Goal: Task Accomplishment & Management: Manage account settings

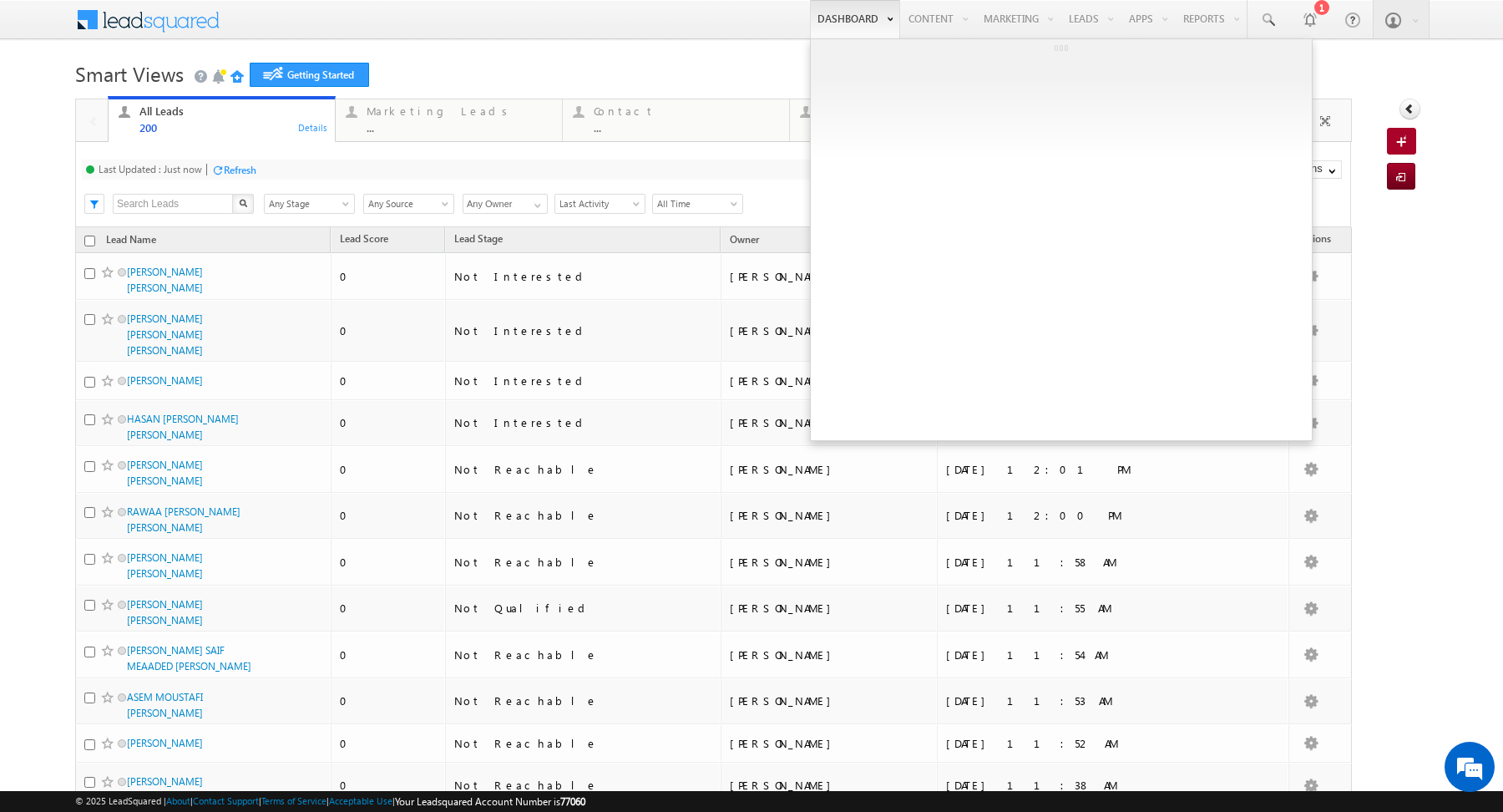
click at [835, 19] on link "Dashboard" at bounding box center [855, 19] width 90 height 38
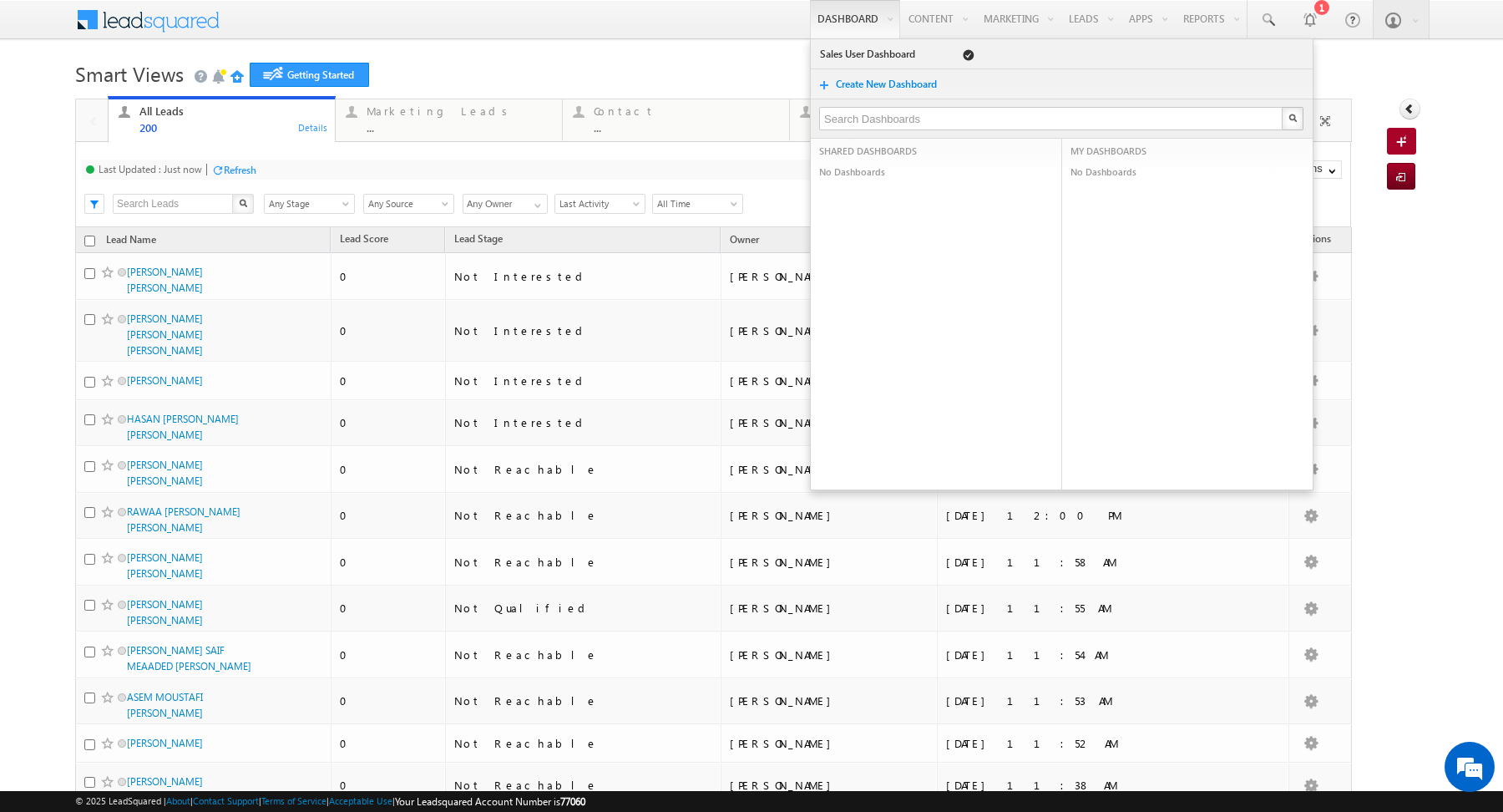
click at [629, 65] on h1 "Smart Views Getting Started" at bounding box center [752, 72] width 1353 height 33
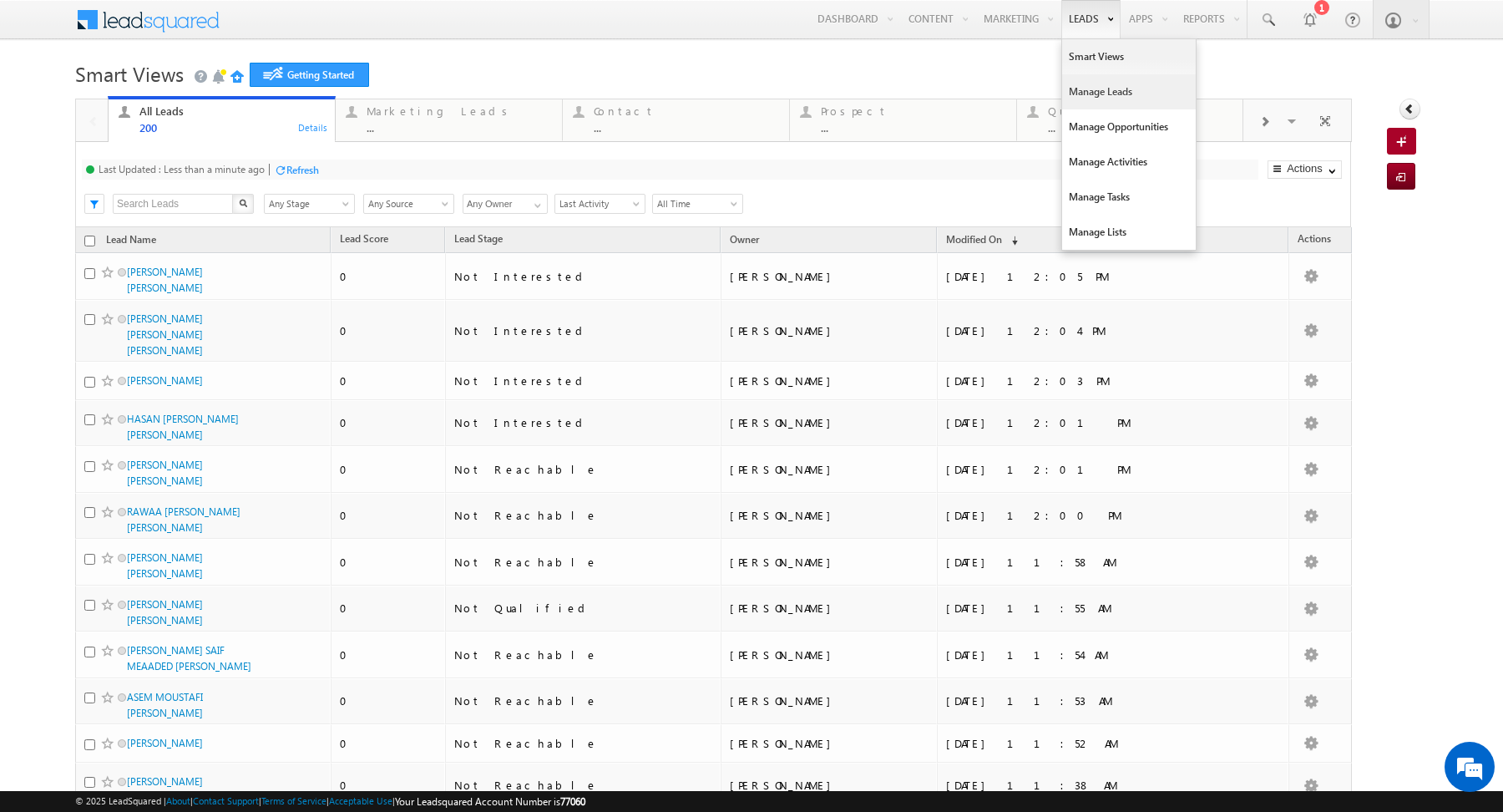
click at [1079, 83] on link "Manage Leads" at bounding box center [1129, 92] width 134 height 35
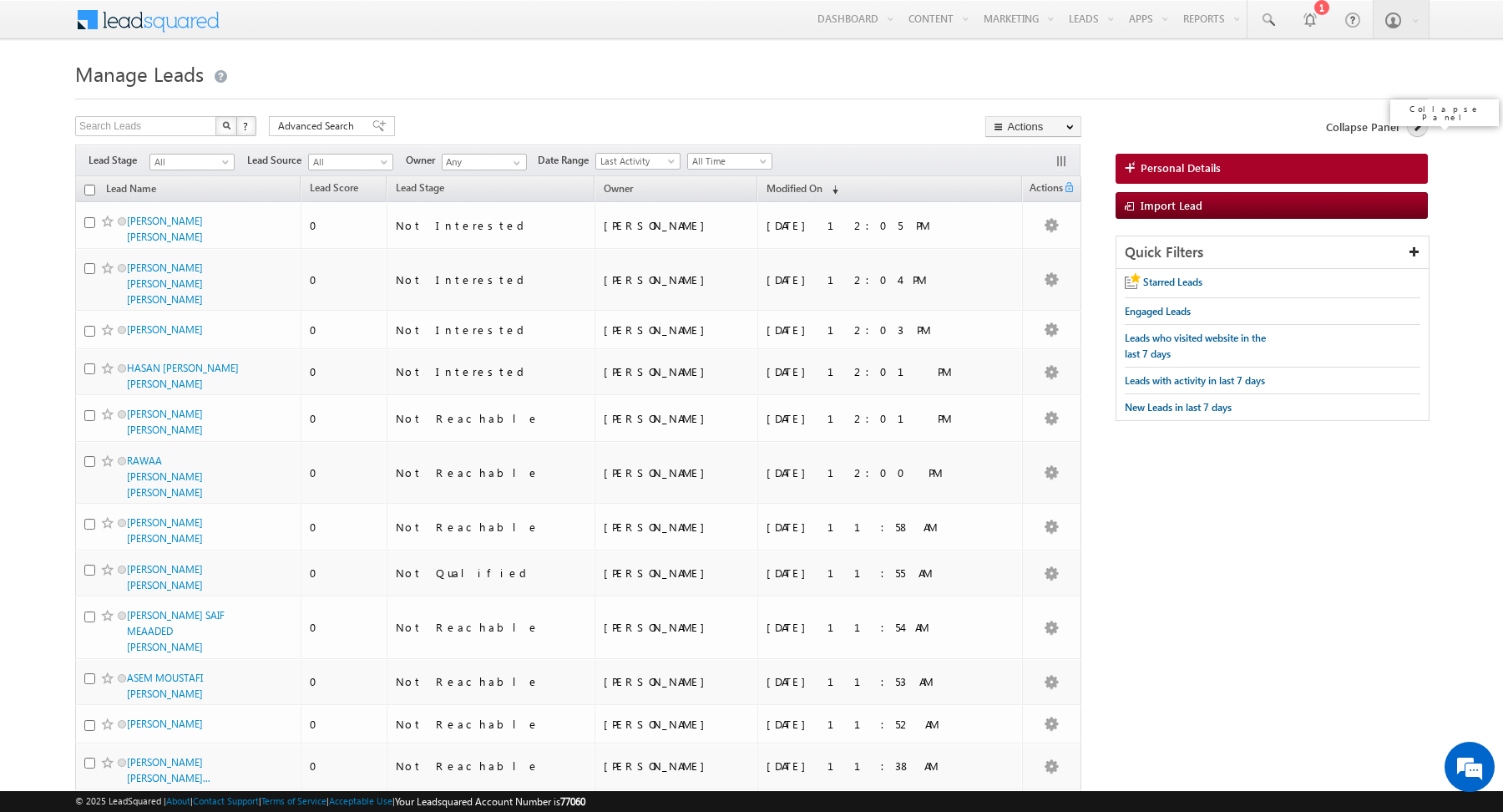
click at [1422, 128] on icon at bounding box center [1417, 126] width 12 height 12
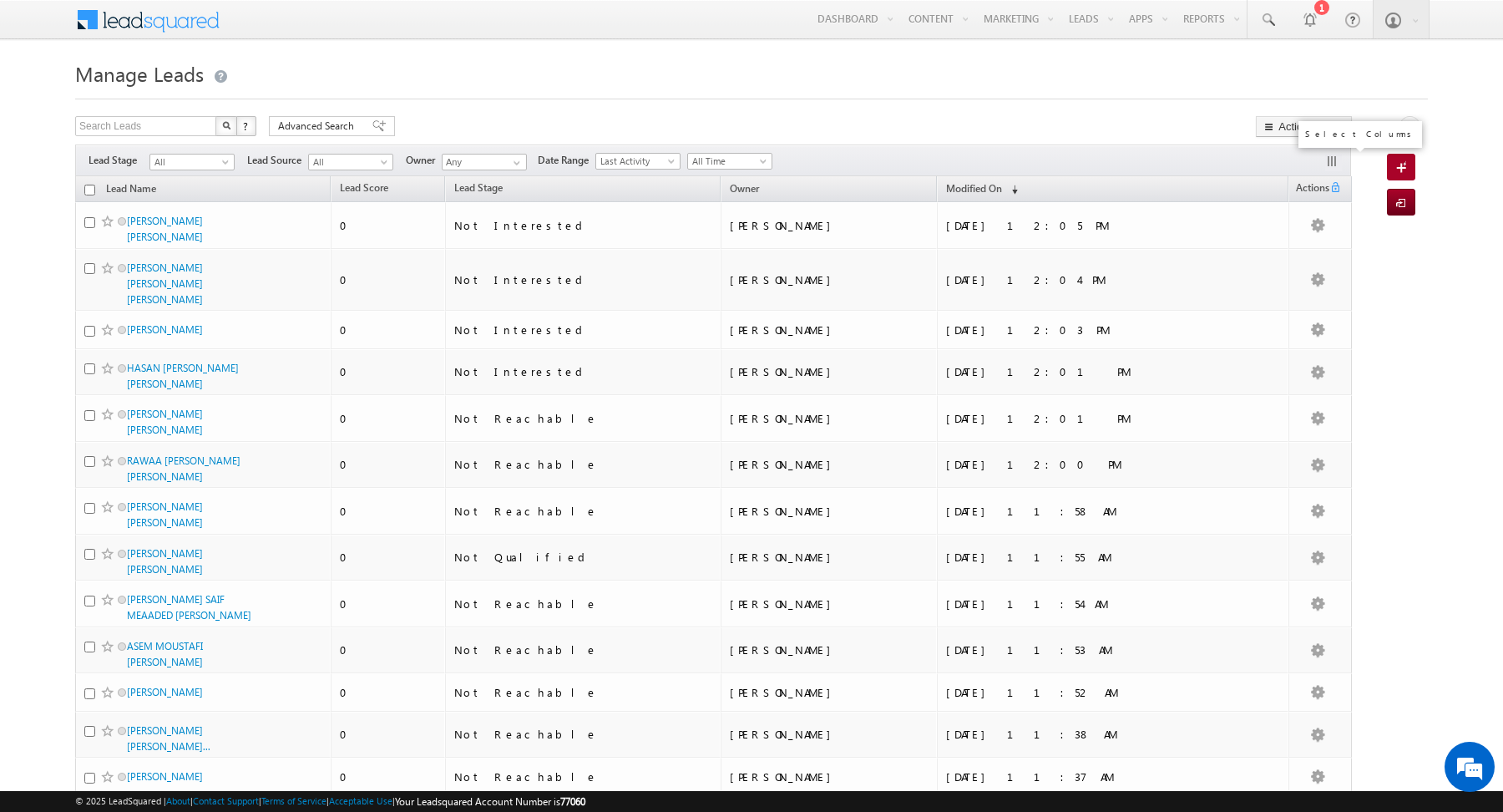
click at [1333, 166] on button "button" at bounding box center [1333, 163] width 16 height 16
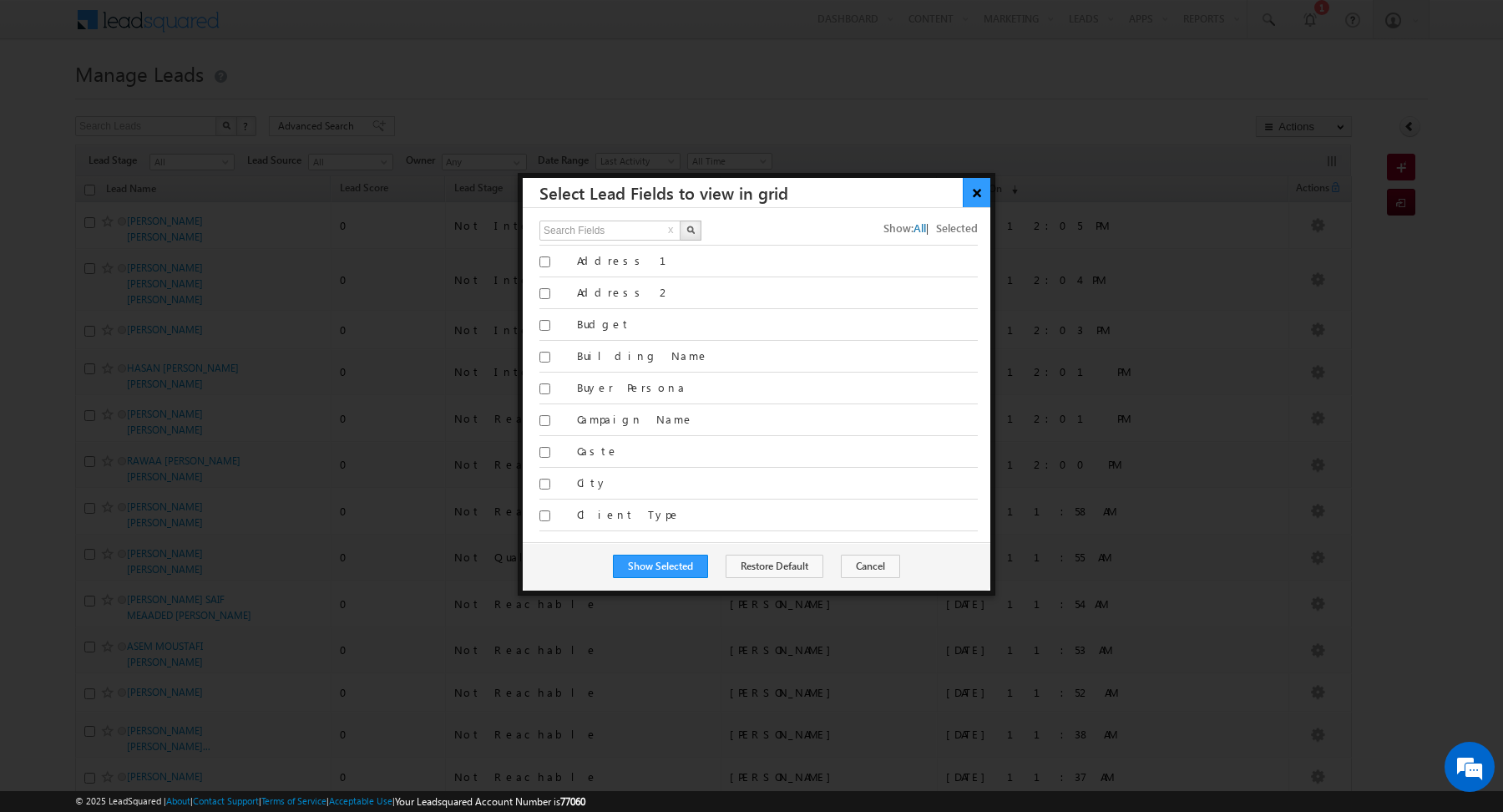
click at [971, 186] on button "×" at bounding box center [976, 192] width 27 height 29
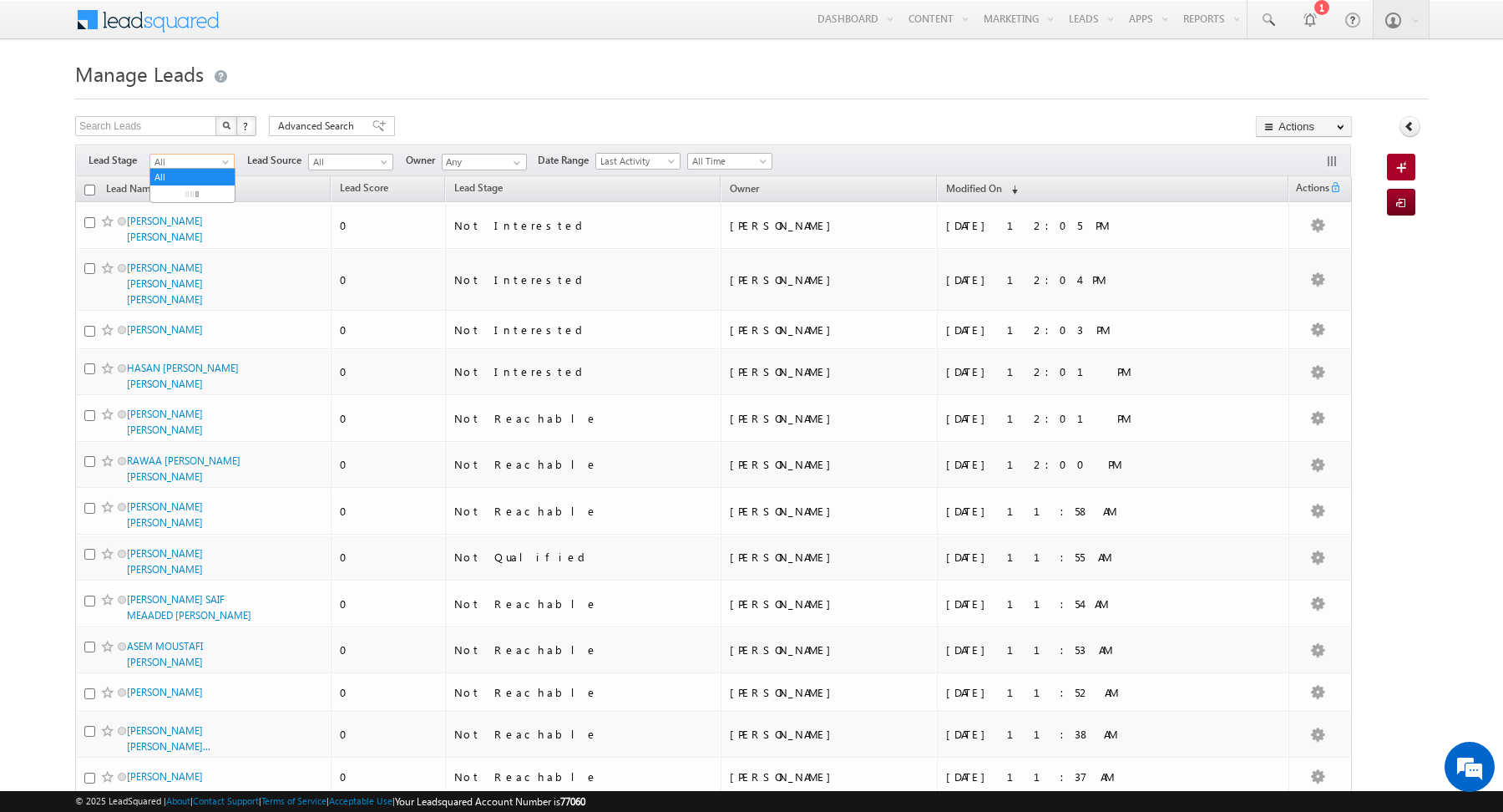
click at [174, 155] on span "All" at bounding box center [190, 162] width 80 height 15
click at [179, 191] on link "Contact" at bounding box center [192, 193] width 84 height 15
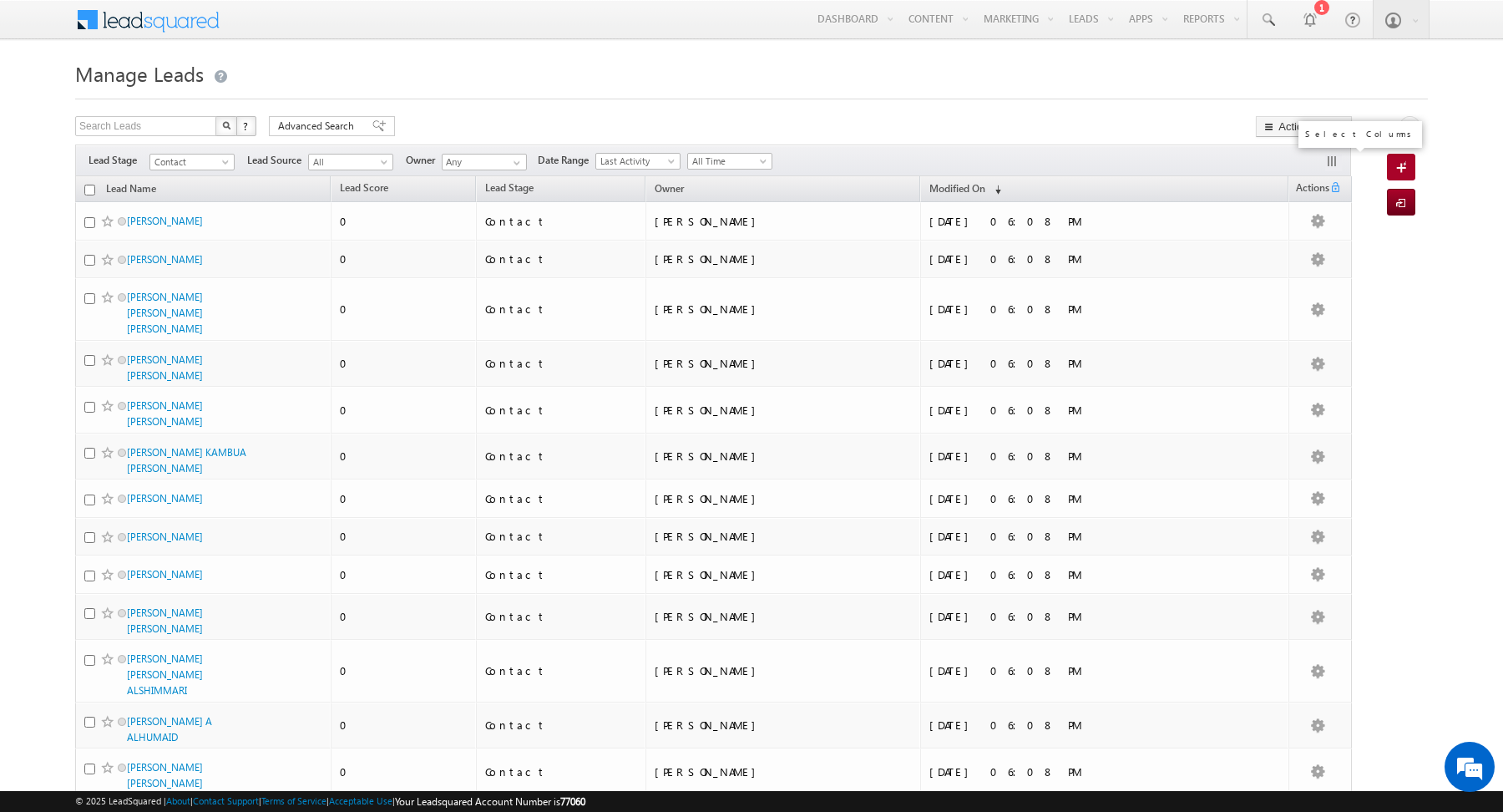
click at [1328, 161] on button "button" at bounding box center [1333, 163] width 16 height 16
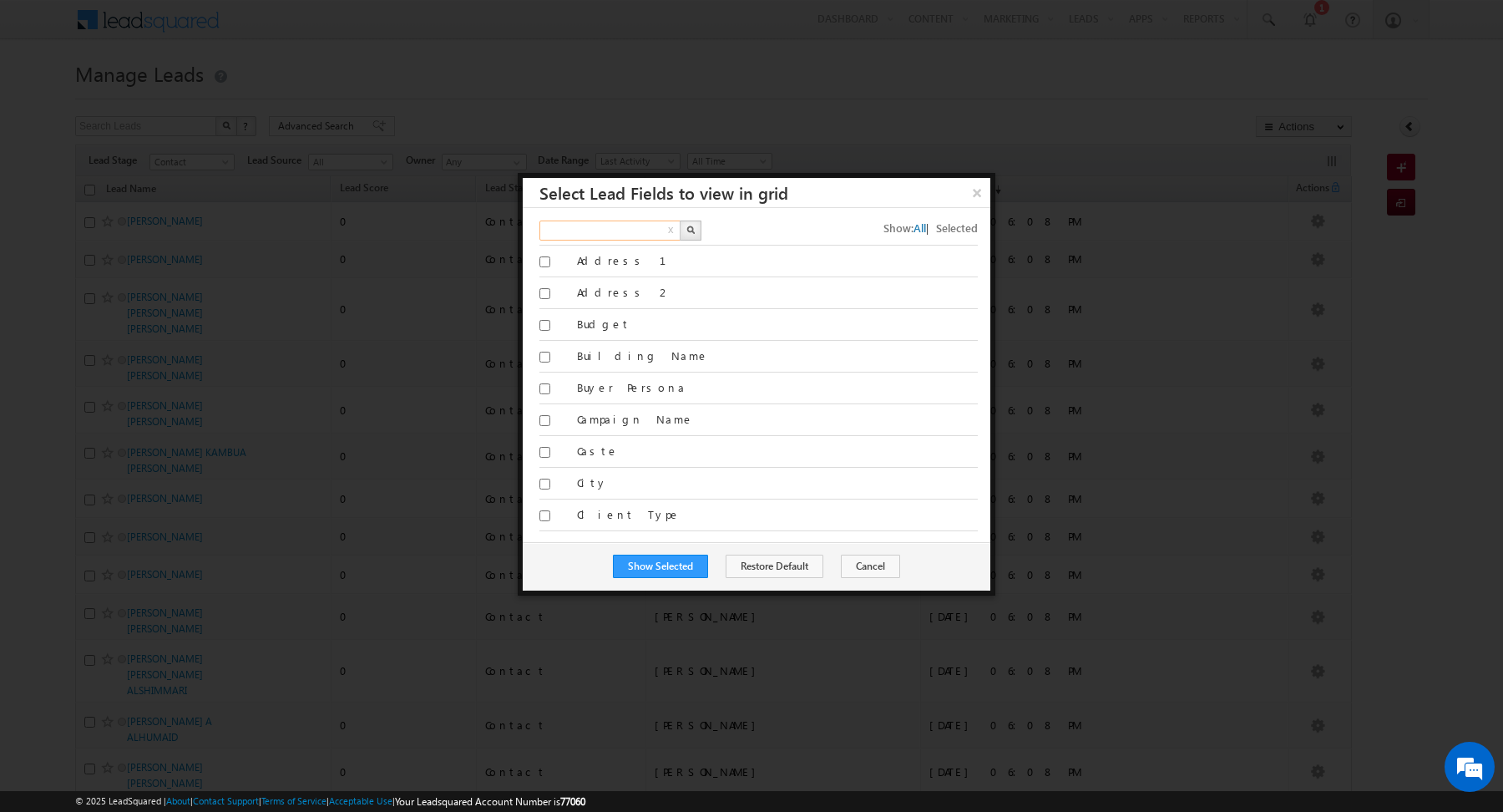
click at [628, 225] on input "text" at bounding box center [611, 231] width 143 height 20
click at [688, 230] on img "button" at bounding box center [690, 229] width 8 height 8
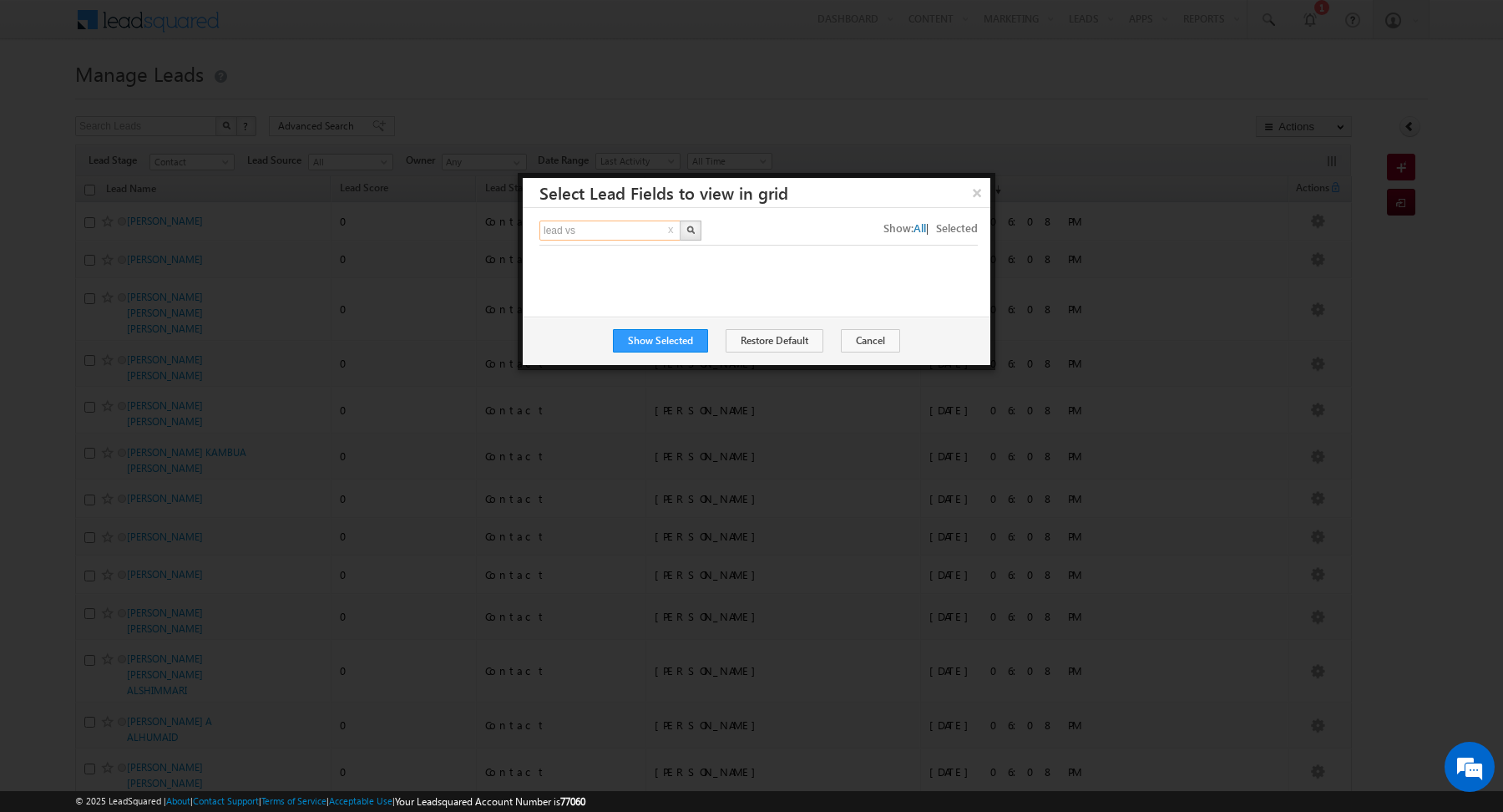
click at [620, 232] on input "lead vs" at bounding box center [611, 231] width 143 height 20
type input "lead"
click at [693, 231] on img "button" at bounding box center [690, 229] width 8 height 8
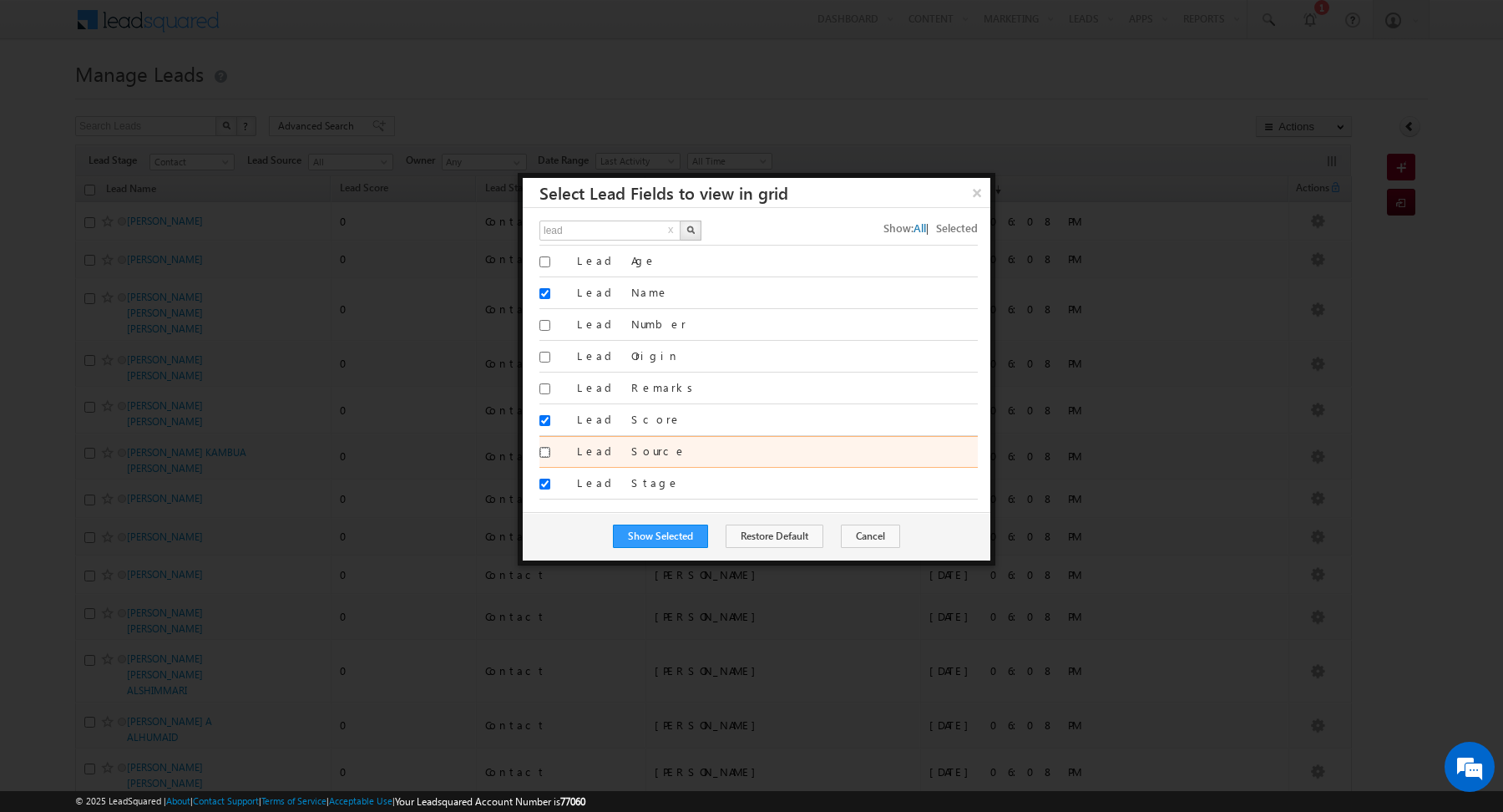
click at [545, 446] on input "Lead Source" at bounding box center [545, 452] width 11 height 11
checkbox input "true"
click at [668, 225] on button "x" at bounding box center [671, 231] width 11 height 20
type input "Search Fields"
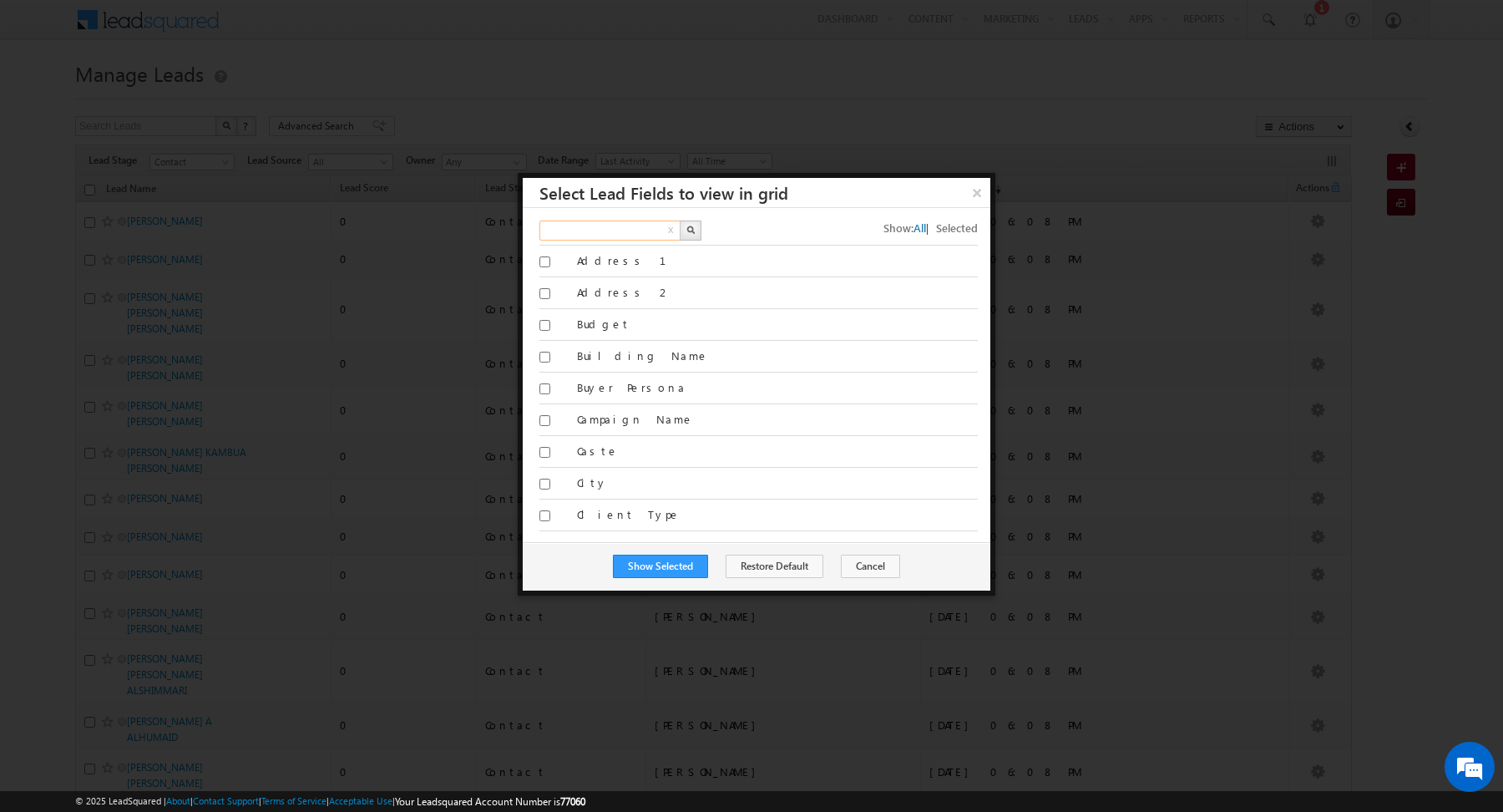
click at [657, 225] on input "text" at bounding box center [611, 231] width 143 height 20
type input "proj"
click at [692, 235] on button "button" at bounding box center [691, 231] width 22 height 20
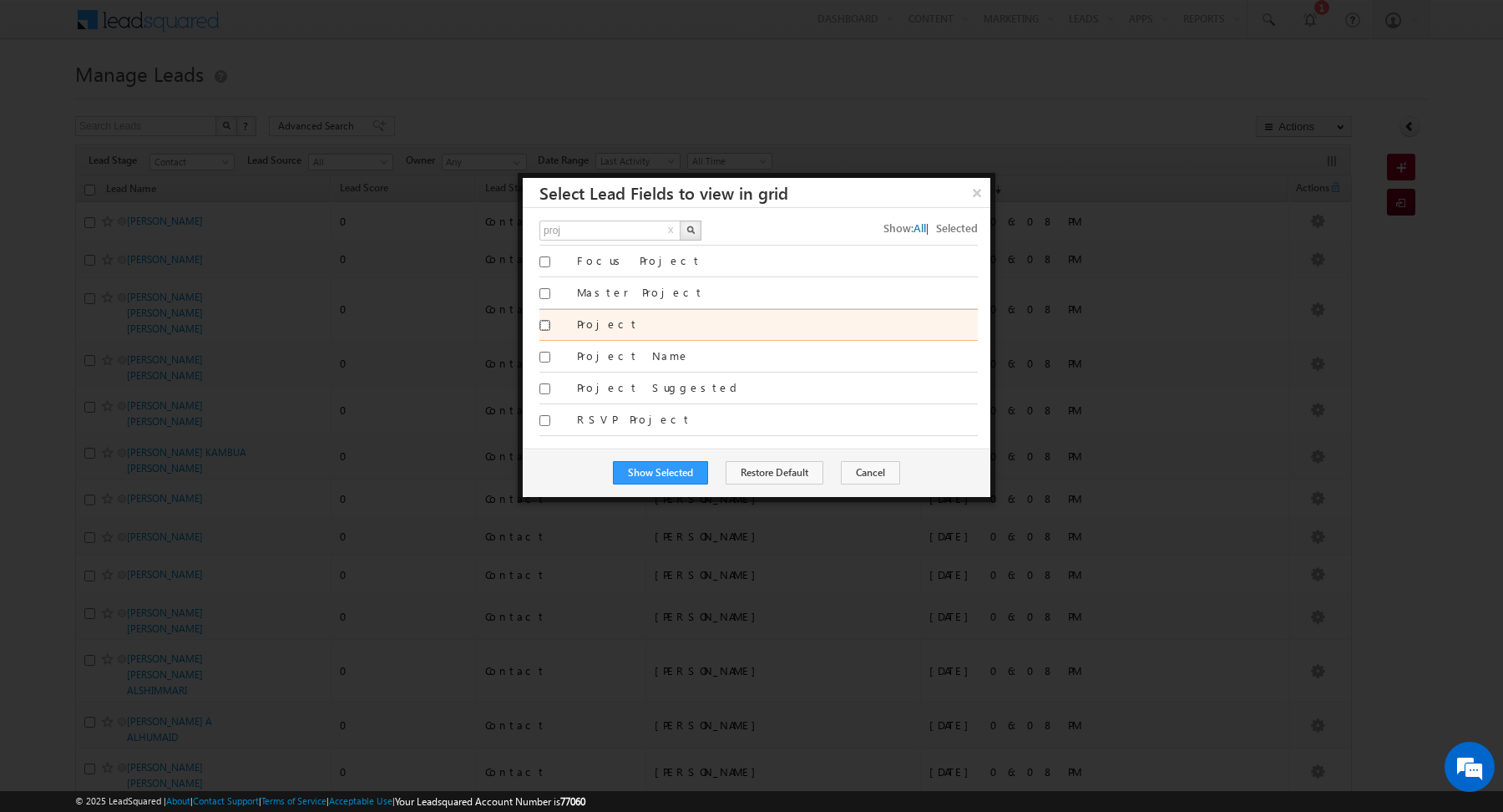
click at [547, 320] on input "Project" at bounding box center [545, 325] width 11 height 11
checkbox input "true"
click at [671, 230] on button "x" at bounding box center [671, 231] width 11 height 20
type input "Search Fields"
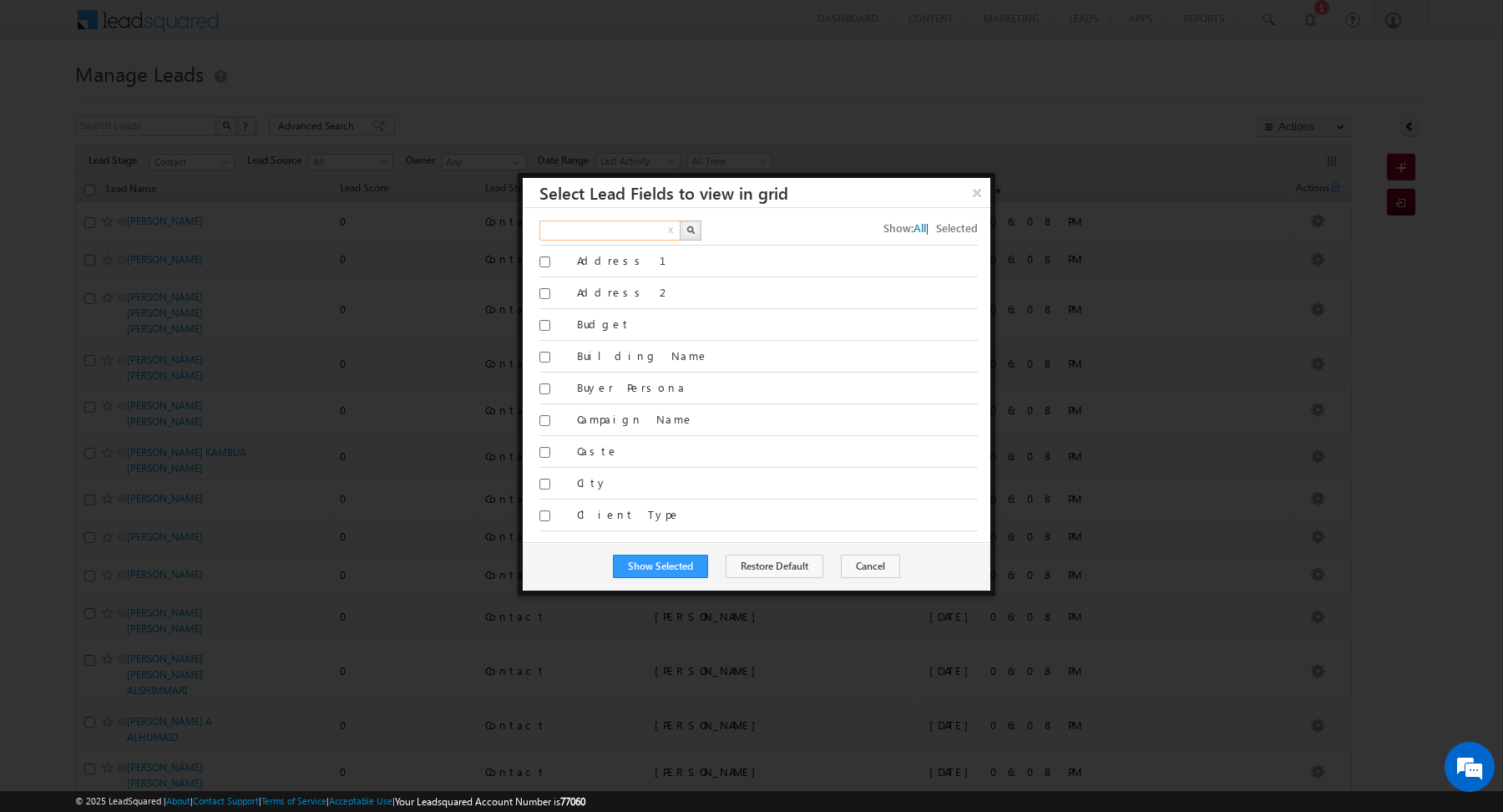
click at [660, 230] on input "text" at bounding box center [611, 231] width 143 height 20
type input "master"
click at [687, 229] on img "button" at bounding box center [690, 229] width 8 height 8
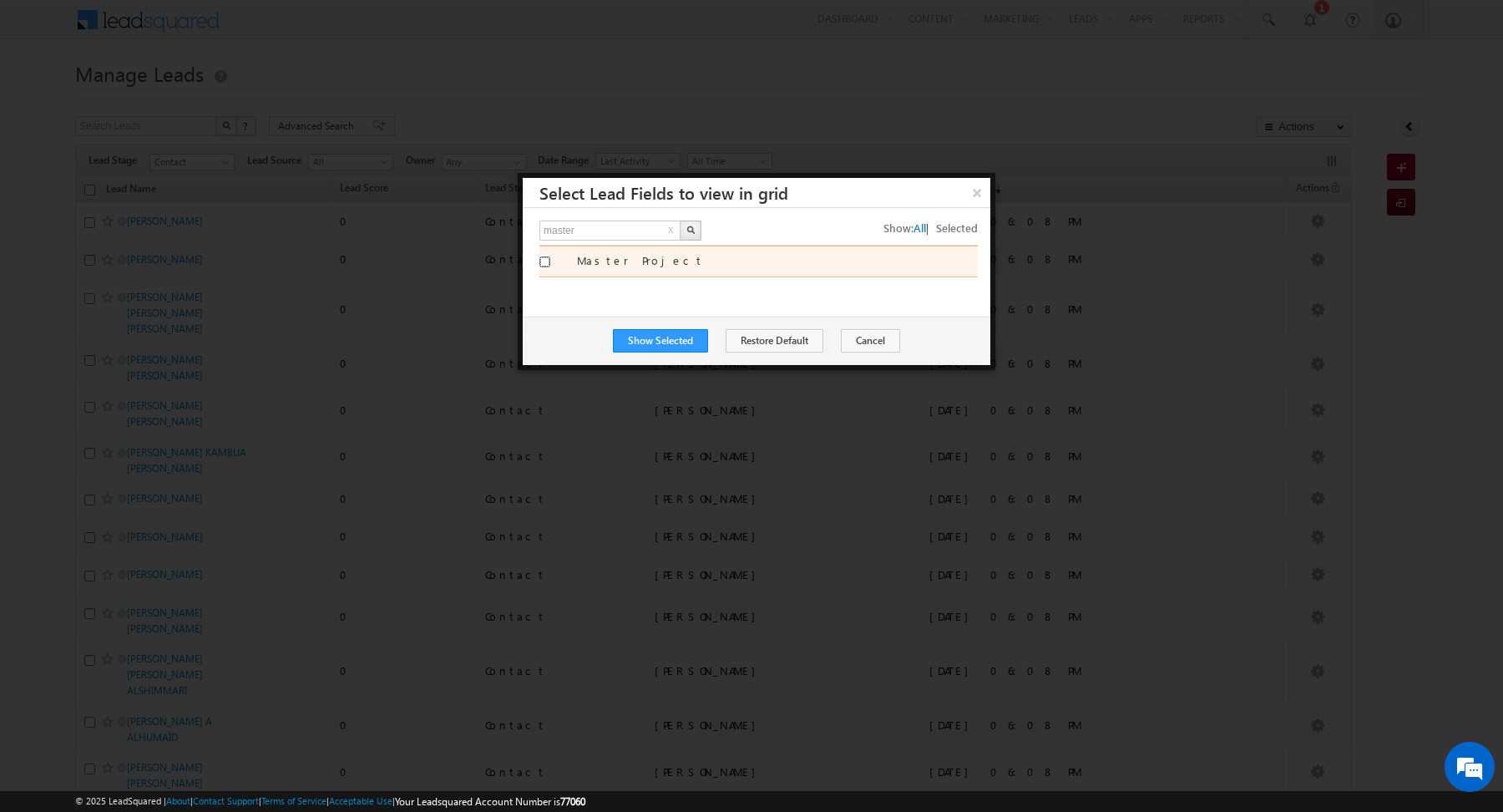
click at [541, 258] on input "Master Project" at bounding box center [545, 262] width 11 height 11
checkbox input "true"
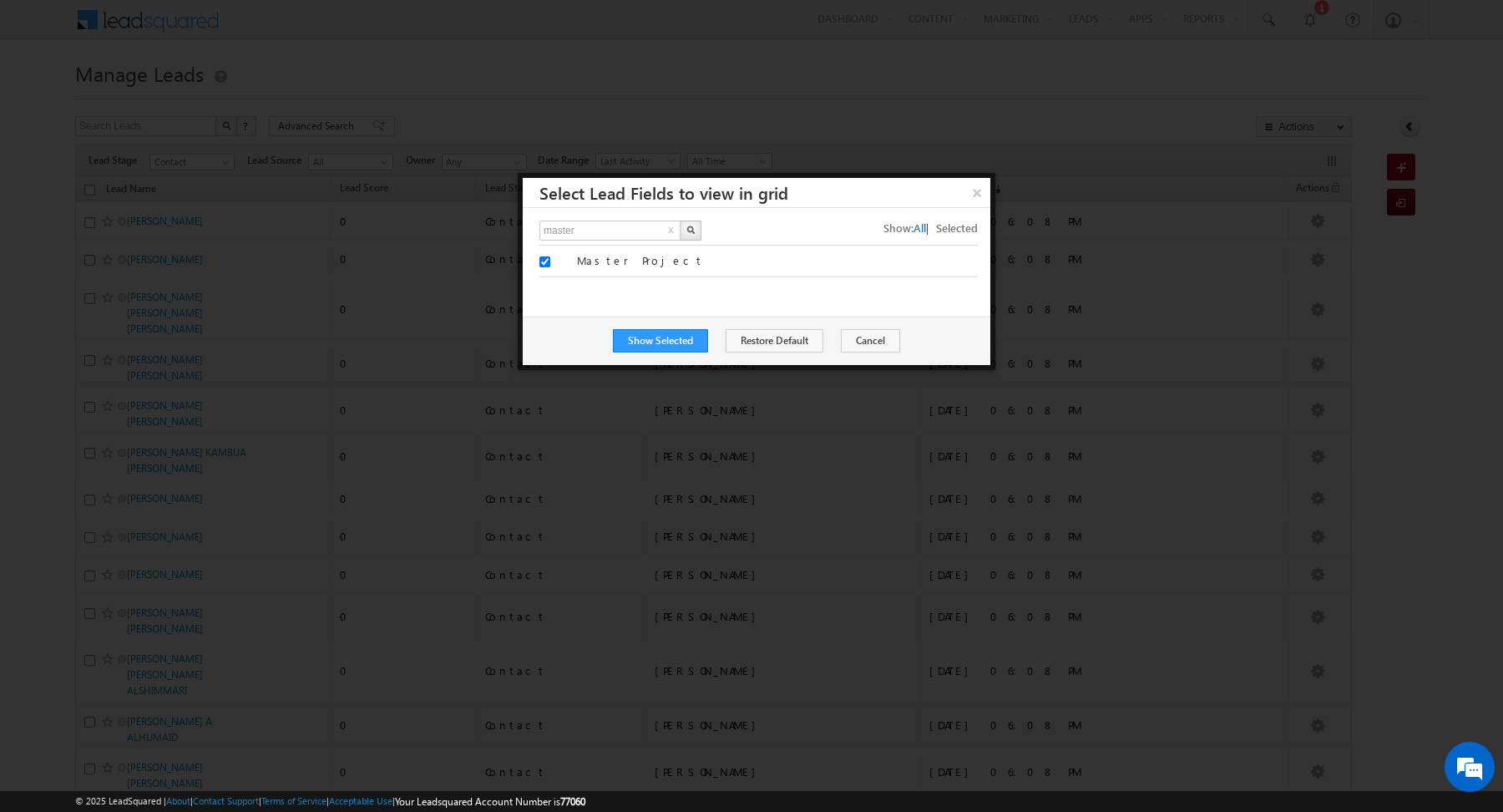
click at [672, 229] on button "x" at bounding box center [671, 231] width 11 height 20
type input "Search Fields"
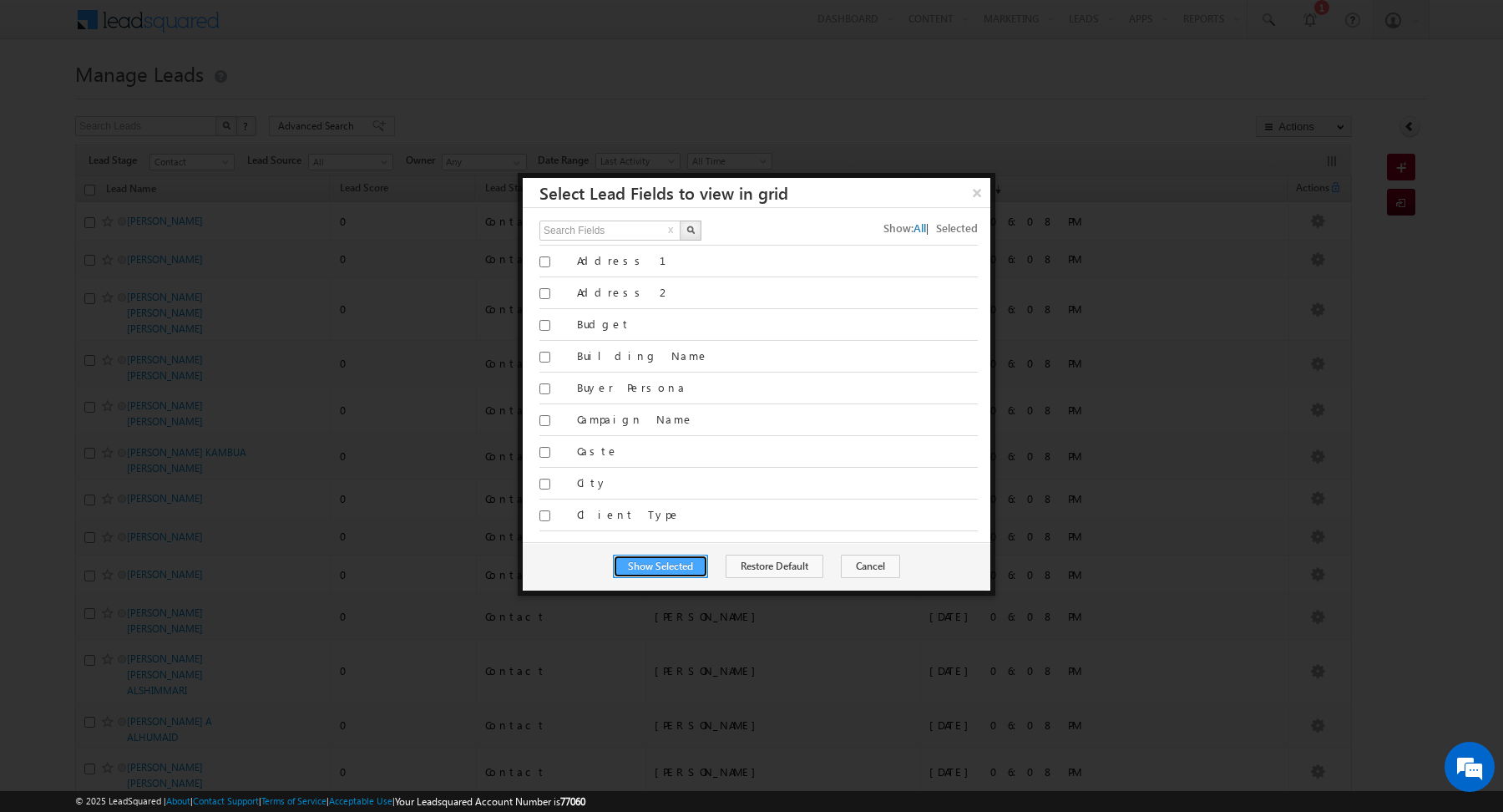
click at [671, 565] on button "Show Selected" at bounding box center [661, 566] width 95 height 24
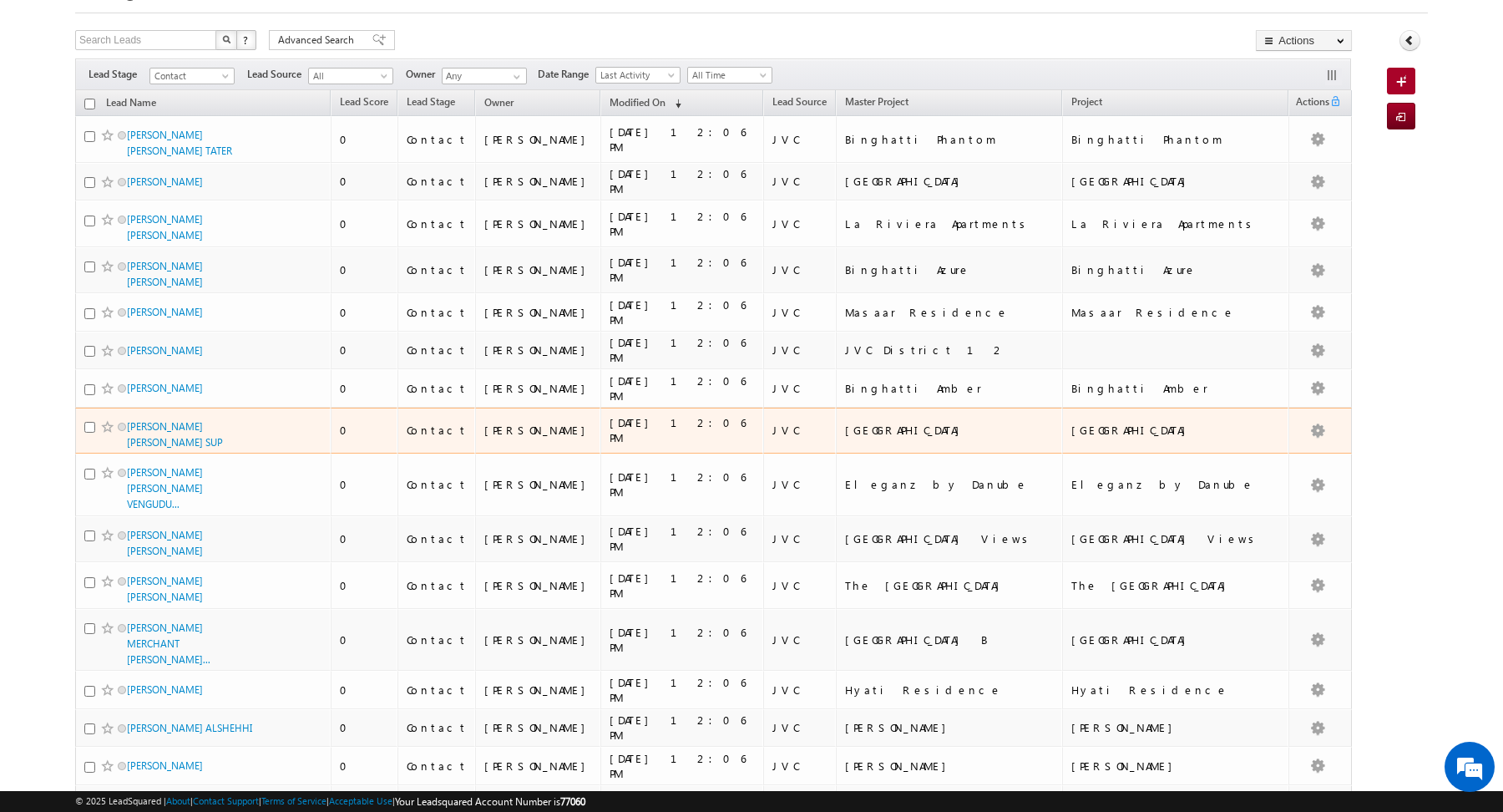
scroll to position [516, 0]
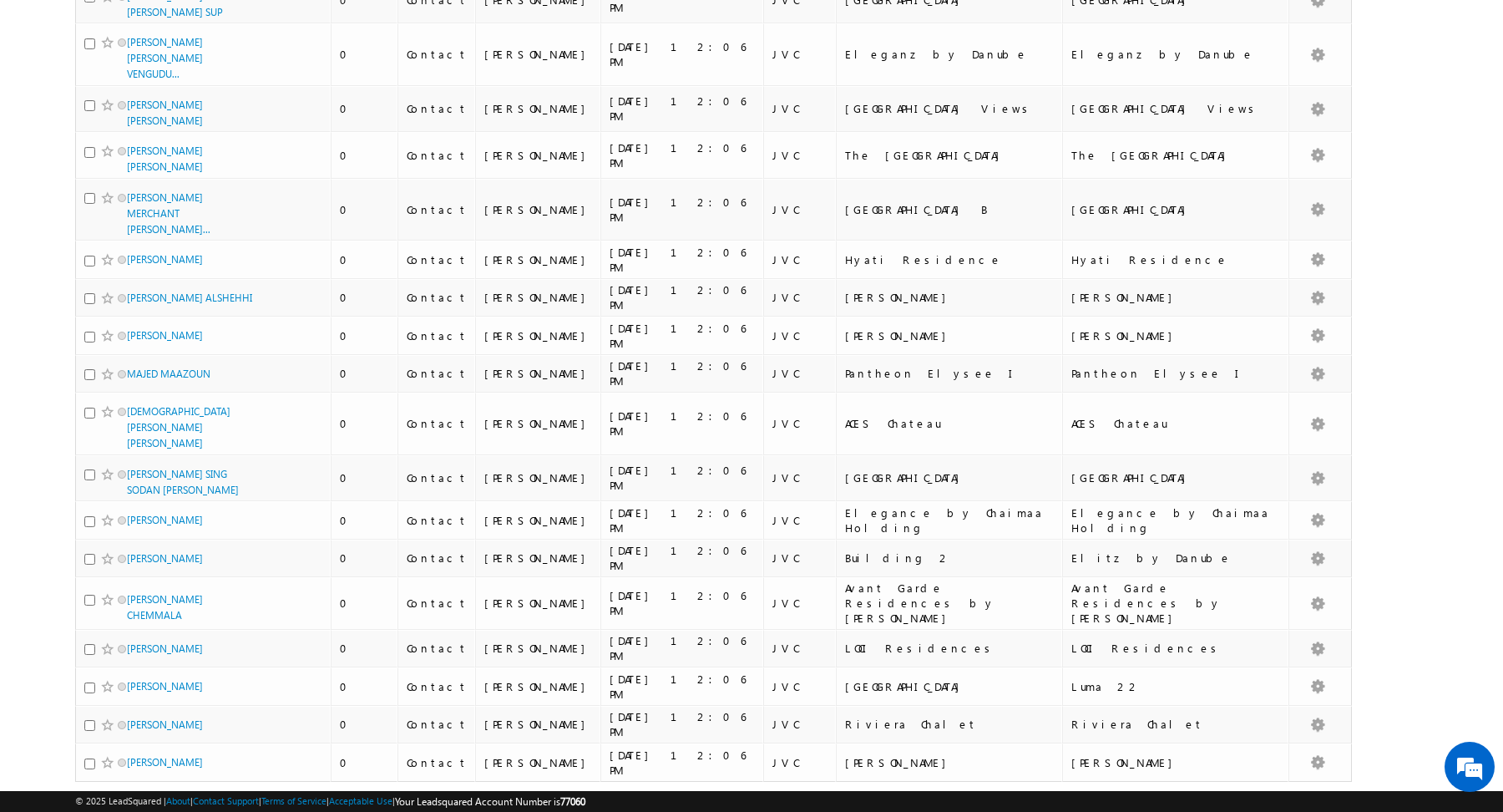
click at [1009, 799] on link "2" at bounding box center [999, 813] width 30 height 28
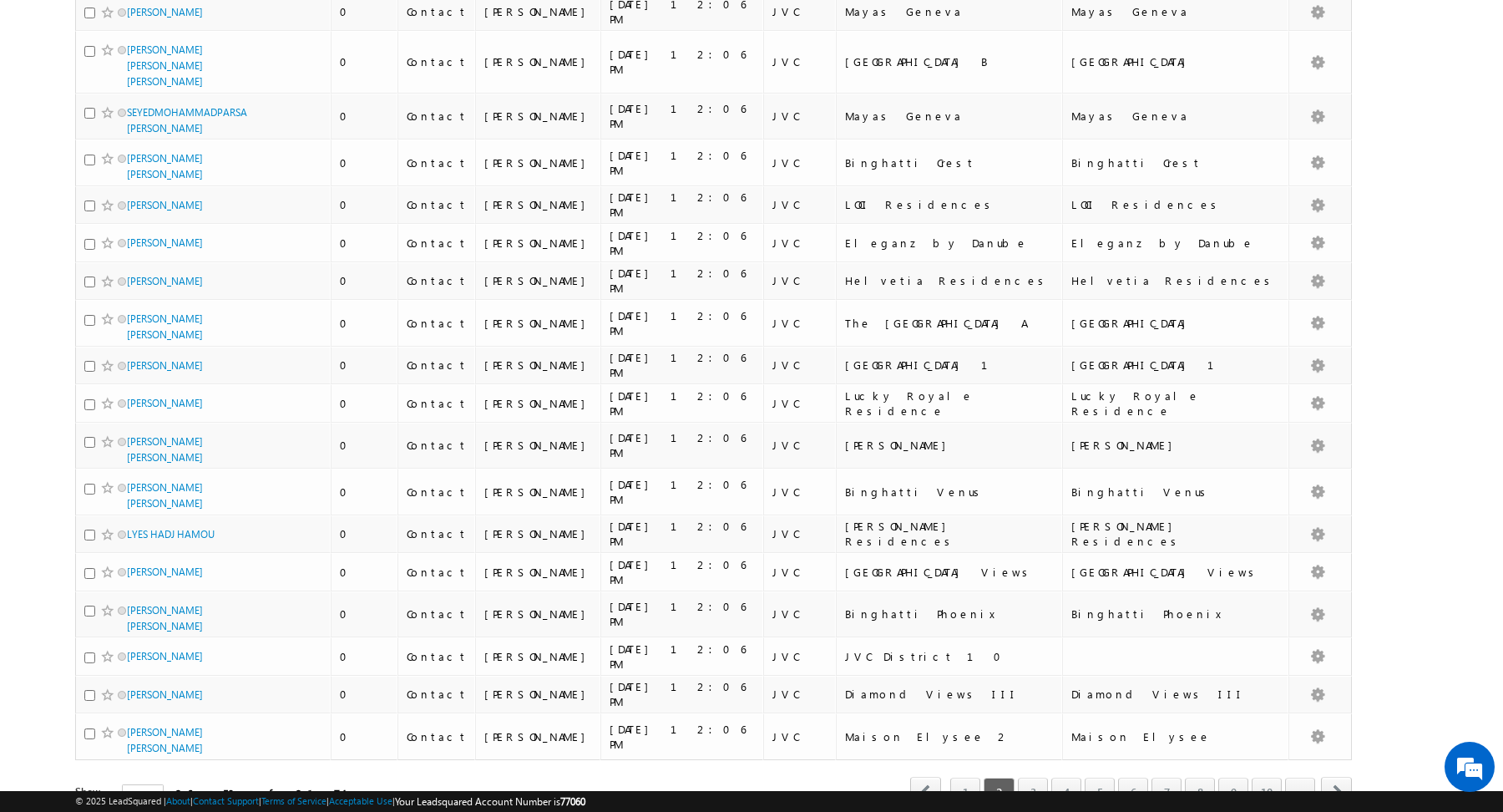
scroll to position [502, 0]
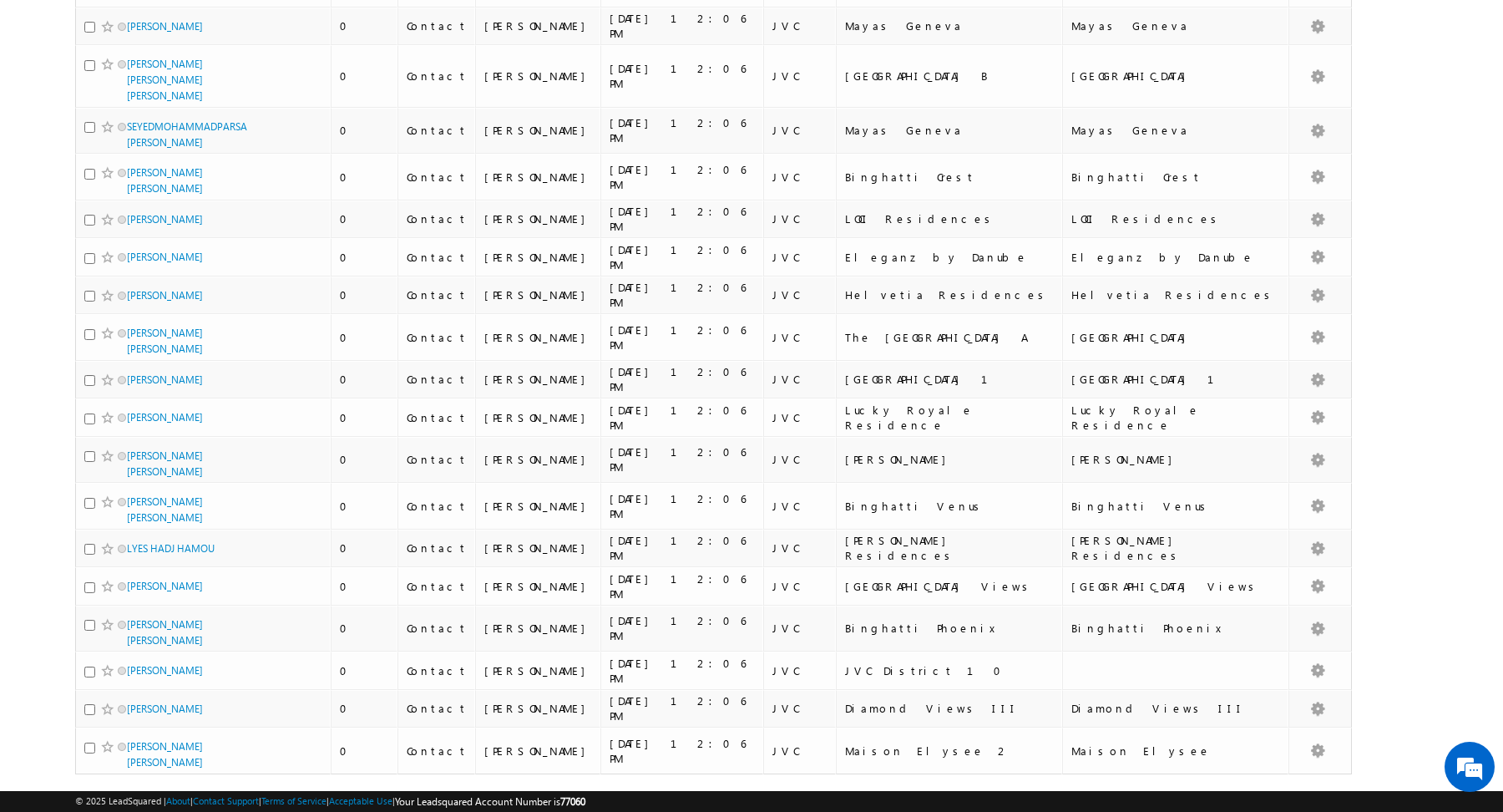
click at [1034, 792] on link "3" at bounding box center [1033, 806] width 30 height 28
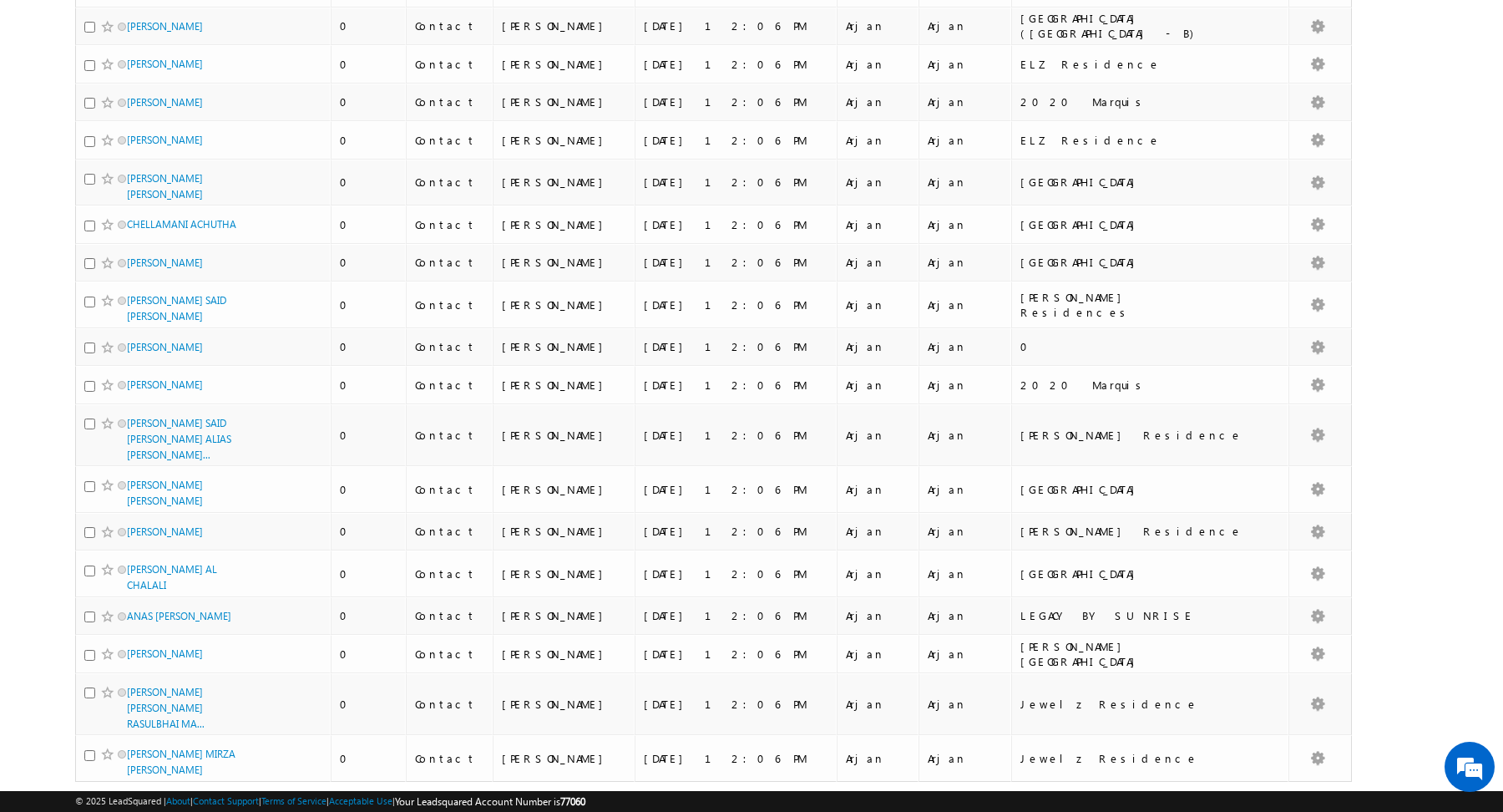
click at [1063, 799] on link "4" at bounding box center [1066, 813] width 30 height 28
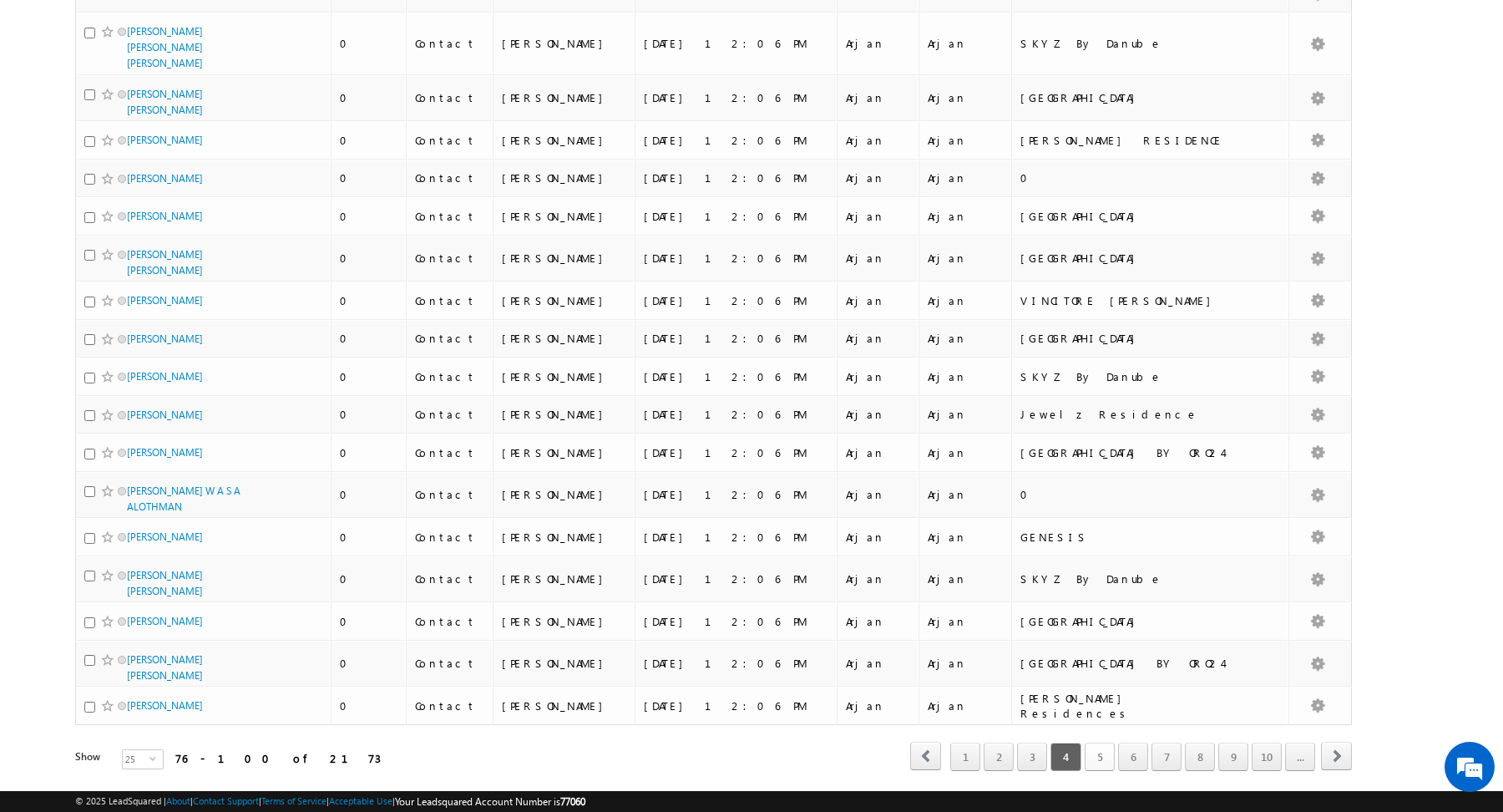
scroll to position [483, 0]
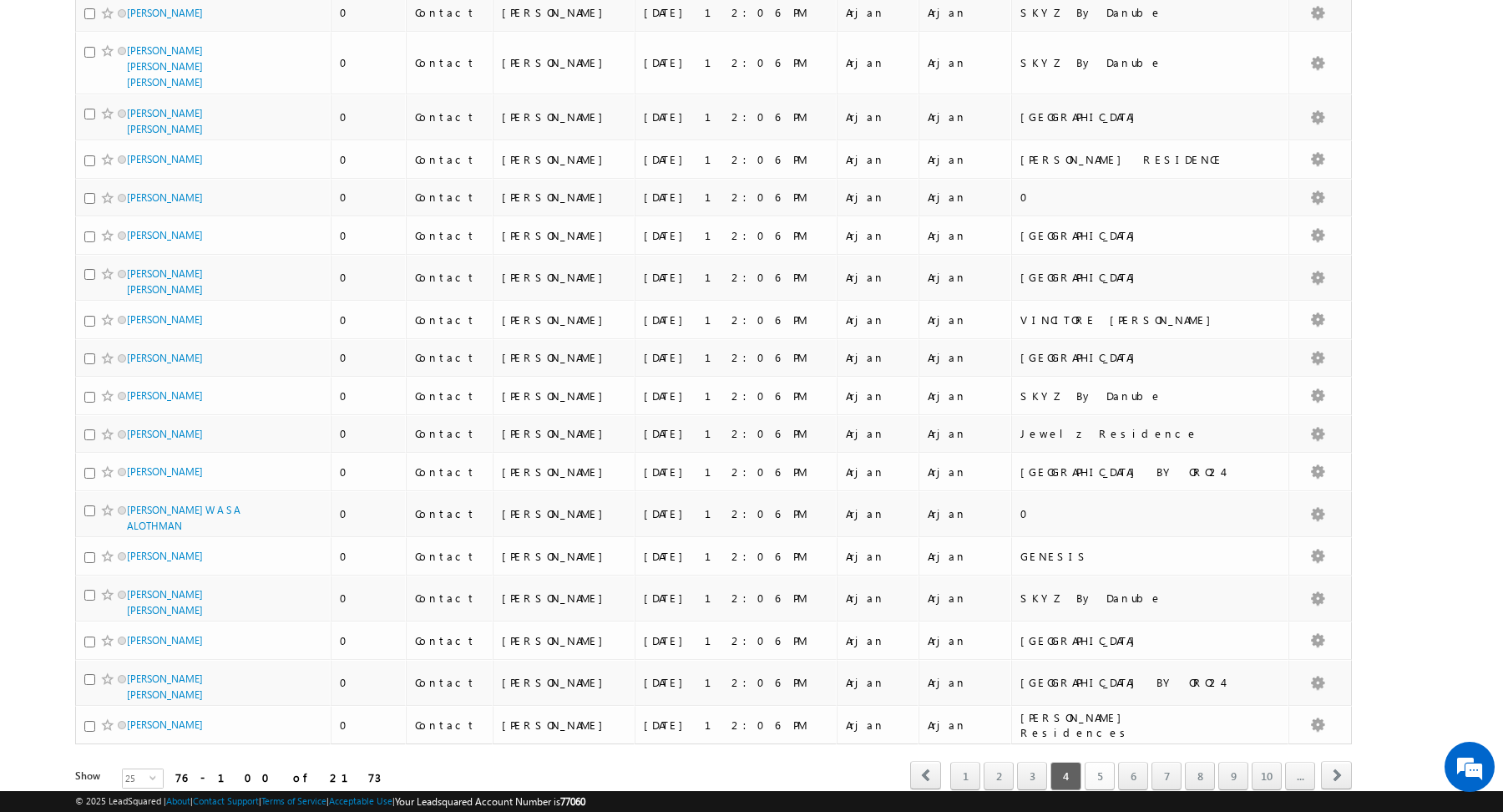
click at [1103, 762] on link "5" at bounding box center [1099, 775] width 30 height 28
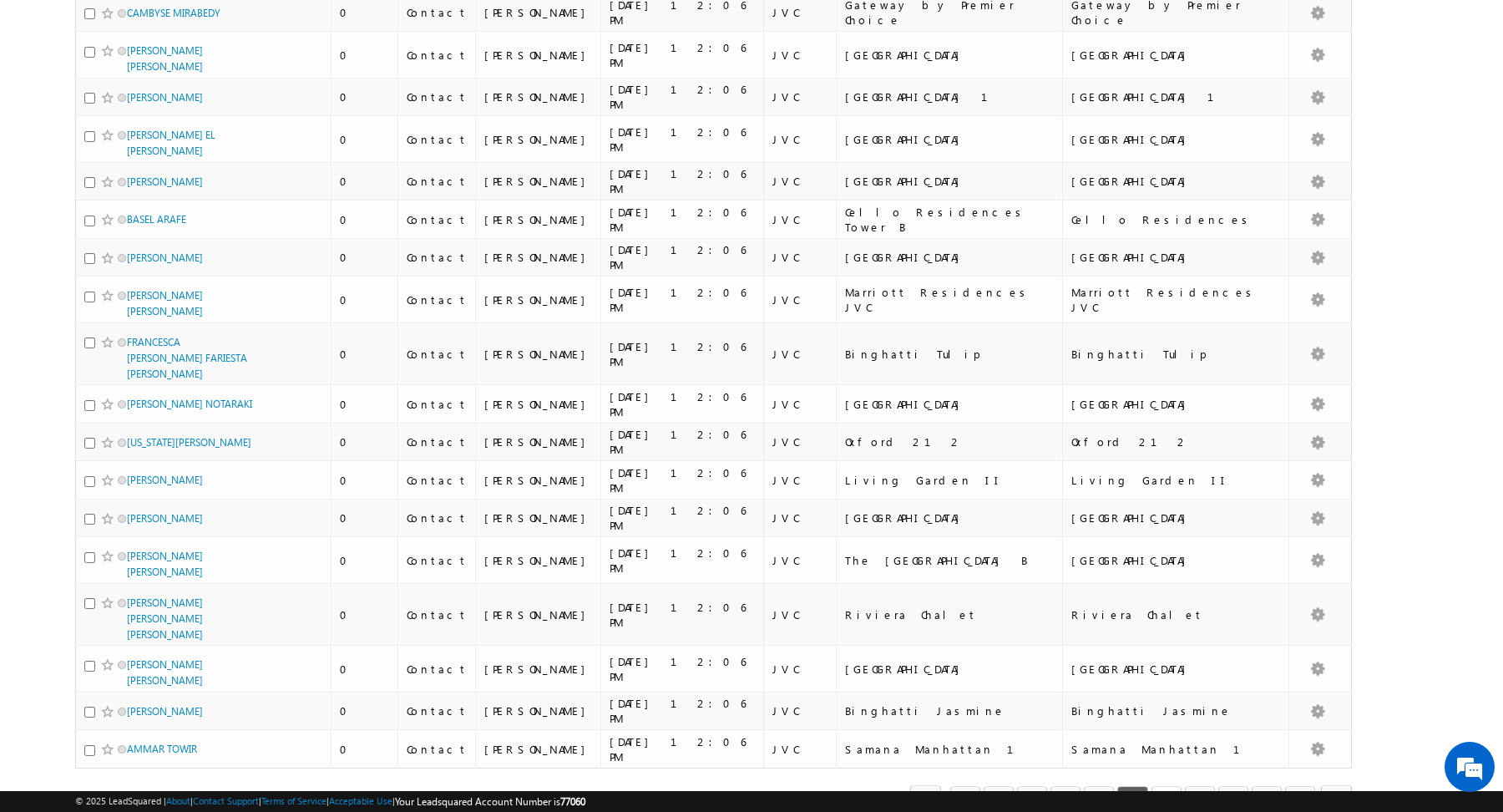
click at [1176, 785] on link "7" at bounding box center [1166, 799] width 30 height 28
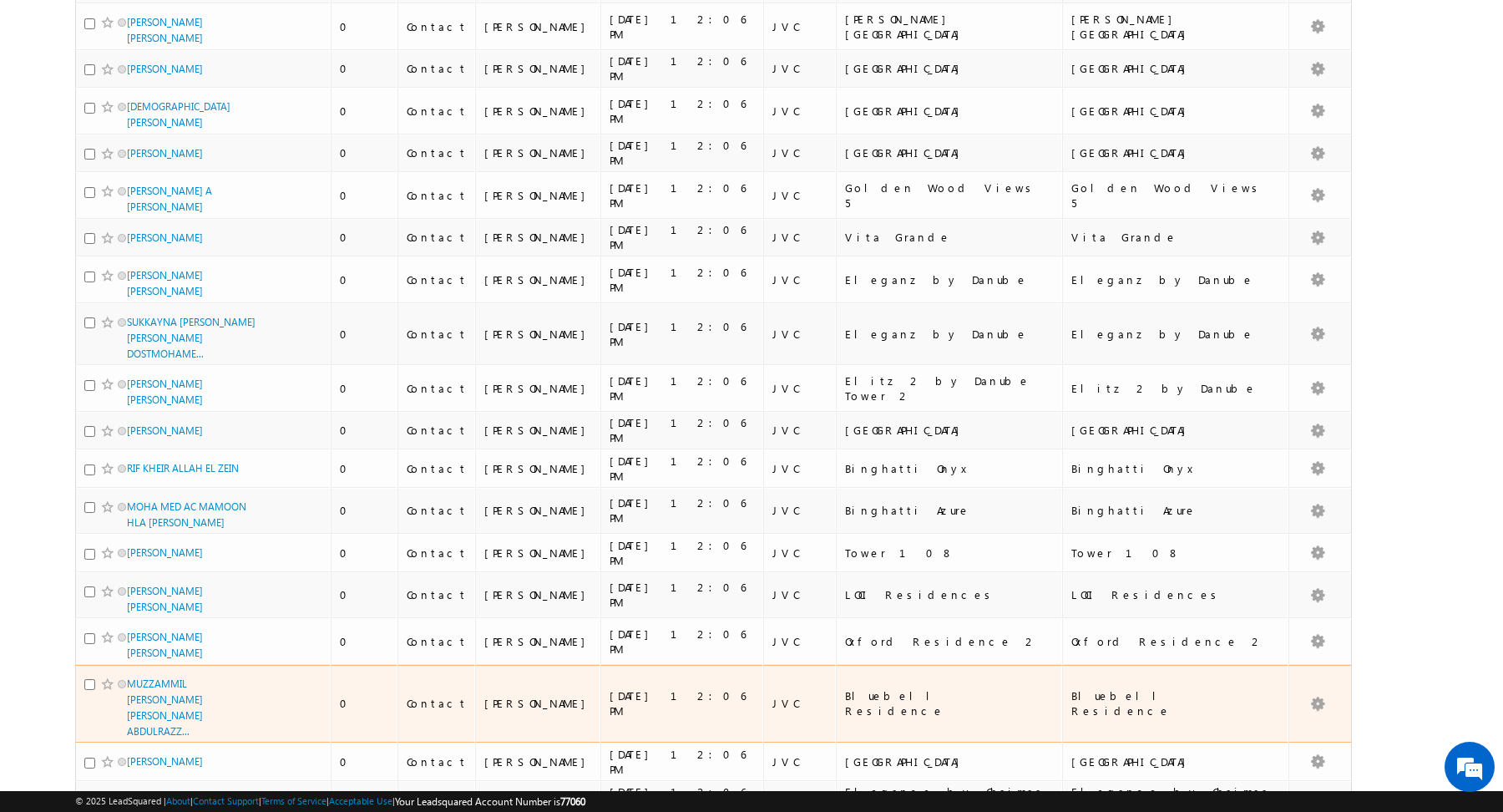
scroll to position [0, 0]
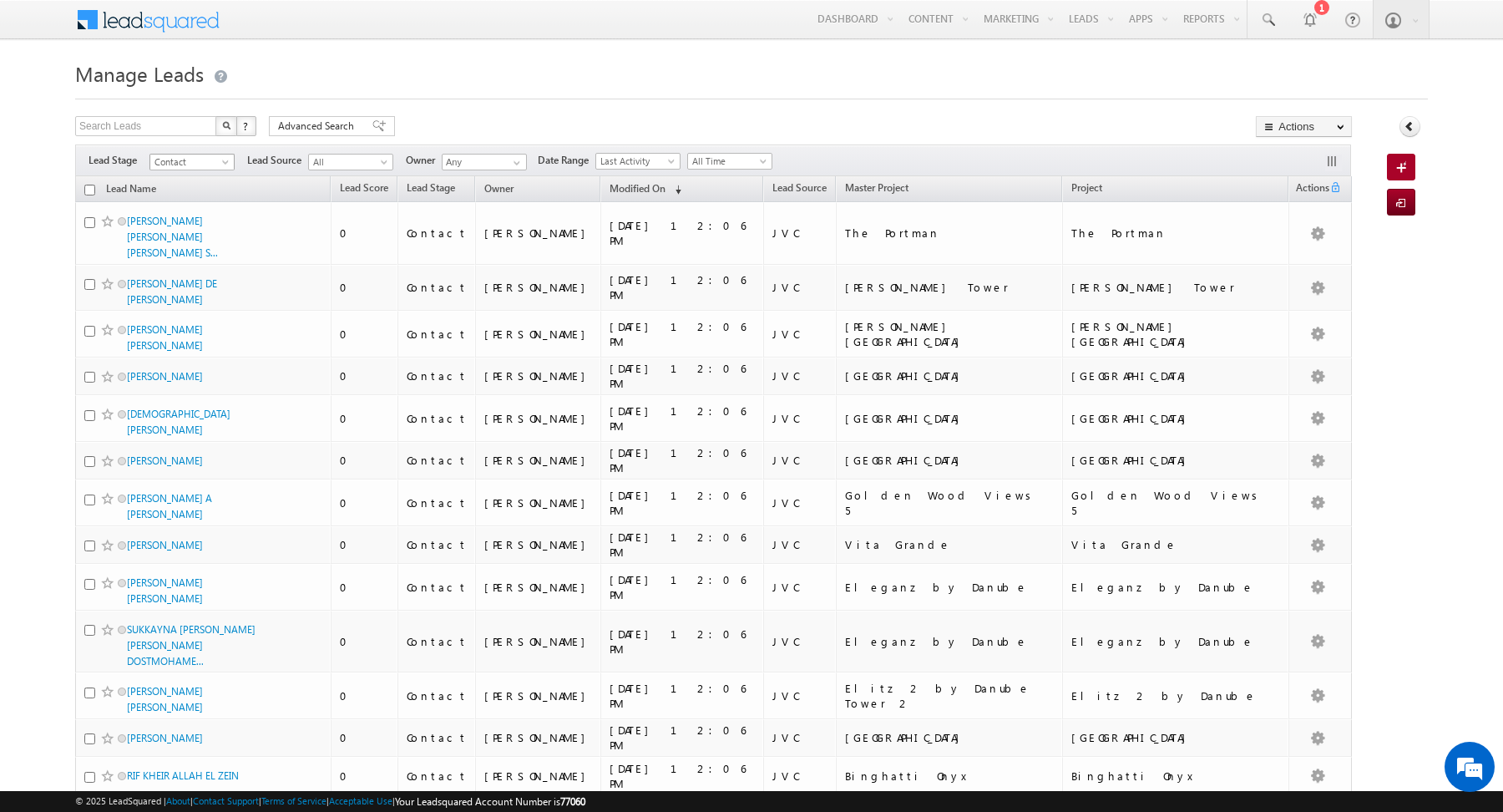
click at [200, 166] on span "Contact" at bounding box center [190, 162] width 80 height 15
click at [190, 193] on link "Contact" at bounding box center [192, 193] width 84 height 15
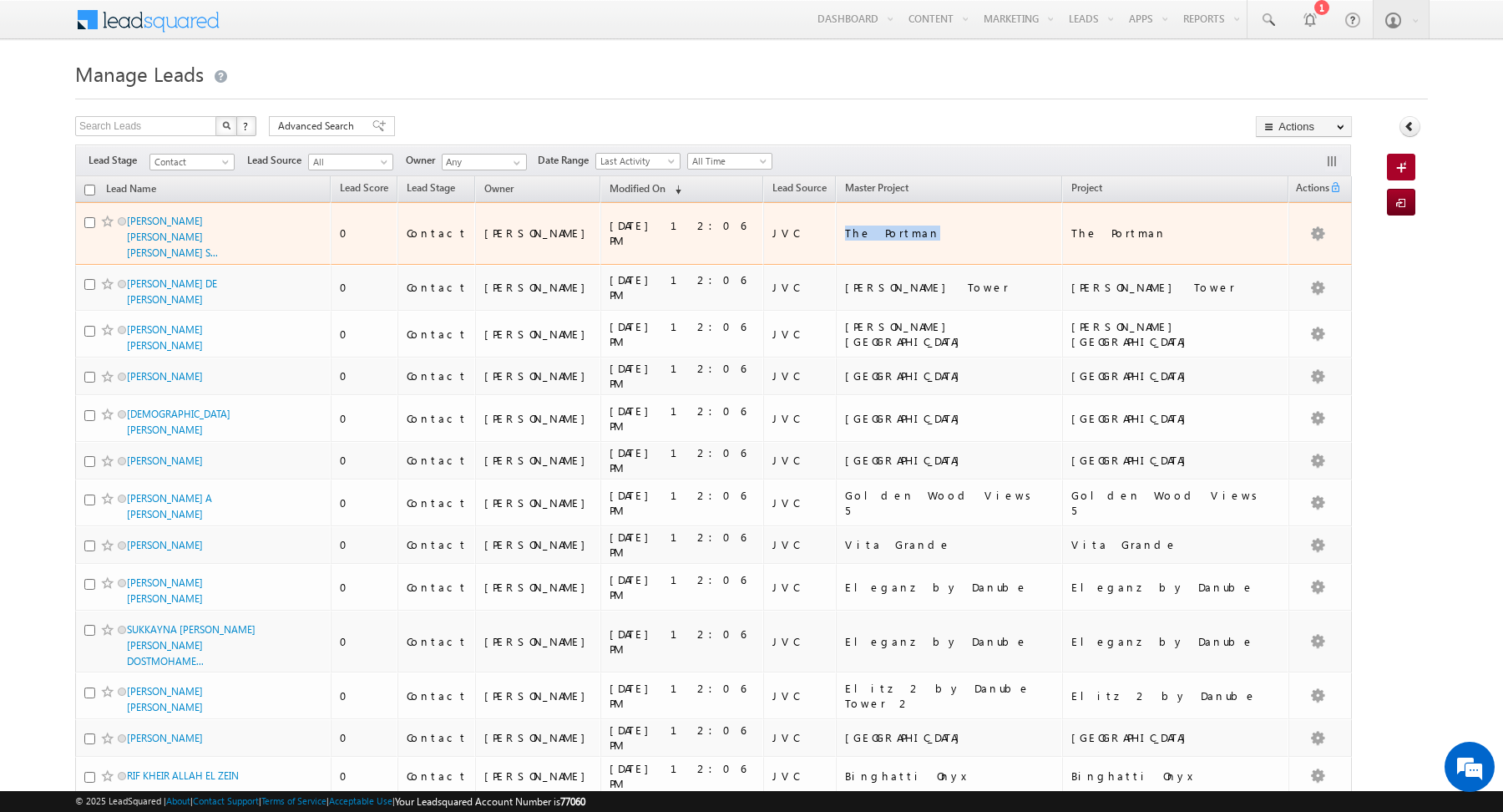
drag, startPoint x: 934, startPoint y: 233, endPoint x: 854, endPoint y: 223, distance: 80.6
click at [854, 223] on tr "MUHAMMAD ABDULLAH YOUSAF KAMRAN MAJEED S... 0 Contact Yash Rajput 12/08/2025 12…" at bounding box center [713, 233] width 1277 height 62
click at [919, 248] on td "The Portman" at bounding box center [949, 233] width 226 height 62
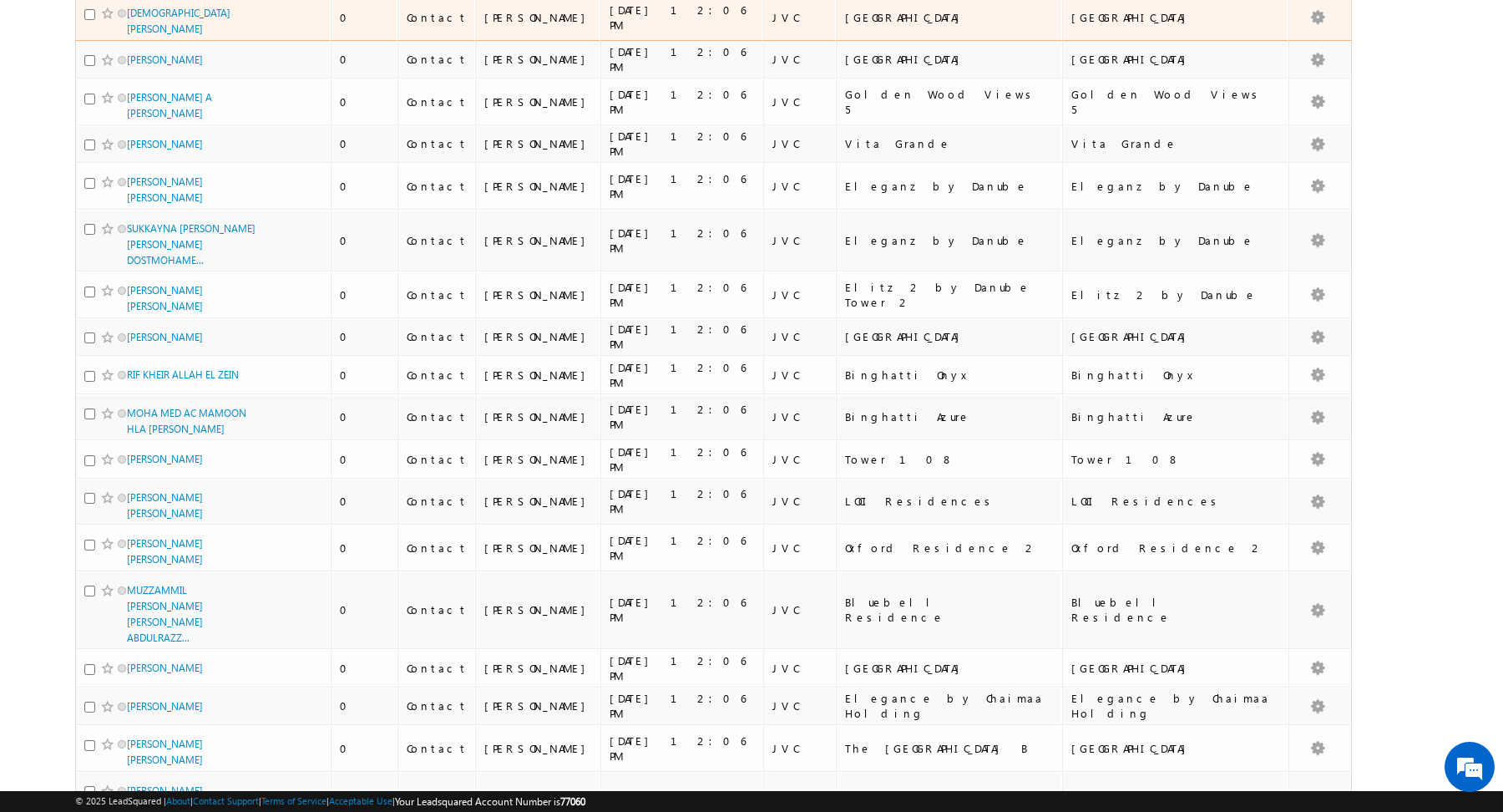
scroll to position [565, 0]
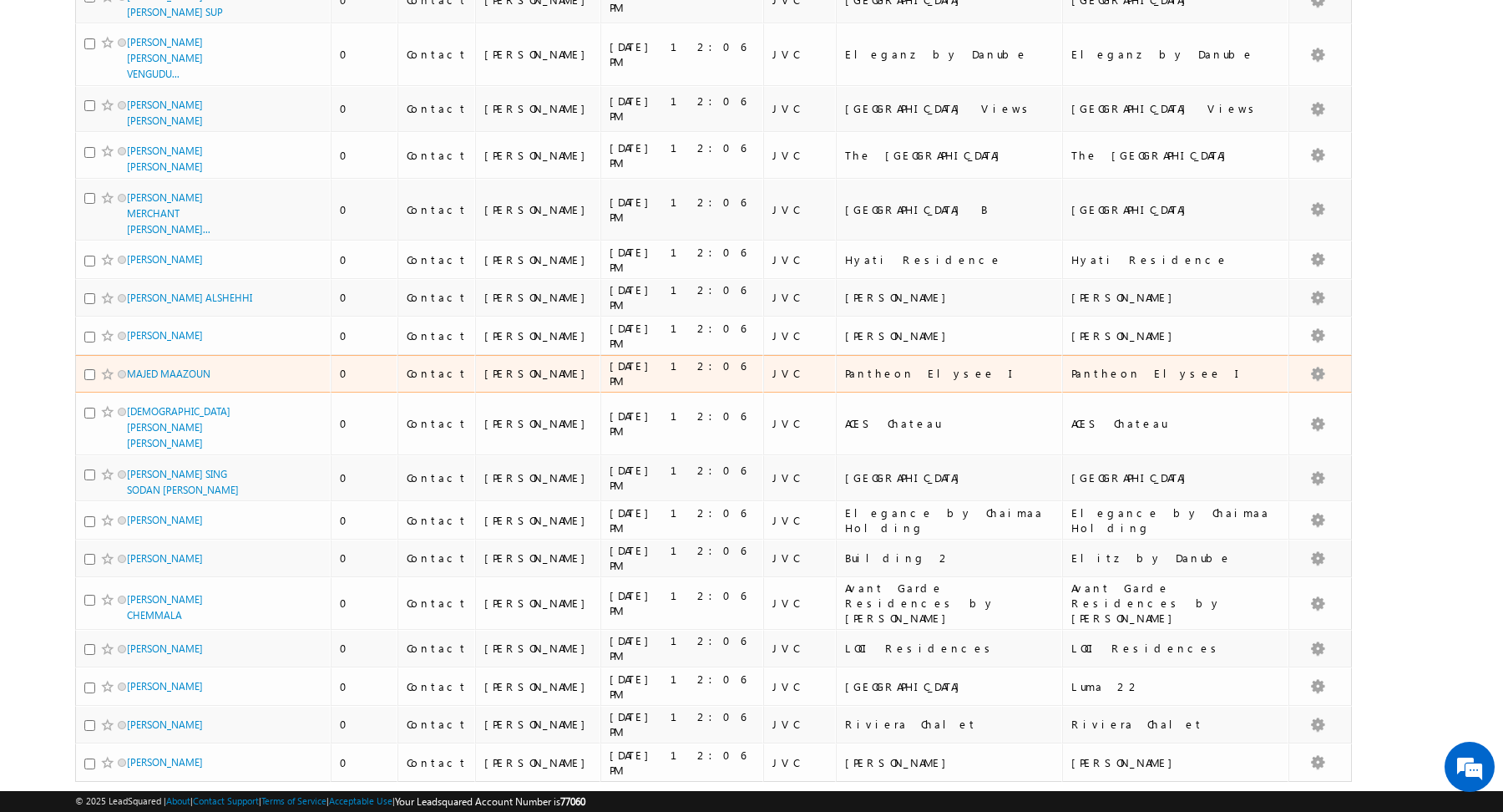
scroll to position [0, 0]
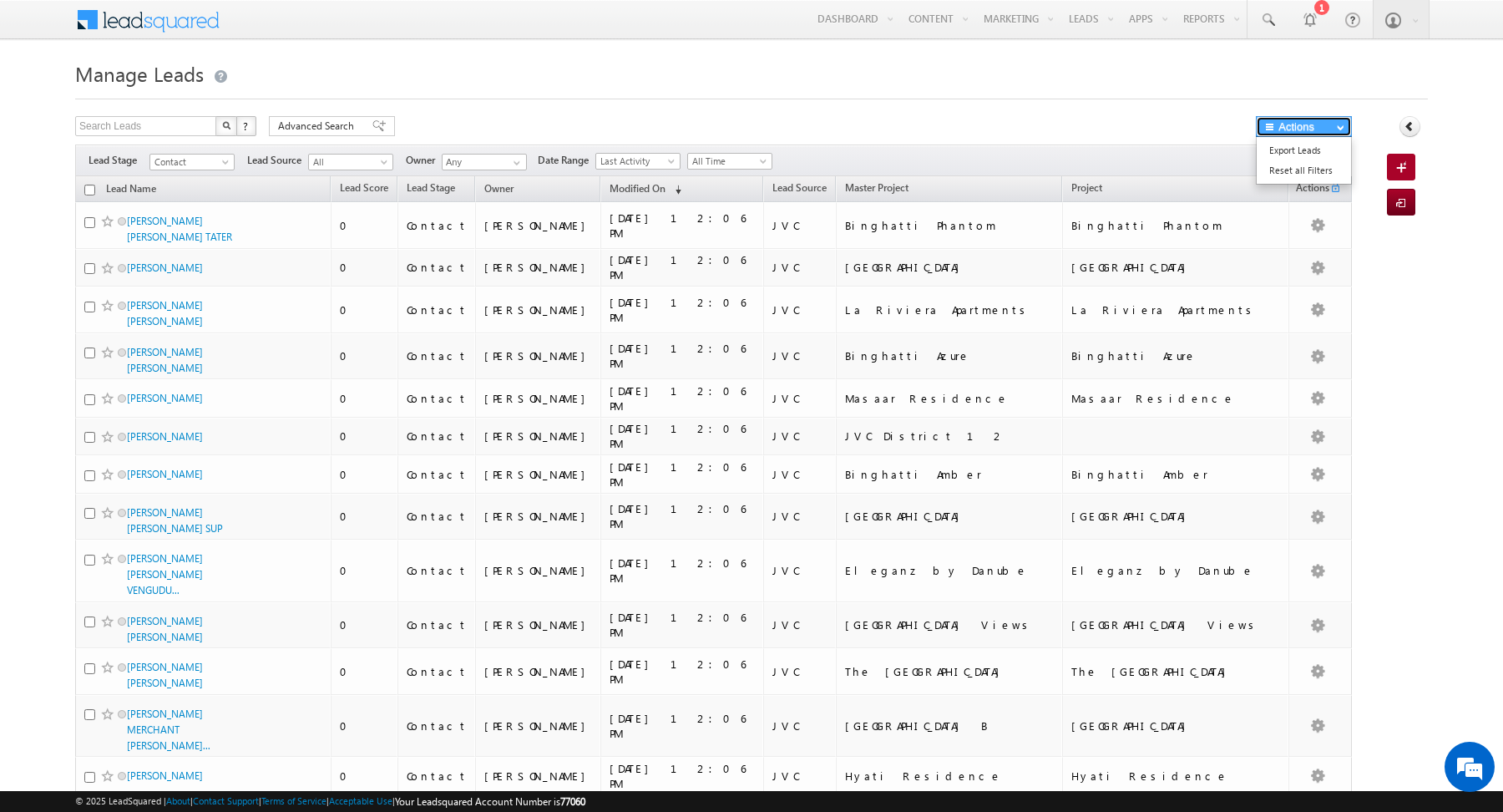
click at [1338, 126] on span "button" at bounding box center [1341, 126] width 7 height 6
click at [1072, 89] on h1 "Manage Leads" at bounding box center [752, 72] width 1353 height 33
click at [1332, 159] on button "button" at bounding box center [1333, 163] width 16 height 16
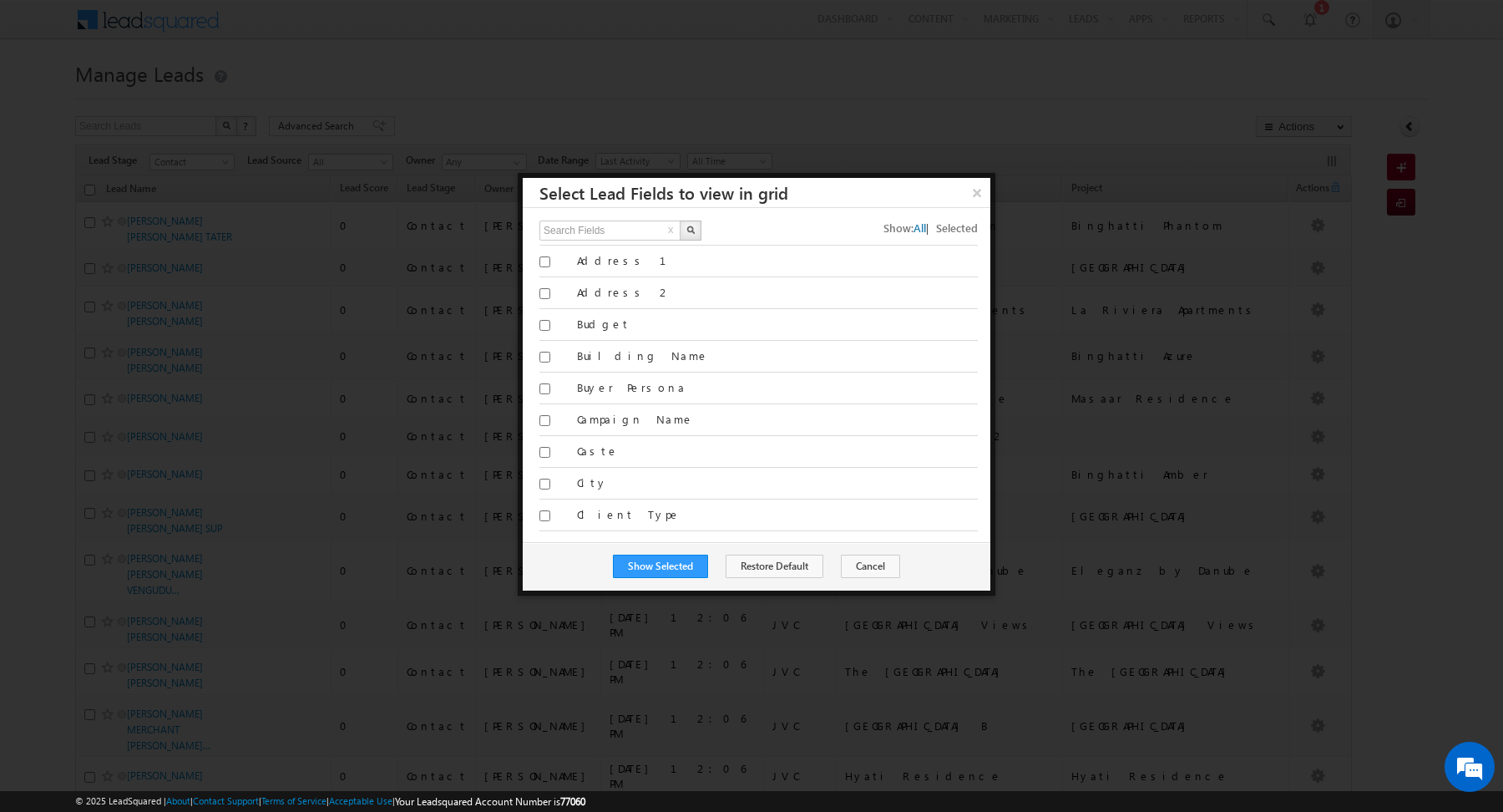
click at [948, 227] on span "Selected" at bounding box center [957, 227] width 42 height 14
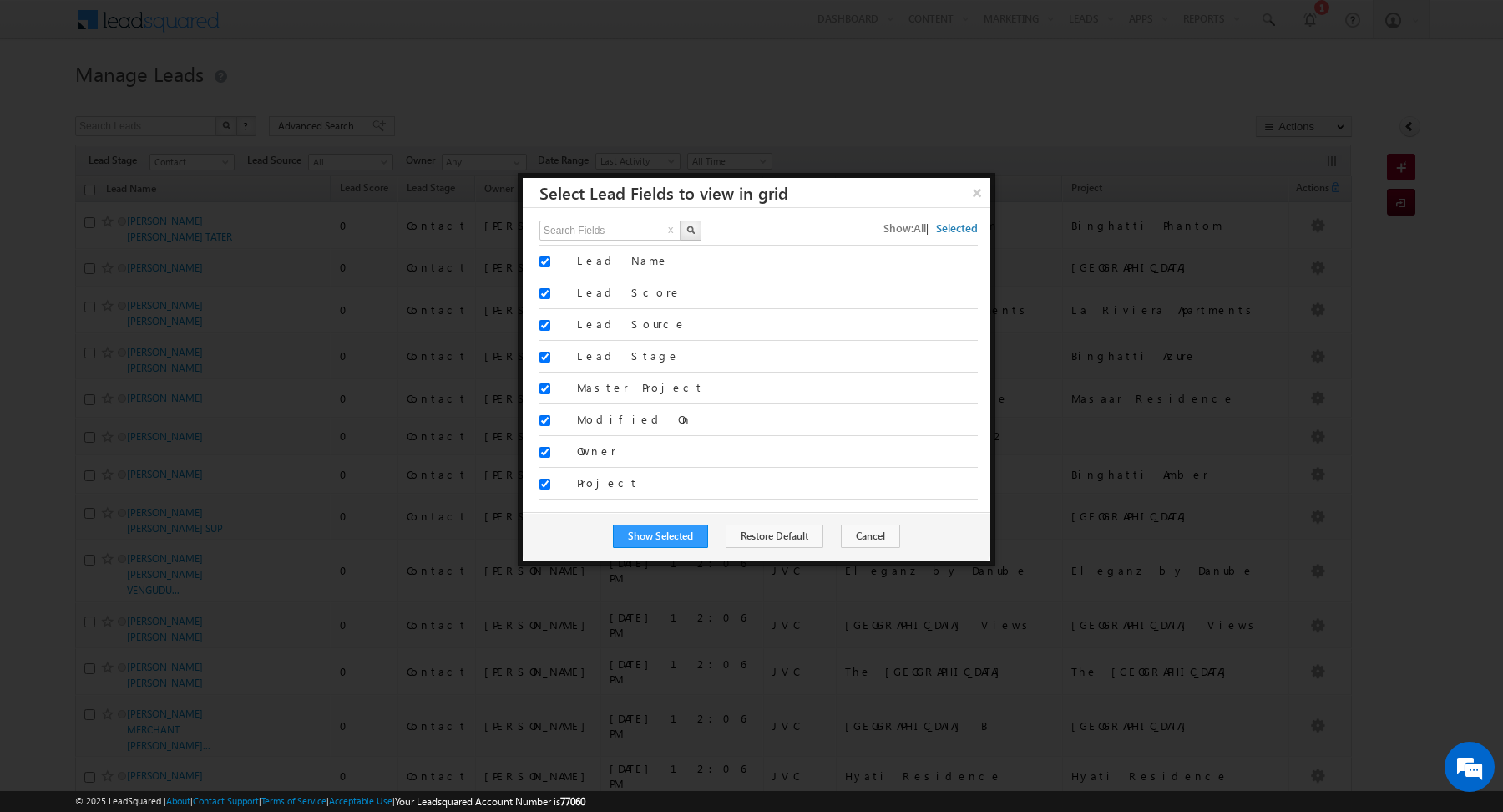
click at [978, 194] on button "×" at bounding box center [976, 192] width 27 height 29
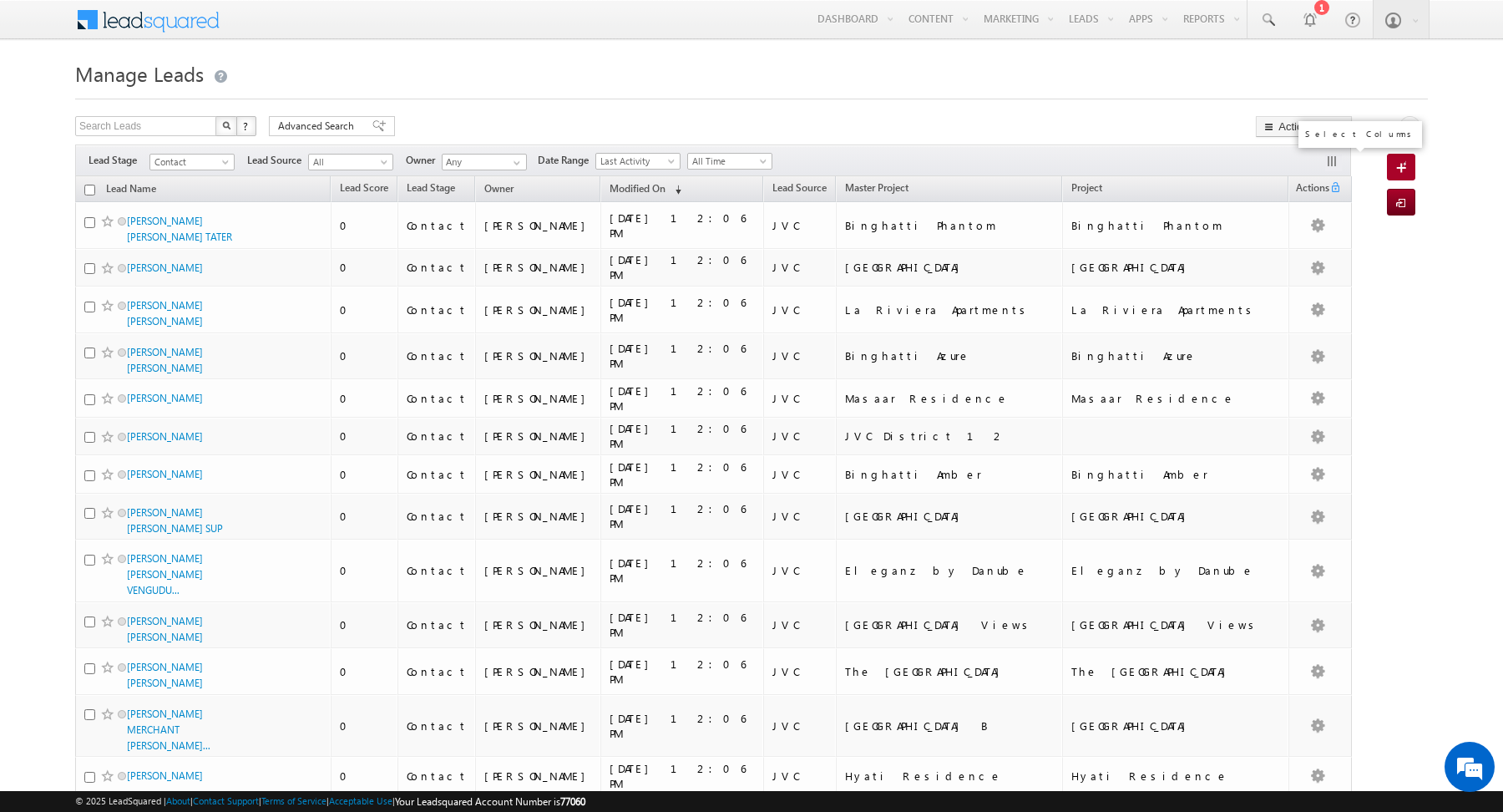
click at [1328, 167] on button "button" at bounding box center [1333, 163] width 16 height 16
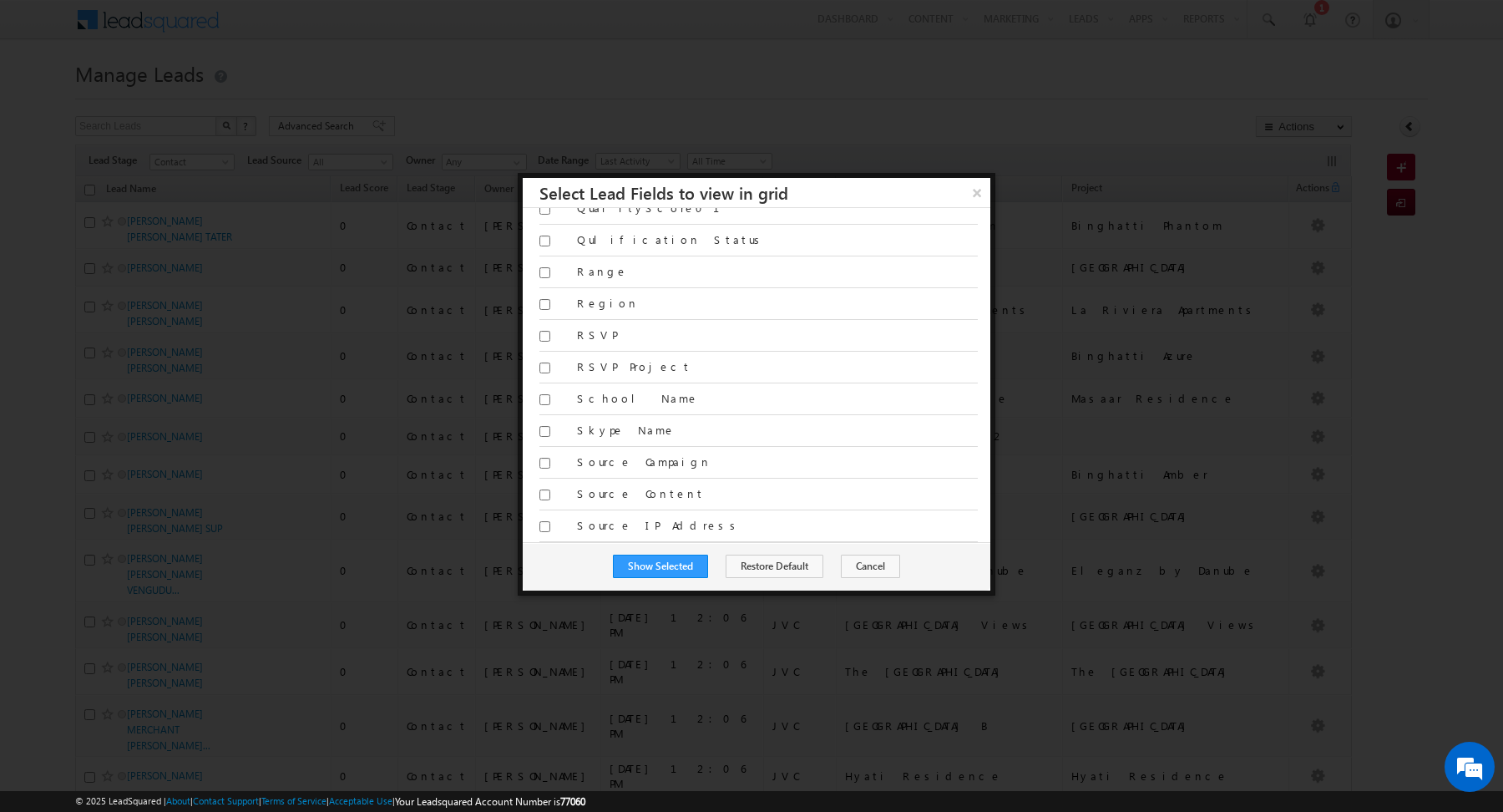
scroll to position [2980, 0]
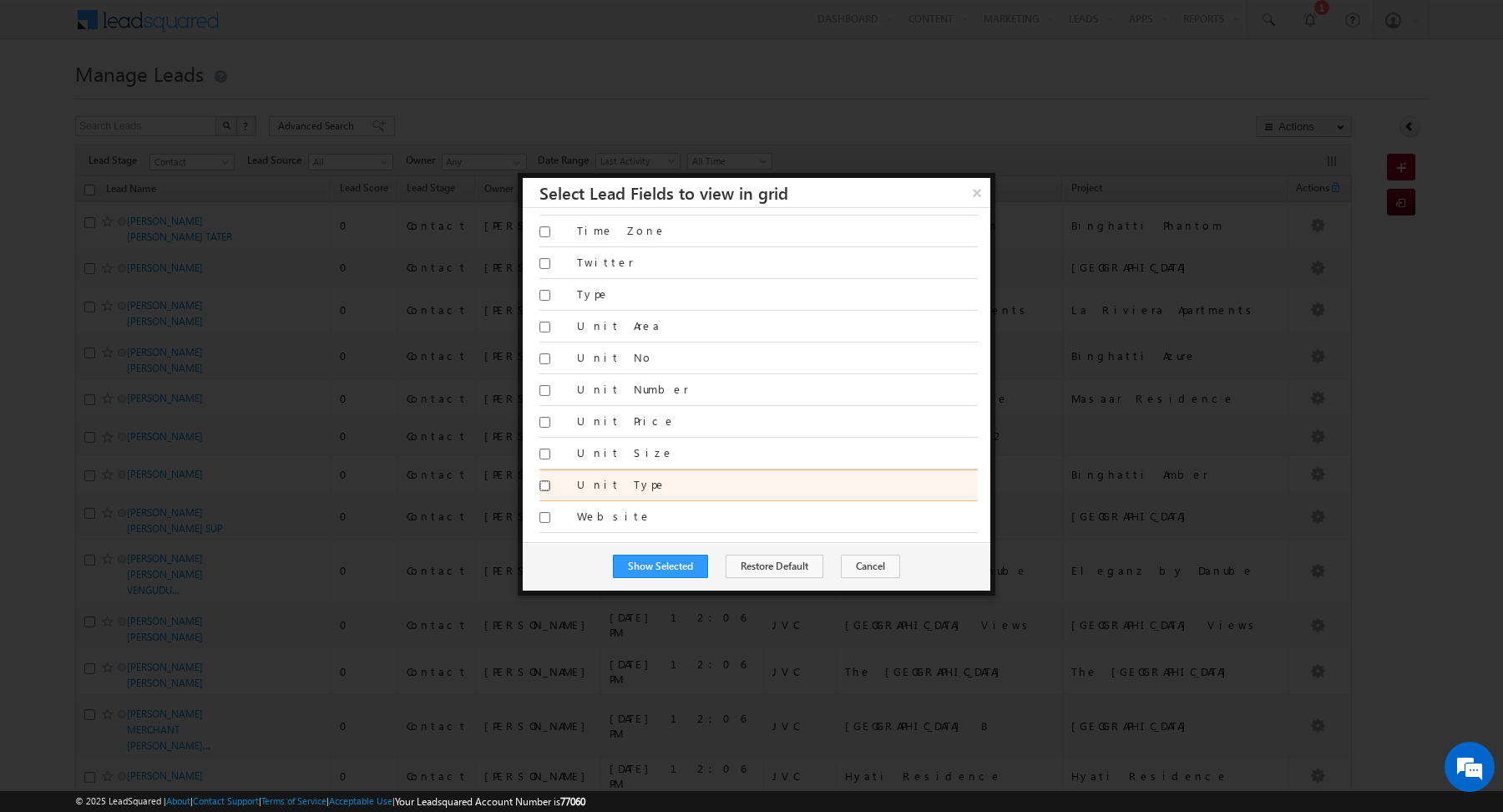
click at [545, 480] on input "Unit Type" at bounding box center [545, 486] width 11 height 11
checkbox input "true"
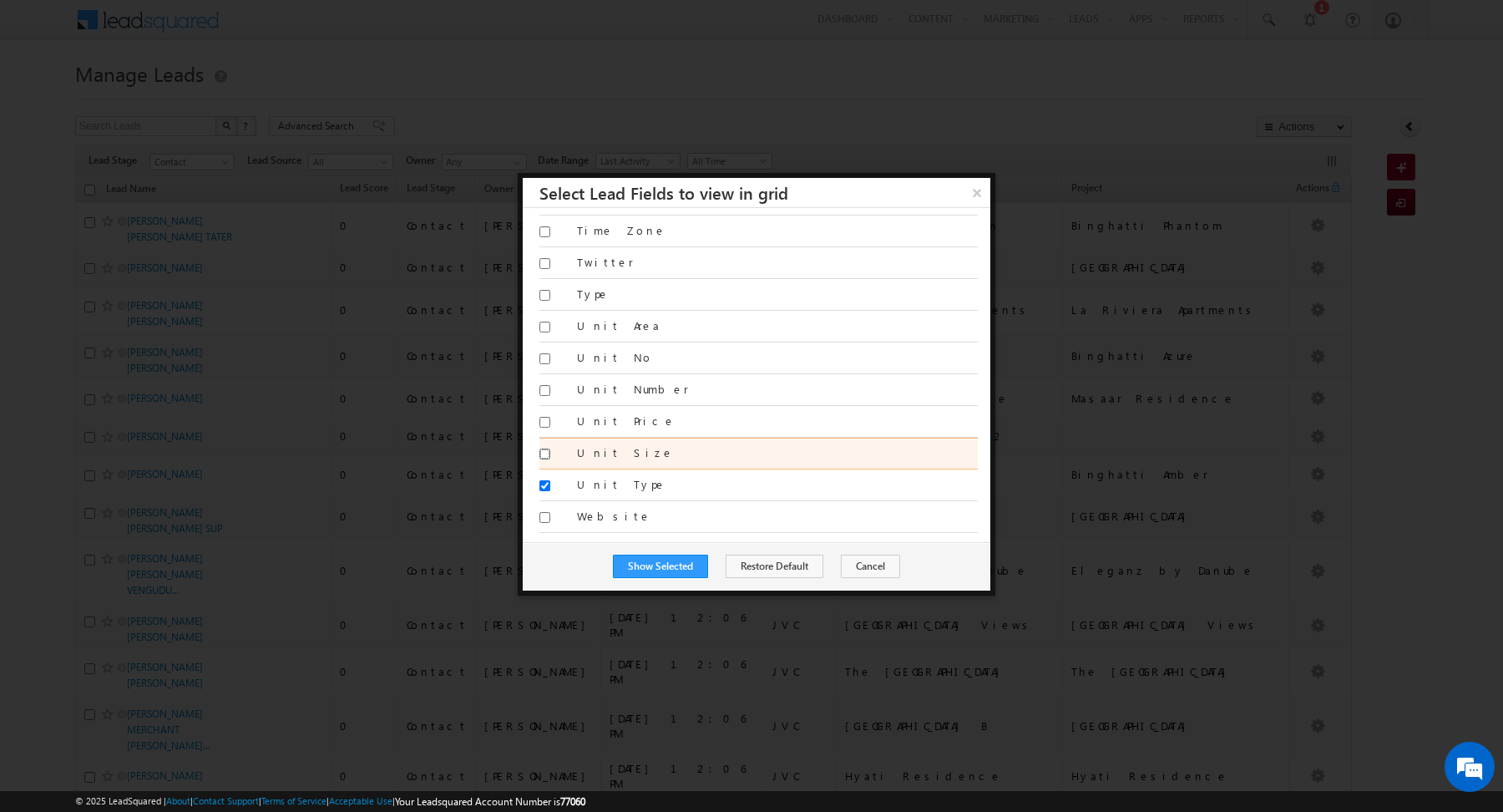
click at [544, 448] on input "Unit Size" at bounding box center [545, 454] width 11 height 11
checkbox input "true"
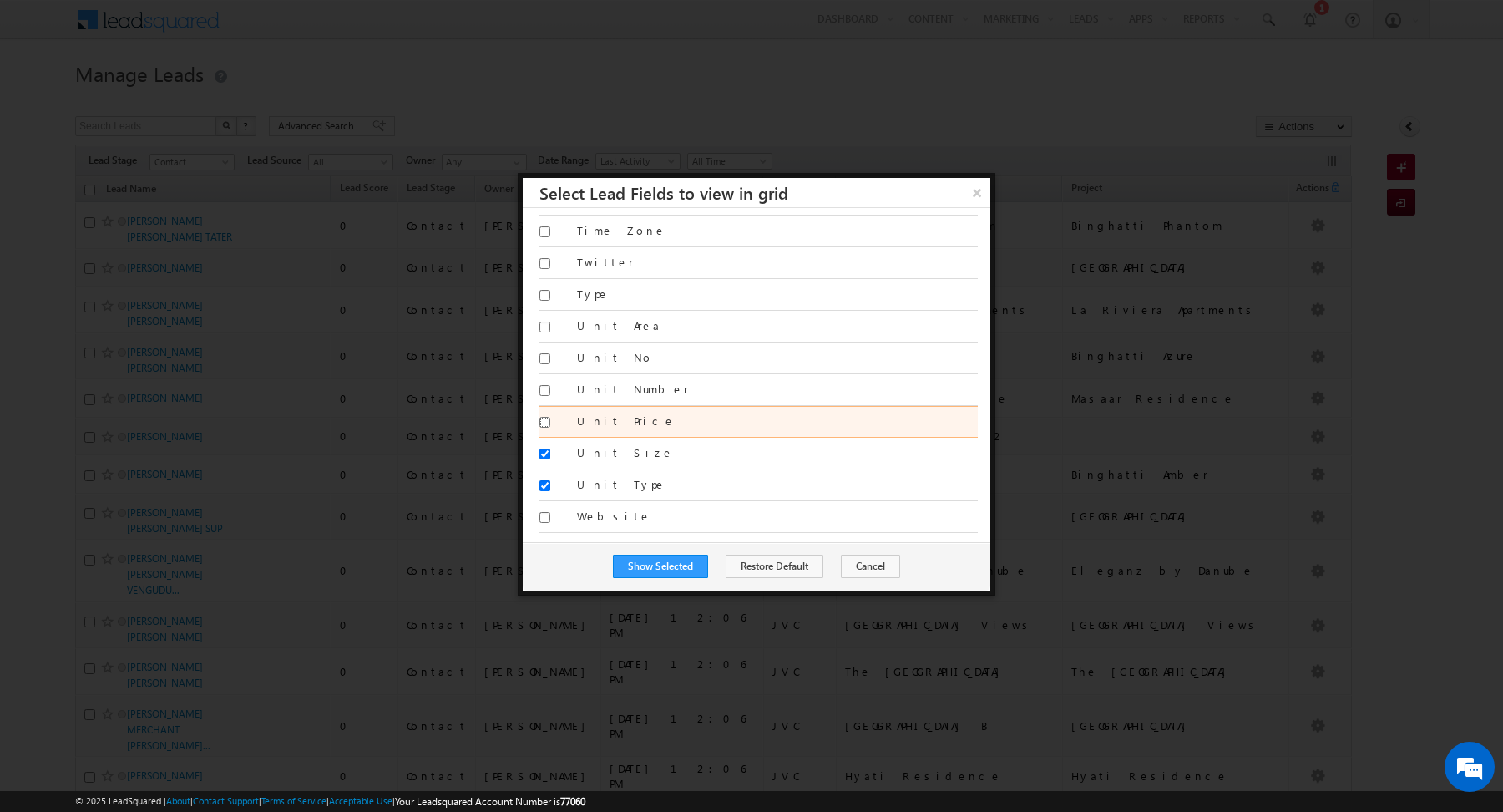
click at [543, 417] on input "Unit Price" at bounding box center [545, 422] width 11 height 11
checkbox input "true"
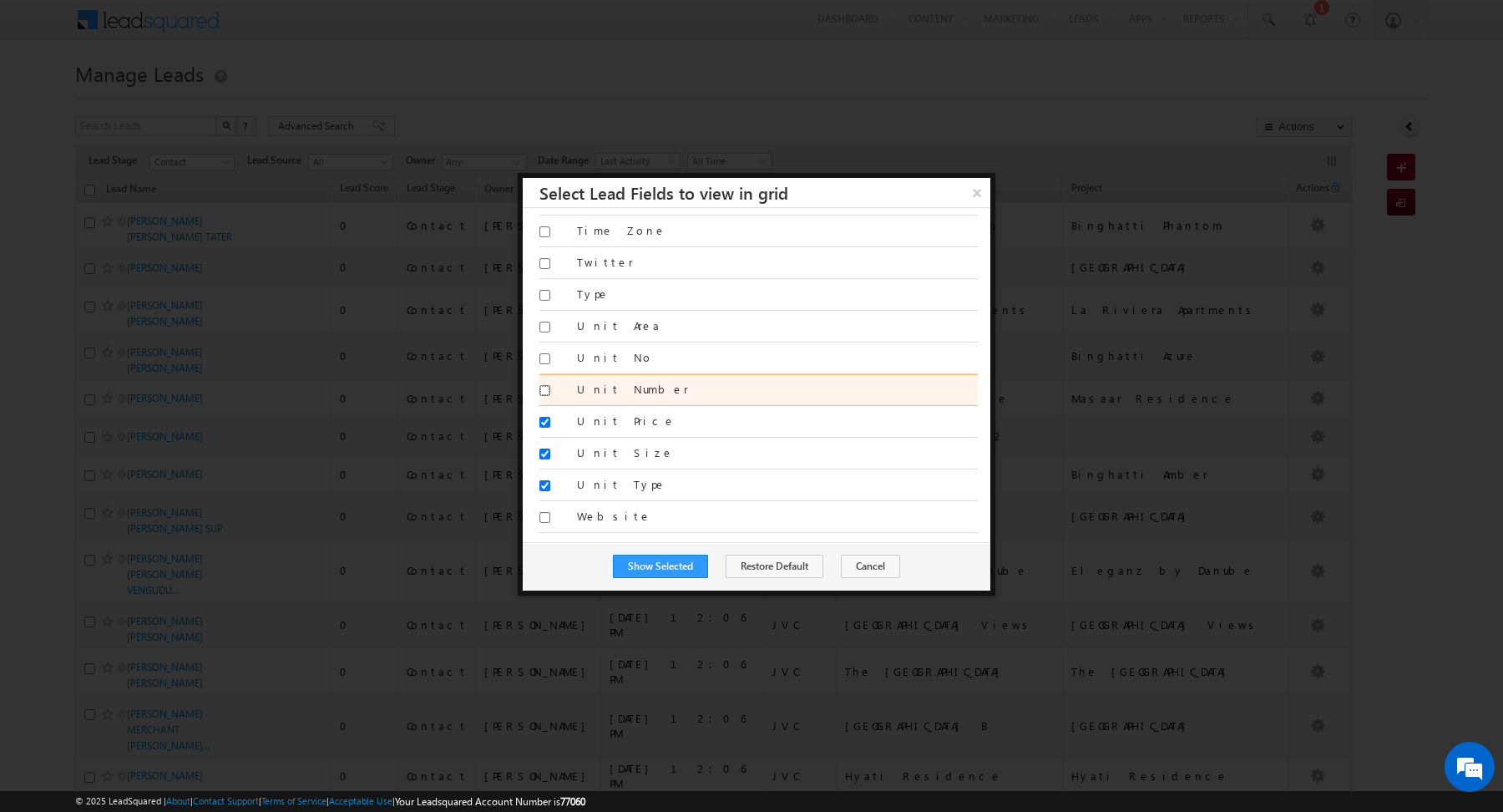
click at [548, 385] on input "Unit Number" at bounding box center [545, 390] width 11 height 11
checkbox input "true"
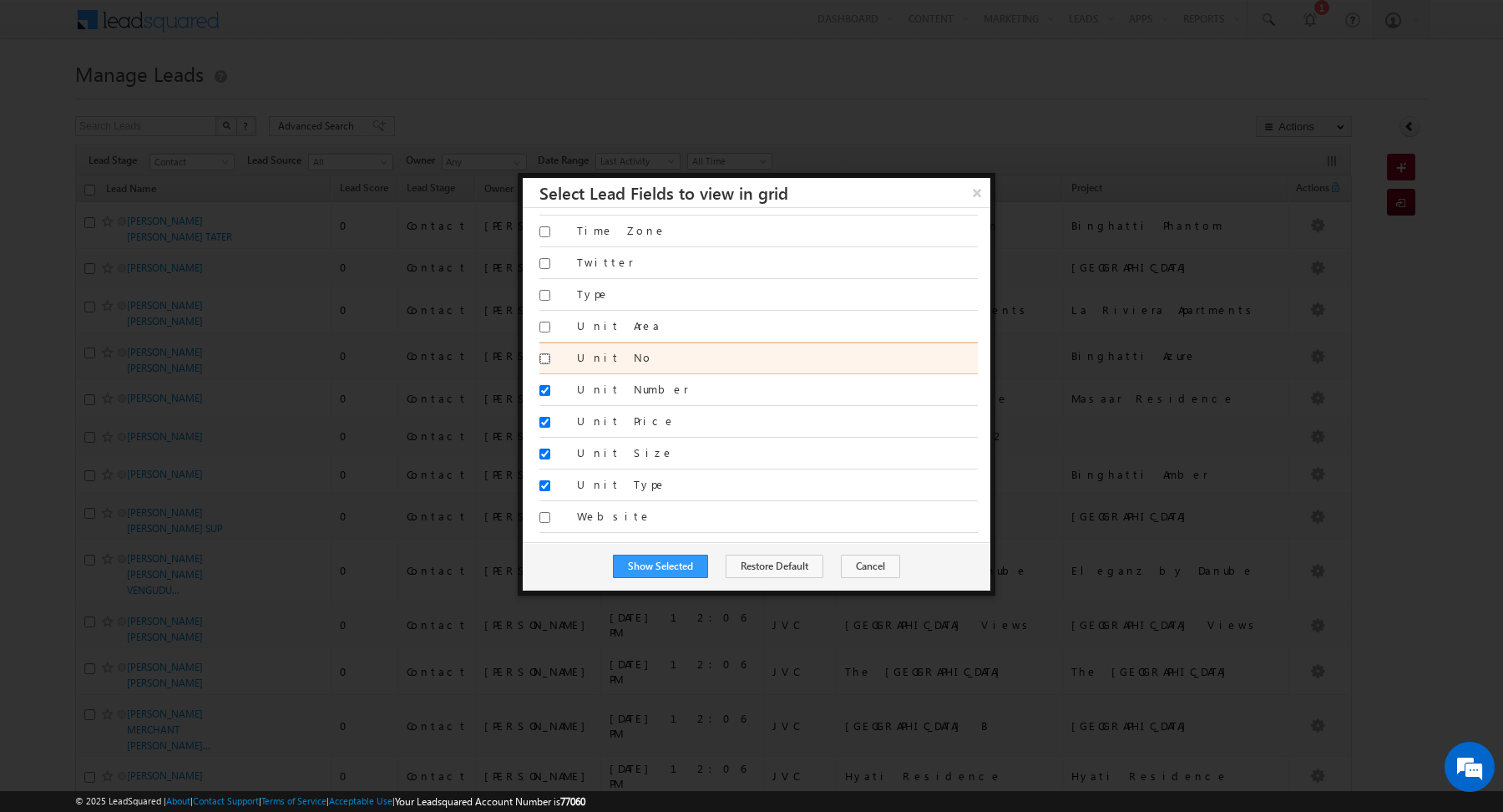
click at [547, 353] on input "Unit No" at bounding box center [545, 358] width 11 height 11
checkbox input "true"
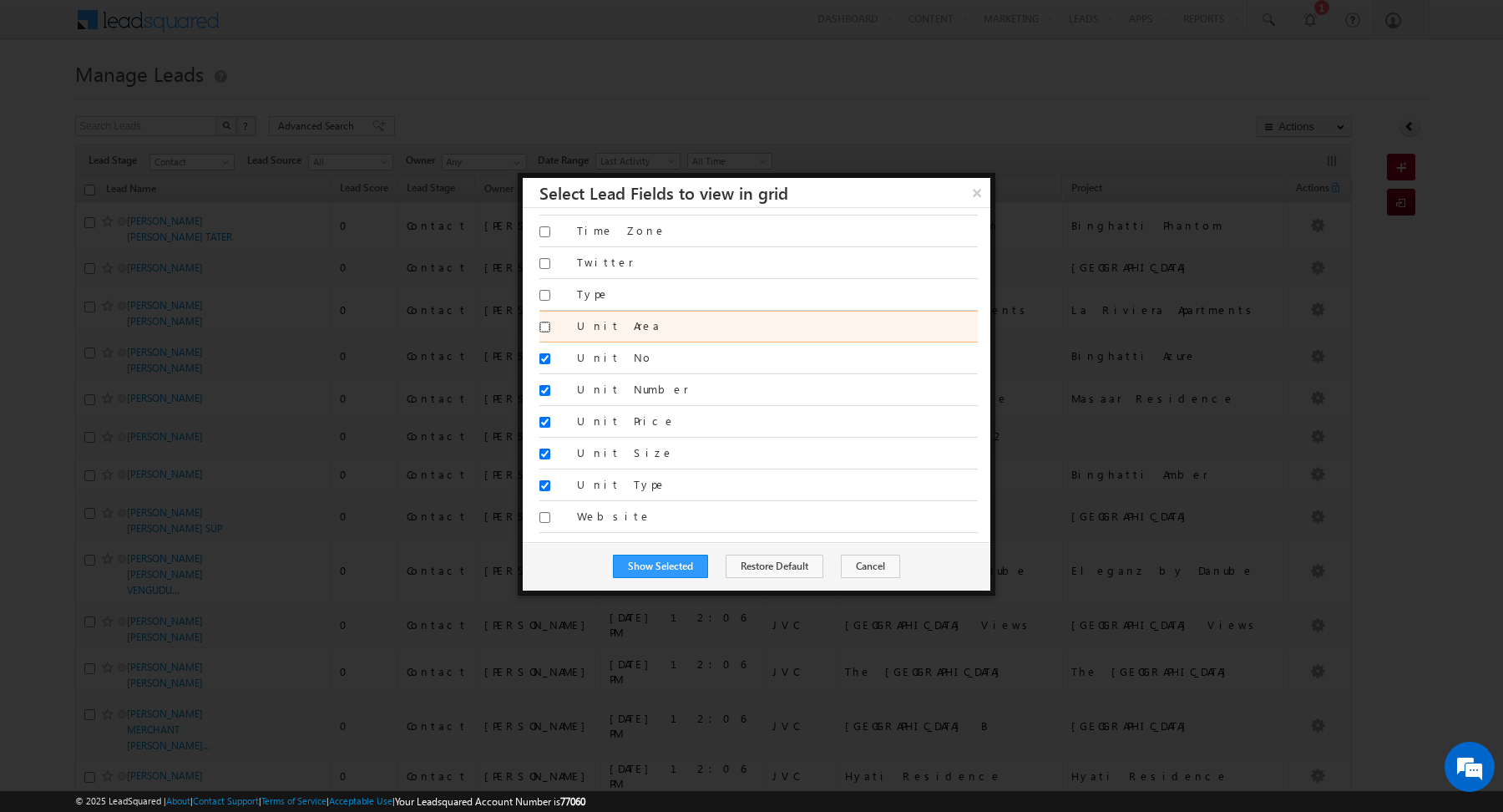
click at [547, 322] on input "Unit Area" at bounding box center [545, 327] width 11 height 11
checkbox input "true"
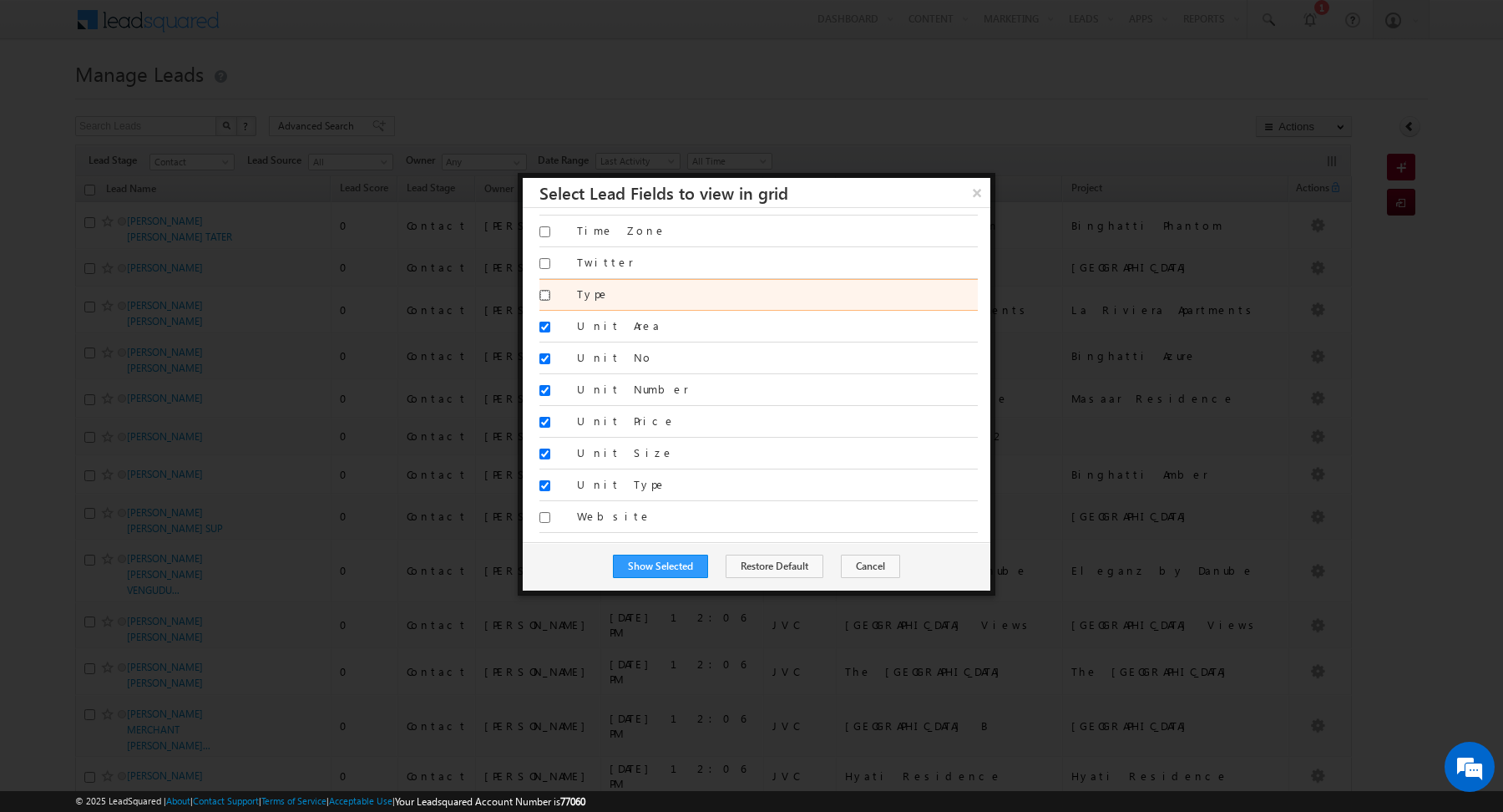
click at [547, 290] on input "Type" at bounding box center [545, 295] width 11 height 11
checkbox input "true"
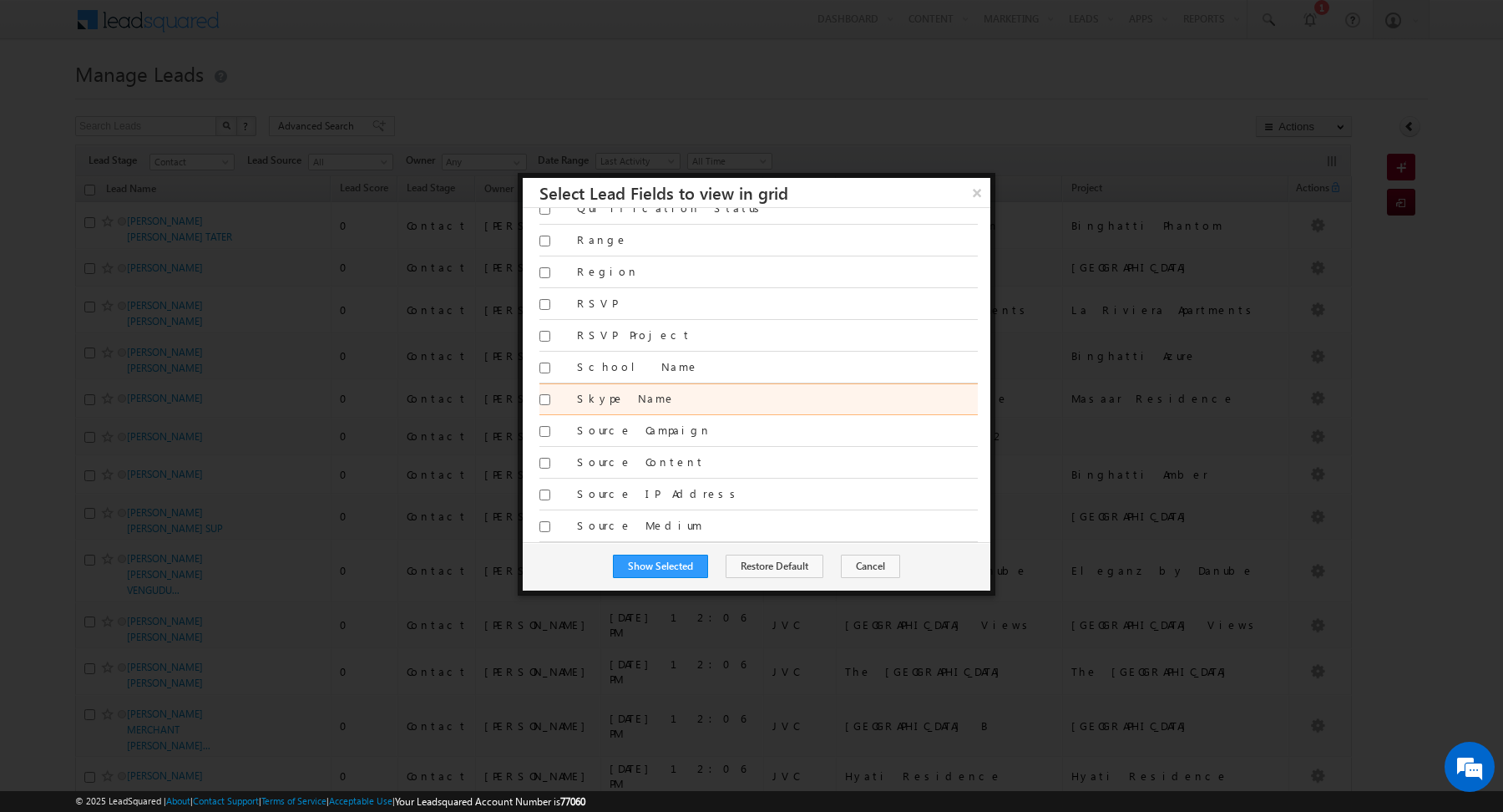
scroll to position [2540, 0]
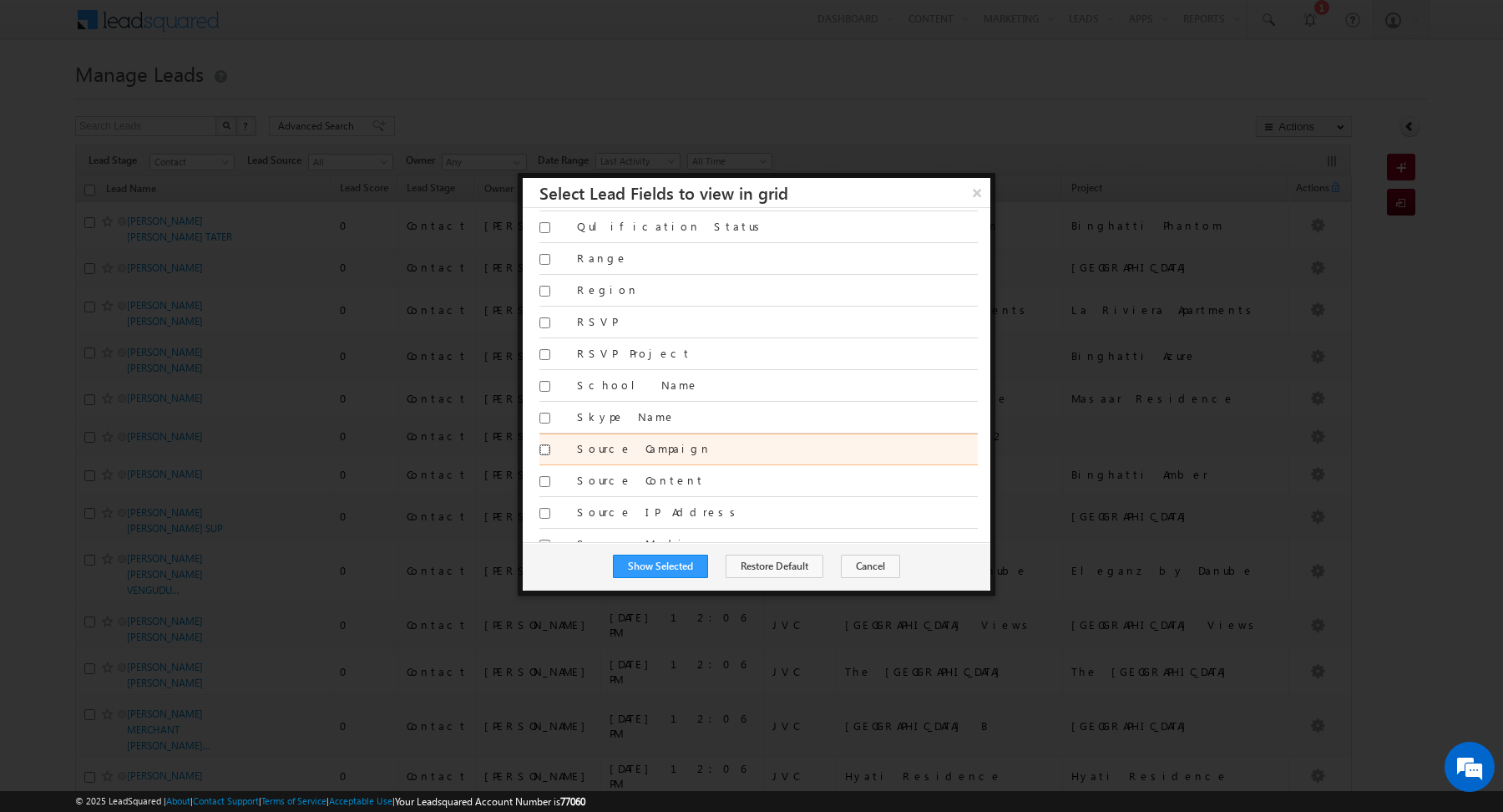
click at [543, 444] on input "Source Campaign" at bounding box center [545, 450] width 11 height 11
checkbox input "true"
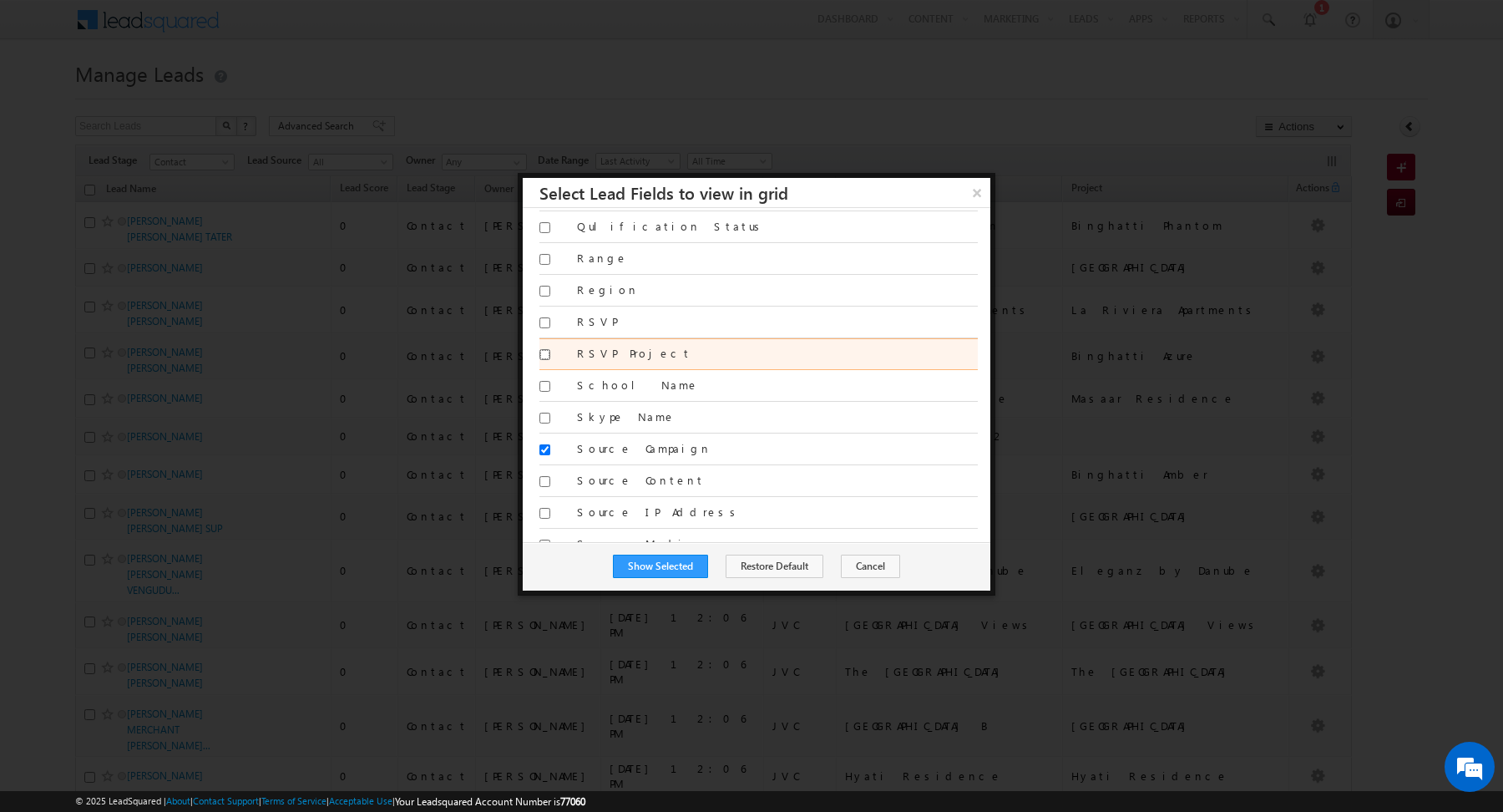
click at [544, 349] on input "RSVP Project" at bounding box center [545, 355] width 11 height 11
checkbox input "true"
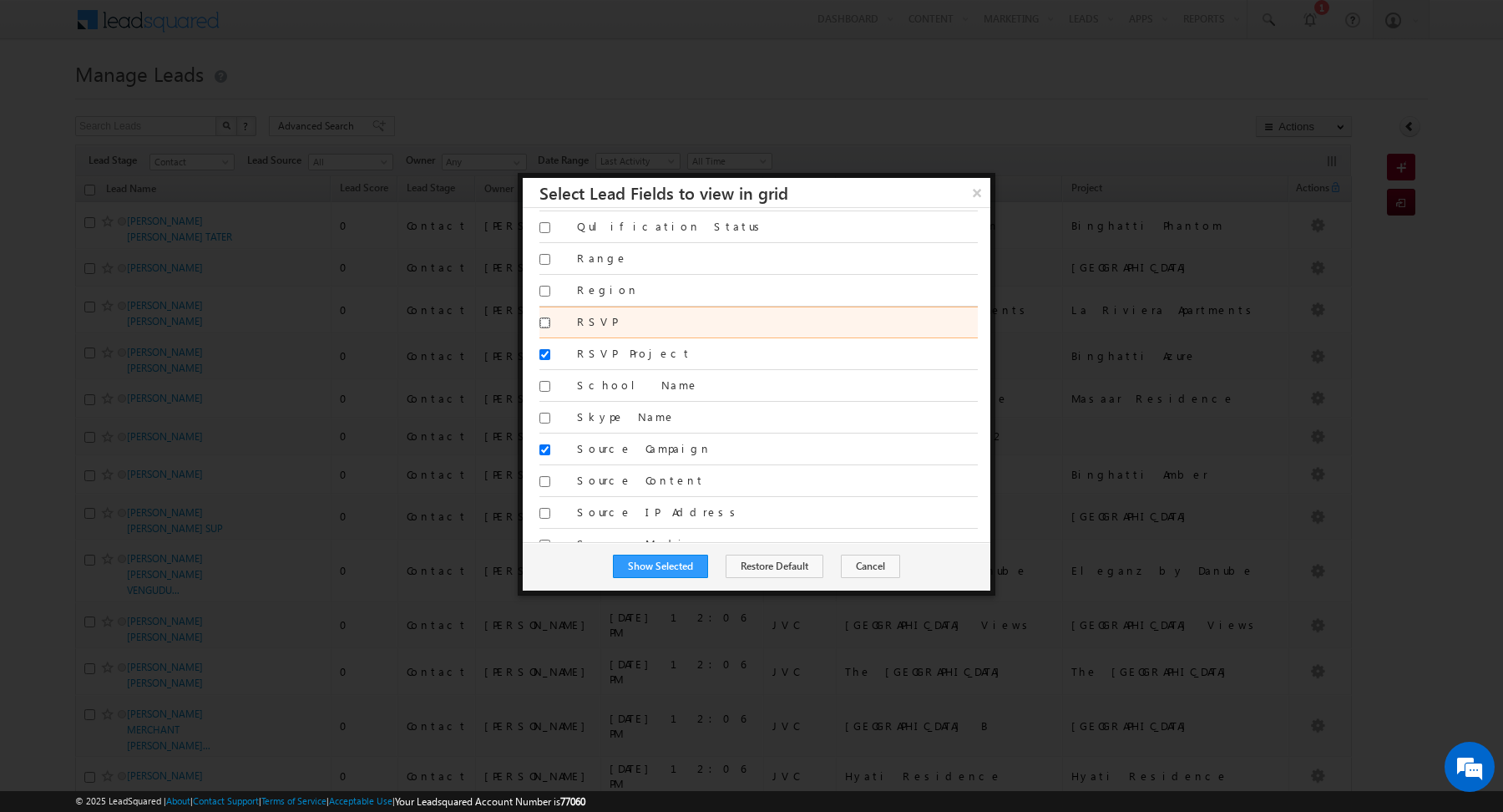
click at [544, 317] on input "RSVP" at bounding box center [545, 323] width 11 height 11
checkbox input "true"
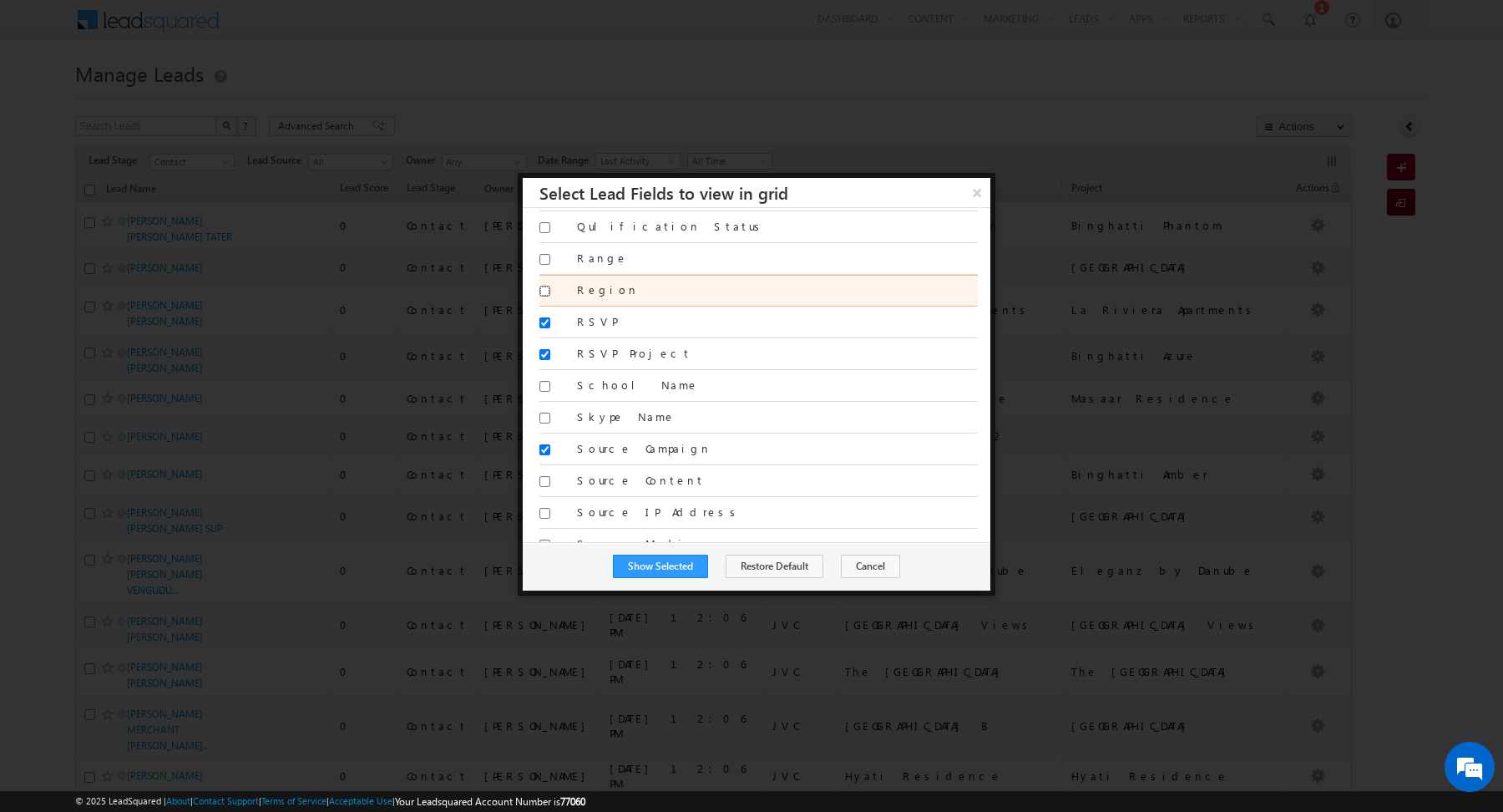
click at [545, 286] on input "Region" at bounding box center [545, 291] width 11 height 11
checkbox input "true"
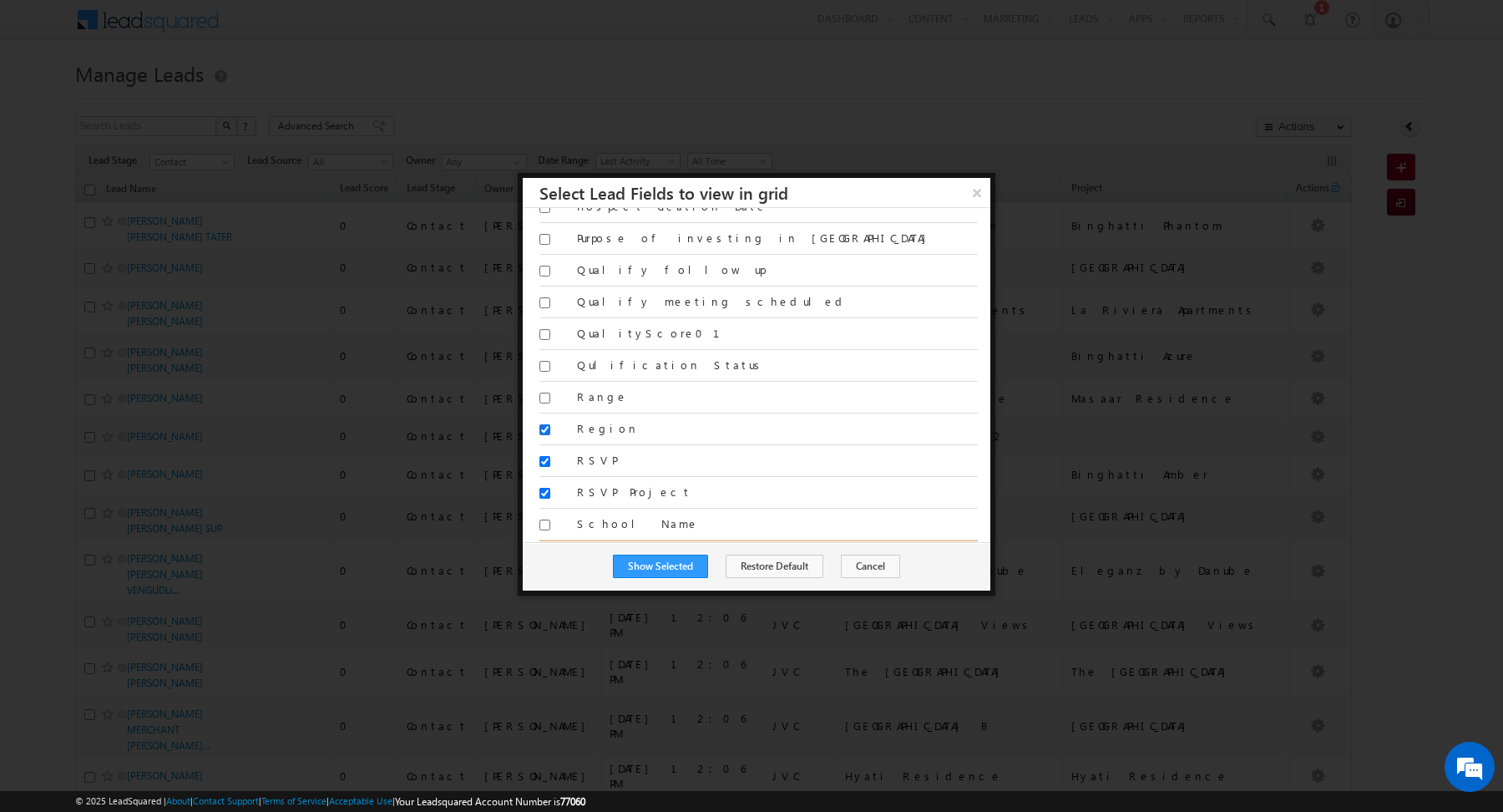
scroll to position [2360, 0]
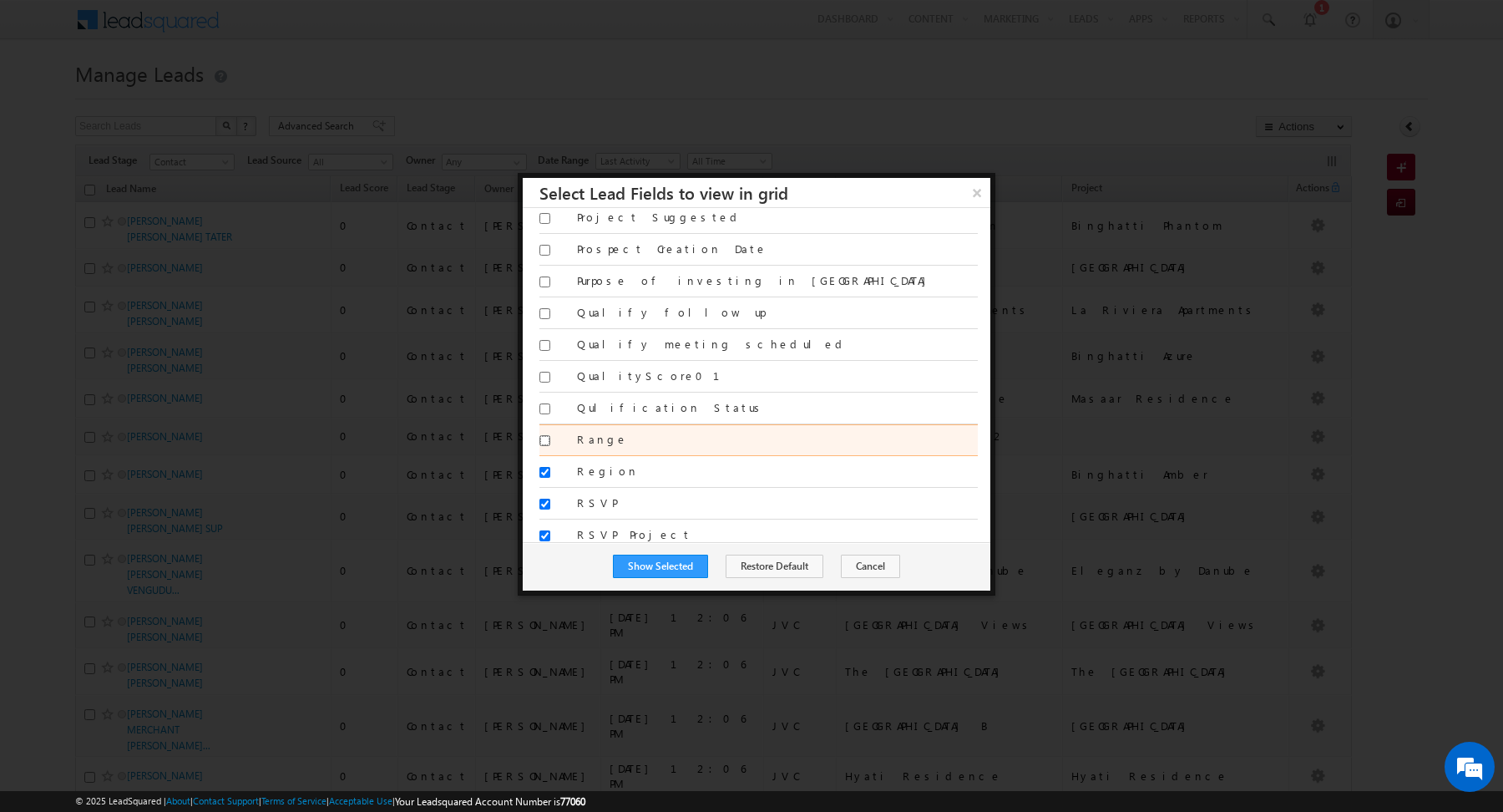
click at [543, 435] on input "Range" at bounding box center [545, 441] width 11 height 11
checkbox input "true"
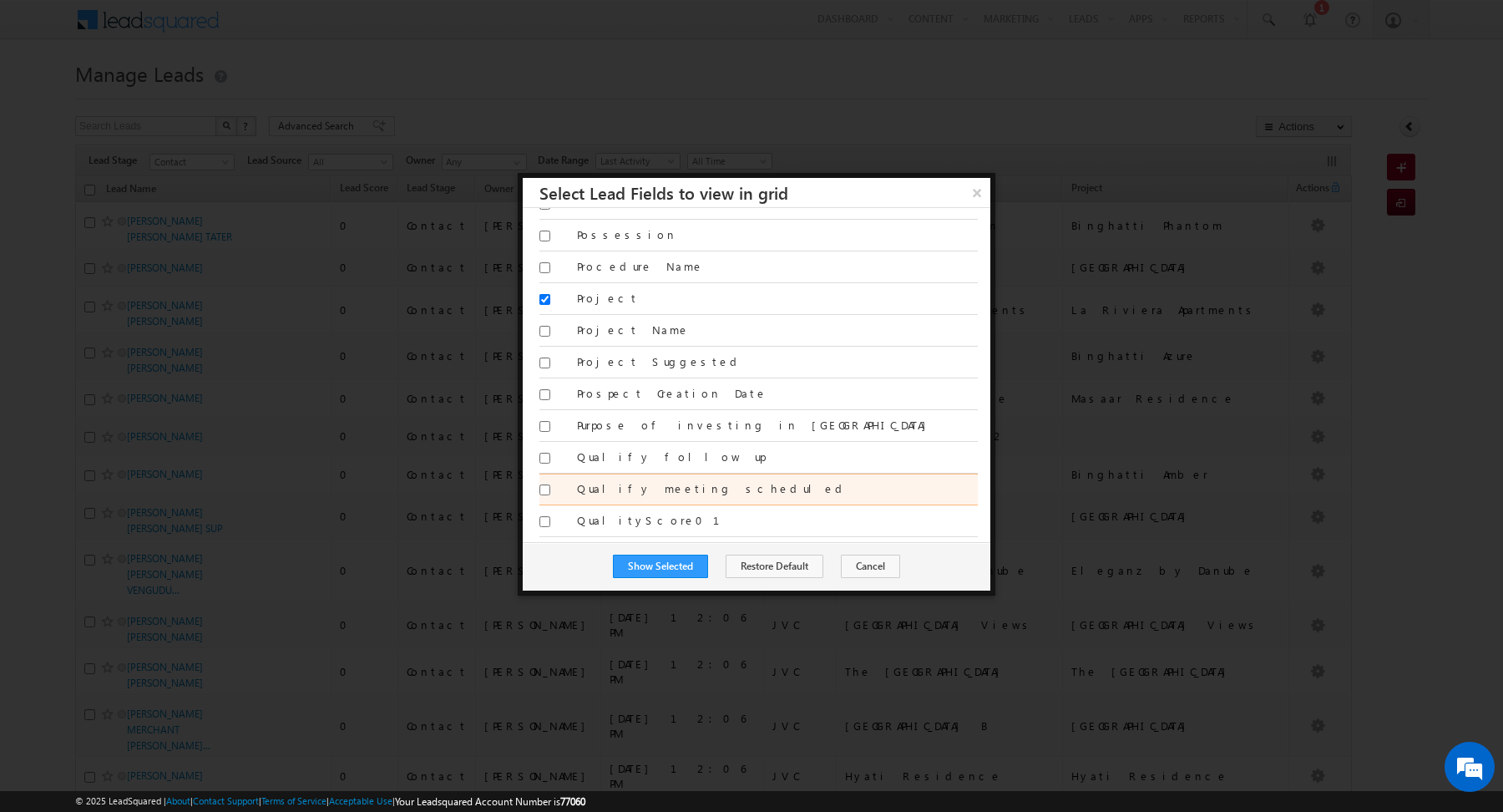
scroll to position [2211, 0]
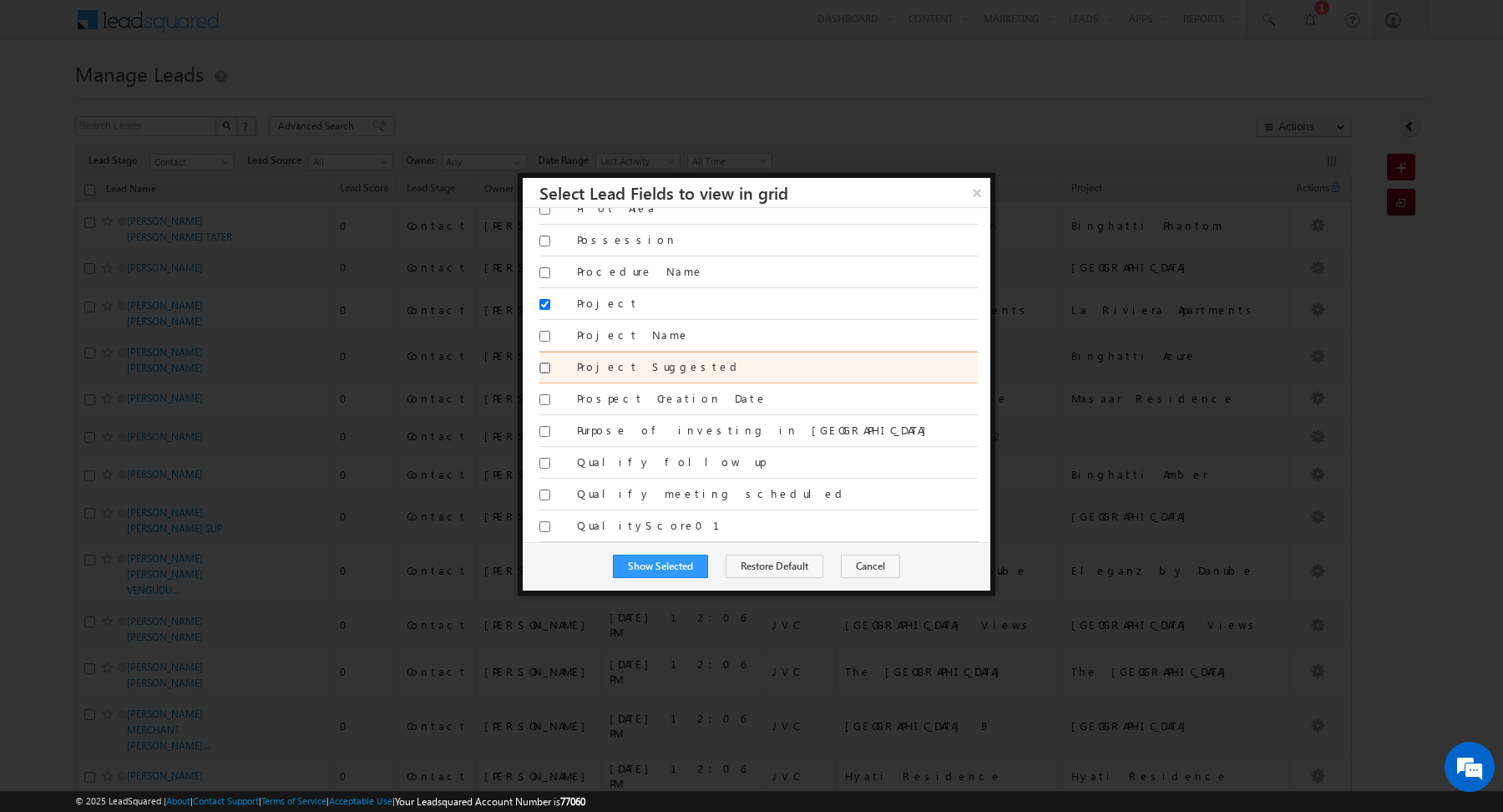
click at [542, 362] on input "Project Suggested" at bounding box center [545, 368] width 11 height 11
checkbox input "true"
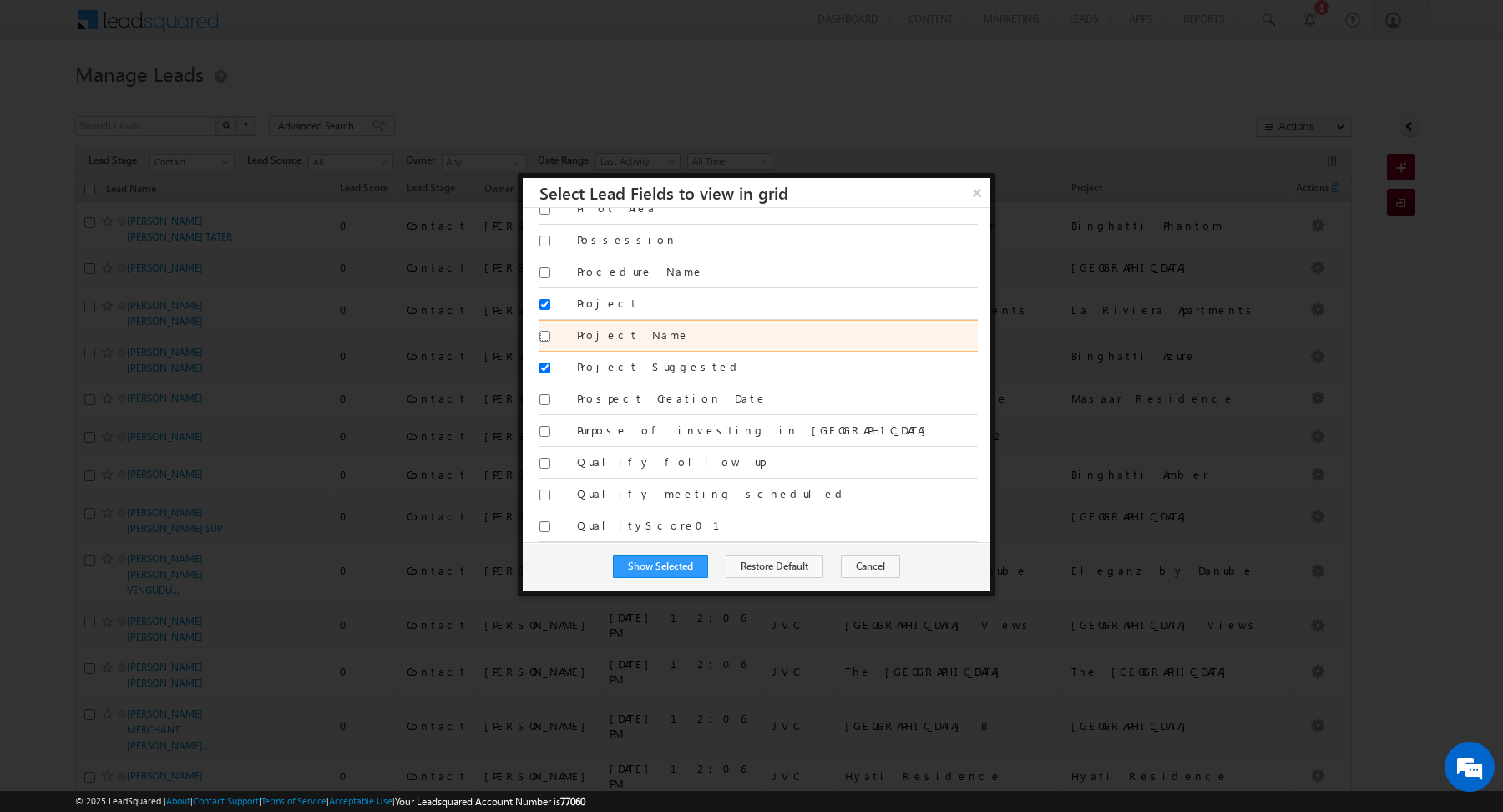
click at [543, 331] on input "Project Name" at bounding box center [545, 336] width 11 height 11
checkbox input "true"
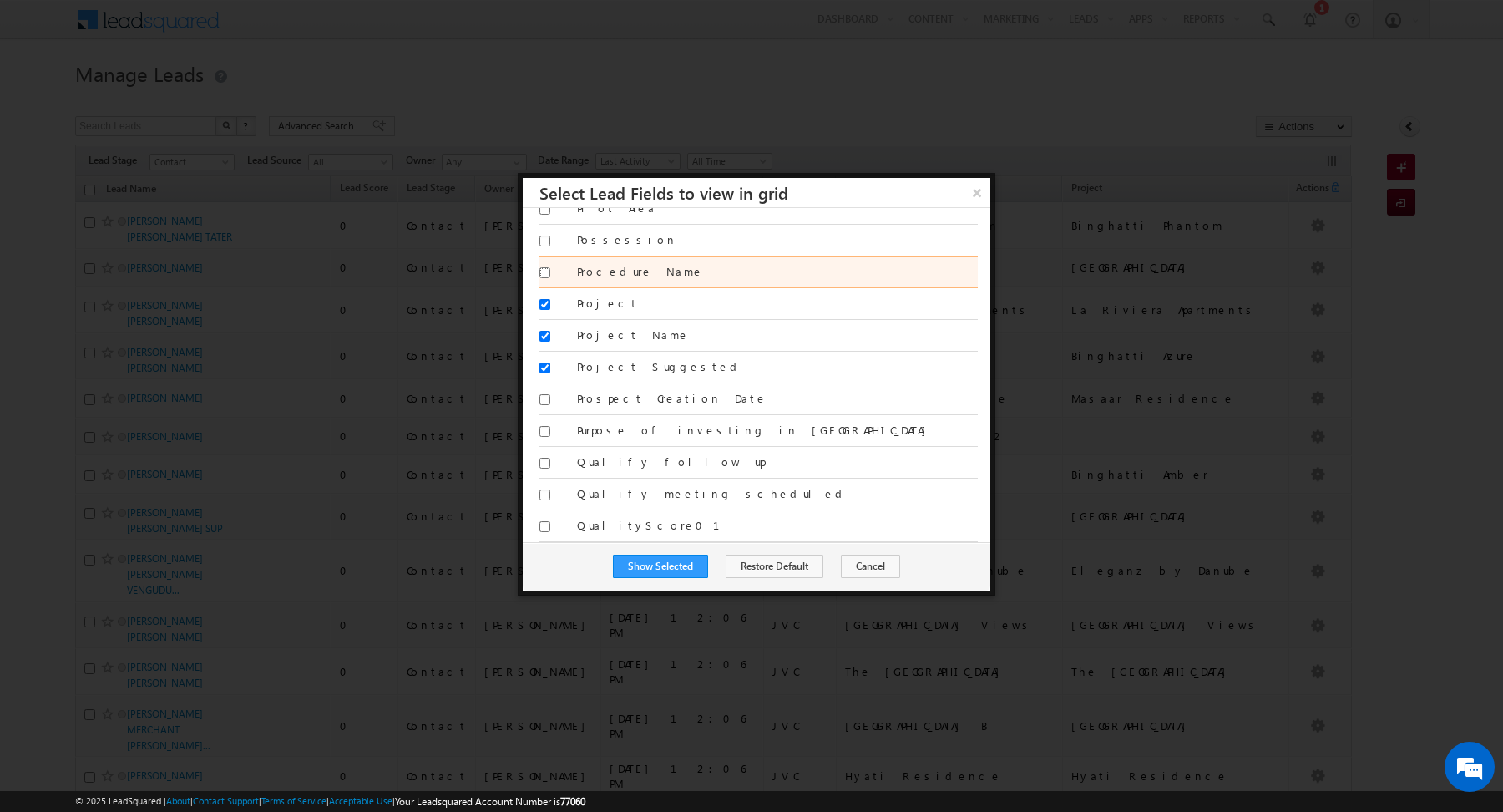
click at [544, 268] on input "Procedure Name" at bounding box center [545, 273] width 11 height 11
checkbox input "false"
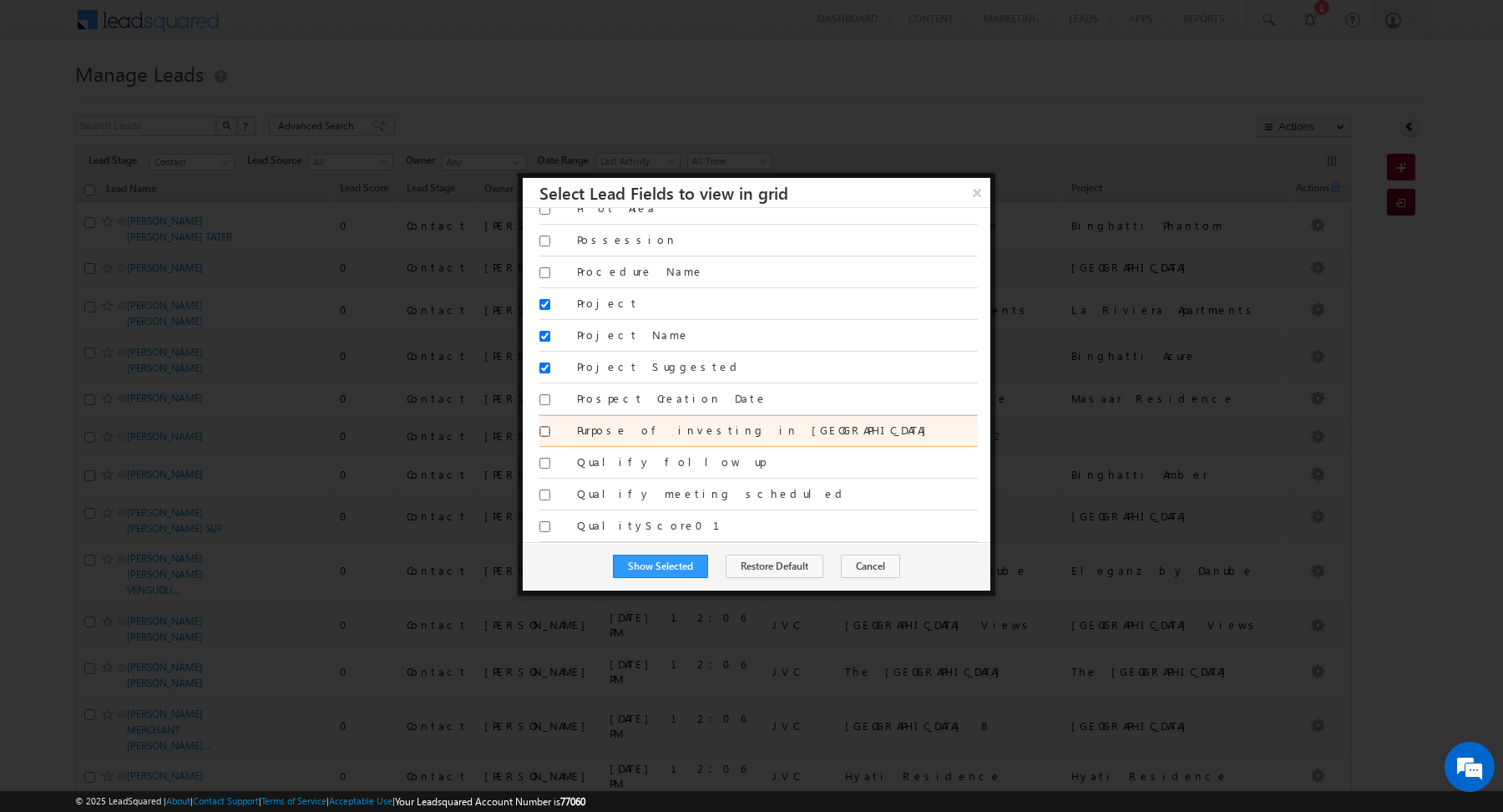
click at [547, 426] on input "Purpose of investing in [GEOGRAPHIC_DATA]" at bounding box center [545, 432] width 11 height 11
checkbox input "true"
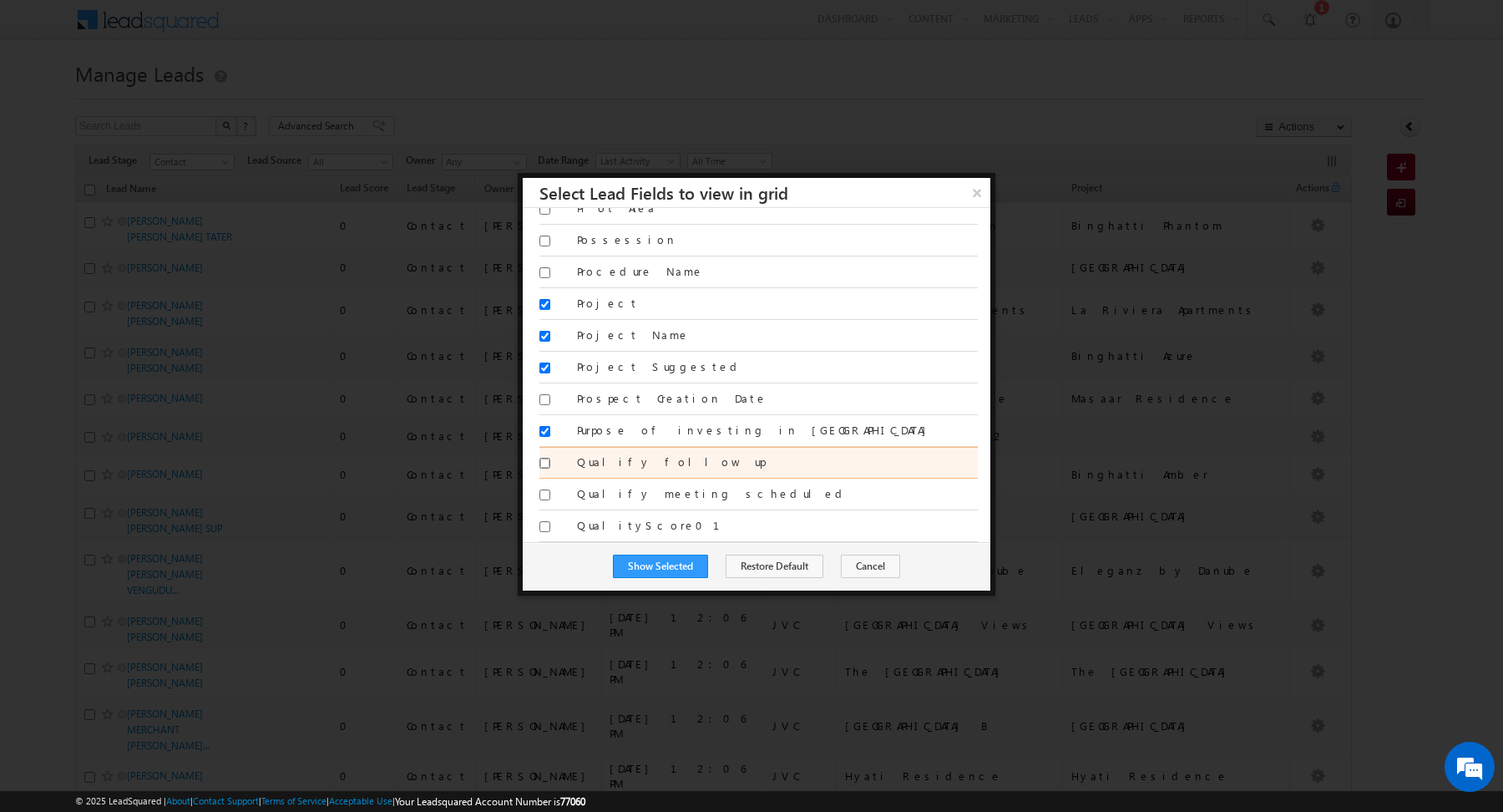
click at [545, 457] on input "Qualify follow up" at bounding box center [545, 463] width 11 height 11
checkbox input "true"
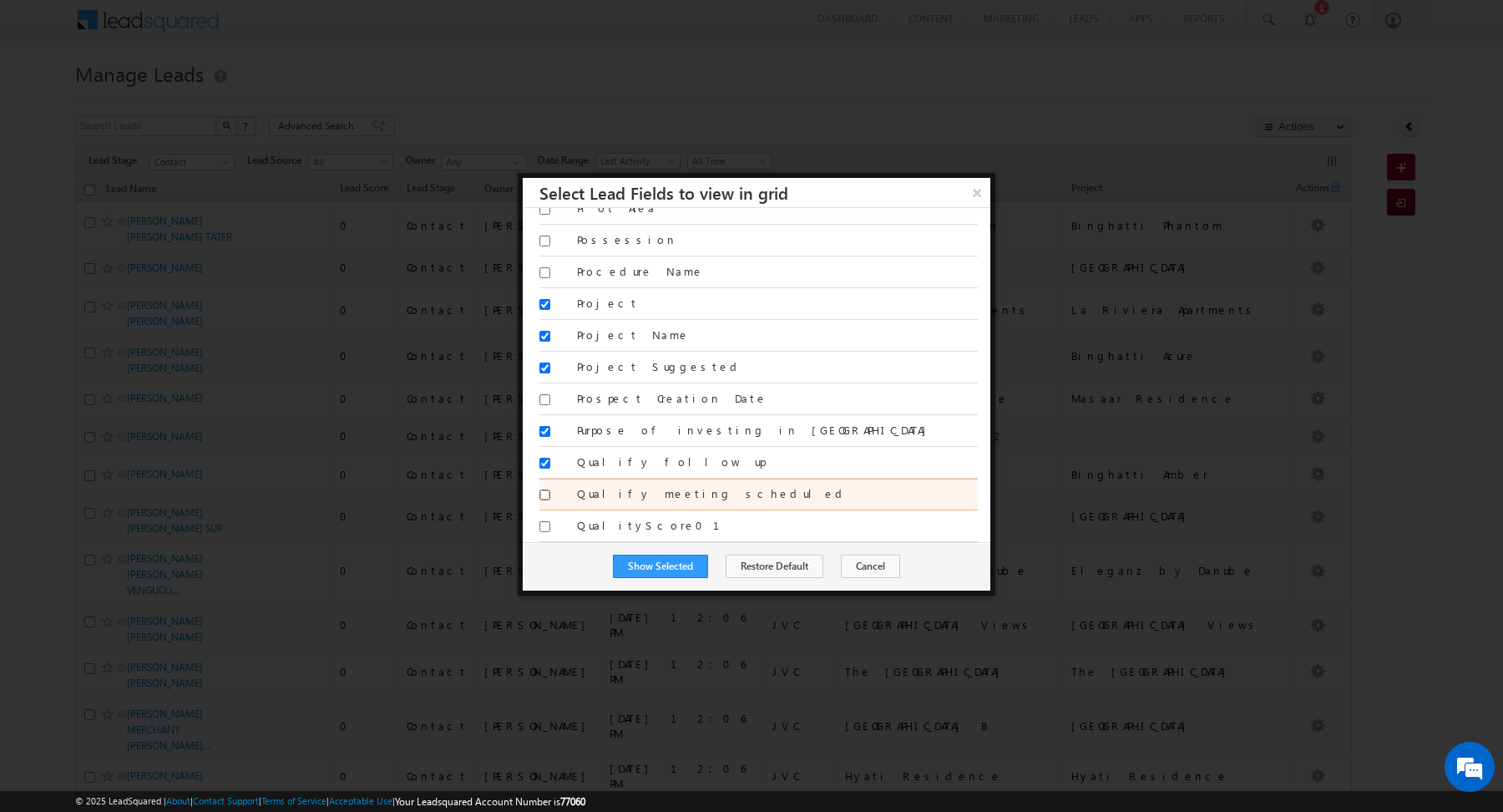
click at [547, 489] on input "Qualify meeting scheduled" at bounding box center [545, 495] width 11 height 11
checkbox input "true"
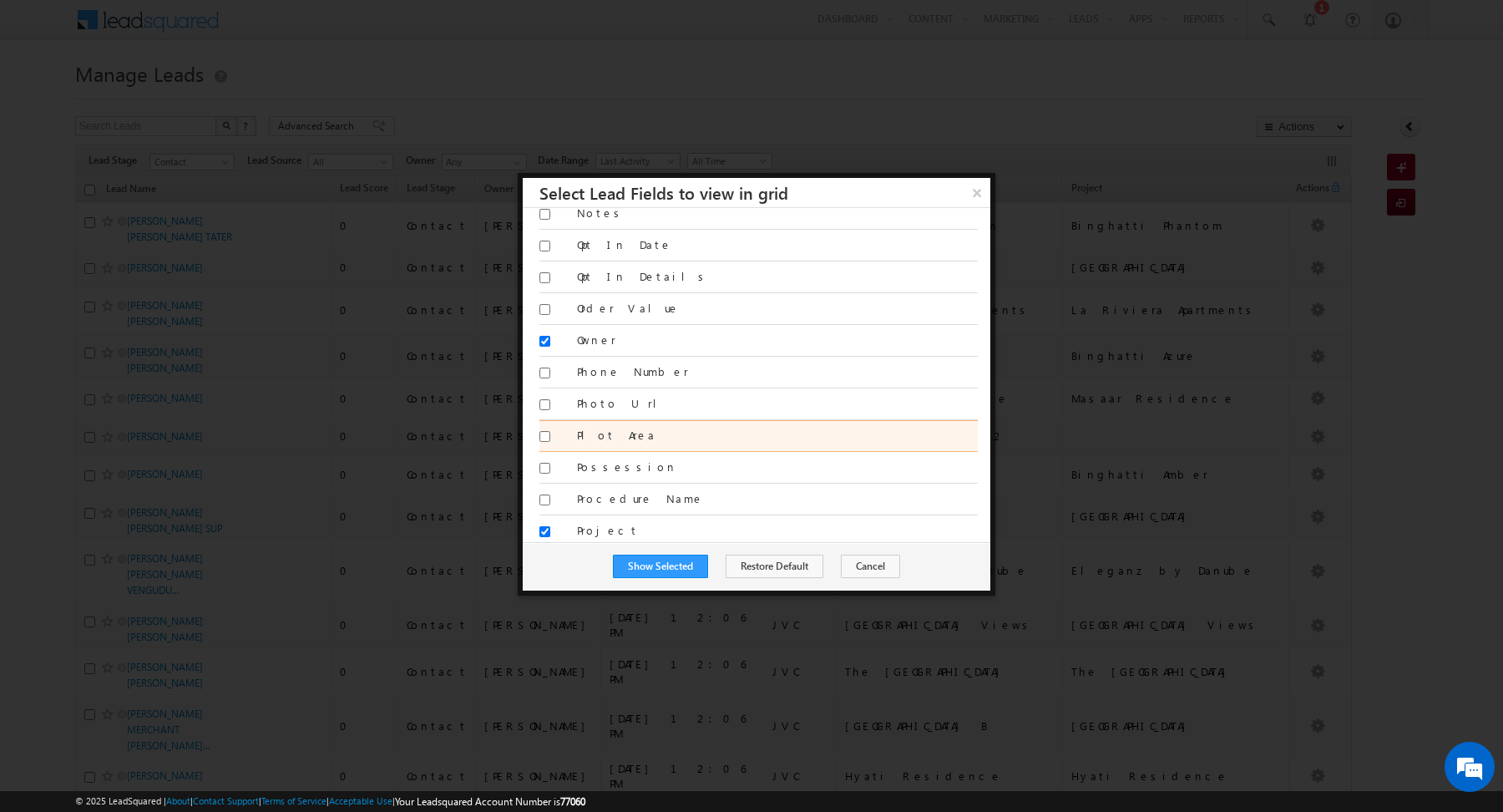
scroll to position [1964, 0]
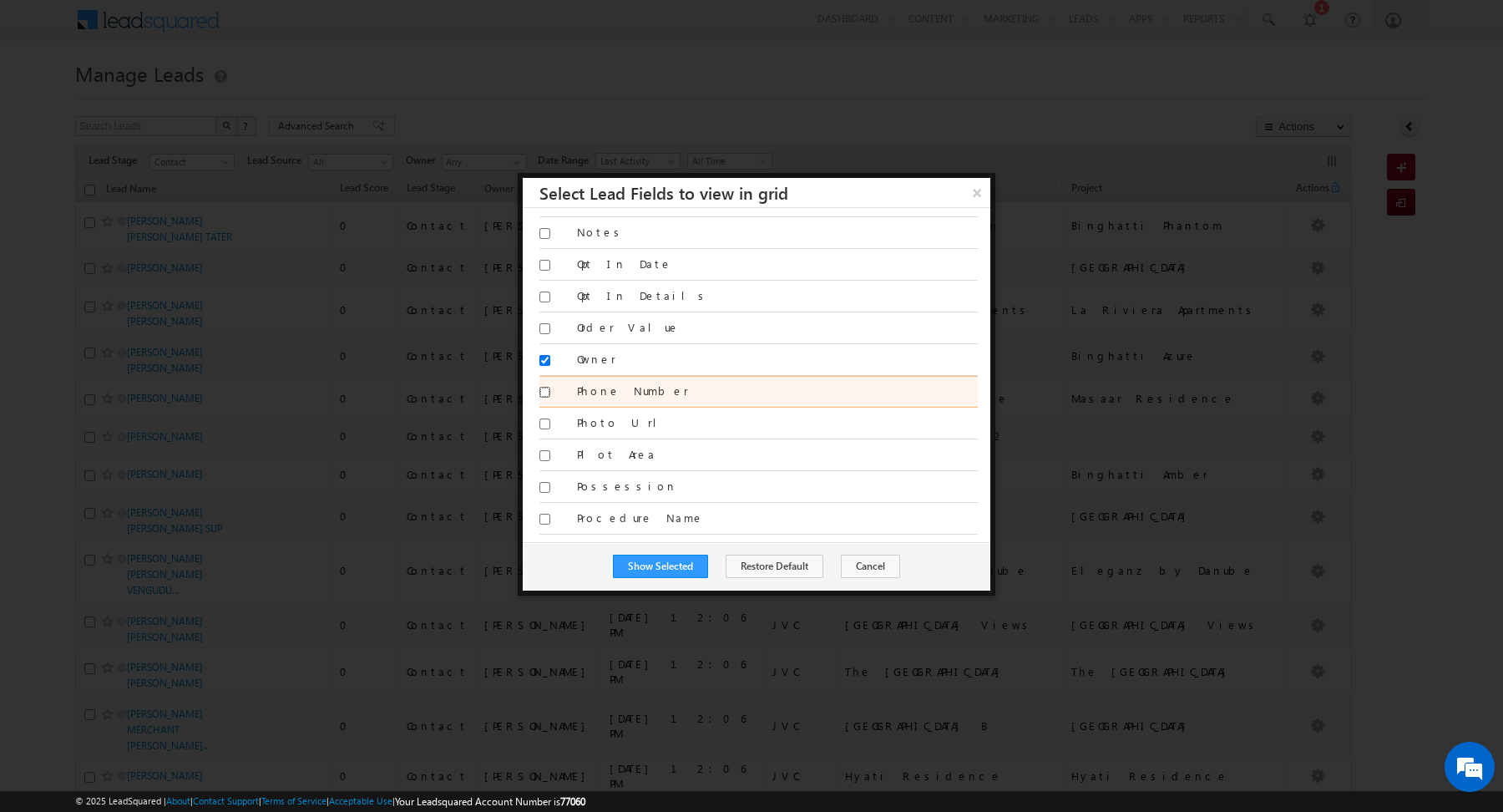
click at [542, 387] on input "Phone Number" at bounding box center [545, 392] width 11 height 11
checkbox input "true"
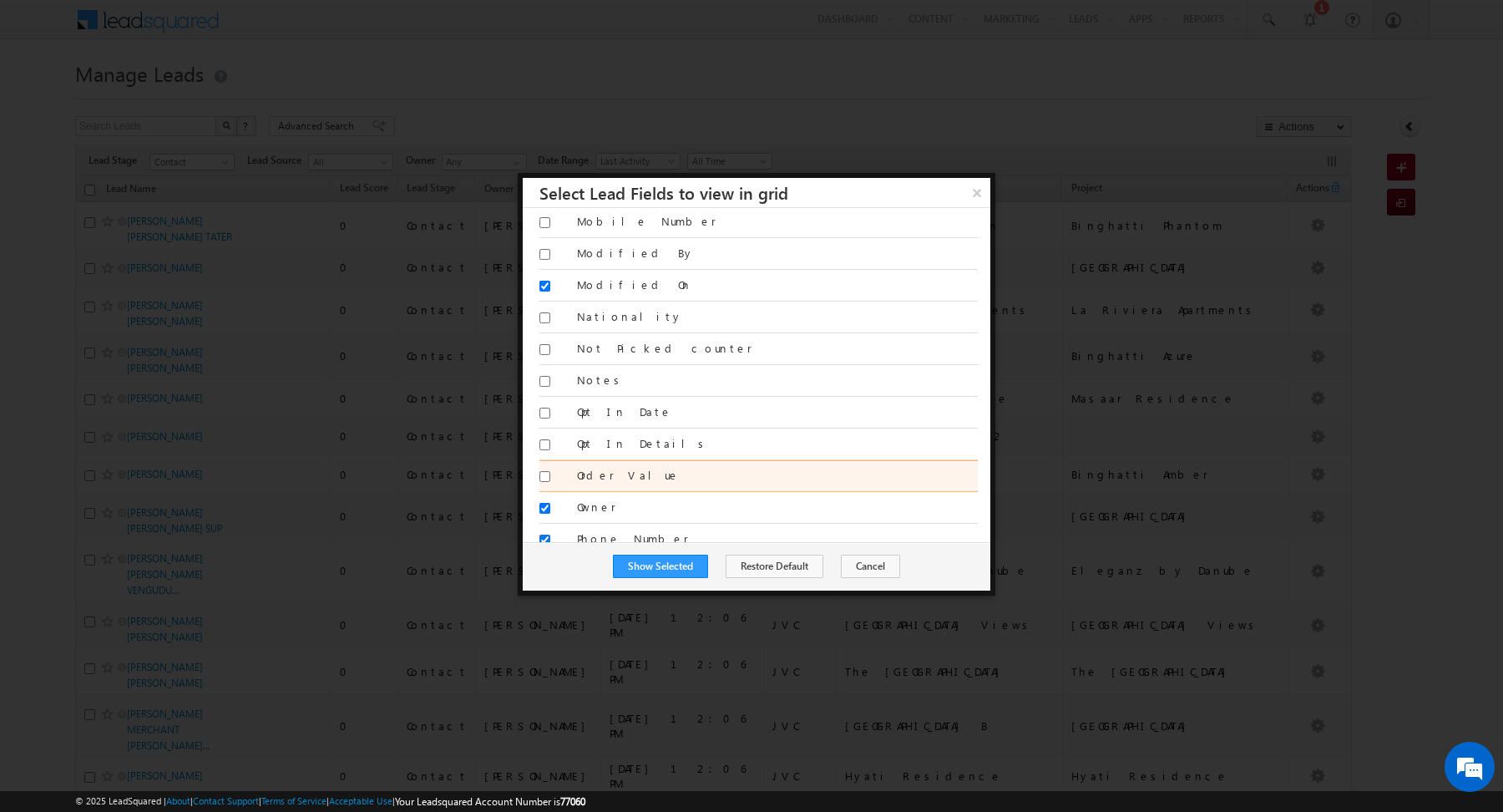
scroll to position [1795, 0]
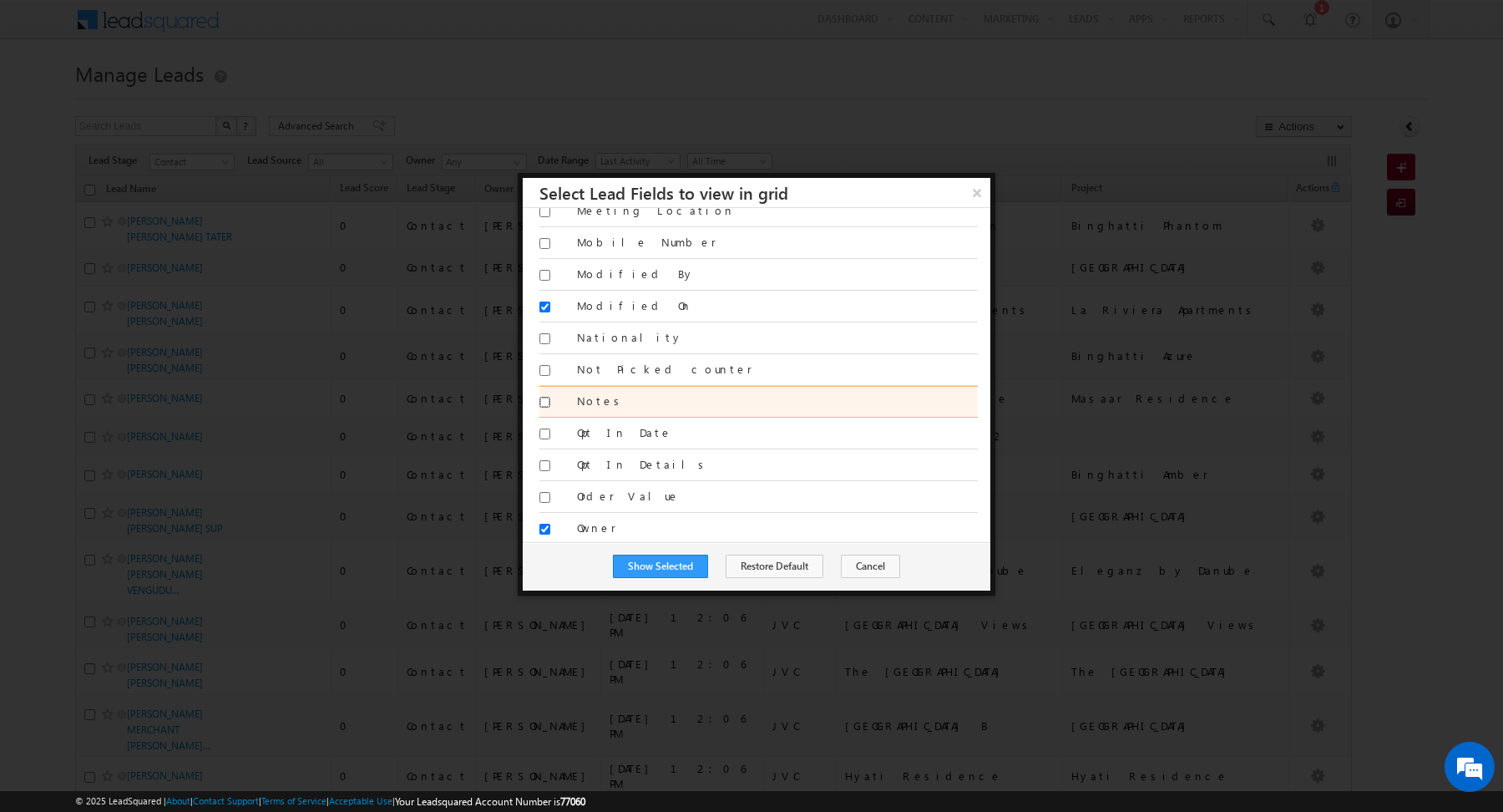
click at [544, 397] on input "Notes" at bounding box center [545, 402] width 11 height 11
checkbox input "true"
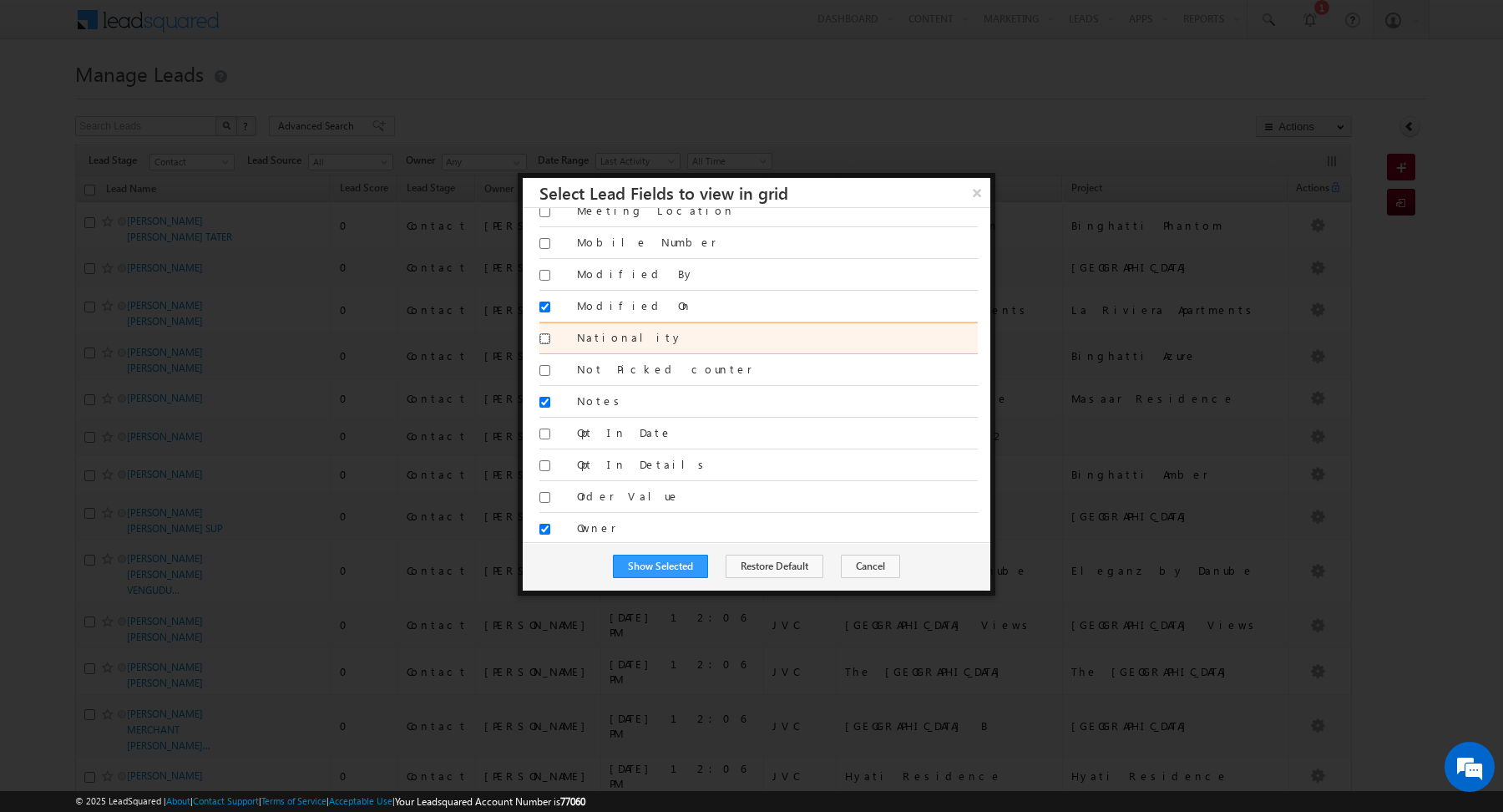
click at [542, 334] on input "Nationality" at bounding box center [545, 339] width 11 height 11
checkbox input "true"
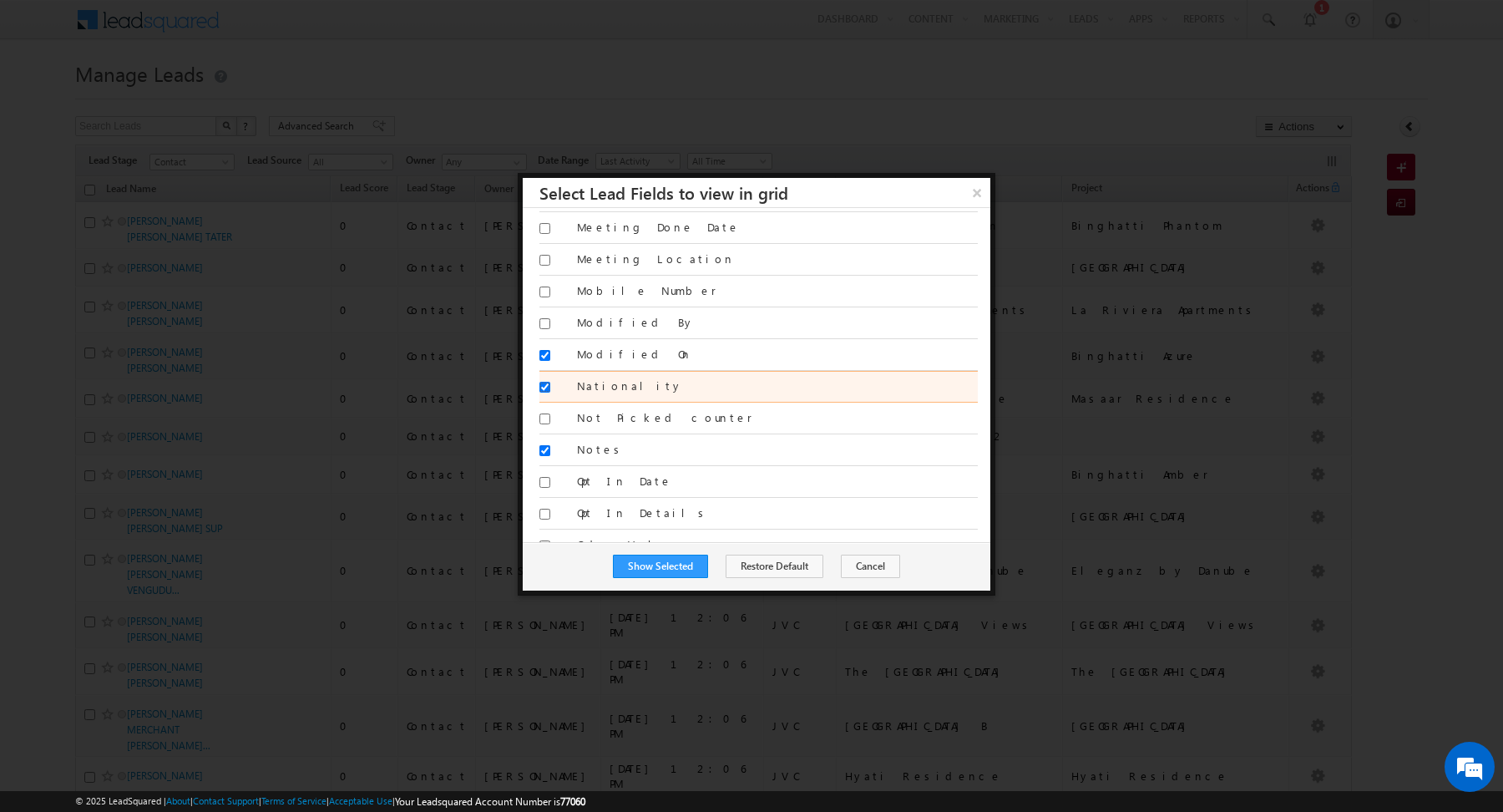
scroll to position [1743, 0]
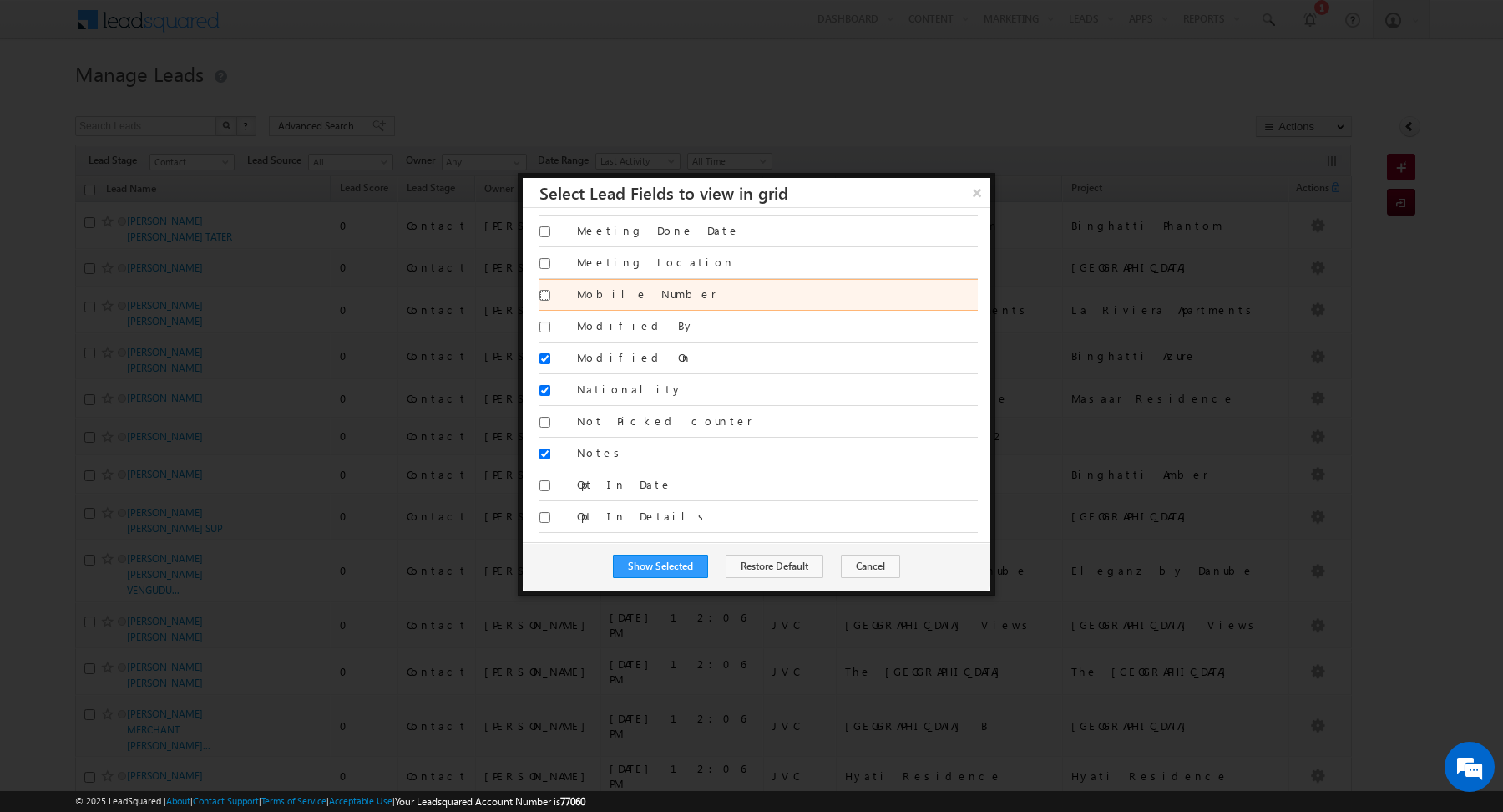
click at [540, 290] on input "Mobile Number" at bounding box center [545, 295] width 11 height 11
checkbox input "true"
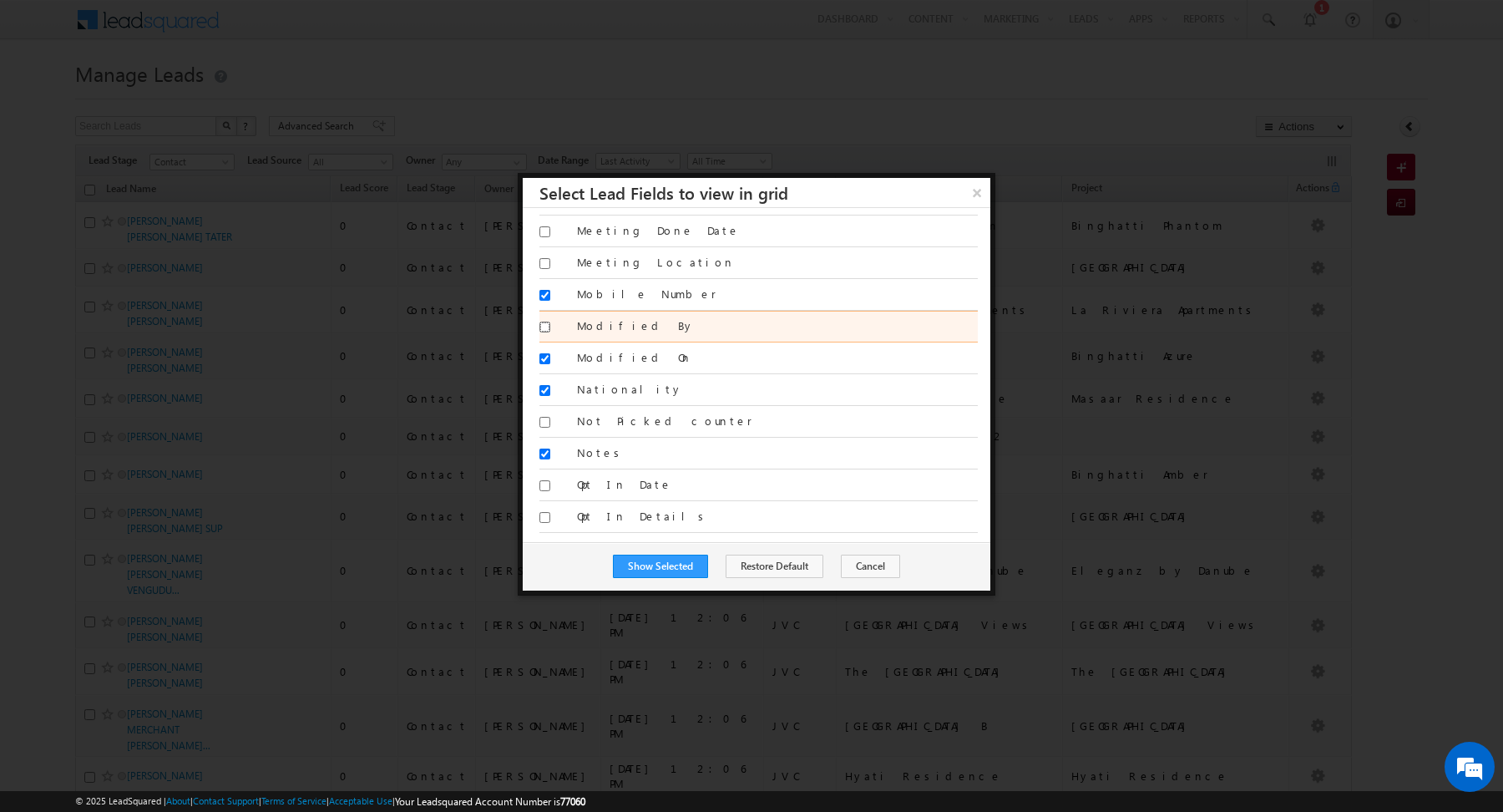
click at [541, 322] on input "Modified By" at bounding box center [545, 327] width 11 height 11
checkbox input "true"
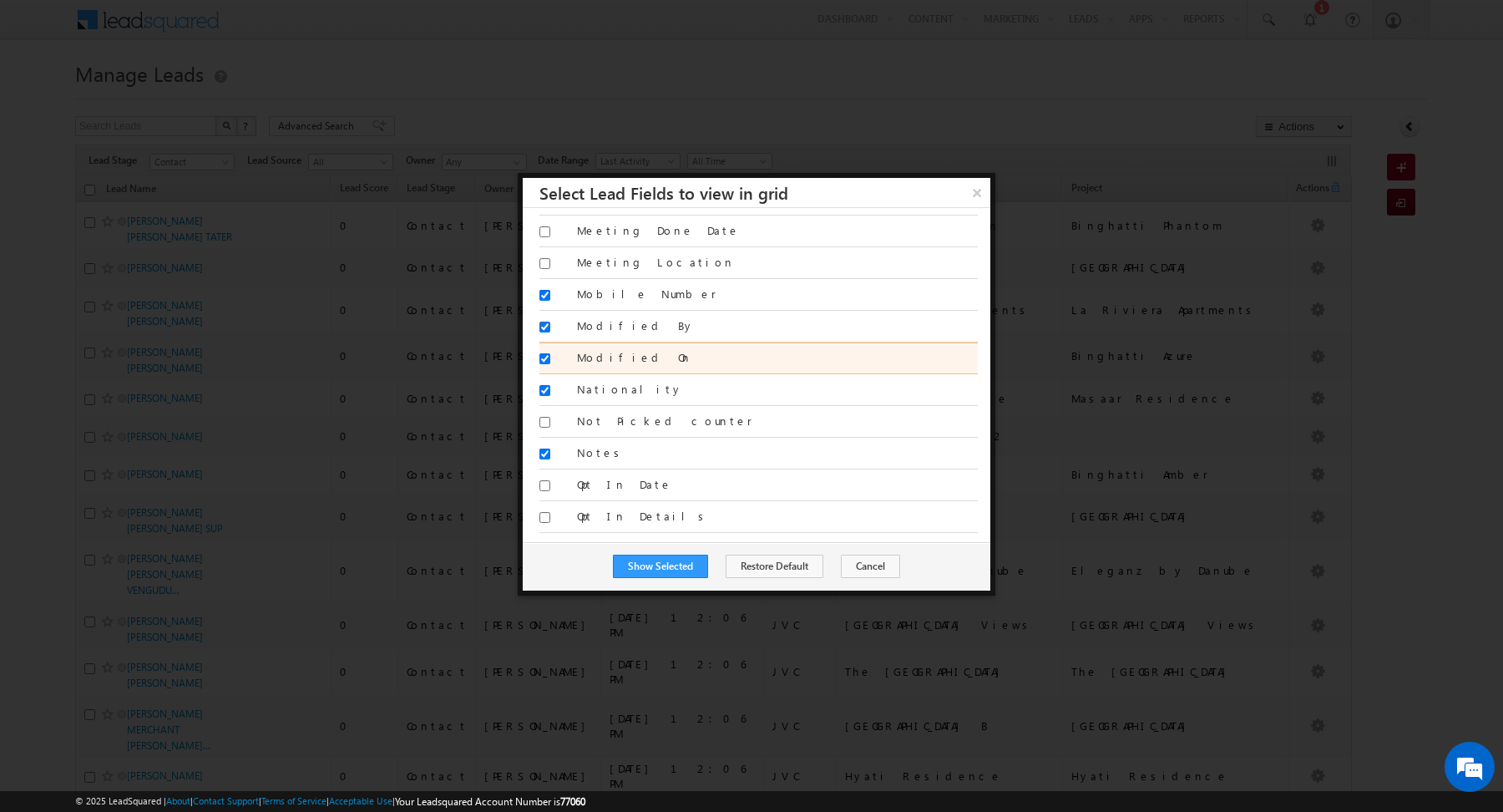
scroll to position [1618, 0]
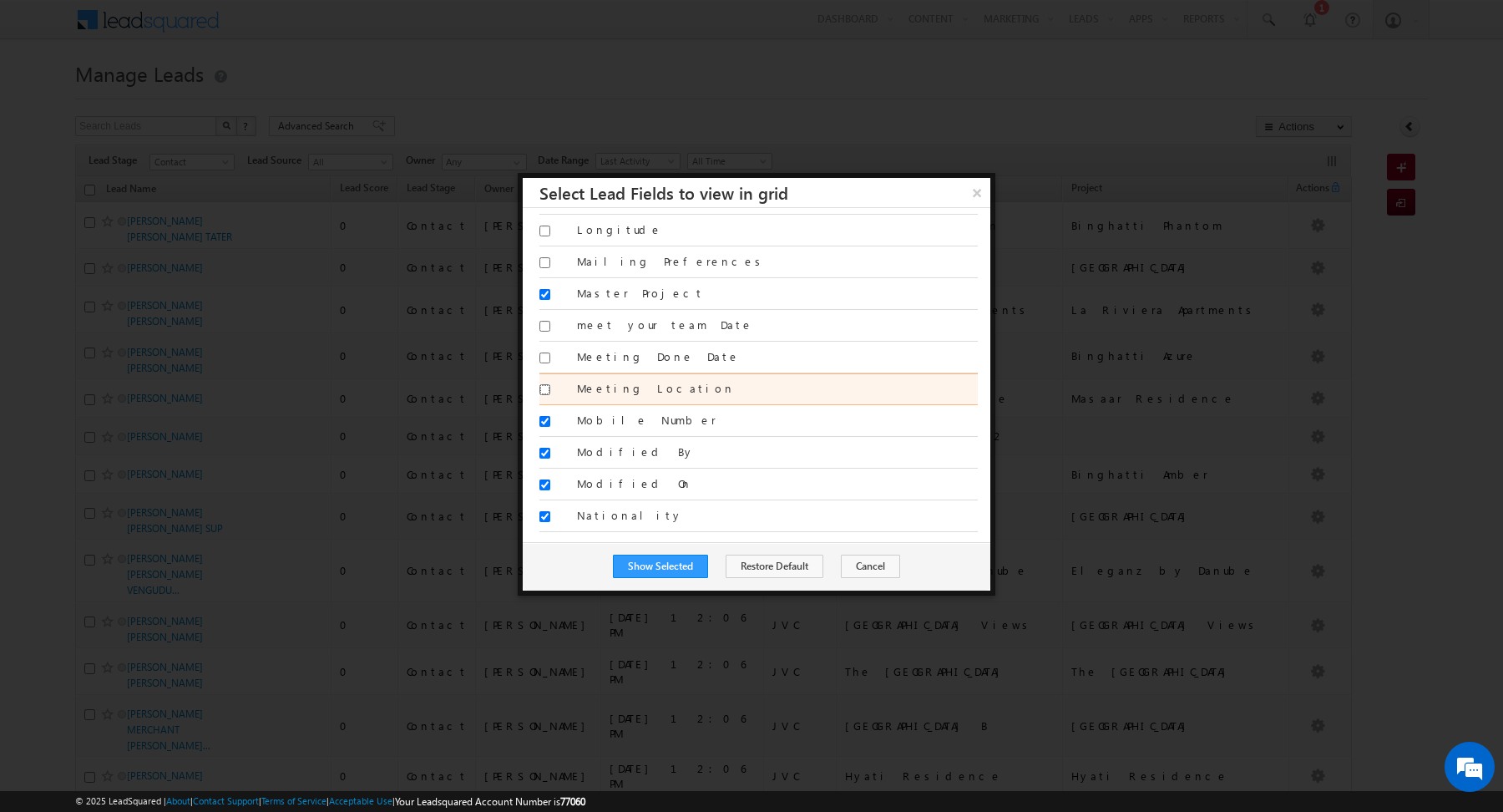
click at [544, 384] on input "Meeting Location" at bounding box center [545, 390] width 11 height 11
checkbox input "true"
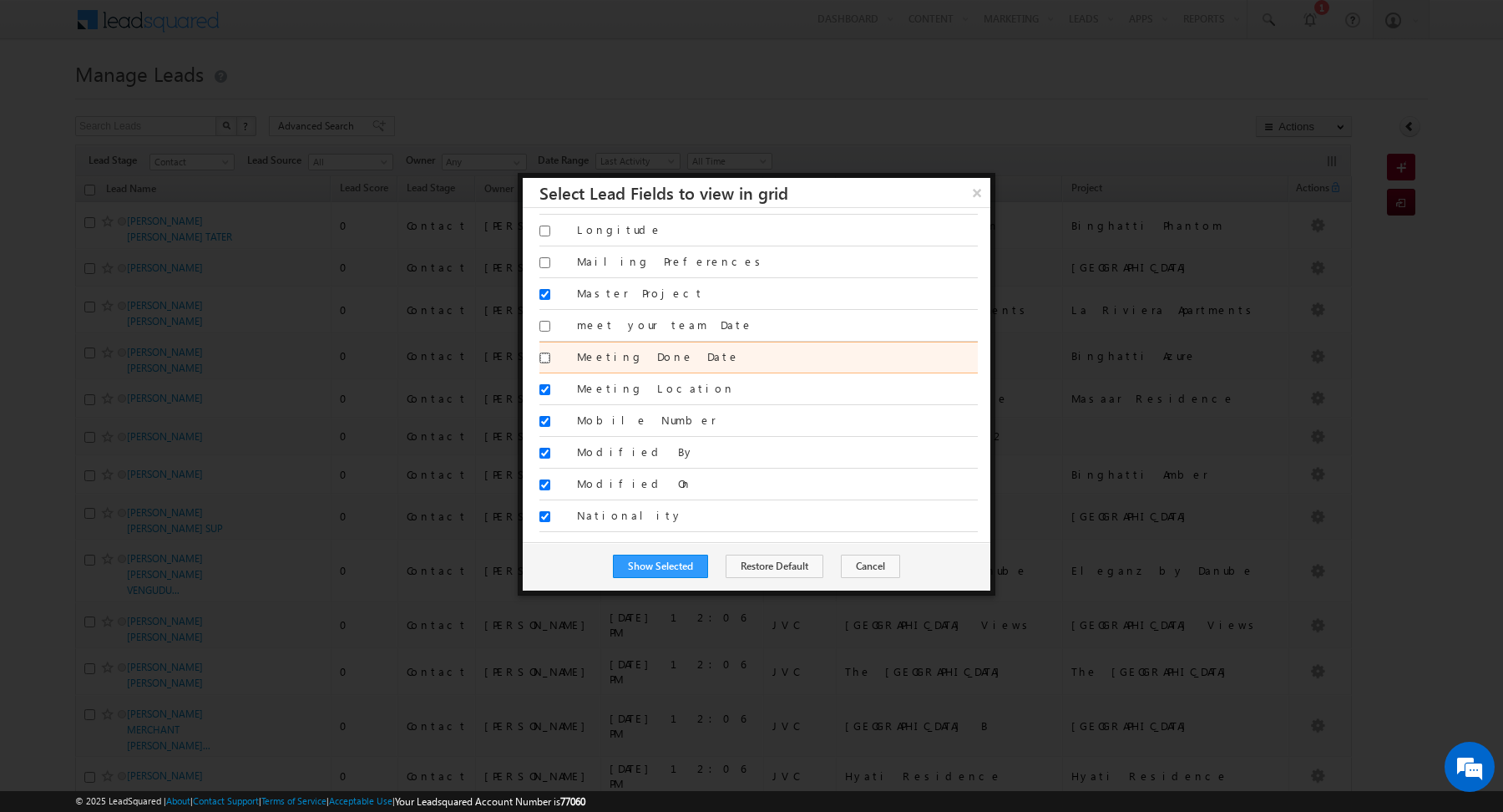
click at [546, 352] on input "Meeting Done Date" at bounding box center [545, 357] width 11 height 11
checkbox input "true"
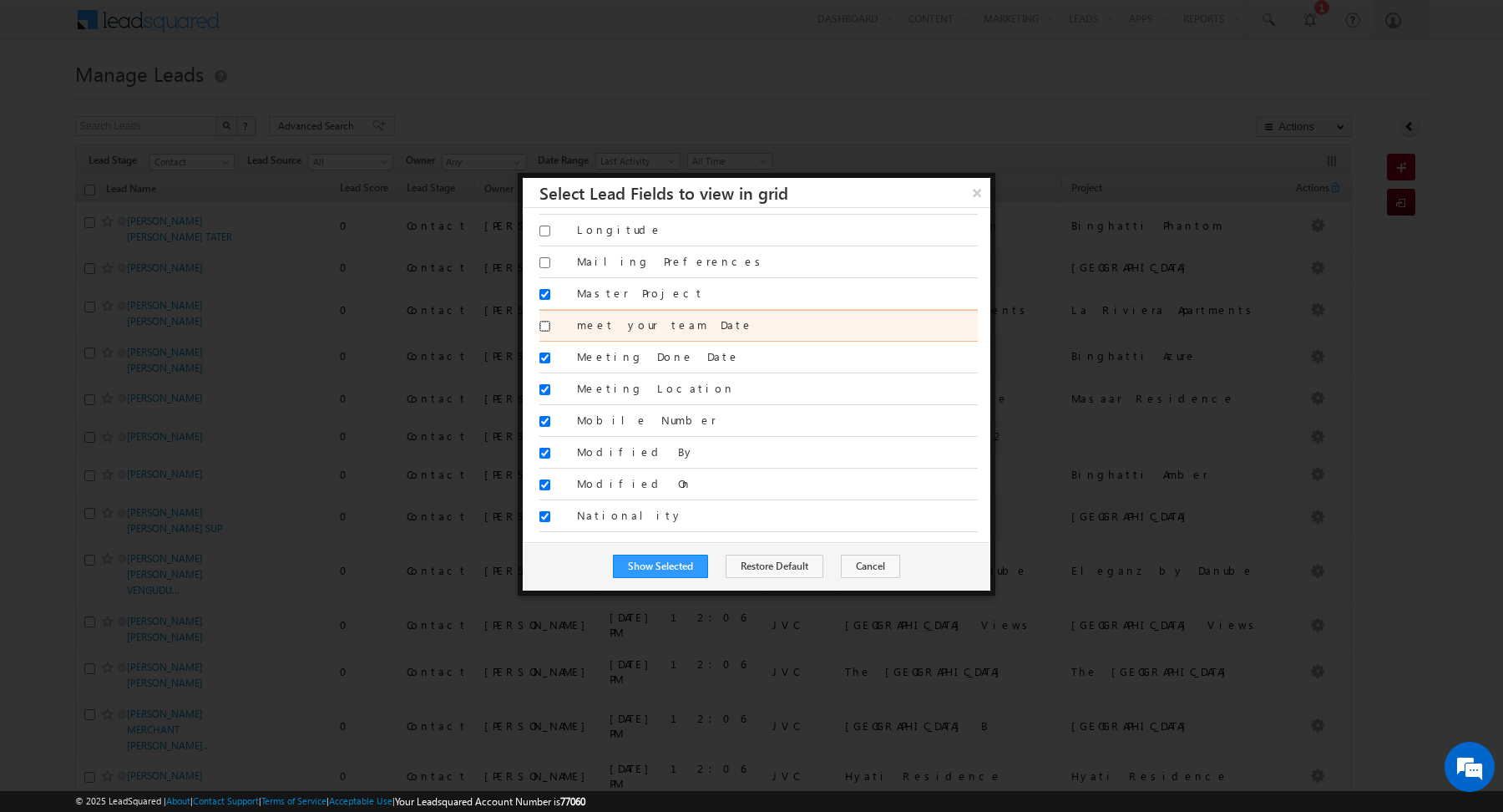
click at [544, 321] on input "meet your team Date" at bounding box center [545, 326] width 11 height 11
checkbox input "true"
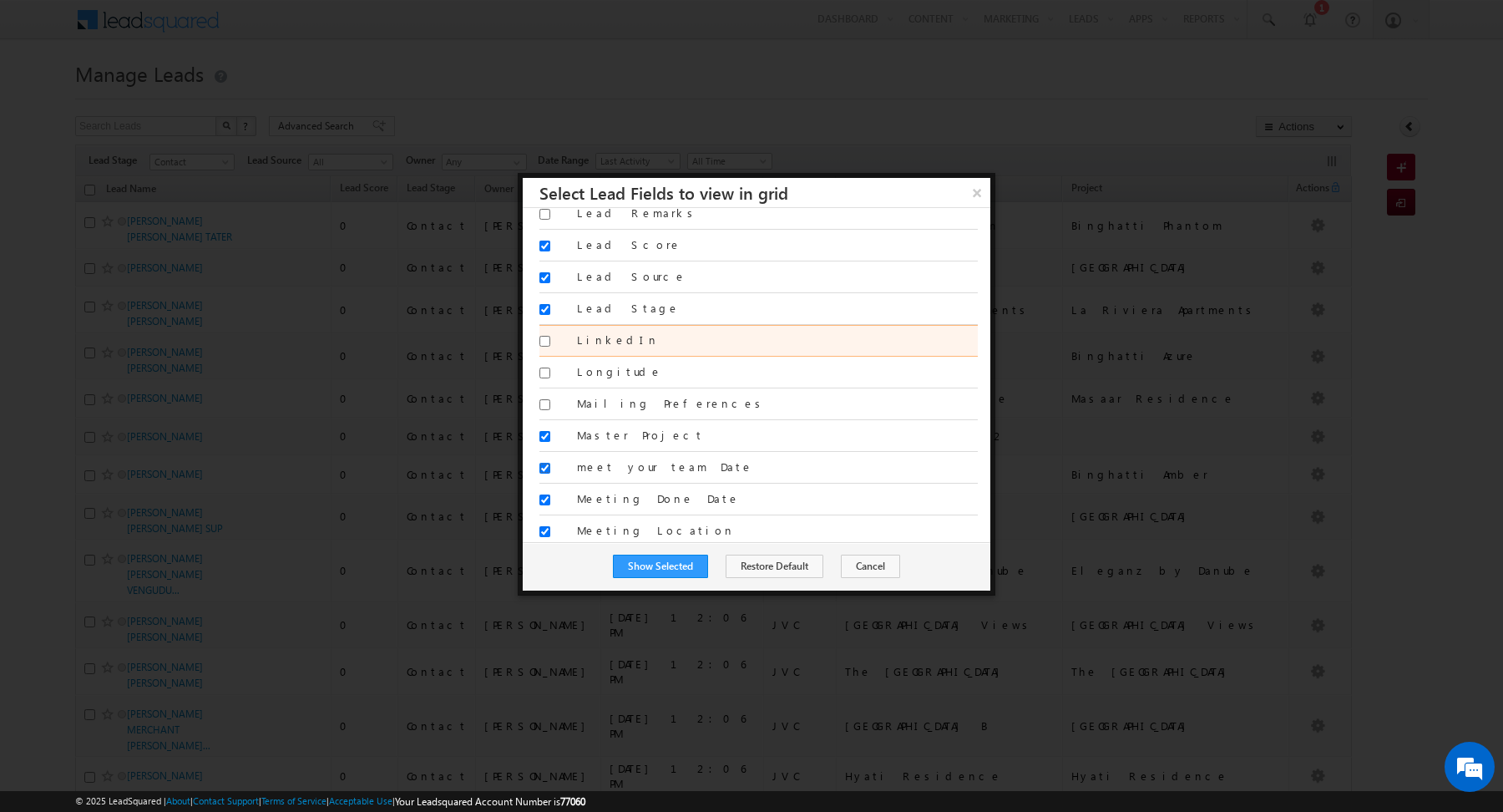
scroll to position [1437, 0]
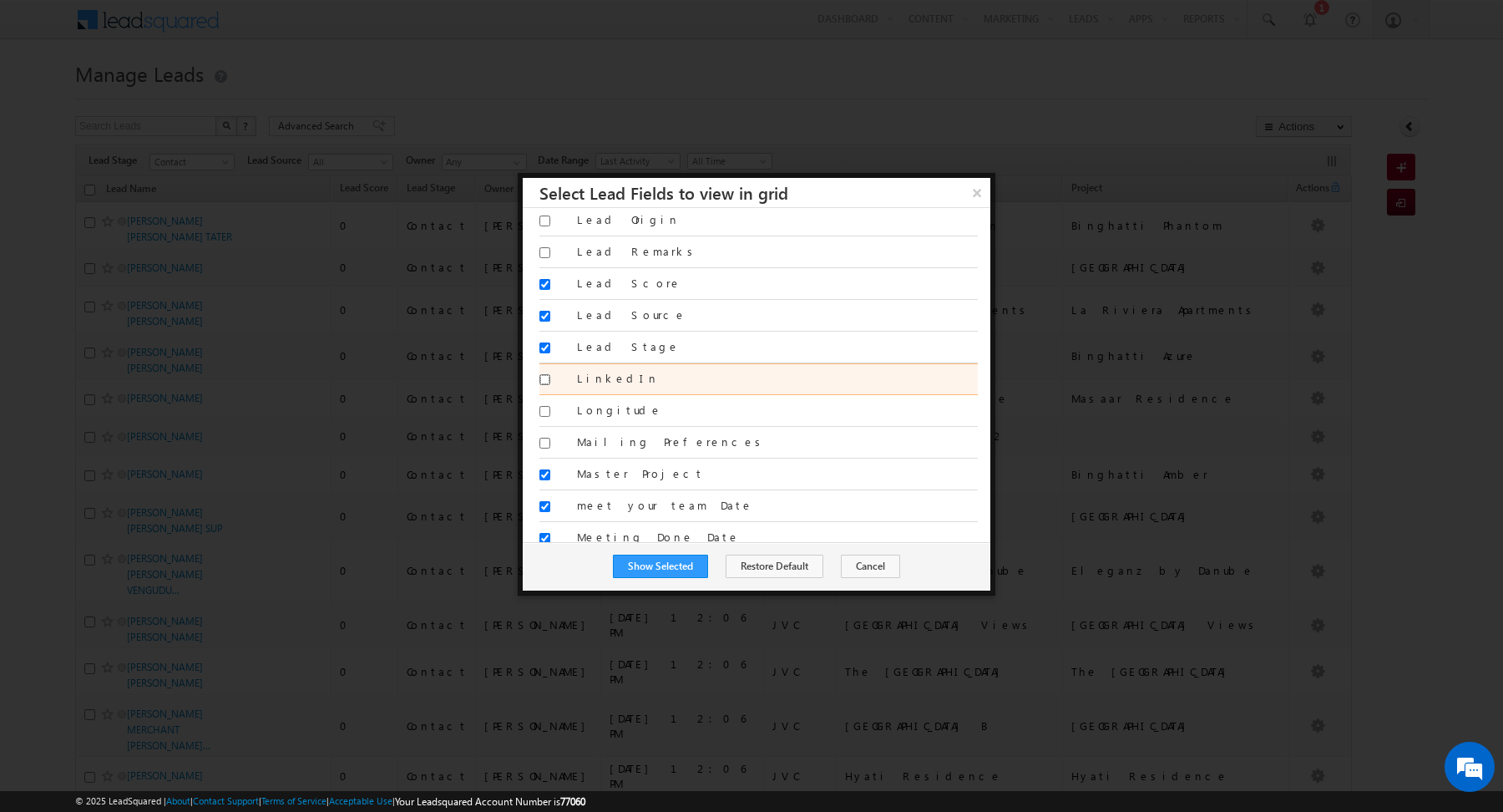
click at [545, 374] on input "LinkedIn" at bounding box center [545, 379] width 11 height 11
checkbox input "true"
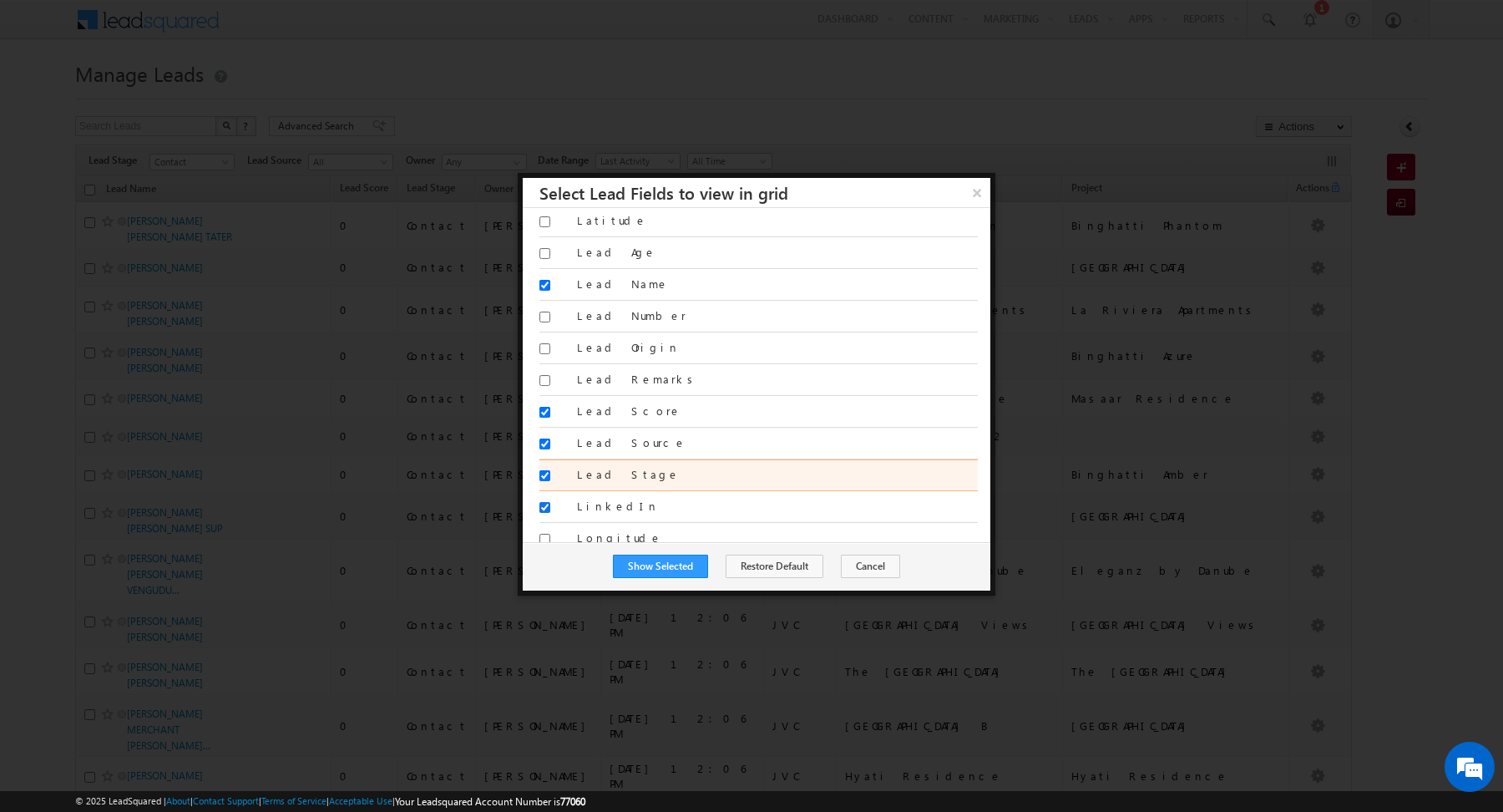
scroll to position [1290, 0]
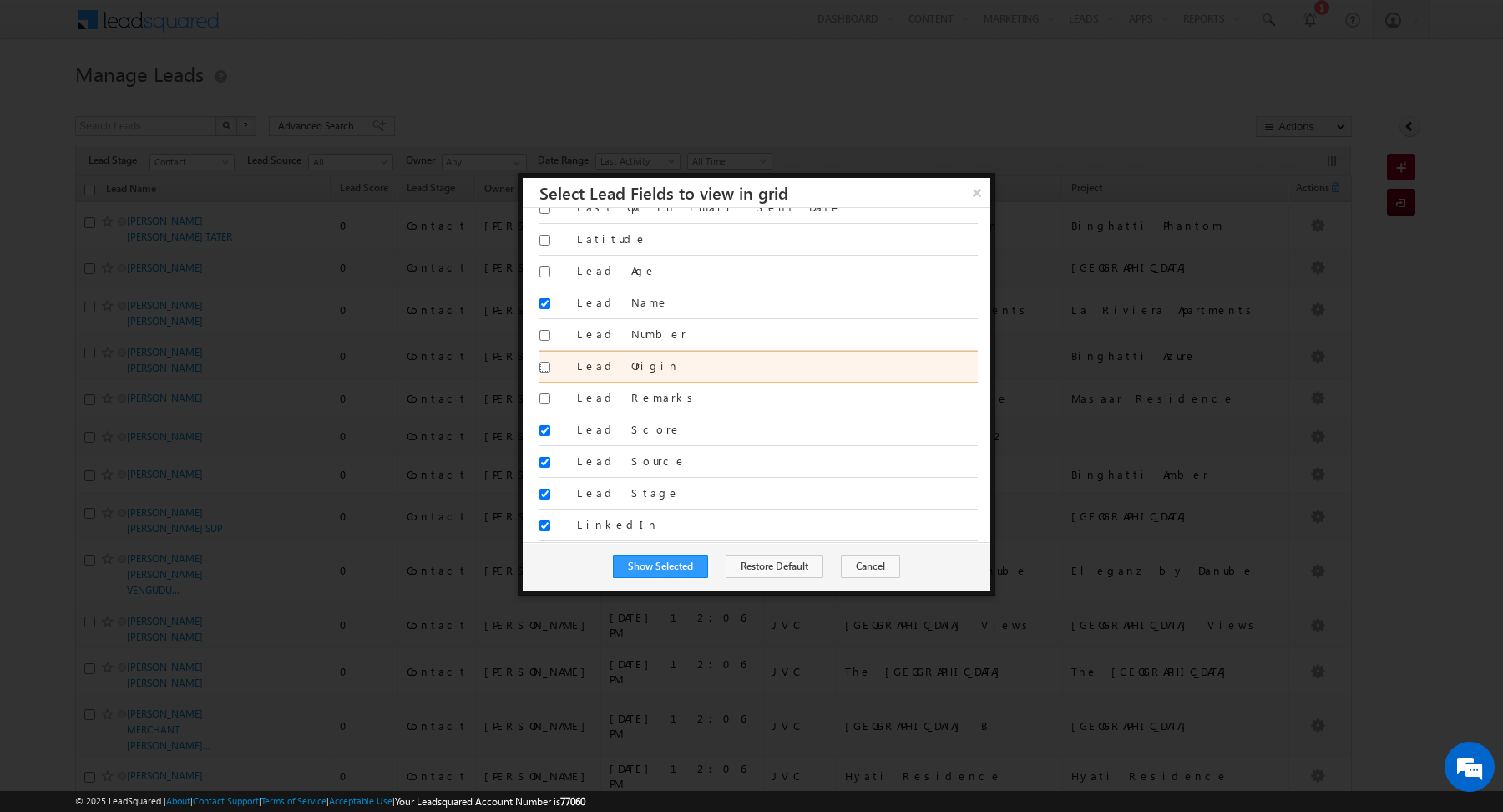
click at [543, 361] on input "Lead Origin" at bounding box center [545, 367] width 11 height 11
checkbox input "true"
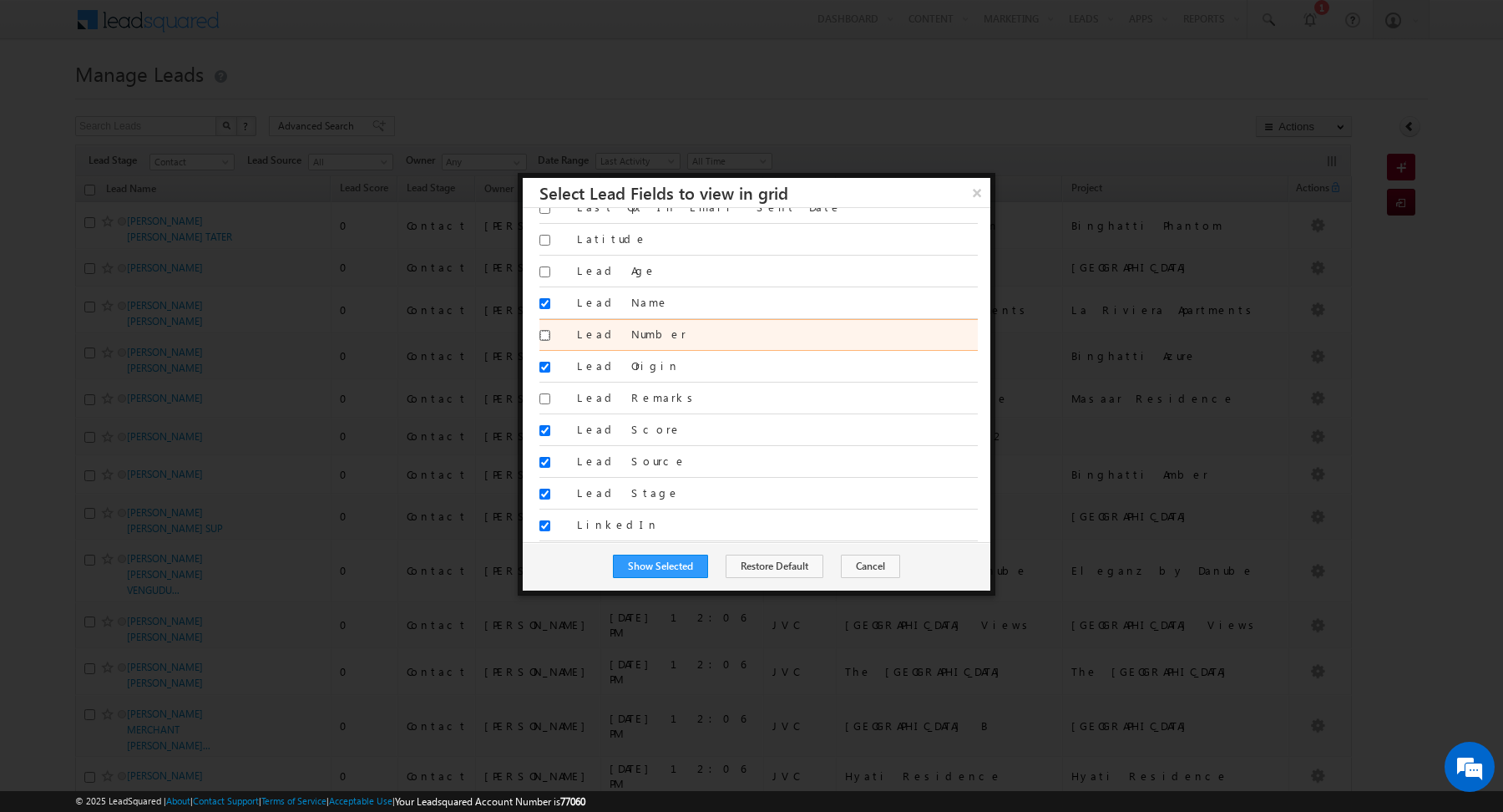
click at [546, 330] on input "Lead Number" at bounding box center [545, 335] width 11 height 11
checkbox input "true"
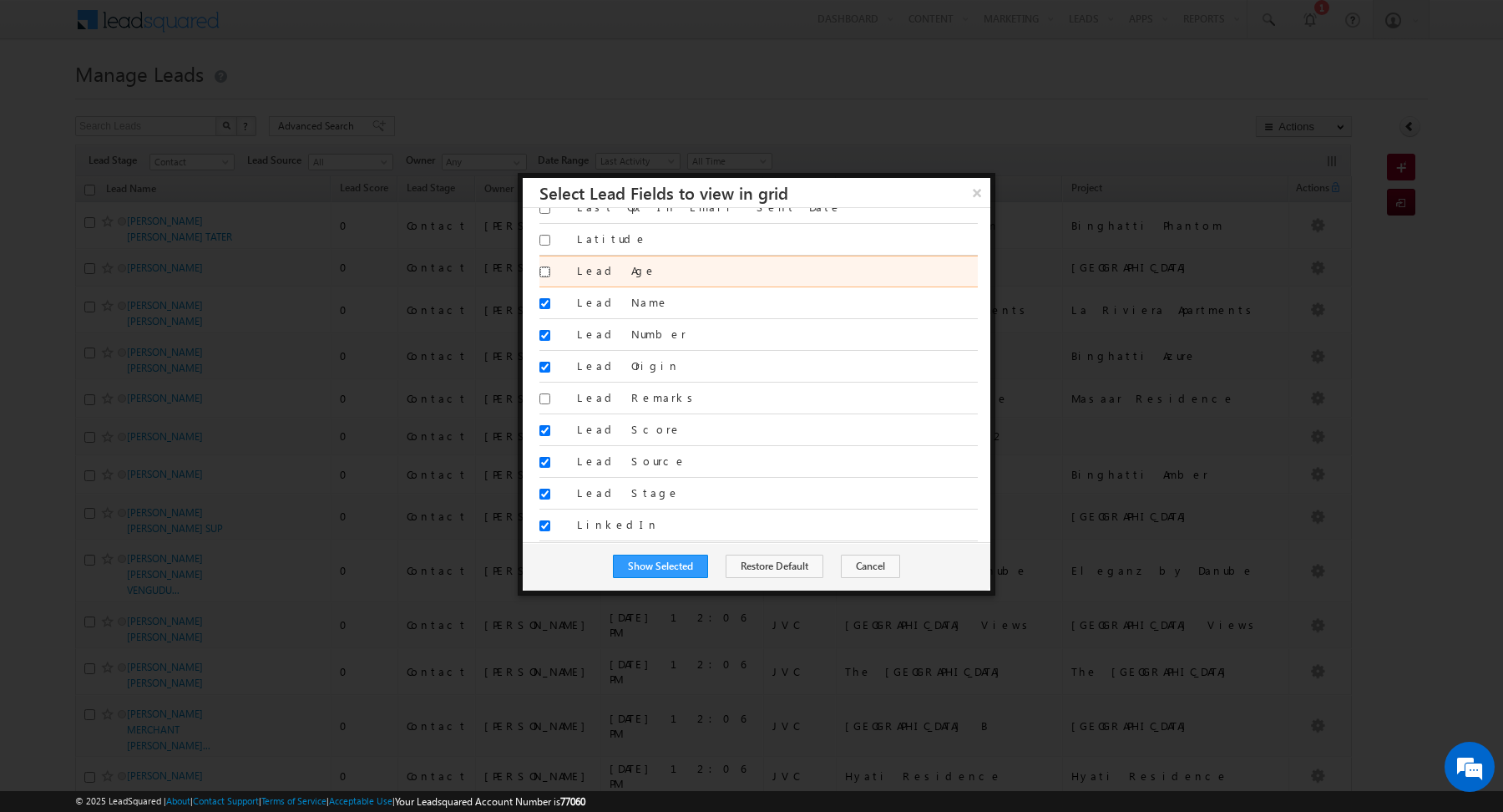
click at [544, 267] on input "Lead Age" at bounding box center [545, 272] width 11 height 11
checkbox input "true"
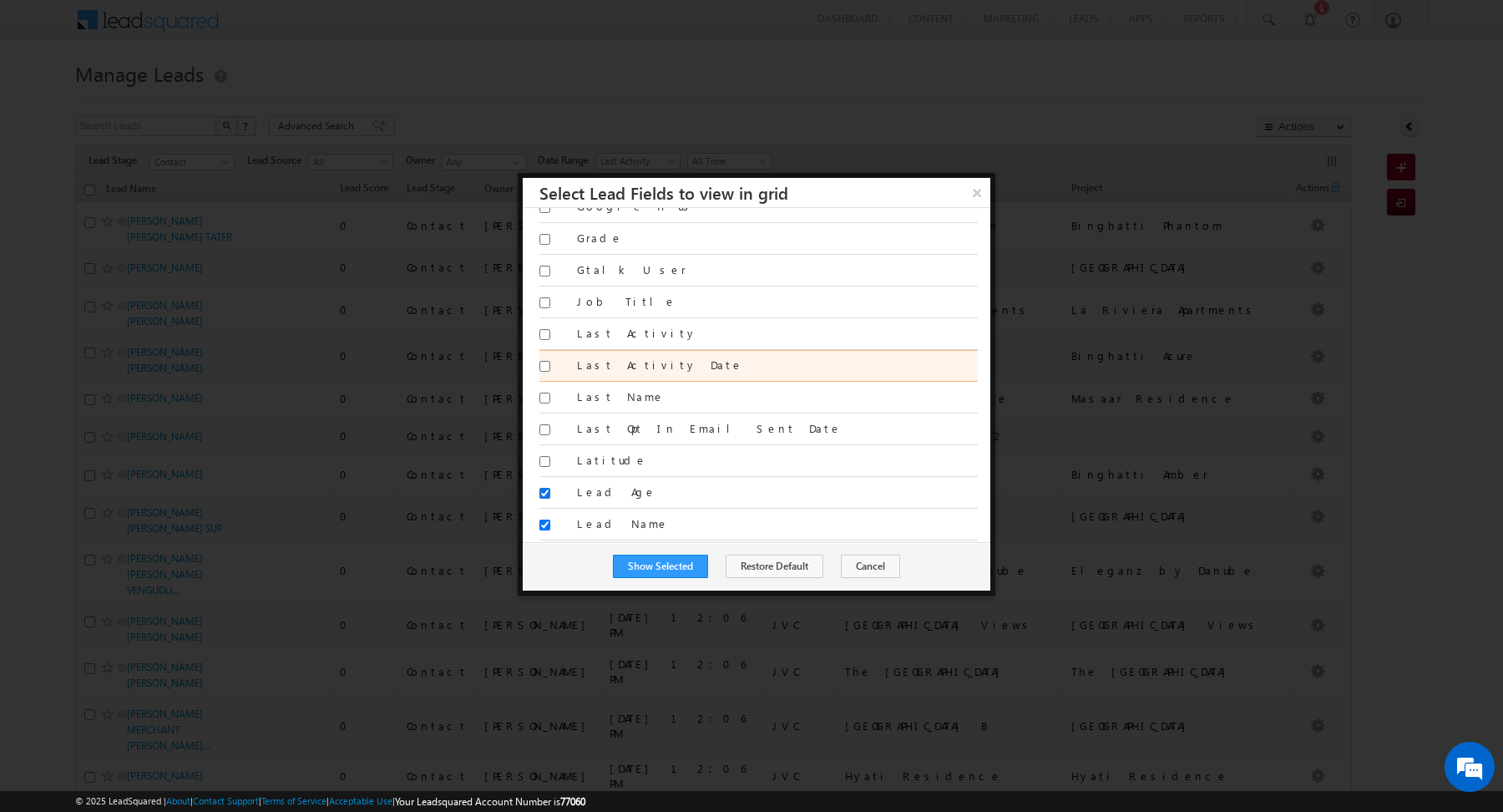
scroll to position [1054, 0]
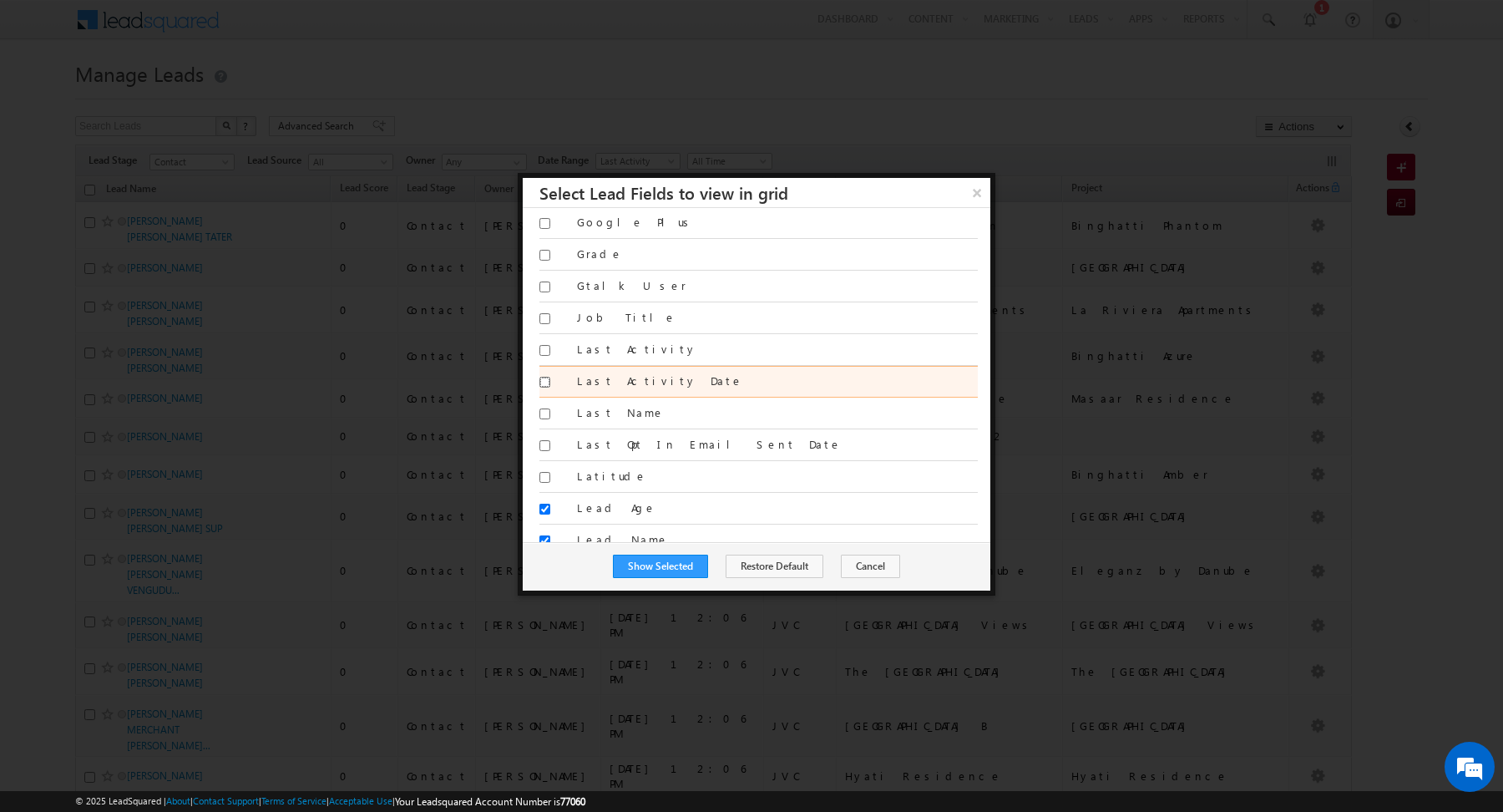
click at [546, 377] on input "Last Activity Date" at bounding box center [545, 382] width 11 height 11
checkbox input "true"
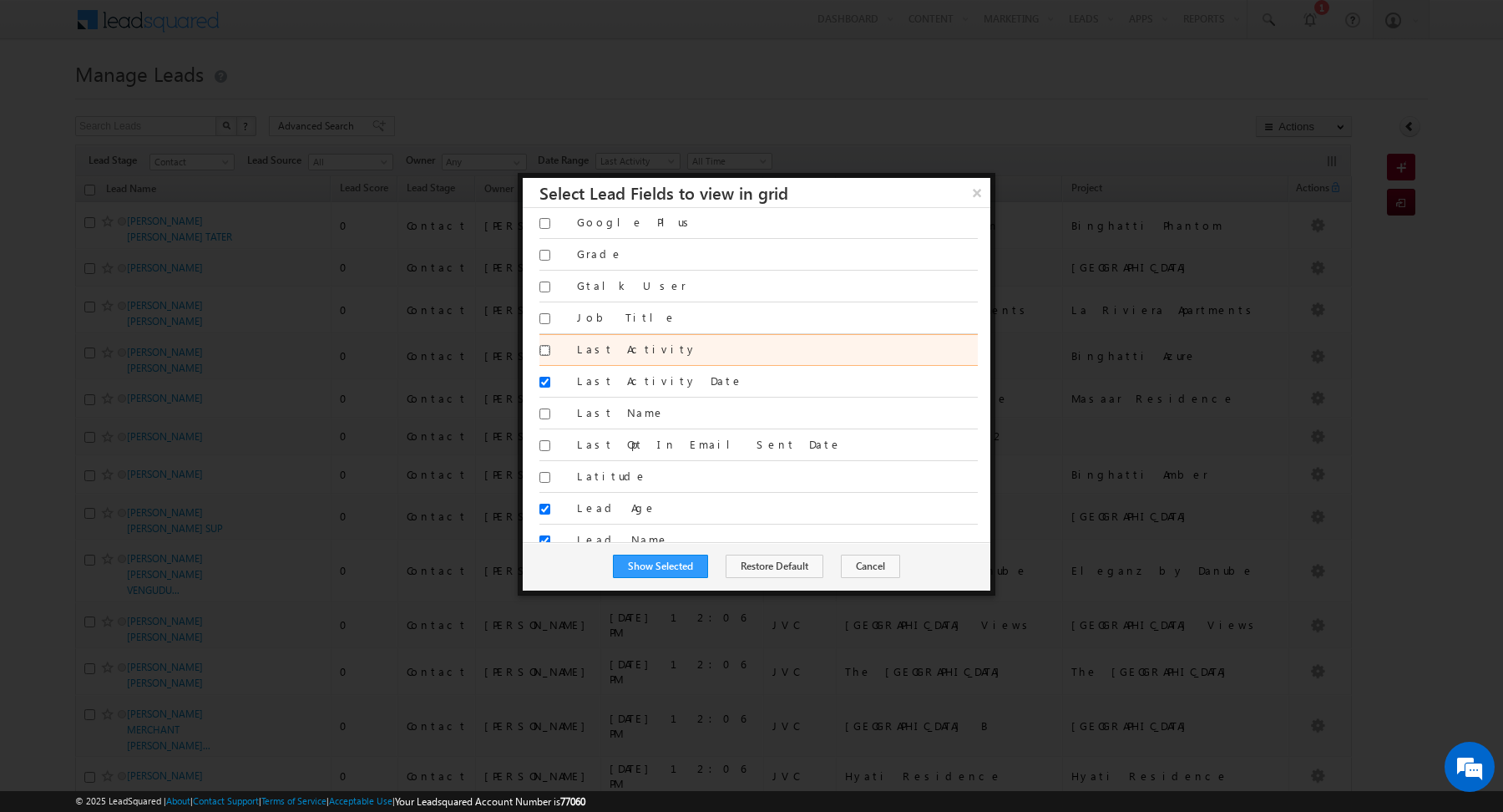
click at [544, 345] on input "Last Activity" at bounding box center [545, 350] width 11 height 11
checkbox input "true"
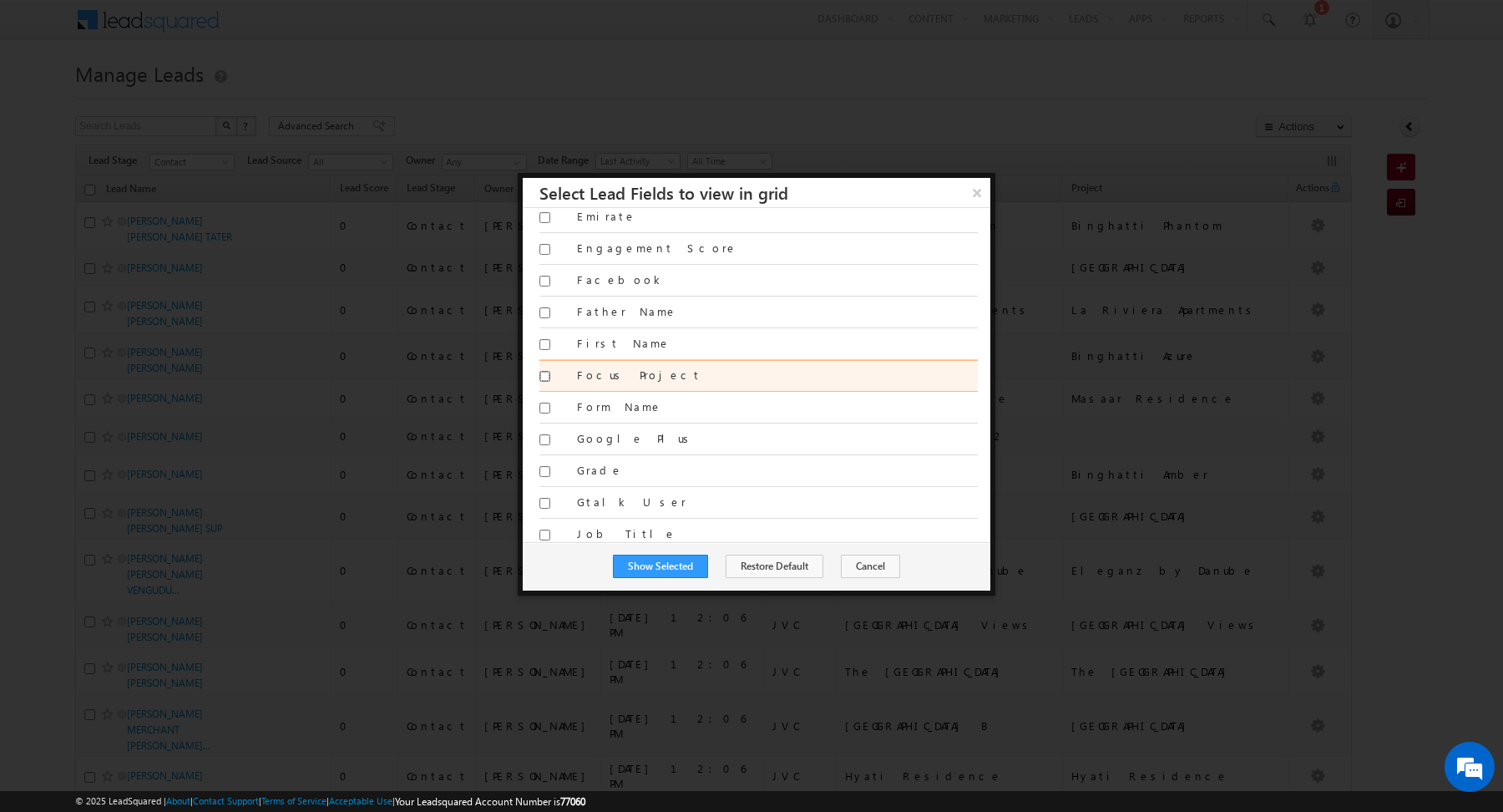
click at [543, 371] on input "Focus Project" at bounding box center [545, 377] width 11 height 11
checkbox input "true"
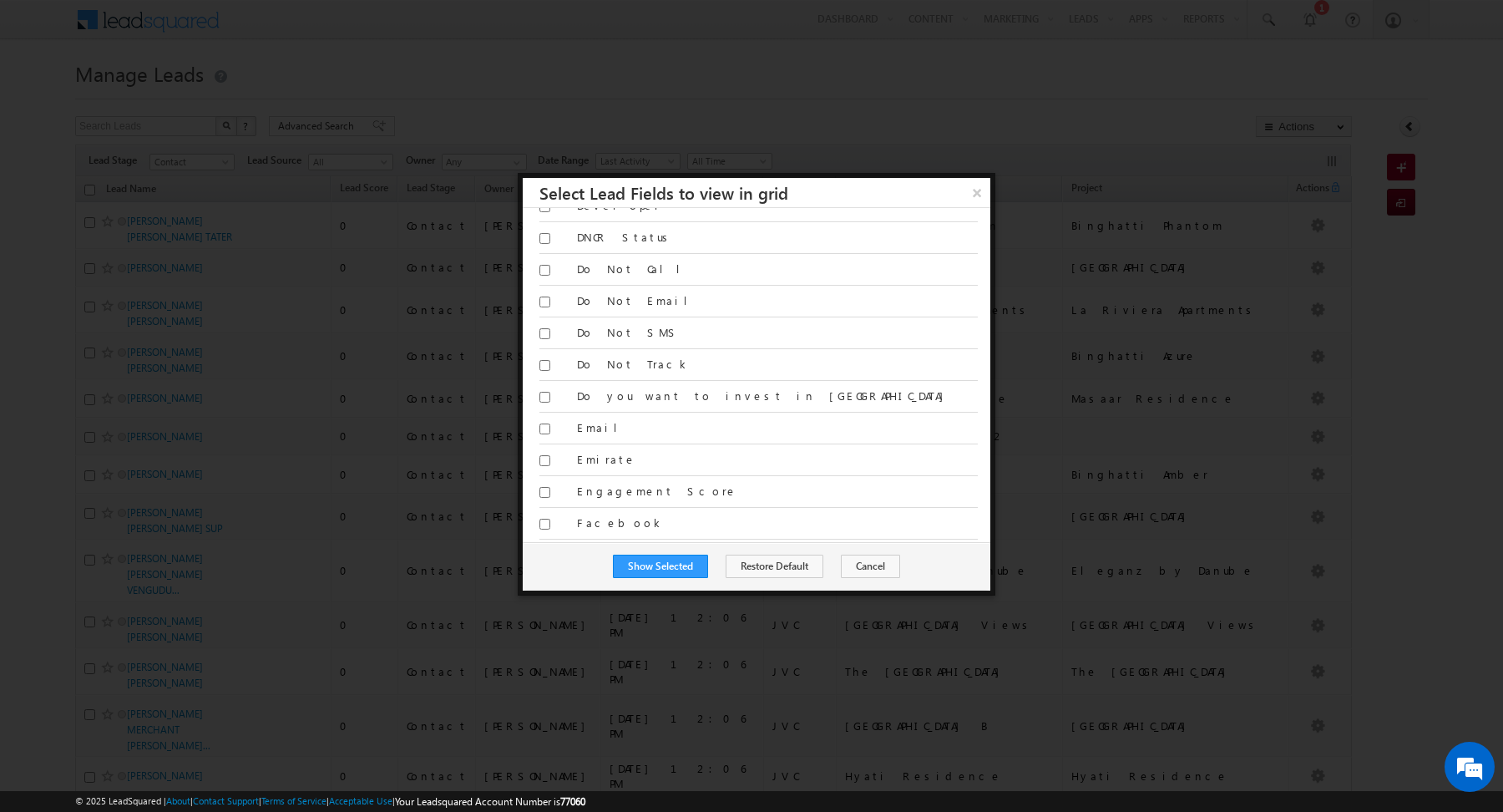
scroll to position [594, 0]
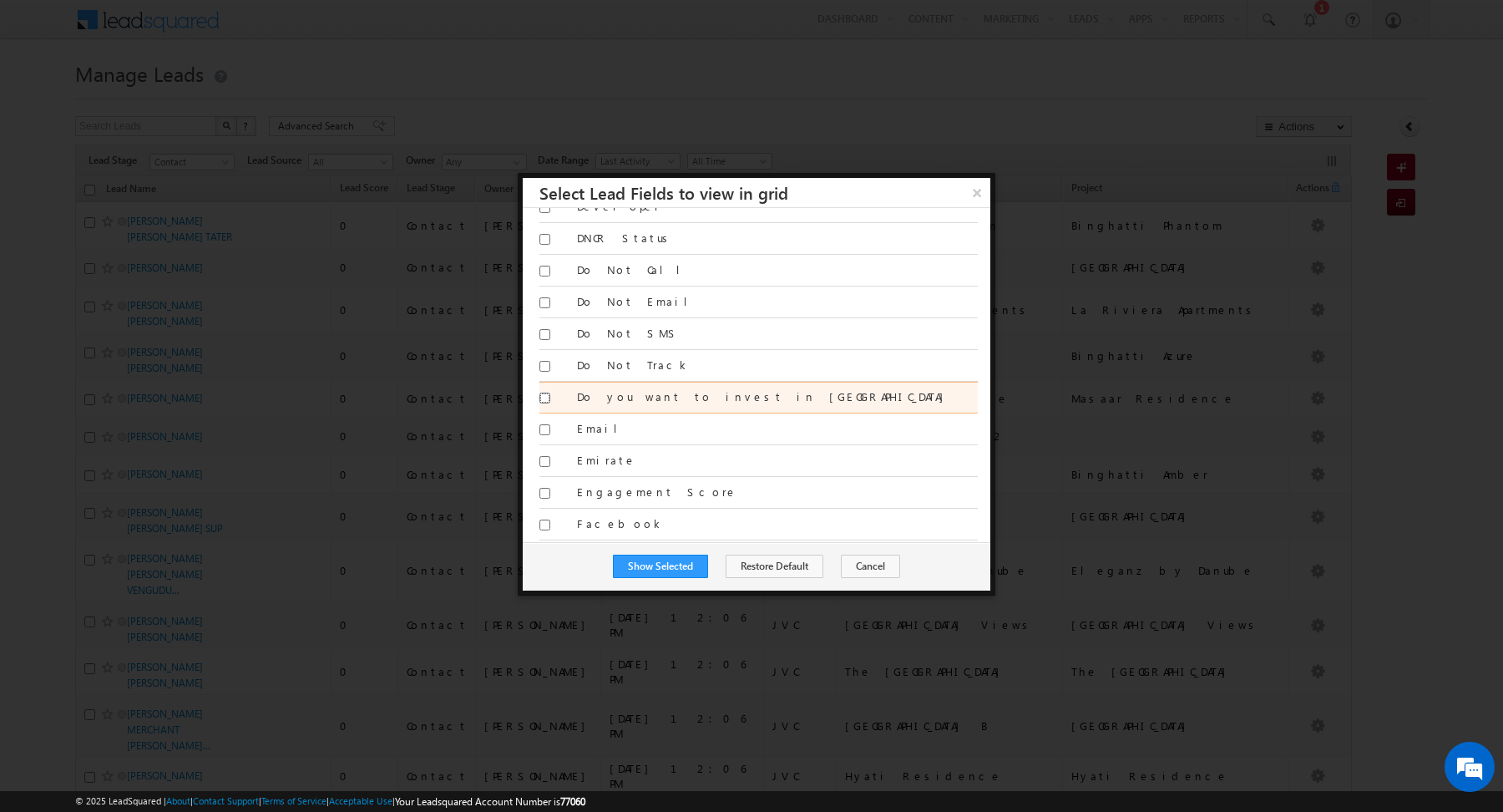
click at [542, 392] on input "Do you want to invest in [GEOGRAPHIC_DATA]" at bounding box center [545, 398] width 11 height 11
checkbox input "true"
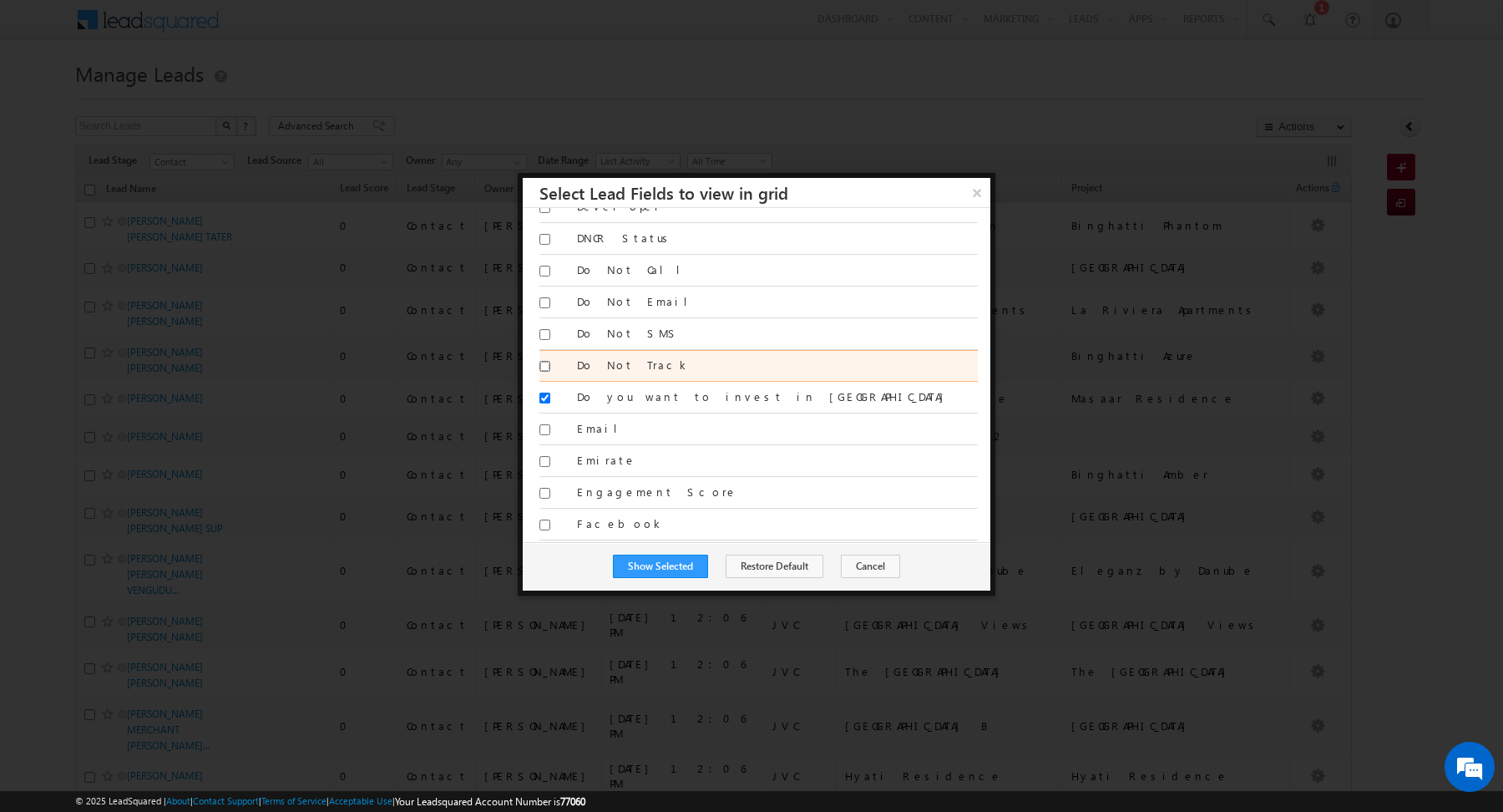
click at [544, 361] on input "Do Not Track" at bounding box center [545, 367] width 11 height 11
checkbox input "true"
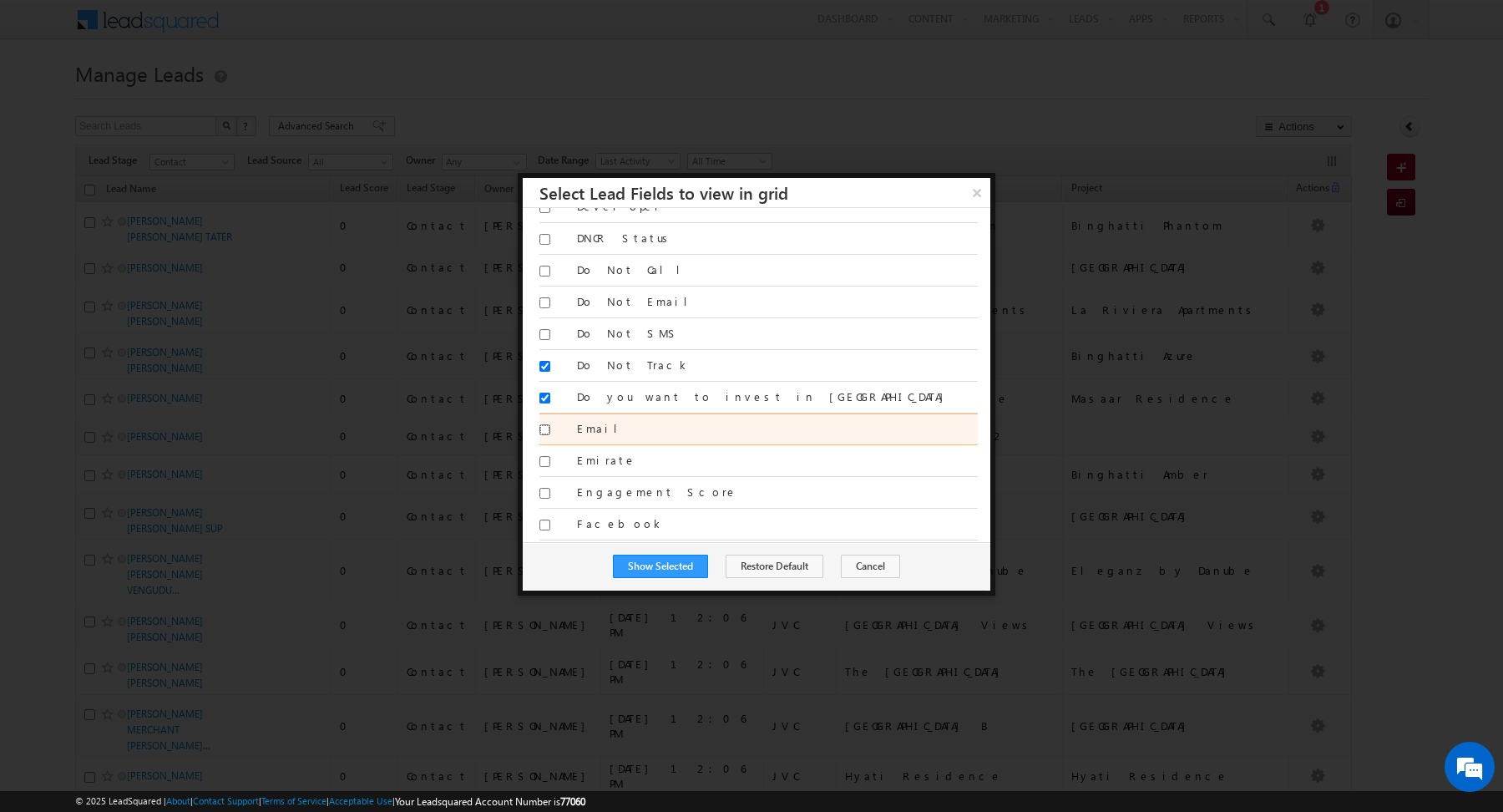
click at [546, 424] on input "Email" at bounding box center [545, 430] width 11 height 11
checkbox input "true"
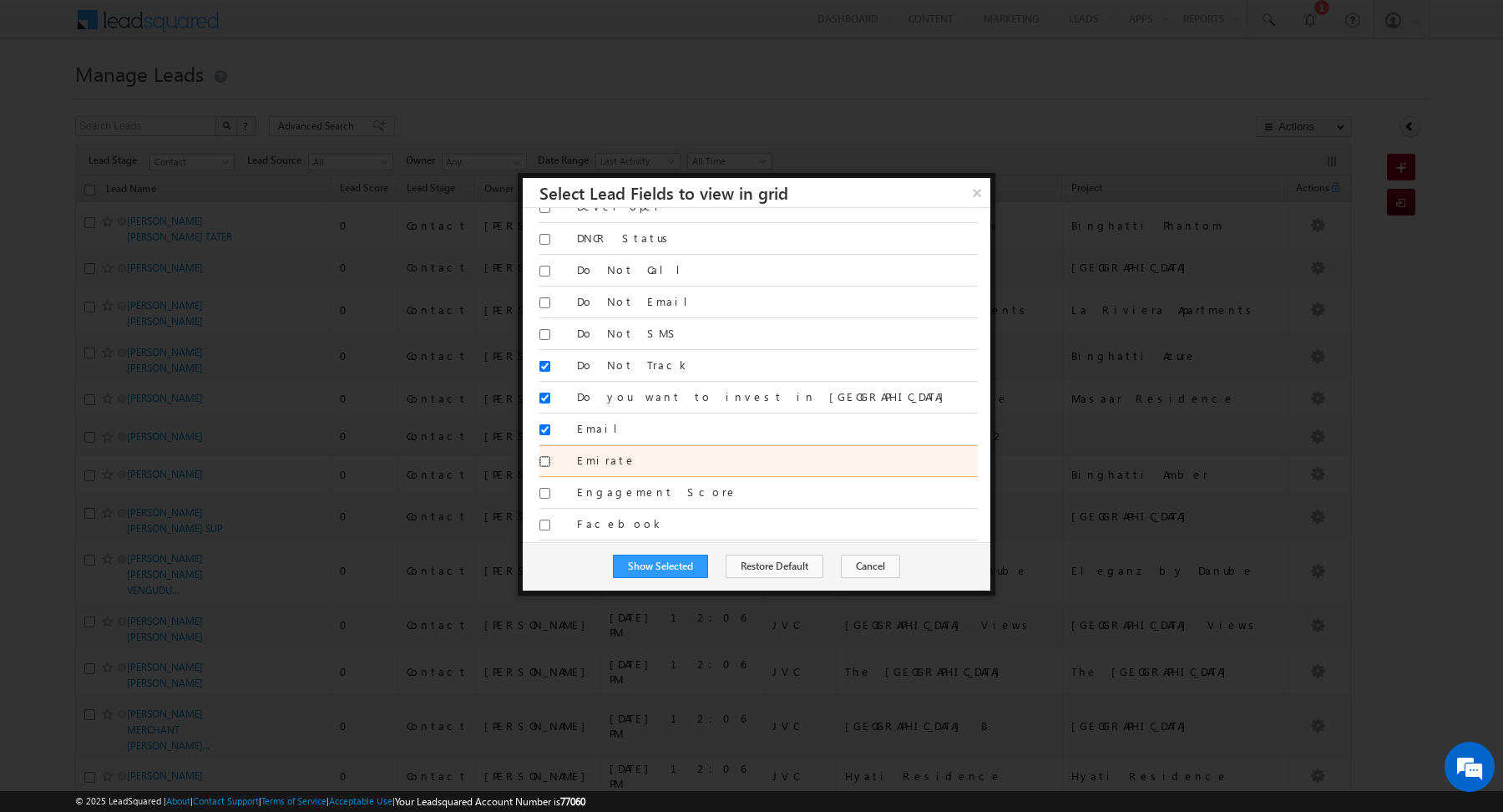
click at [543, 455] on input "Emirate" at bounding box center [545, 461] width 11 height 11
checkbox input "true"
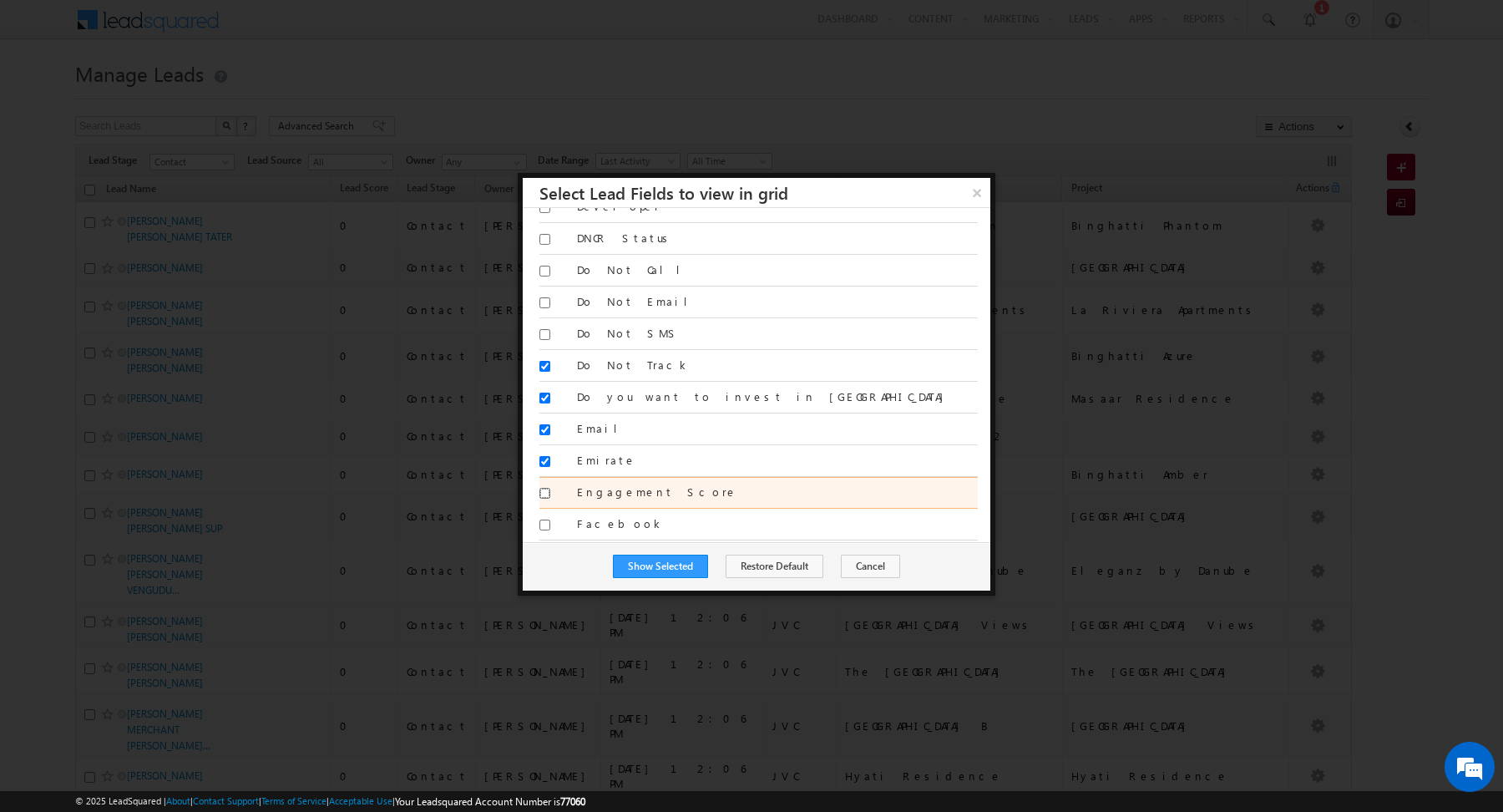
click at [542, 488] on input "Engagement Score" at bounding box center [545, 493] width 11 height 11
checkbox input "true"
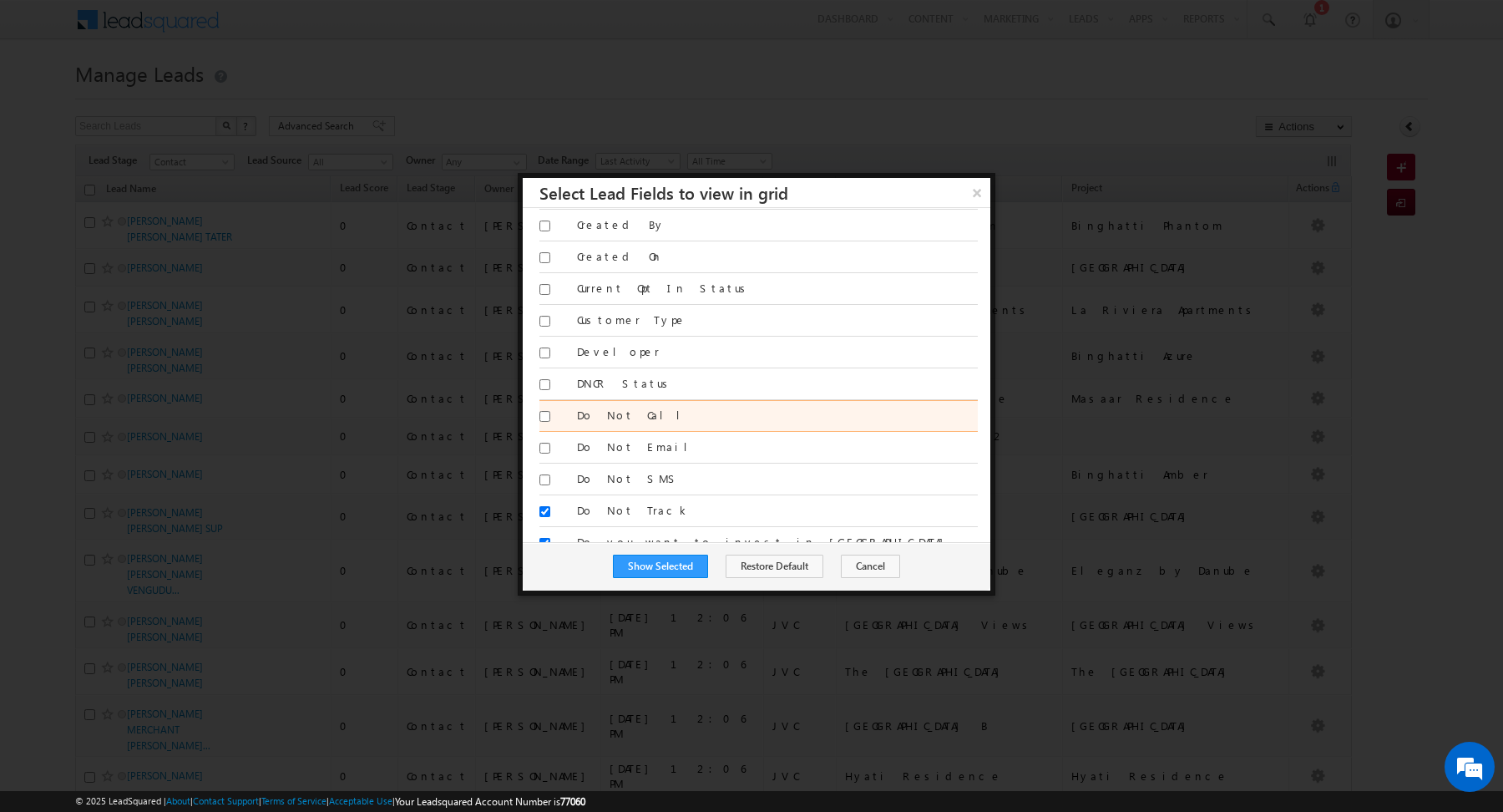
scroll to position [444, 0]
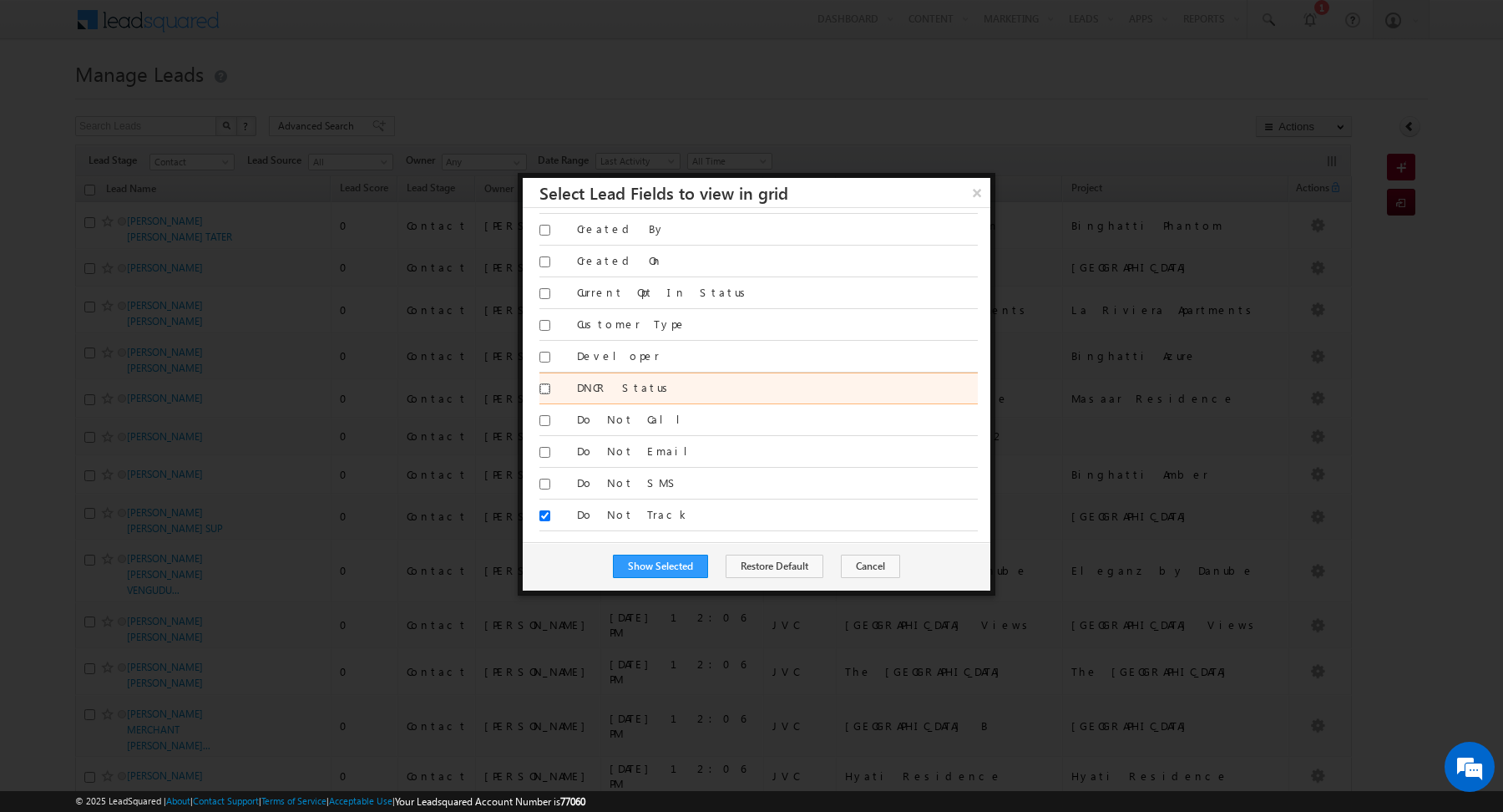
click at [545, 383] on input "DNCR Status" at bounding box center [545, 389] width 11 height 11
checkbox input "true"
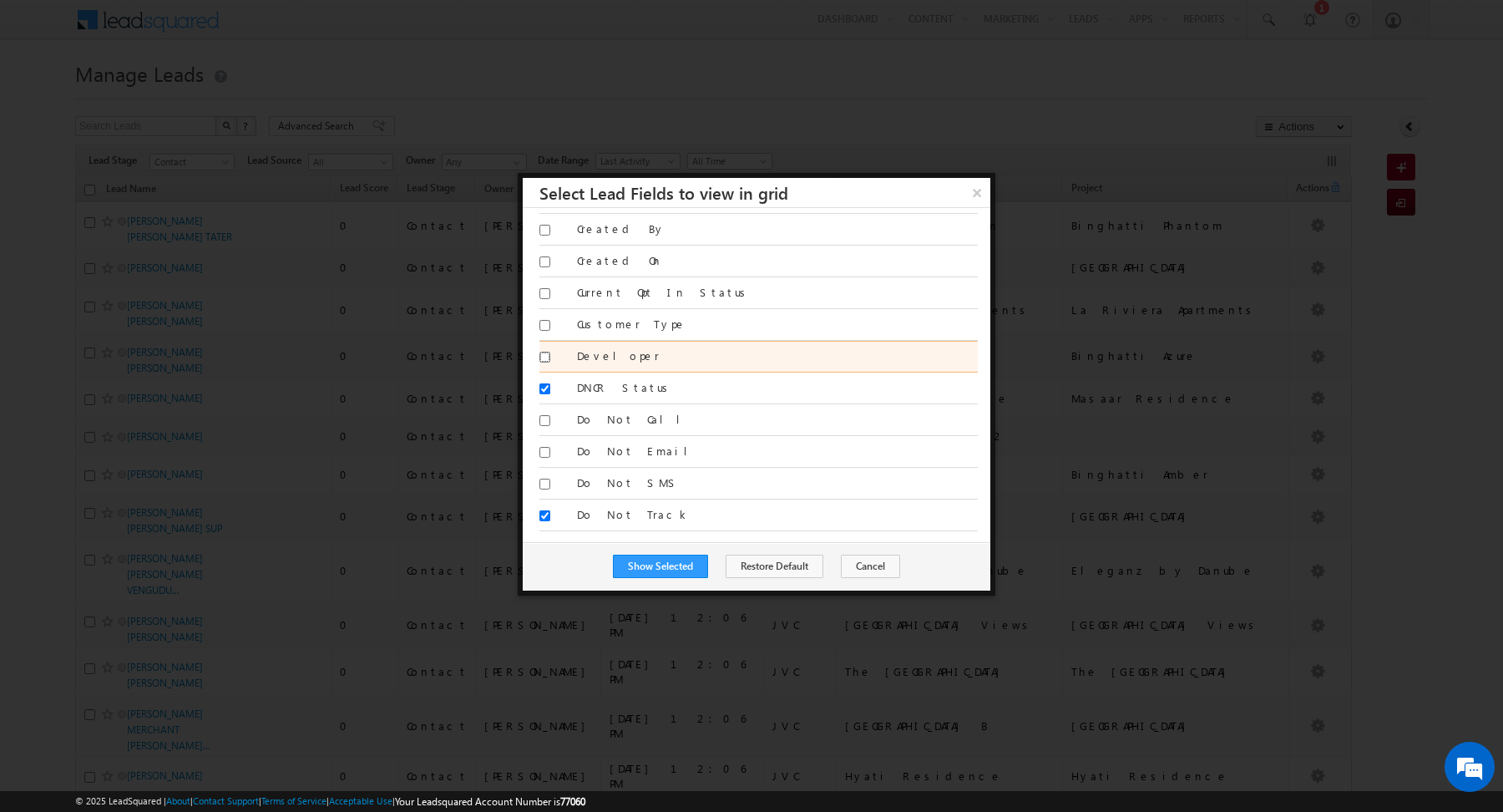
click at [545, 352] on input "Developer" at bounding box center [545, 357] width 11 height 11
checkbox input "true"
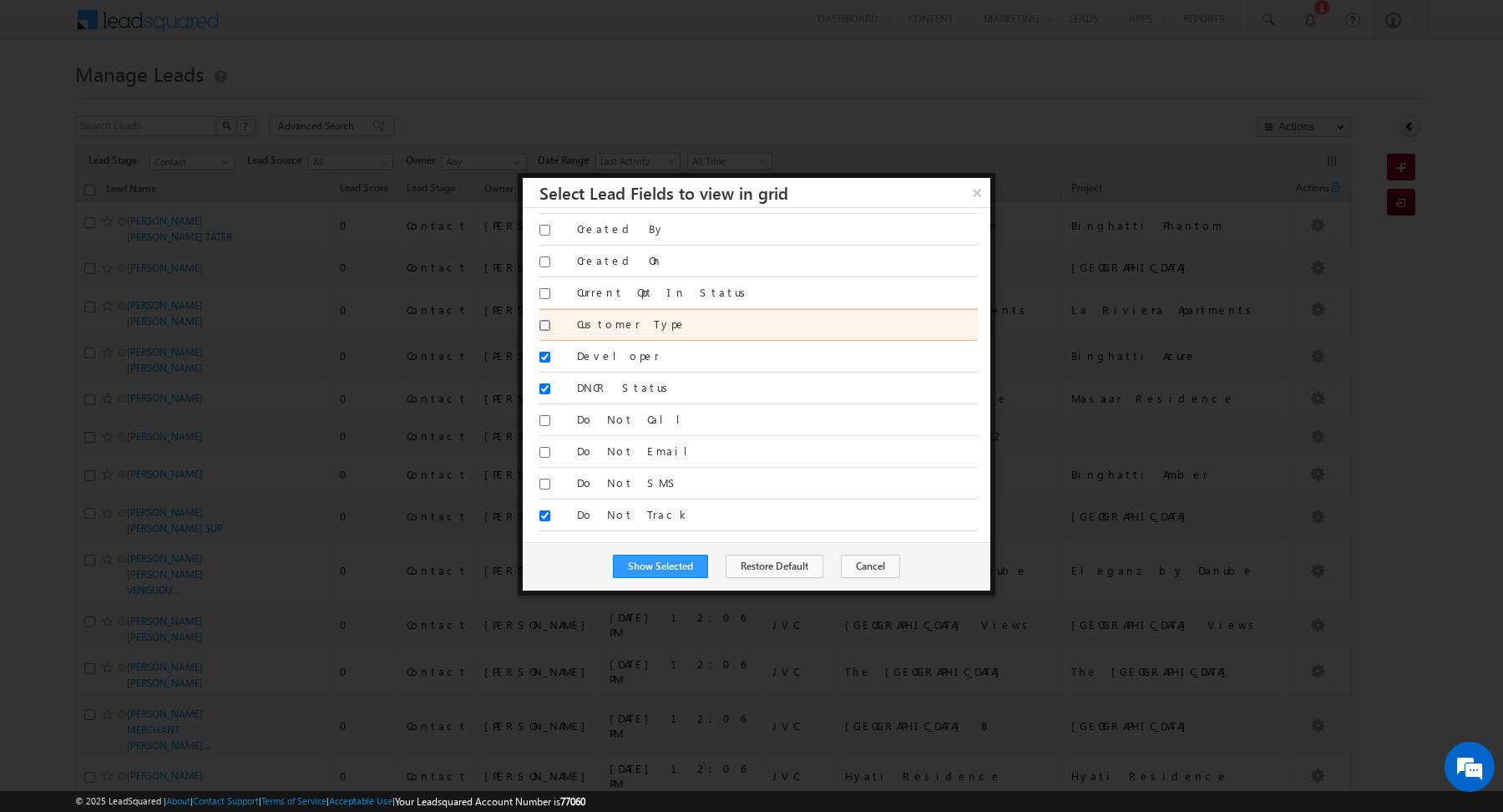
click at [543, 320] on input "Customer Type" at bounding box center [545, 325] width 11 height 11
checkbox input "true"
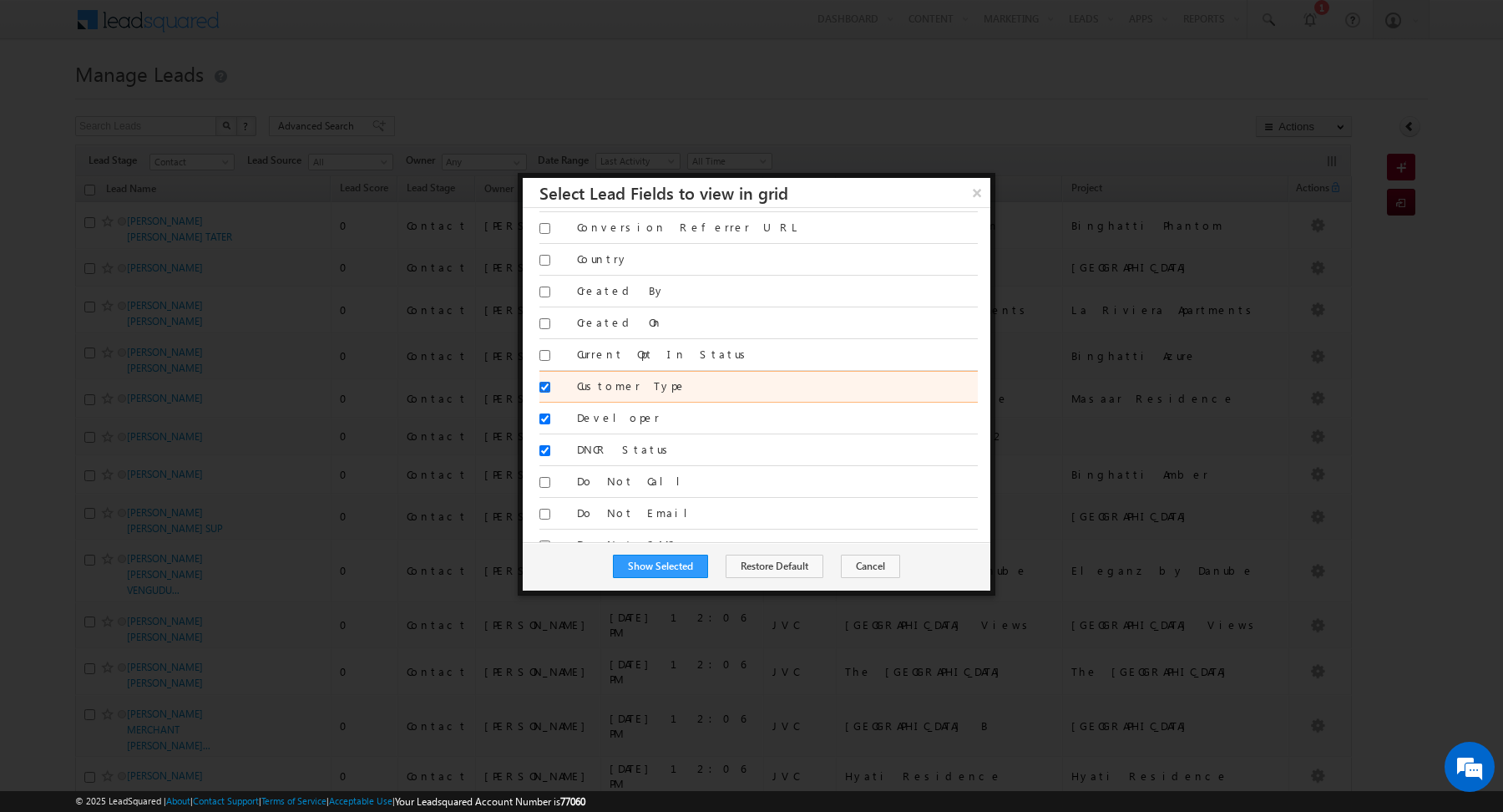
scroll to position [381, 0]
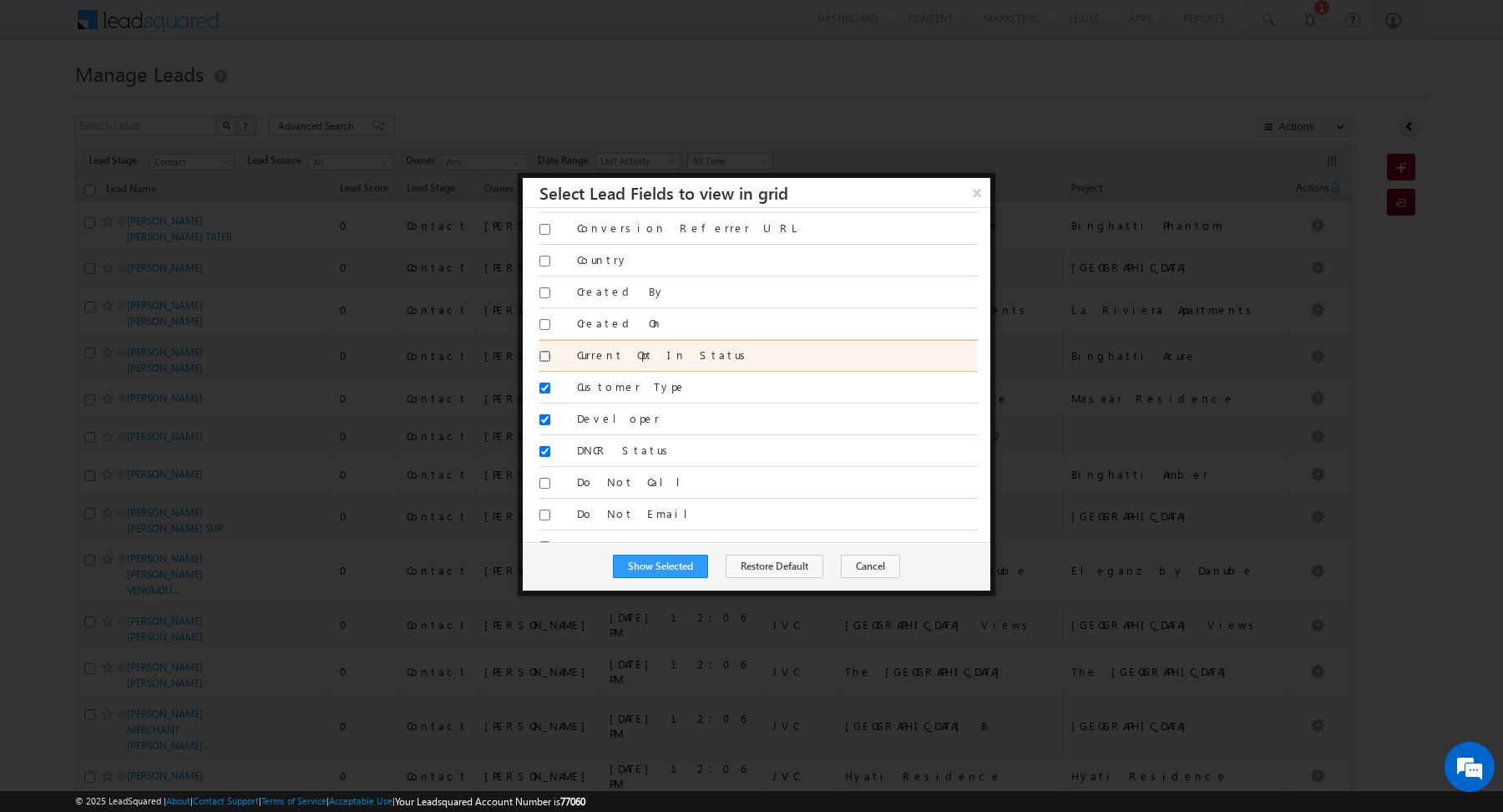
click at [545, 351] on input "Current Opt In Status" at bounding box center [545, 357] width 11 height 11
checkbox input "true"
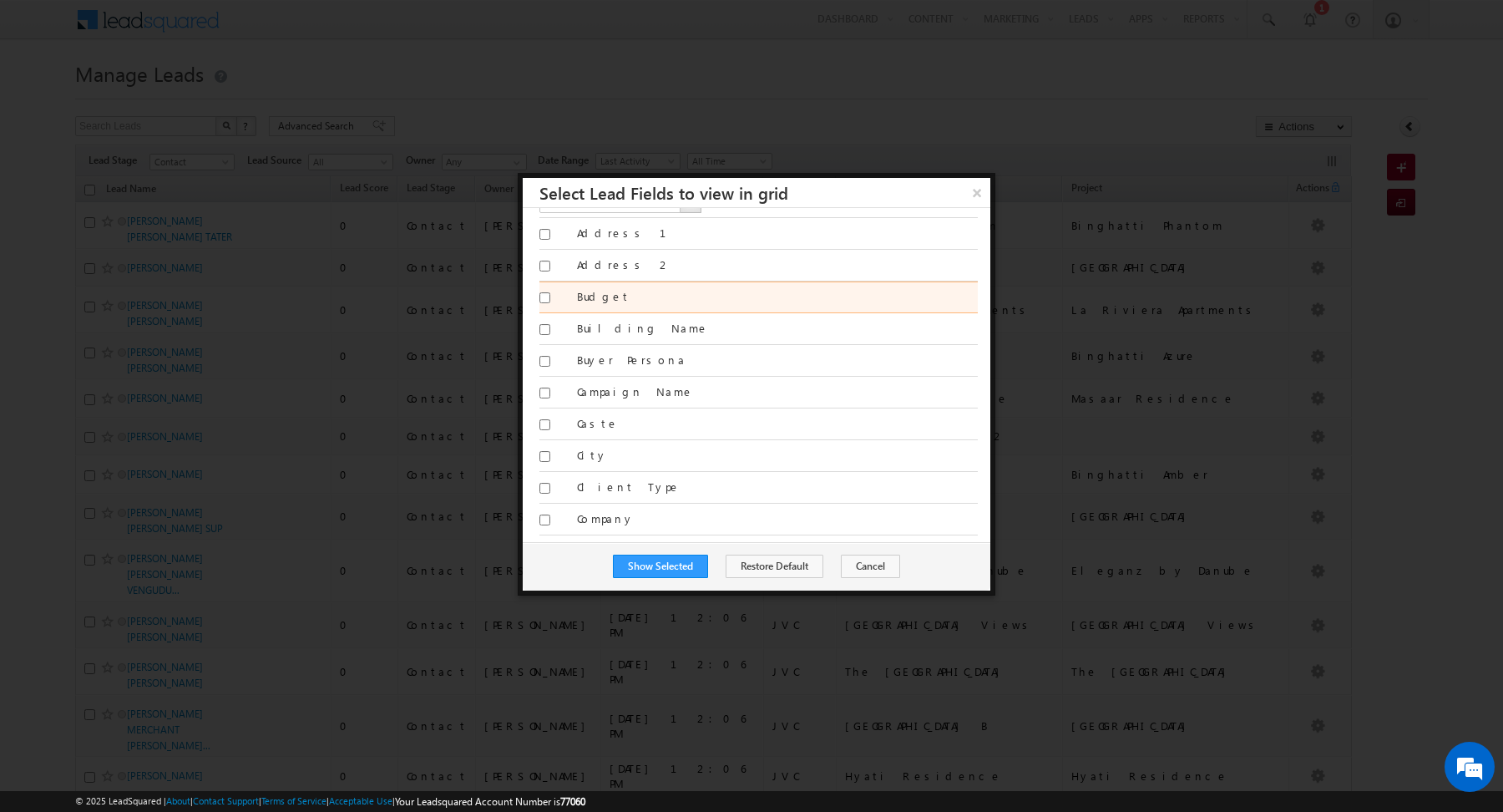
scroll to position [0, 0]
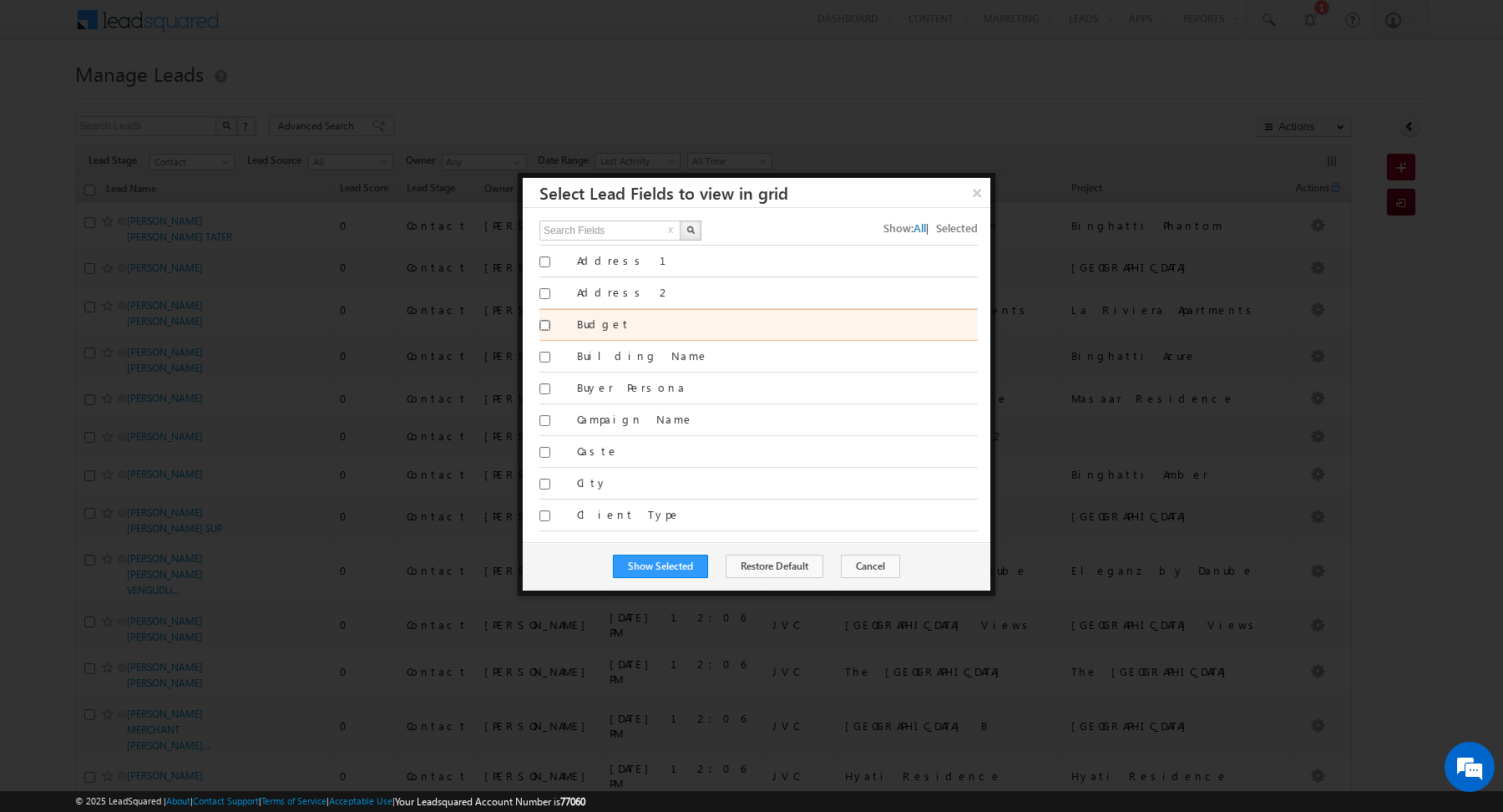
click at [546, 324] on input "Budget" at bounding box center [545, 325] width 11 height 11
checkbox input "true"
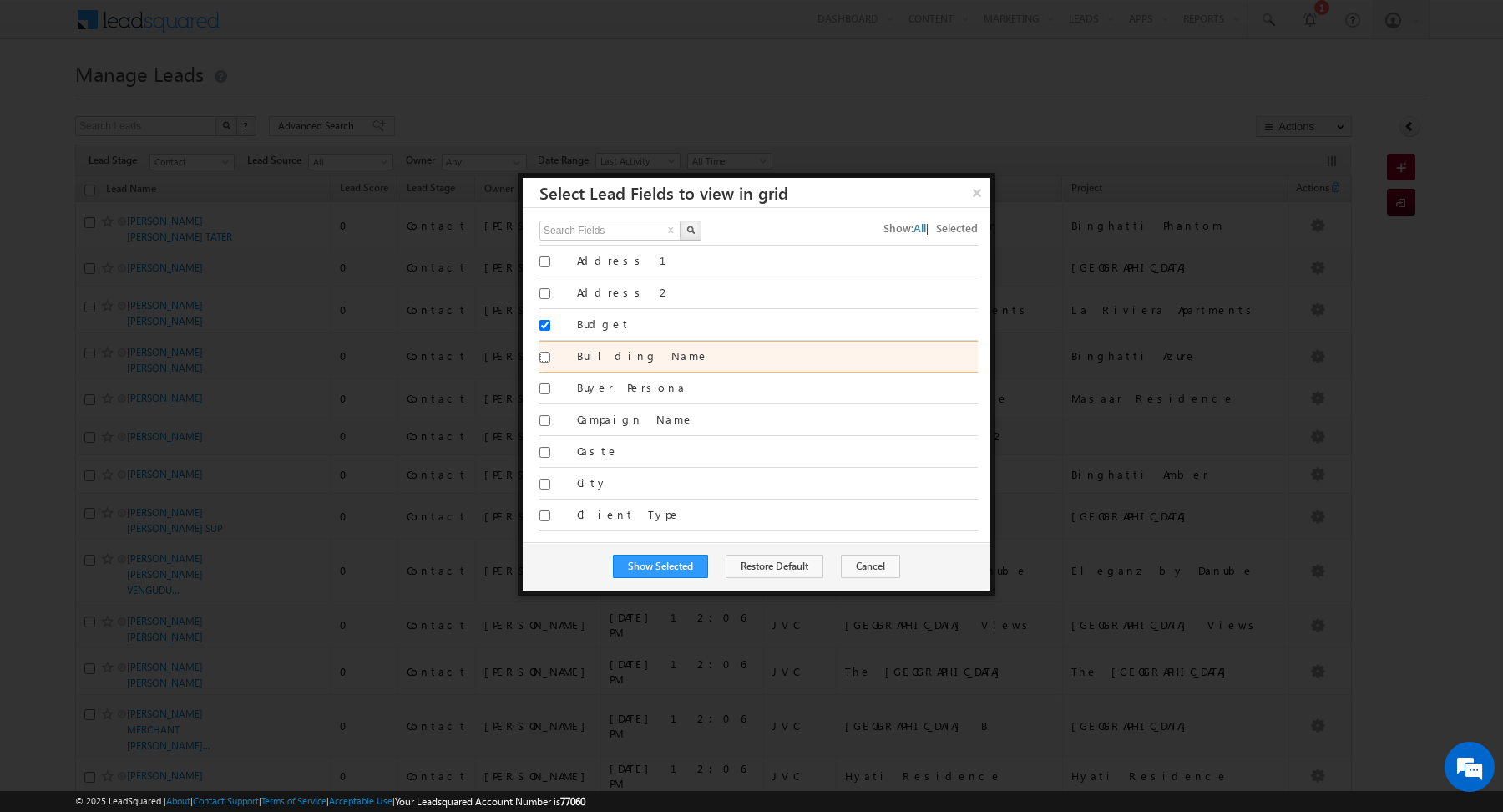
click at [547, 352] on input "Building Name" at bounding box center [545, 357] width 11 height 11
checkbox input "true"
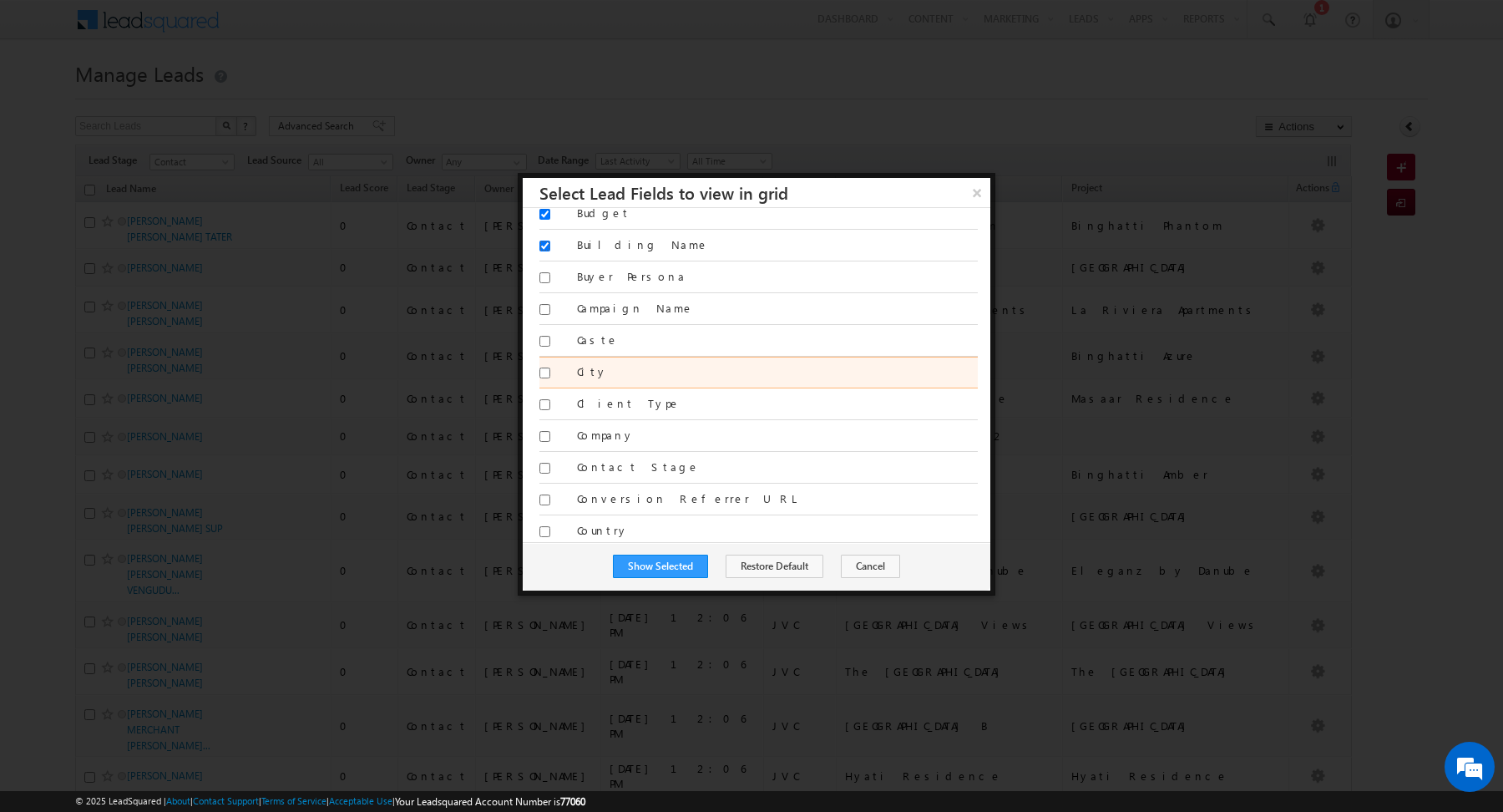
scroll to position [117, 0]
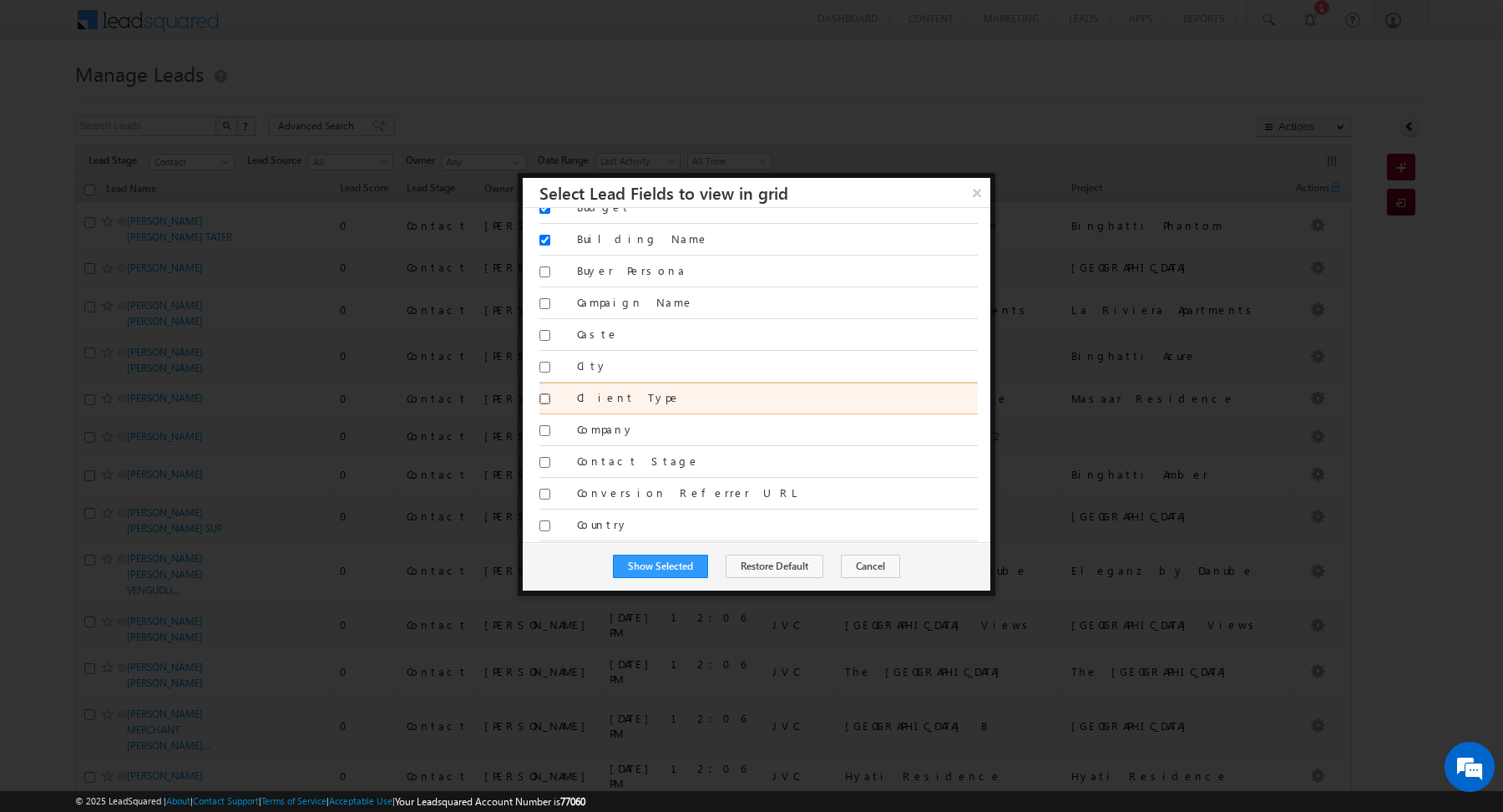
click at [548, 393] on input "Client Type" at bounding box center [545, 399] width 11 height 11
checkbox input "true"
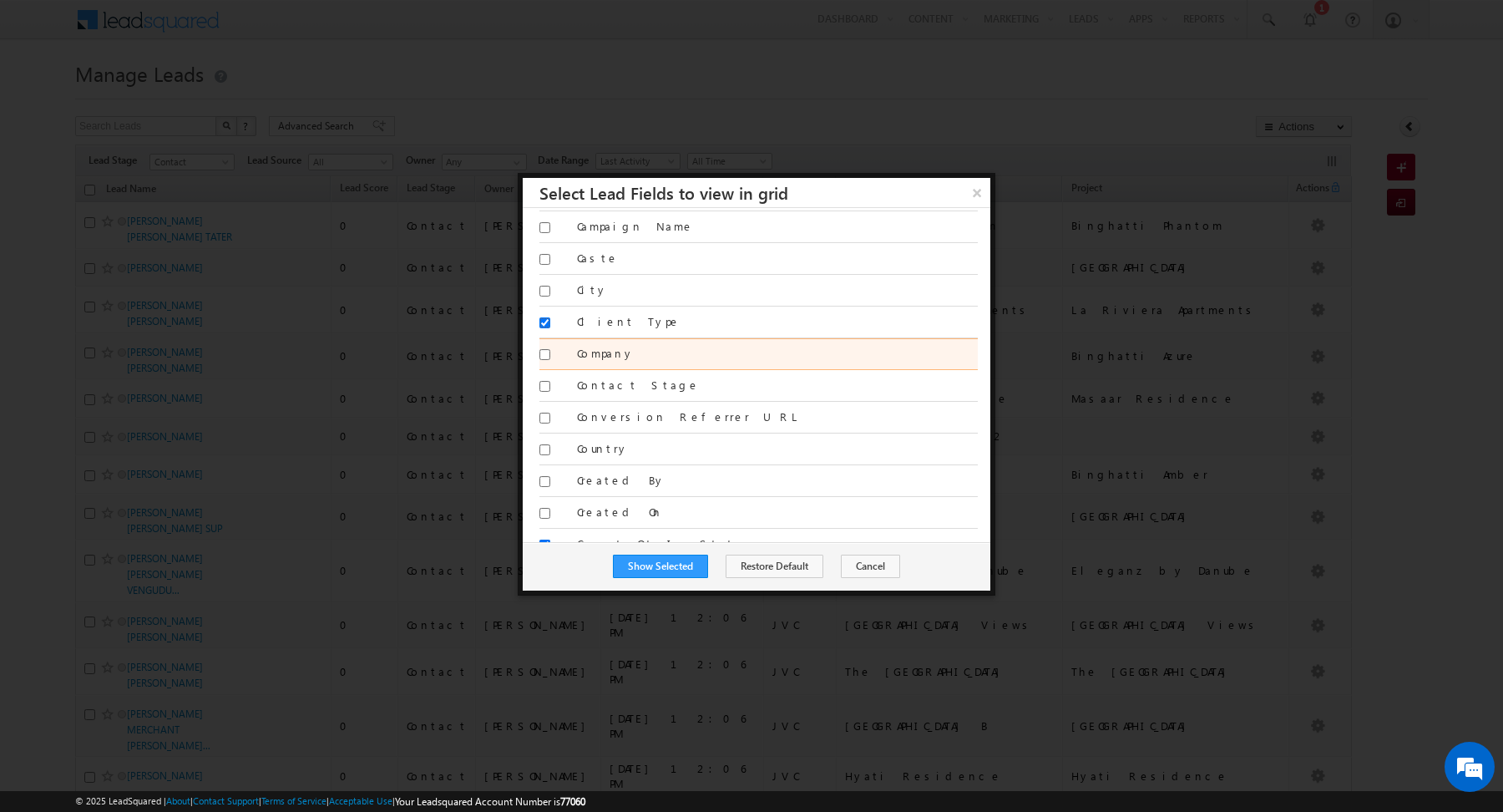
scroll to position [226, 0]
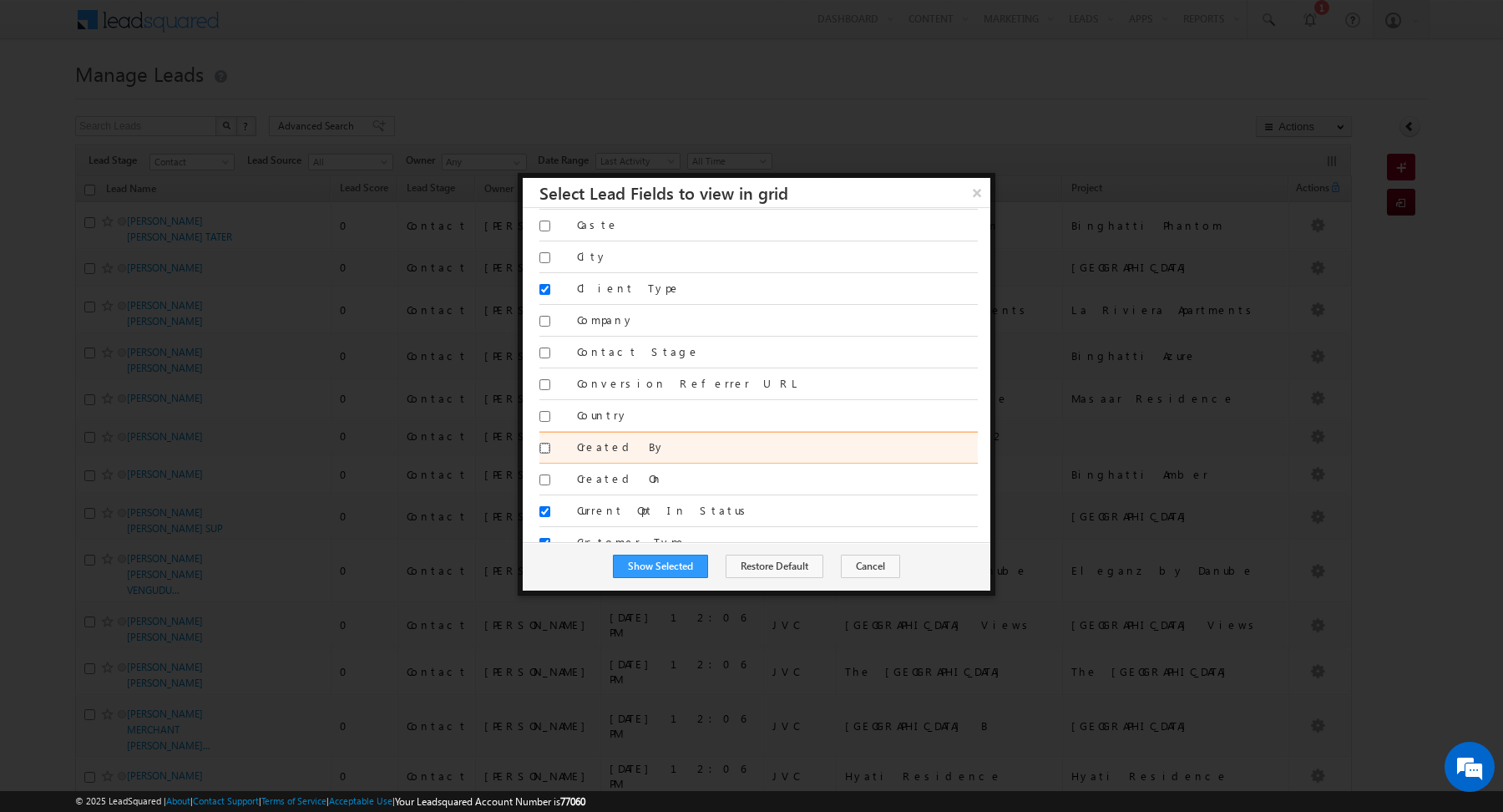
click at [542, 443] on input "Created By" at bounding box center [545, 448] width 11 height 11
checkbox input "true"
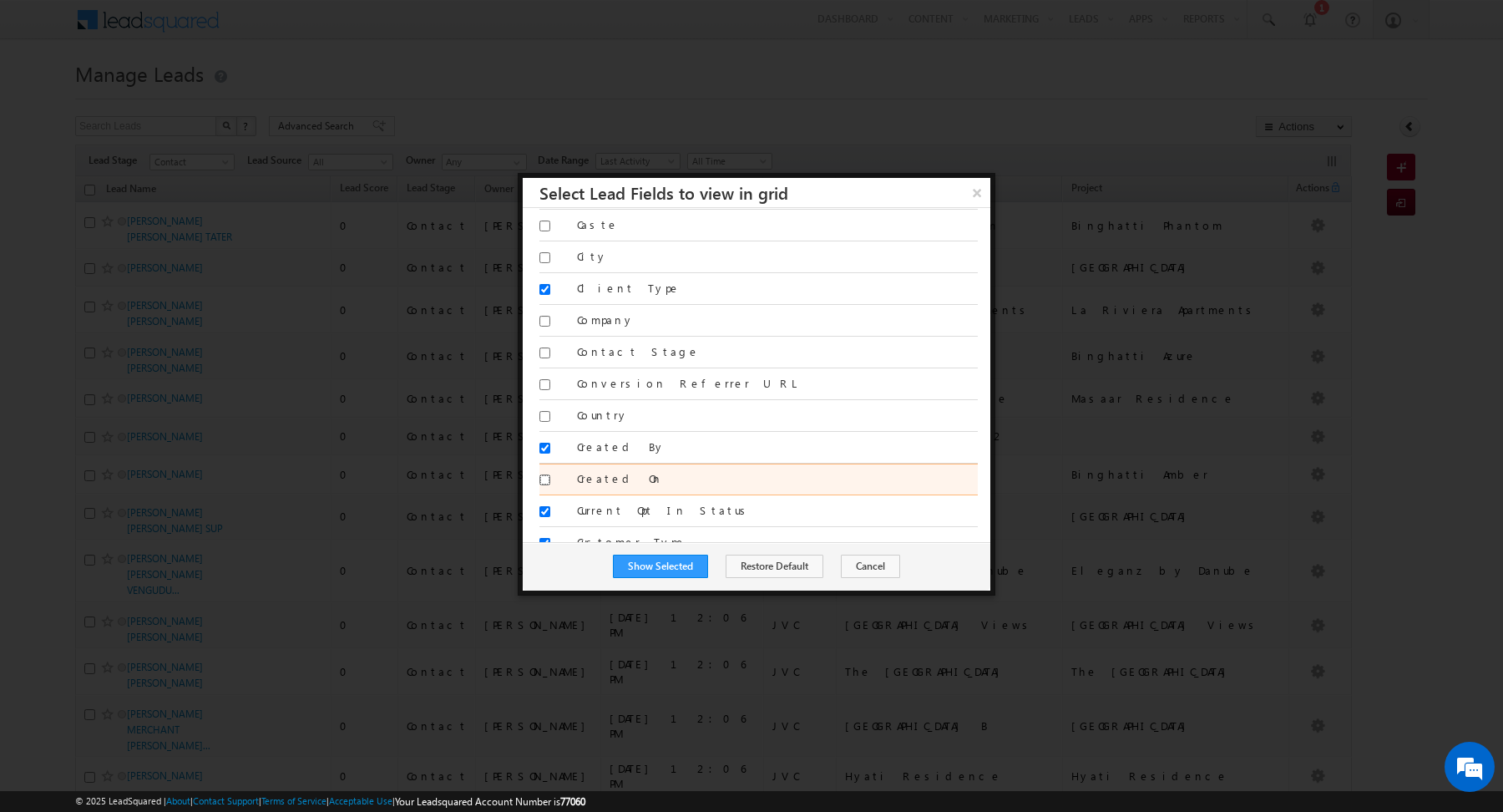
click at [543, 474] on input "Created On" at bounding box center [545, 479] width 11 height 11
checkbox input "true"
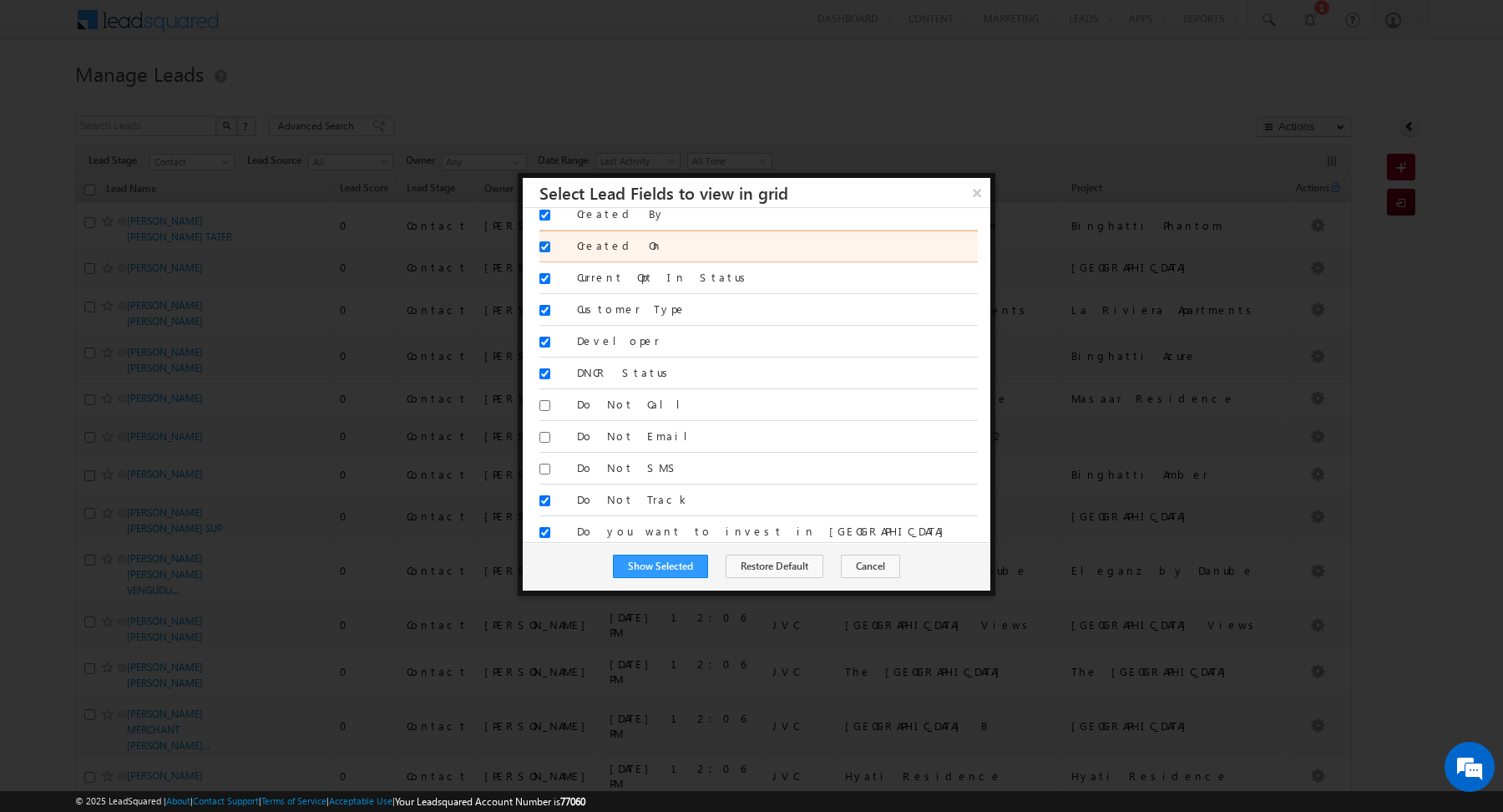
scroll to position [467, 0]
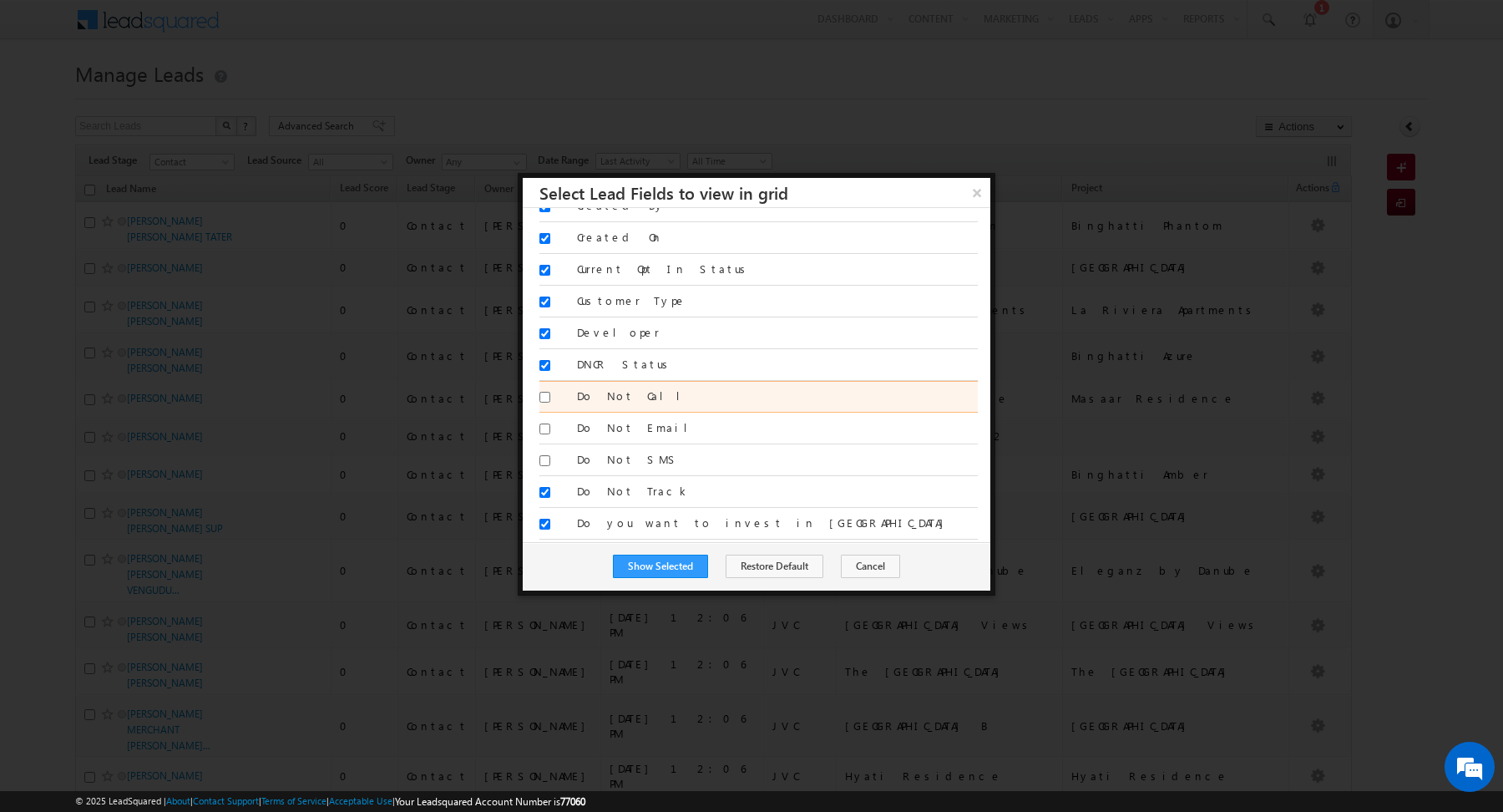
click at [549, 389] on div at bounding box center [553, 401] width 26 height 24
click at [544, 391] on input "Do Not Call" at bounding box center [545, 397] width 11 height 11
checkbox input "true"
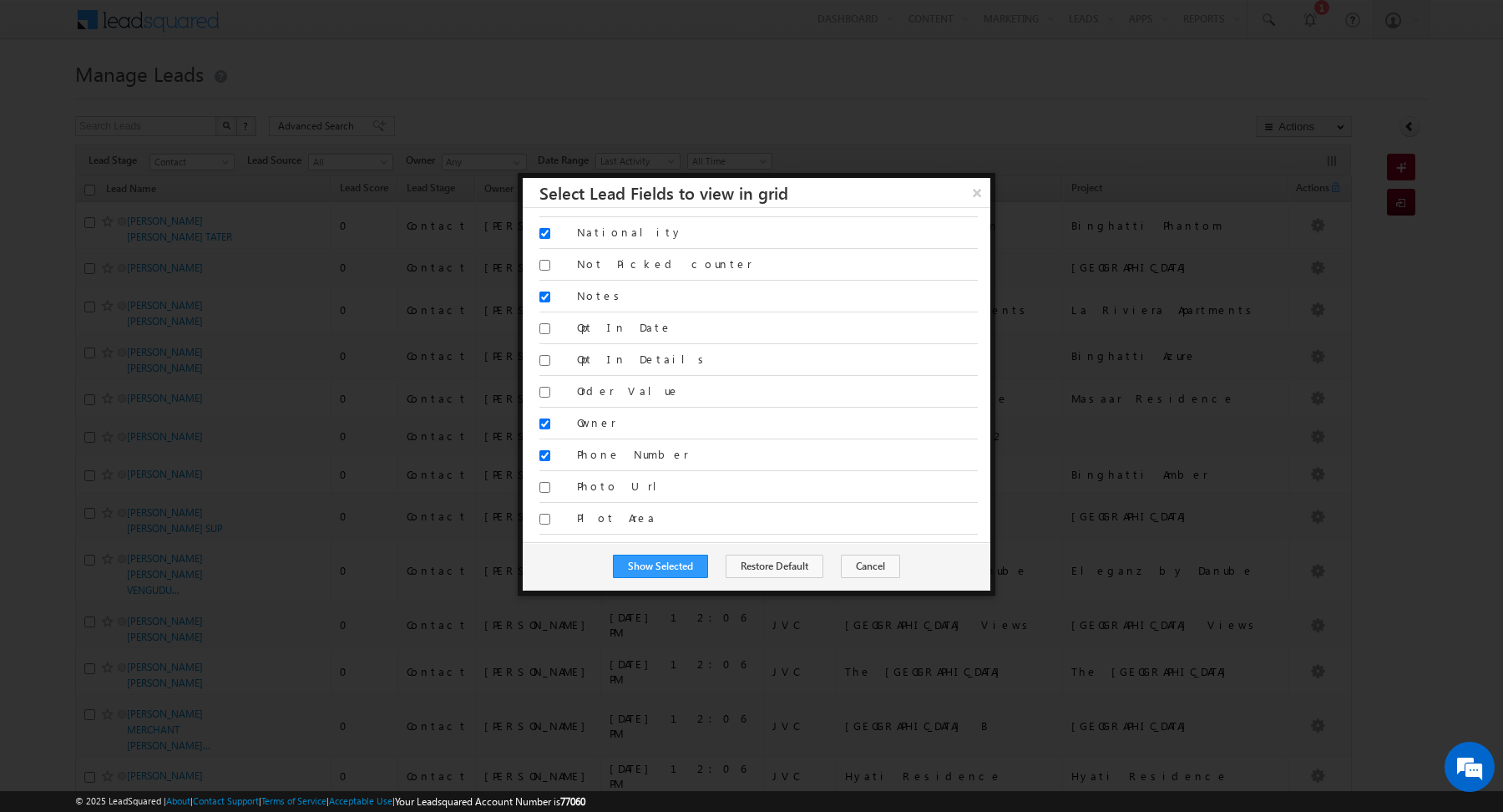
scroll to position [1913, 0]
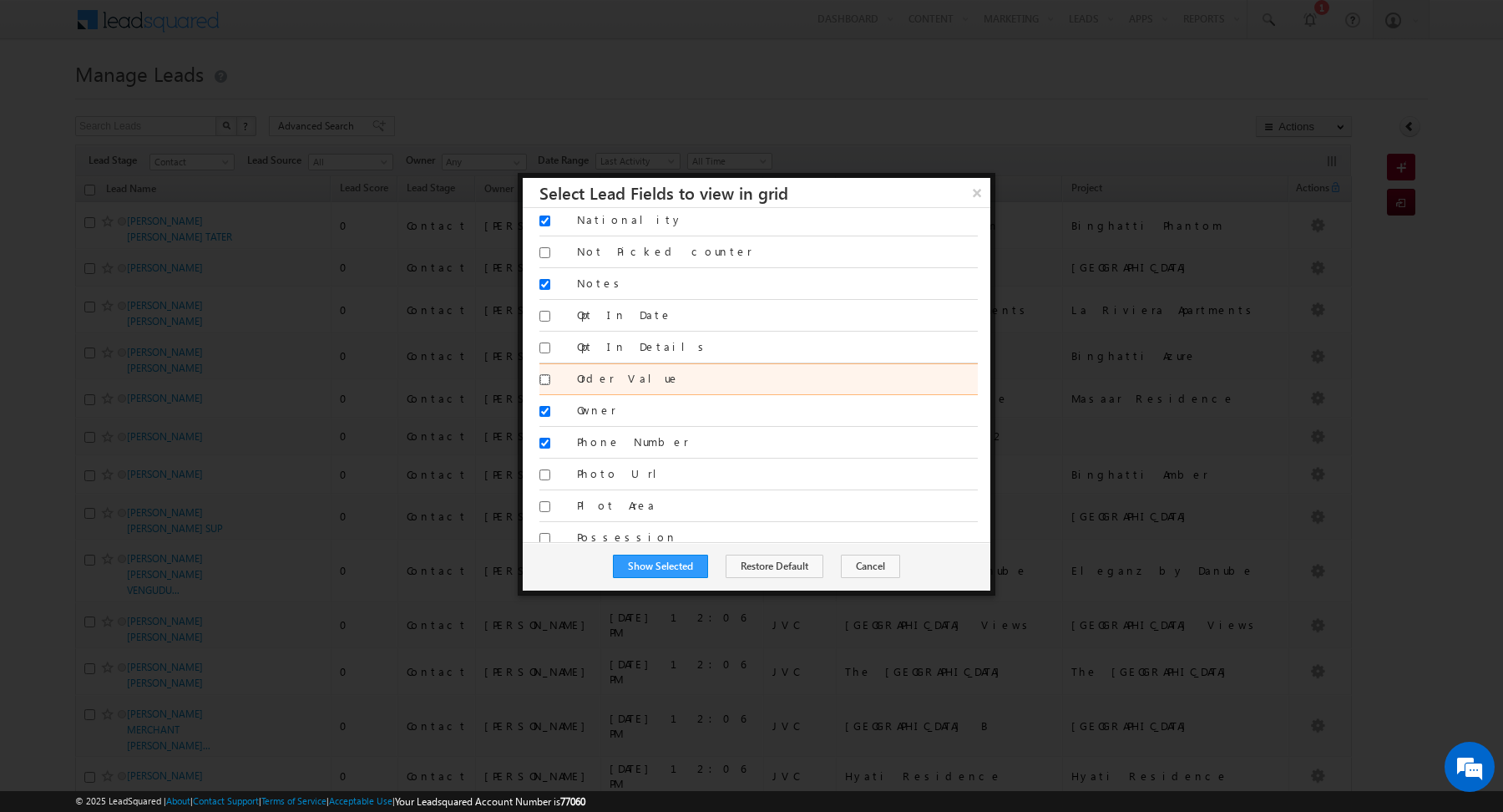
click at [545, 374] on input "Order Value" at bounding box center [545, 379] width 11 height 11
checkbox input "true"
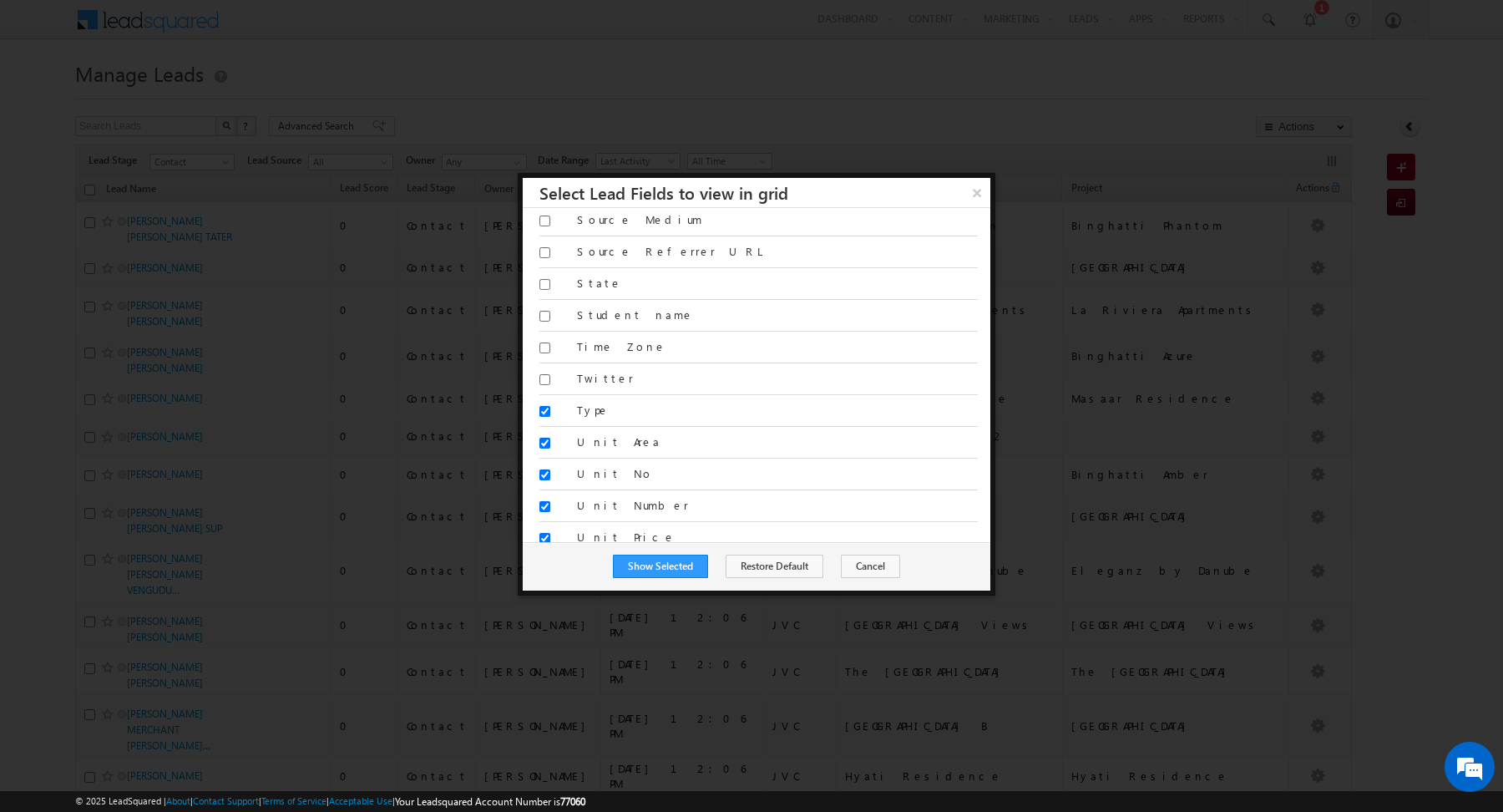
scroll to position [2980, 0]
click at [653, 568] on button "Show Selected" at bounding box center [661, 566] width 95 height 24
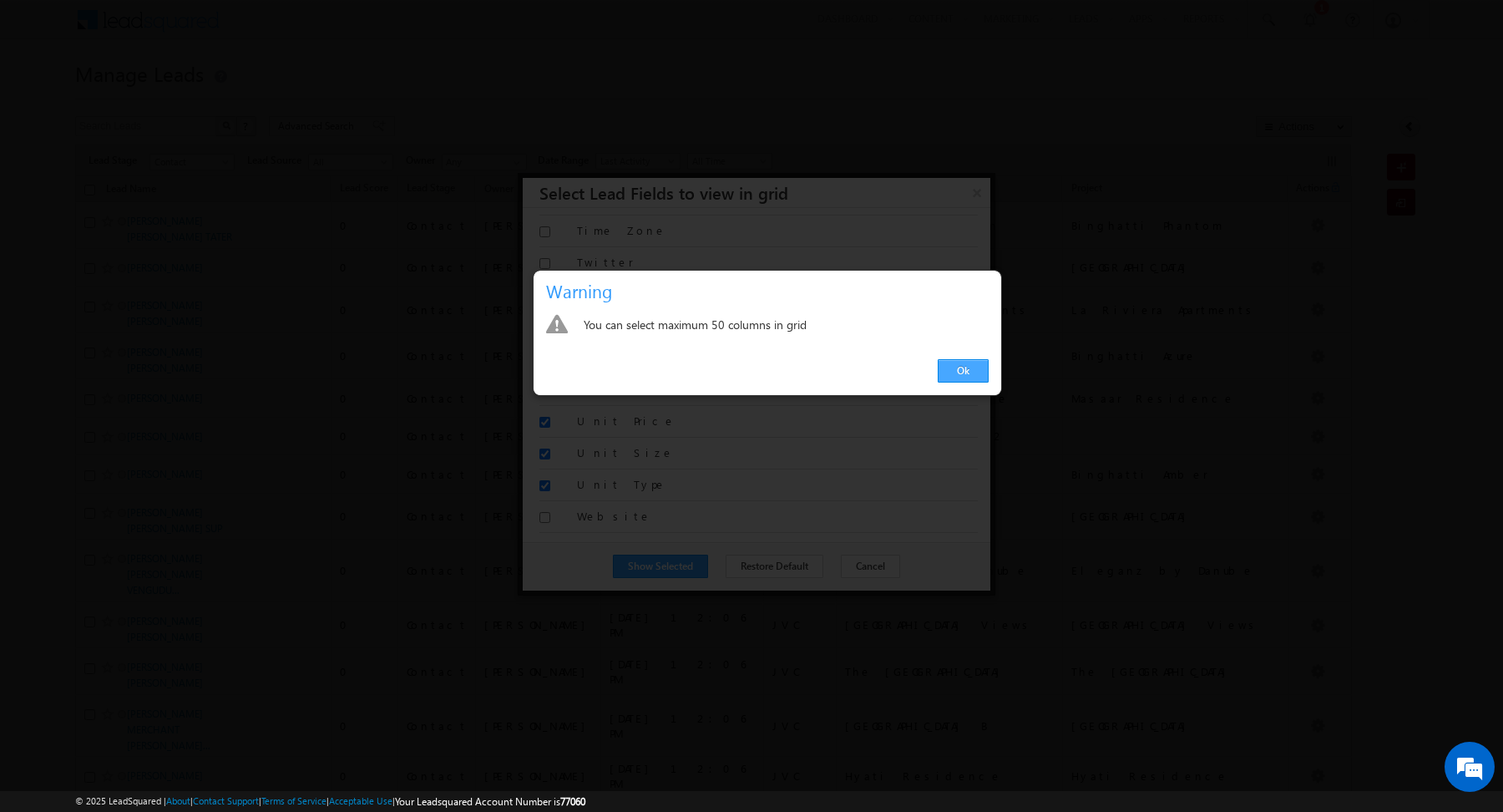
click at [983, 369] on link "Ok" at bounding box center [963, 371] width 51 height 24
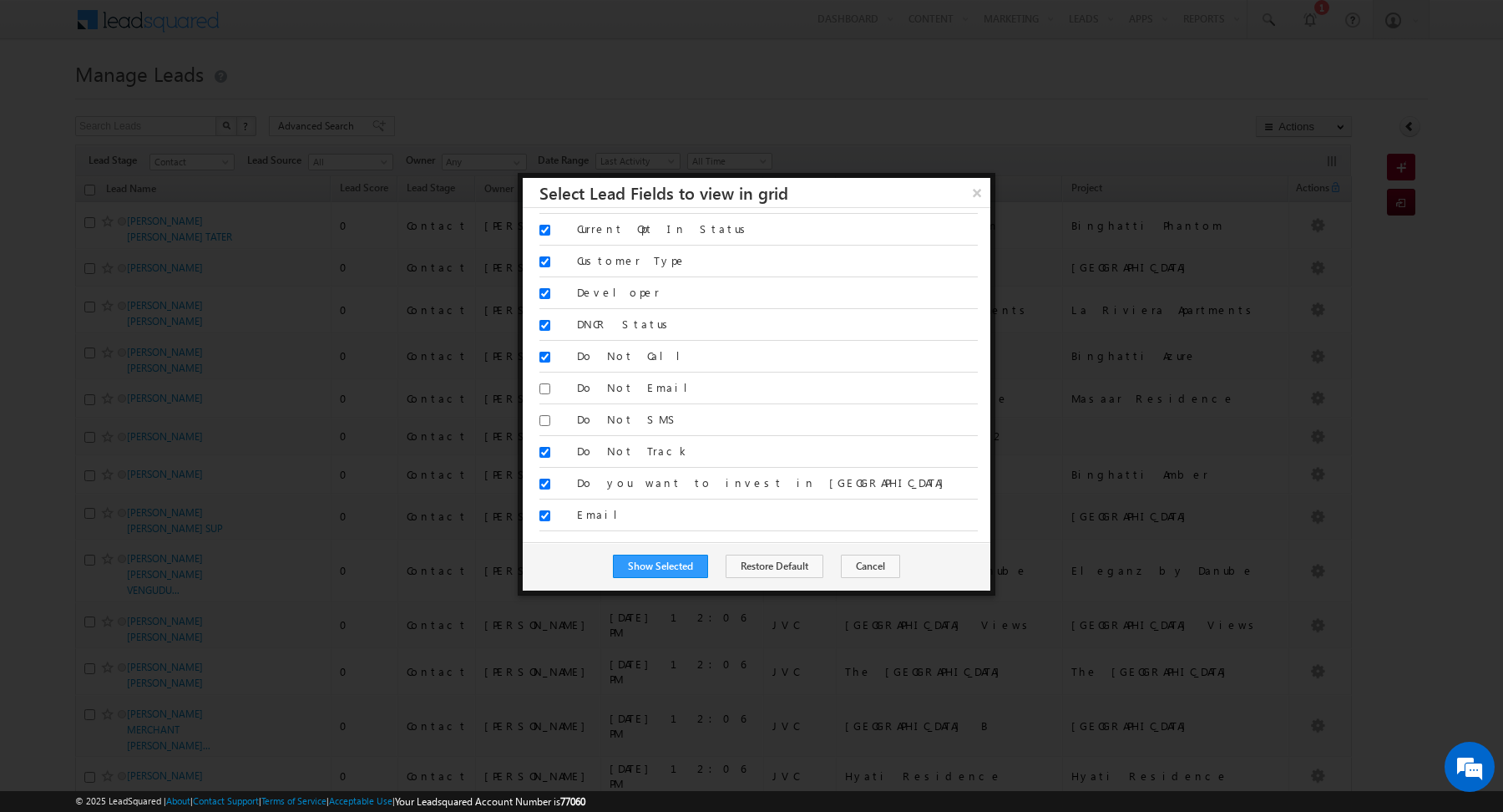
scroll to position [0, 0]
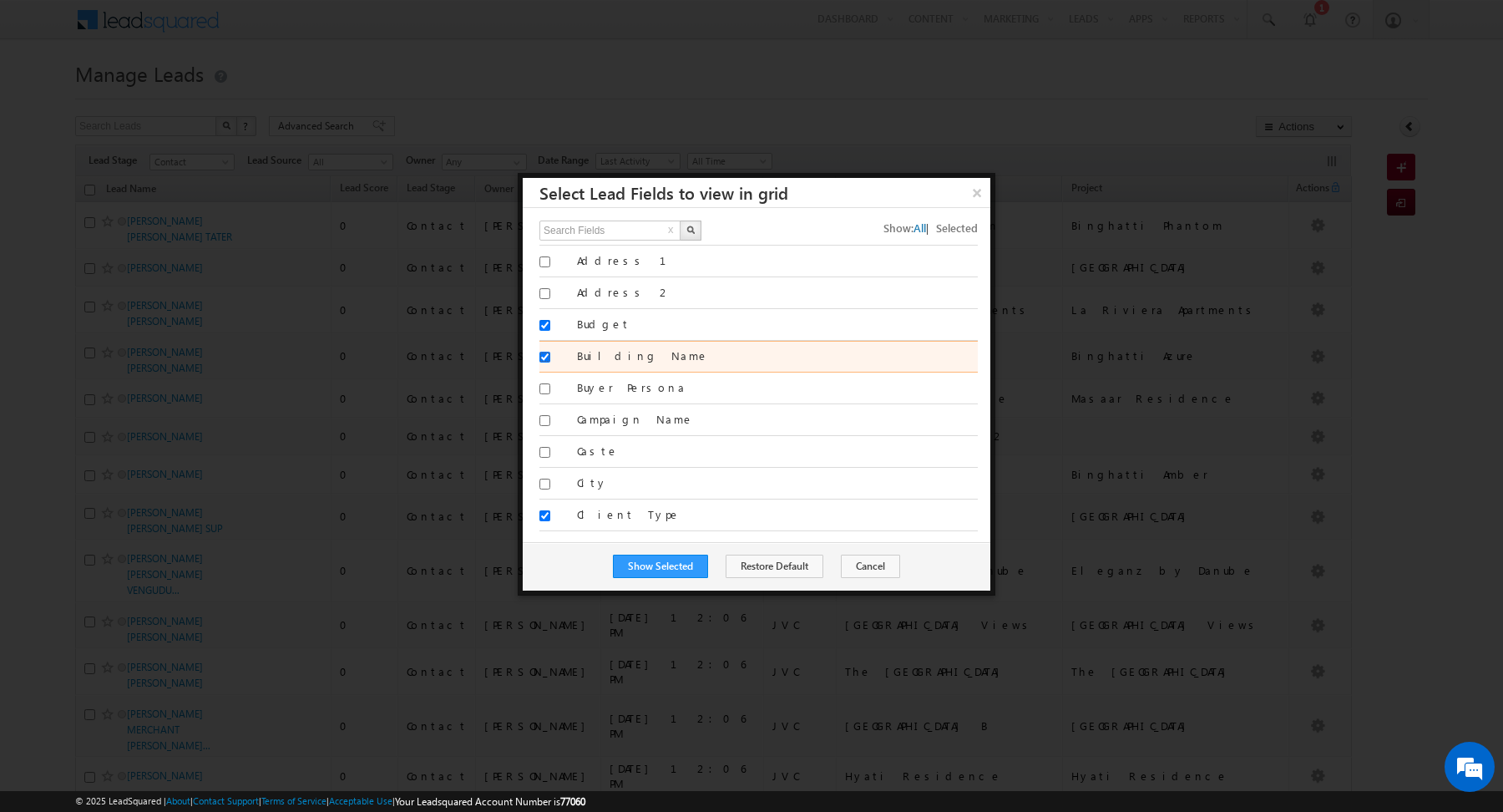
click at [544, 352] on input "Building Name" at bounding box center [545, 357] width 11 height 11
checkbox input "false"
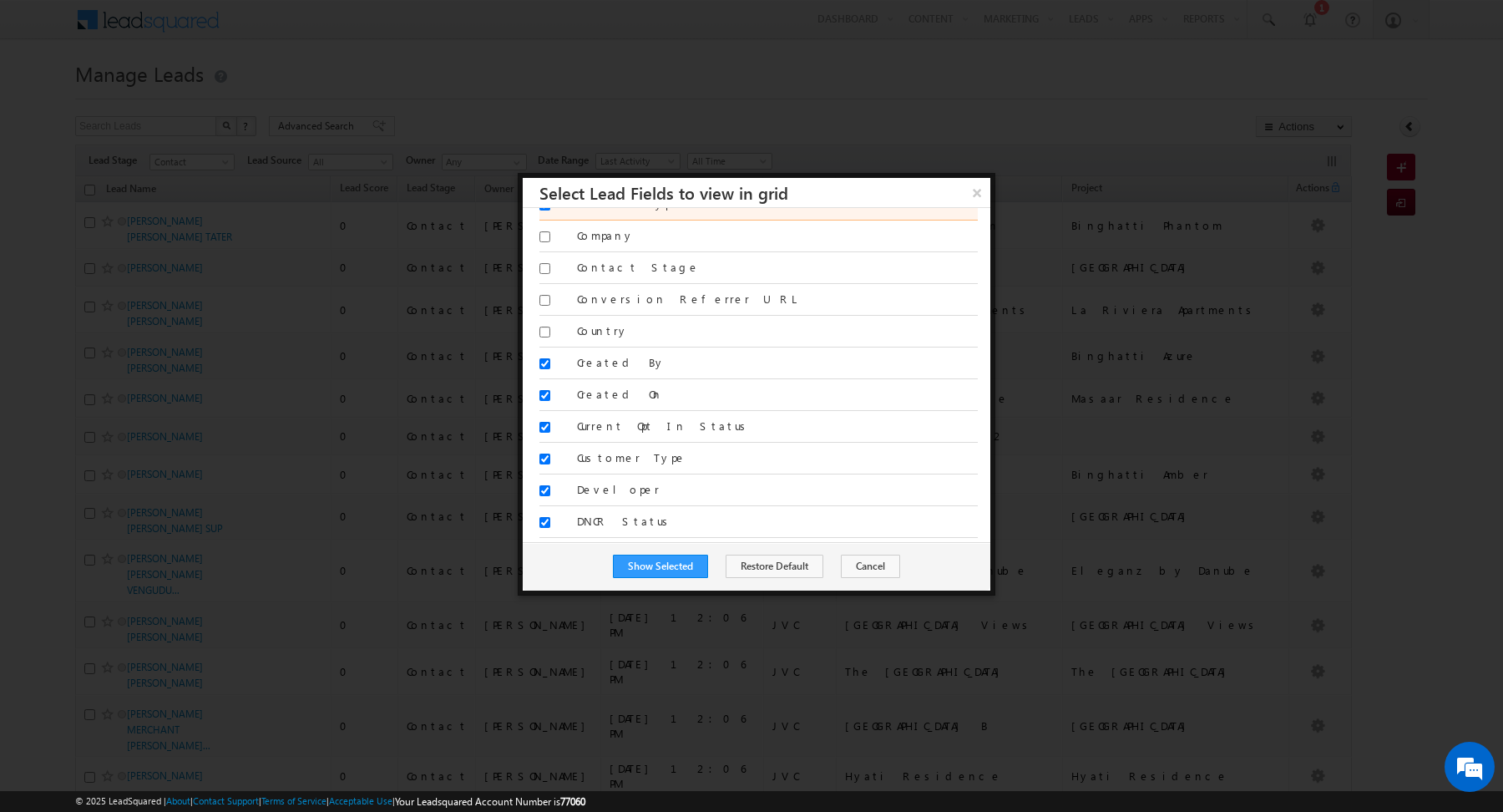
scroll to position [312, 0]
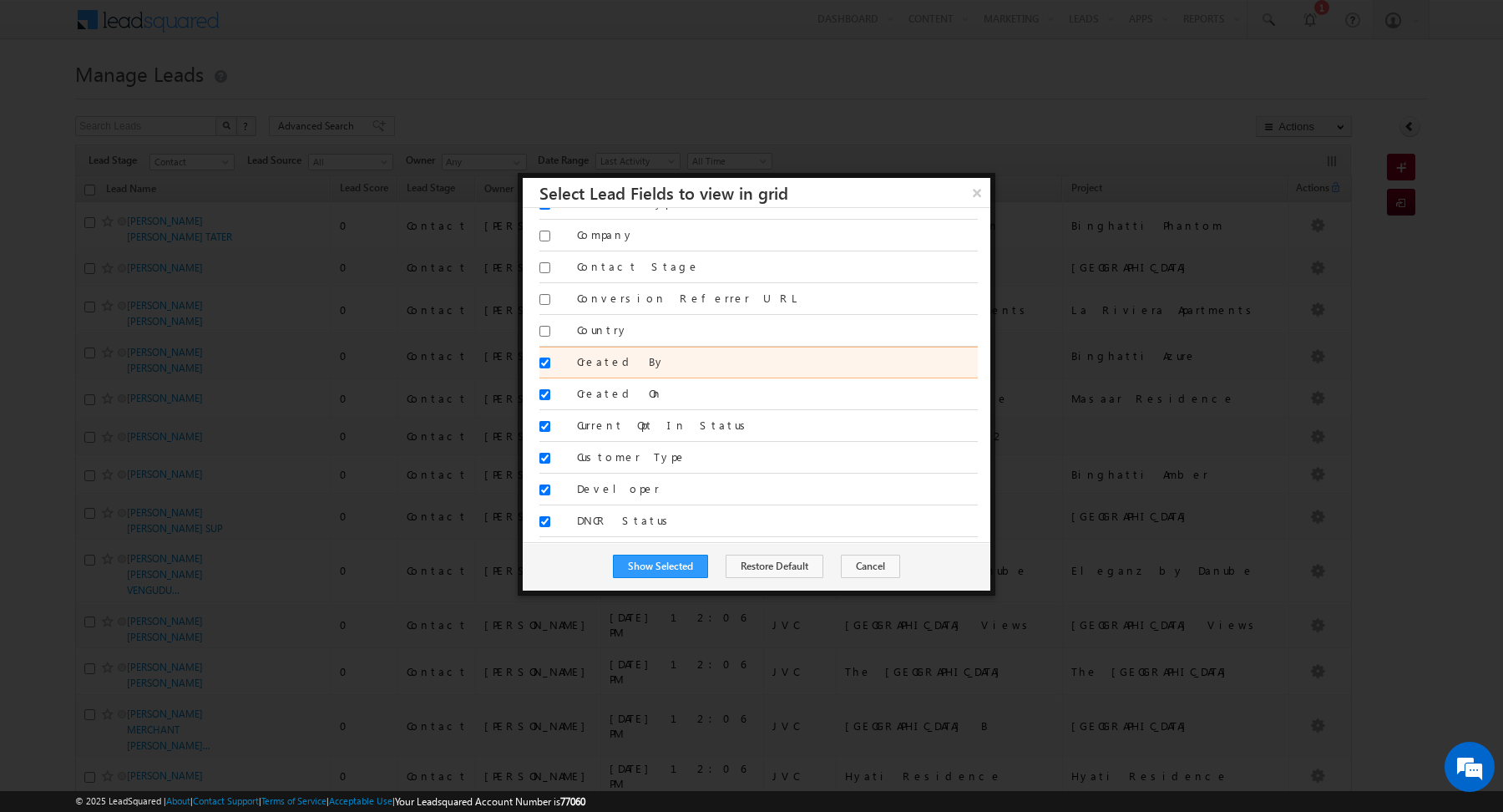
click at [542, 357] on input "Created By" at bounding box center [545, 363] width 11 height 11
checkbox input "false"
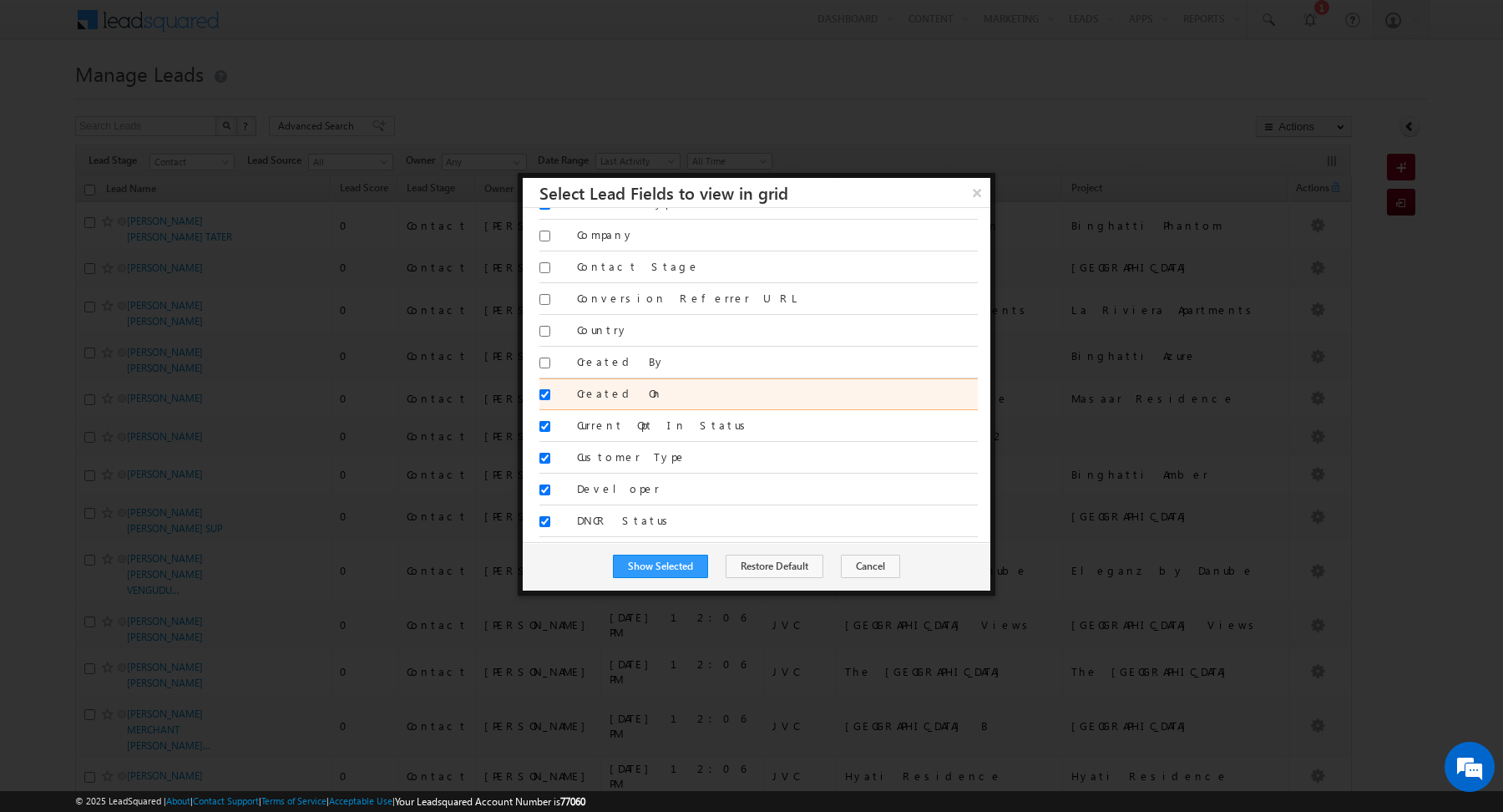
click at [543, 386] on div at bounding box center [553, 398] width 26 height 24
click at [543, 390] on input "Created On" at bounding box center [545, 395] width 11 height 11
checkbox input "false"
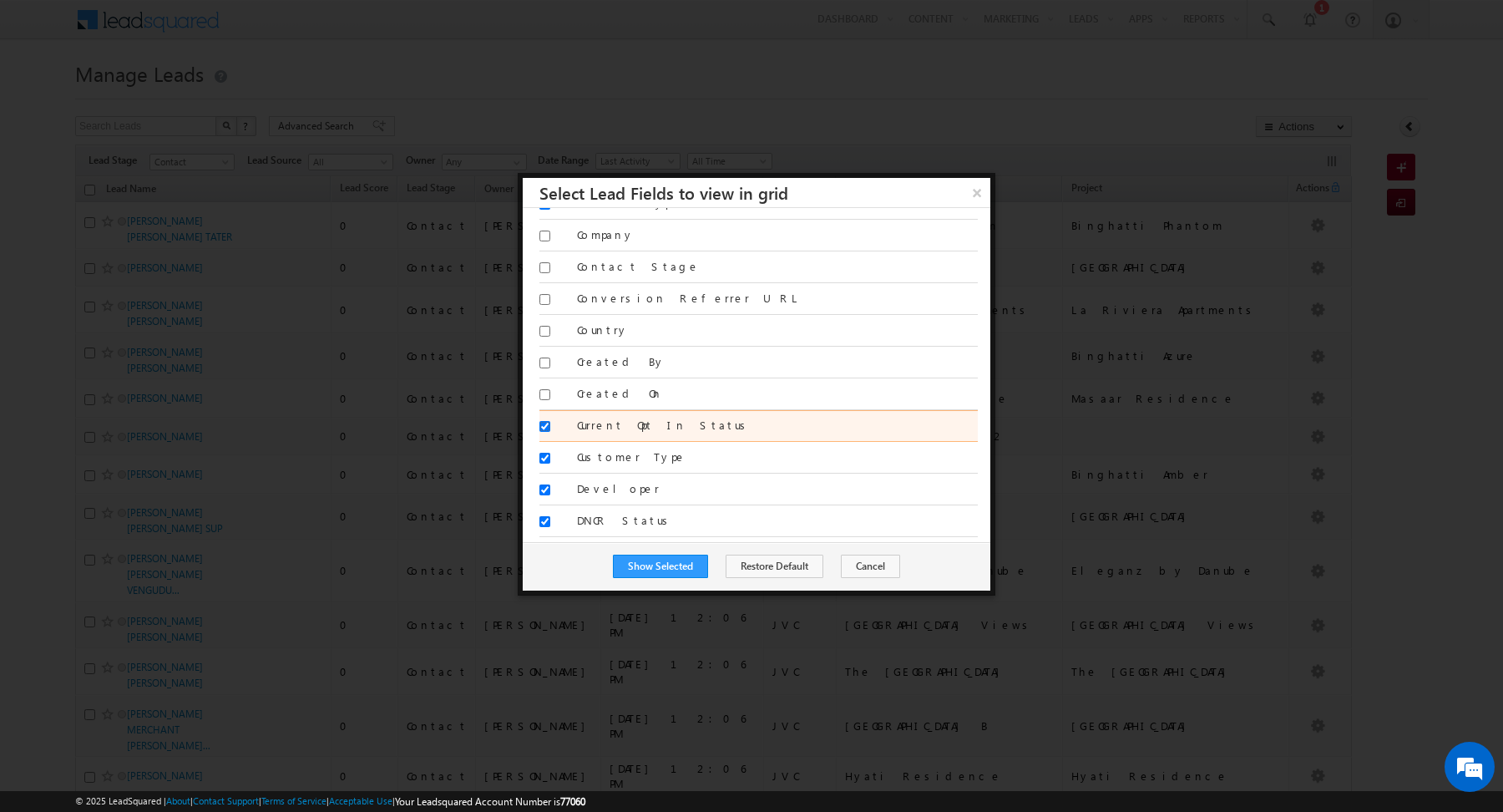
click at [543, 421] on input "Current Opt In Status" at bounding box center [545, 426] width 11 height 11
checkbox input "false"
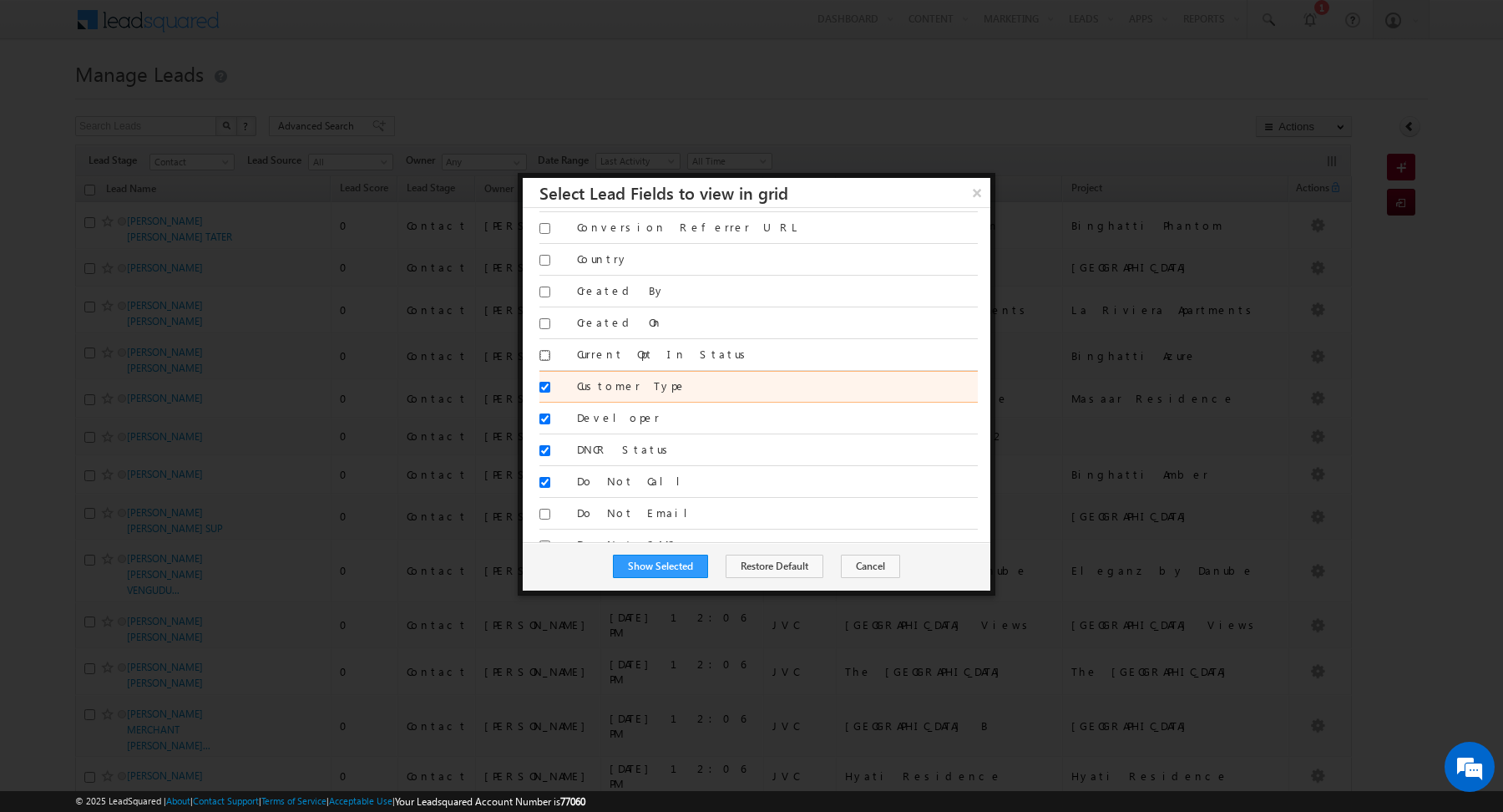
scroll to position [395, 0]
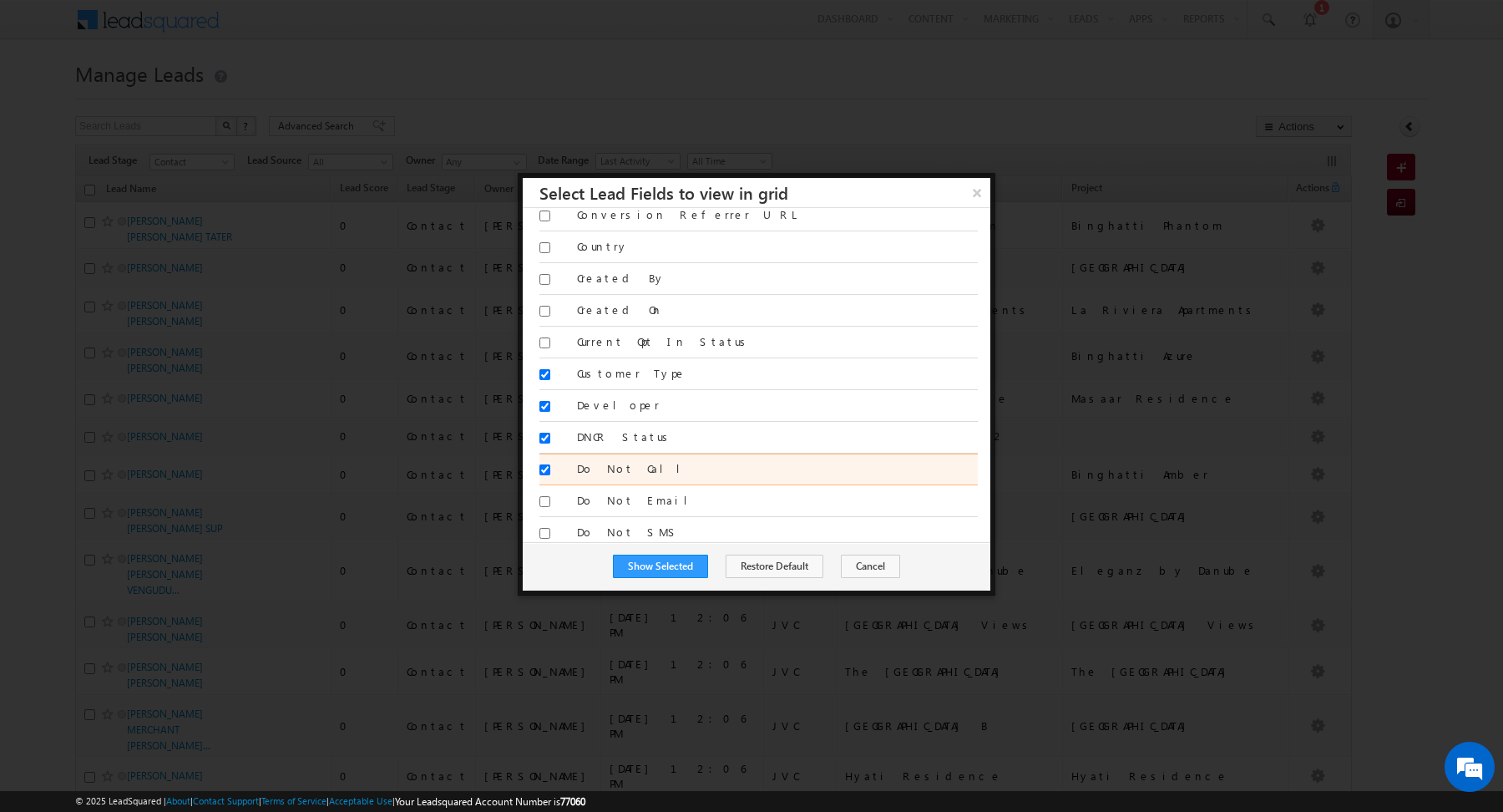
click at [550, 461] on div at bounding box center [553, 473] width 26 height 24
click at [543, 465] on input "Do Not Call" at bounding box center [545, 470] width 11 height 11
checkbox input "false"
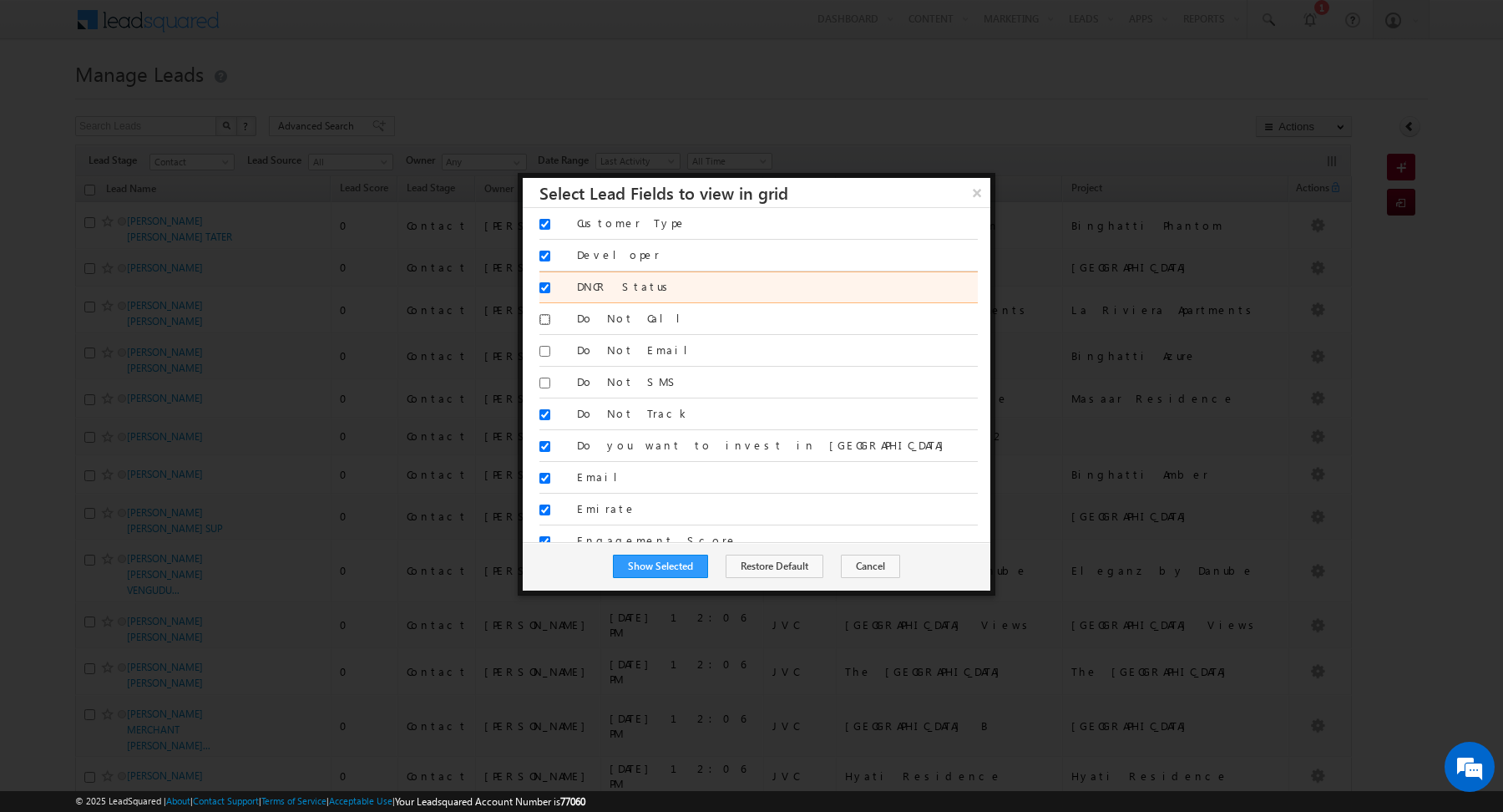
scroll to position [564, 0]
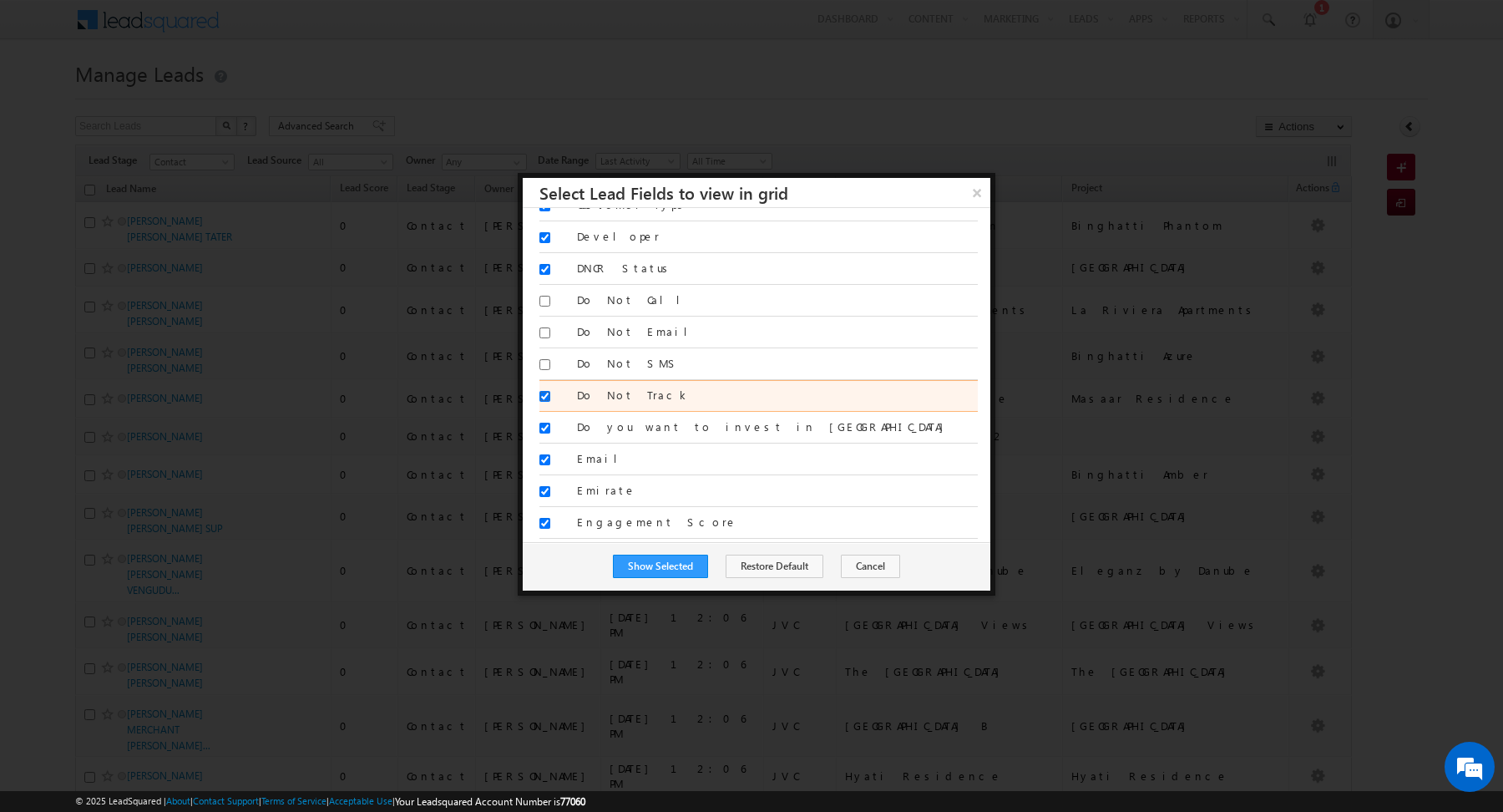
click at [542, 390] on input "Do Not Track" at bounding box center [545, 396] width 11 height 11
checkbox input "false"
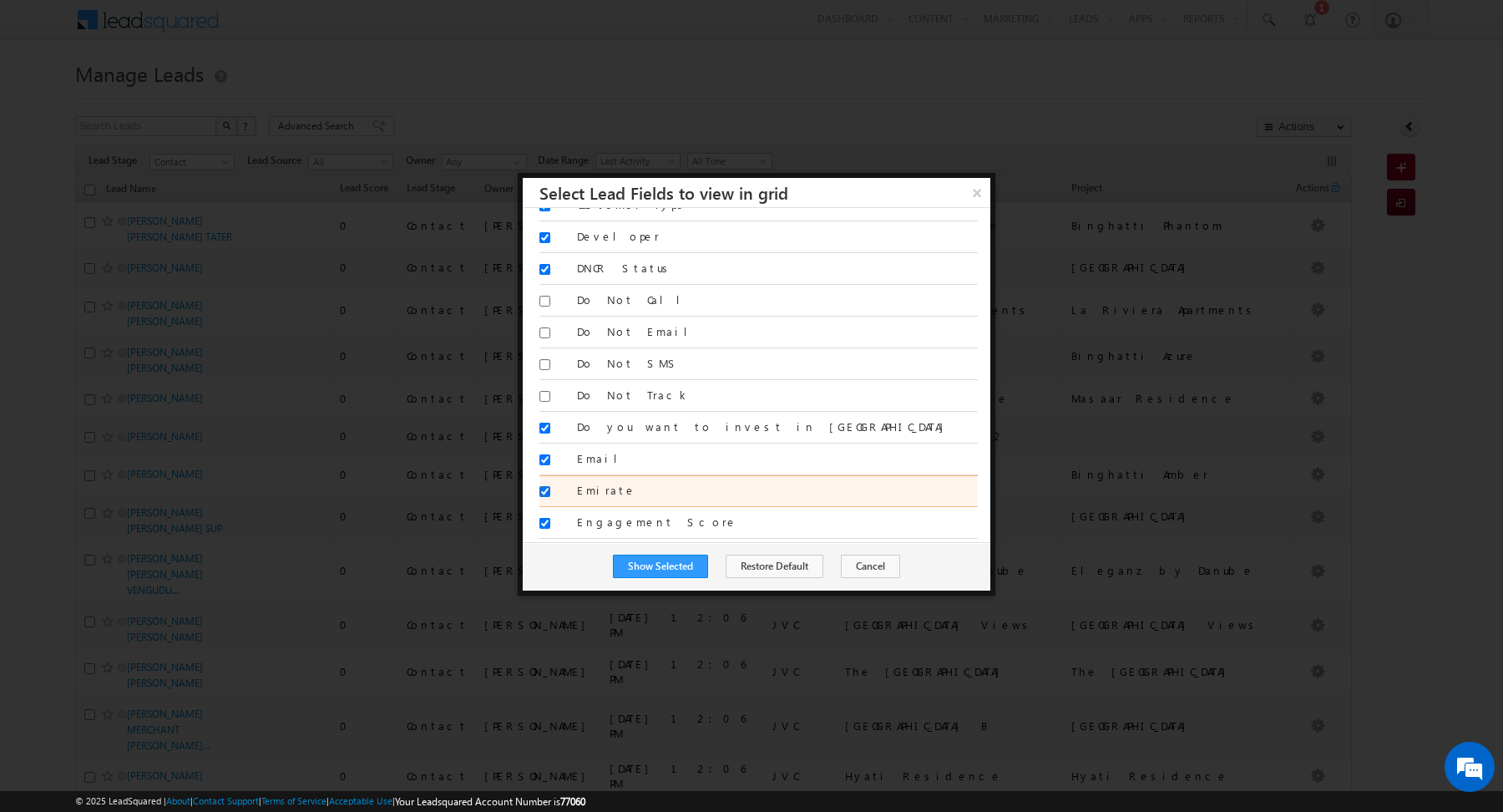
click at [544, 486] on input "Emirate" at bounding box center [545, 491] width 11 height 11
checkbox input "false"
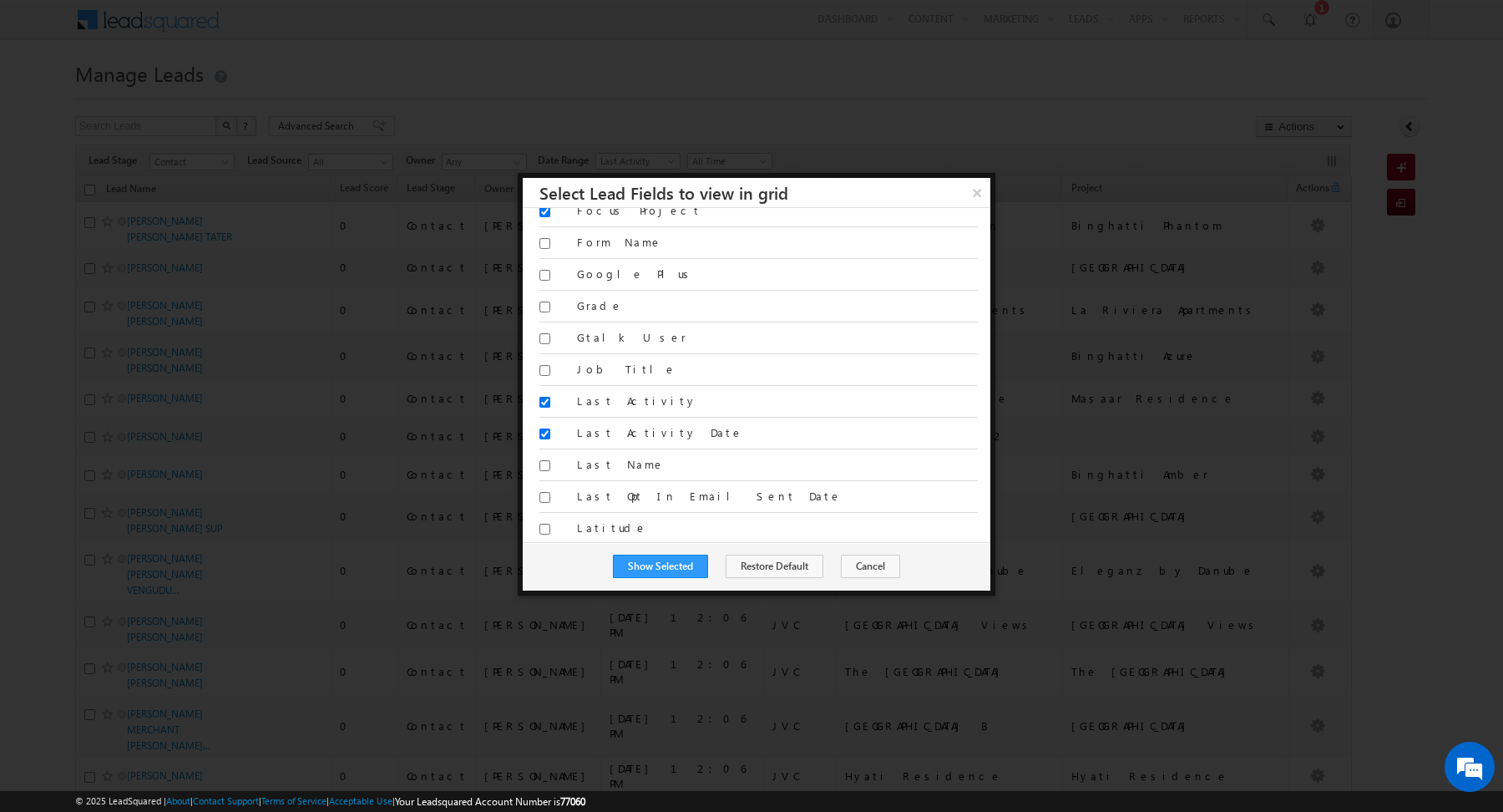
scroll to position [1021, 0]
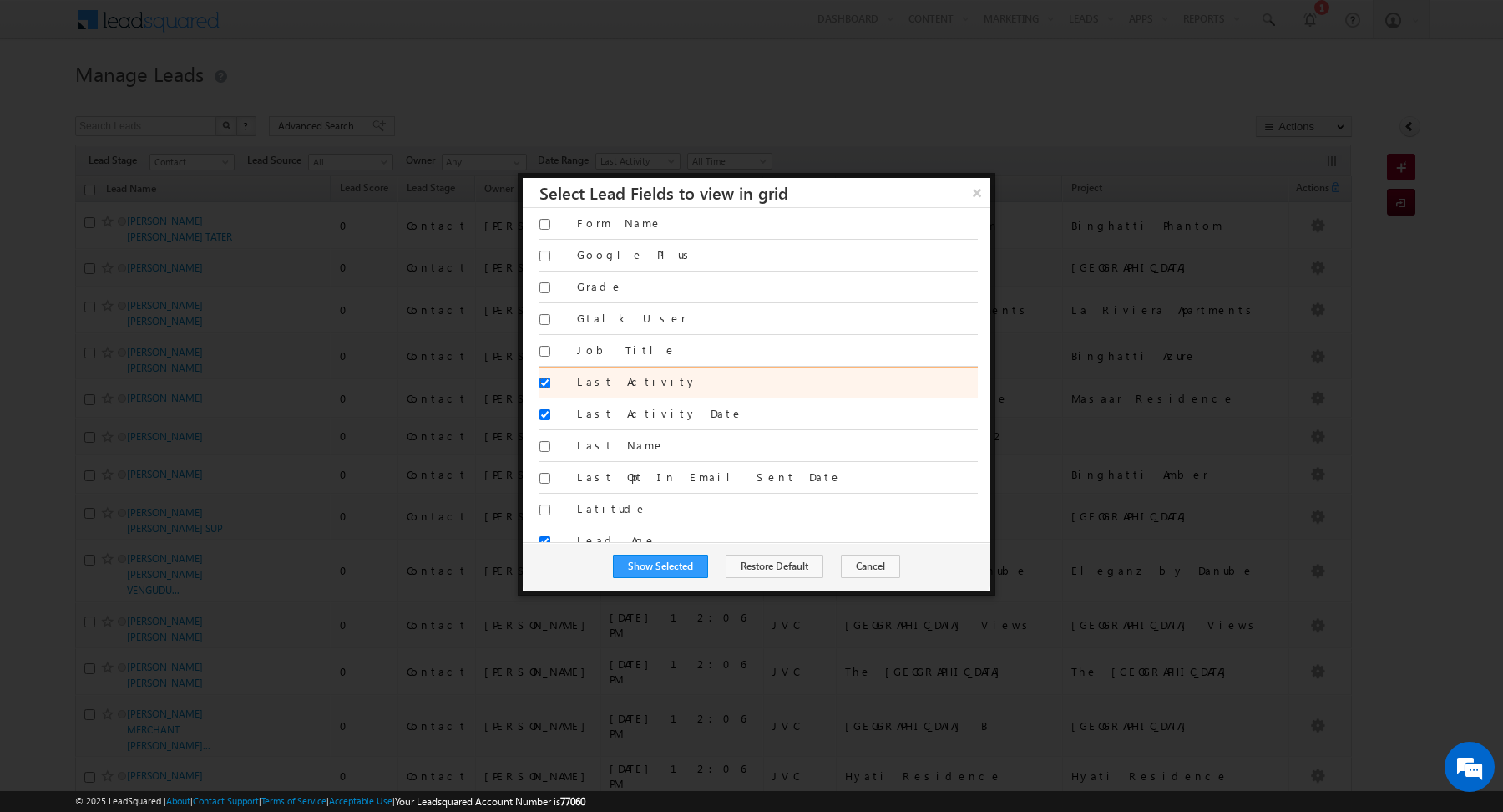
click at [546, 378] on input "Last Activity" at bounding box center [545, 383] width 11 height 11
checkbox input "false"
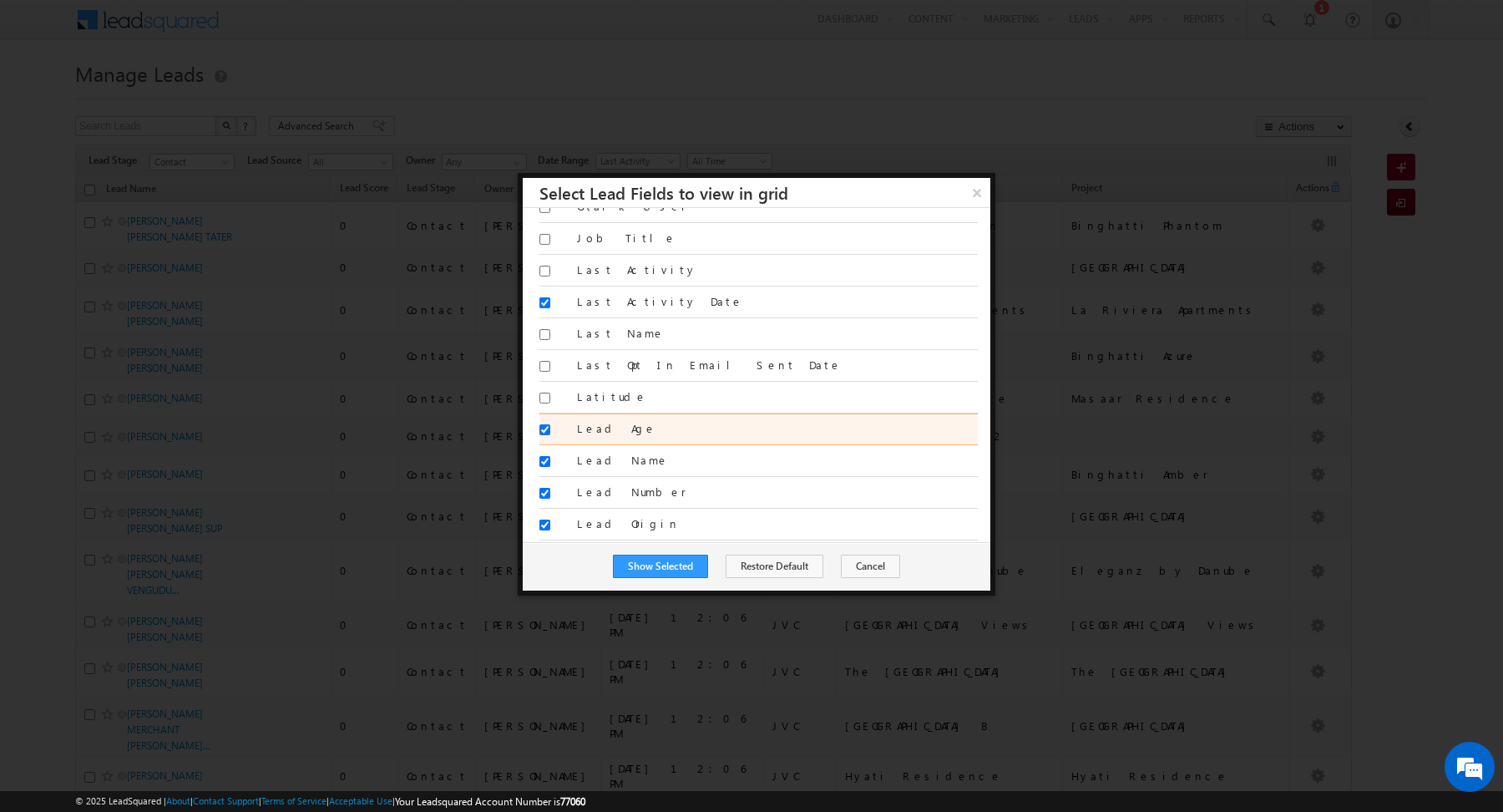
click at [546, 424] on input "Lead Age" at bounding box center [545, 430] width 11 height 11
checkbox input "false"
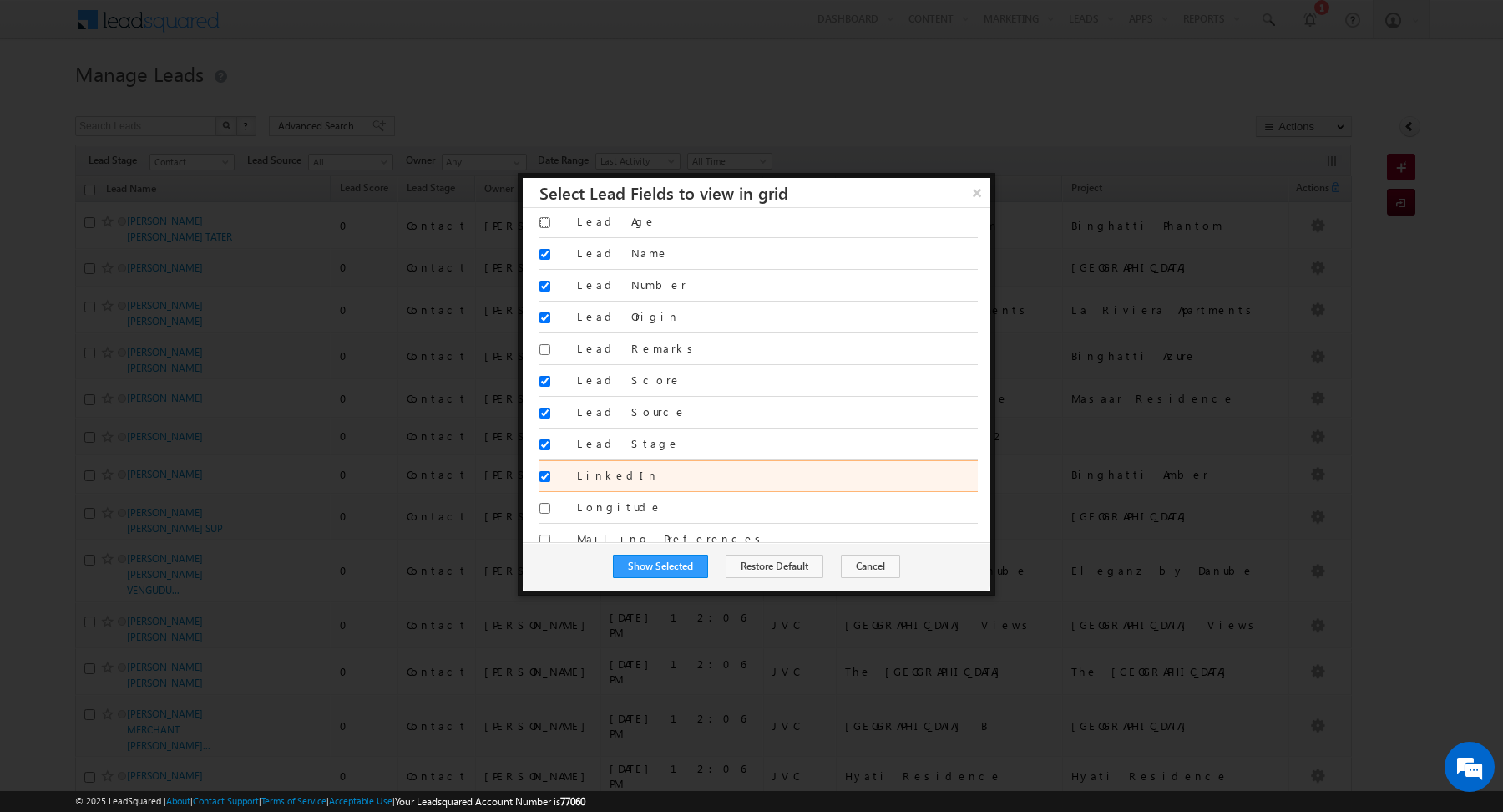
scroll to position [1347, 0]
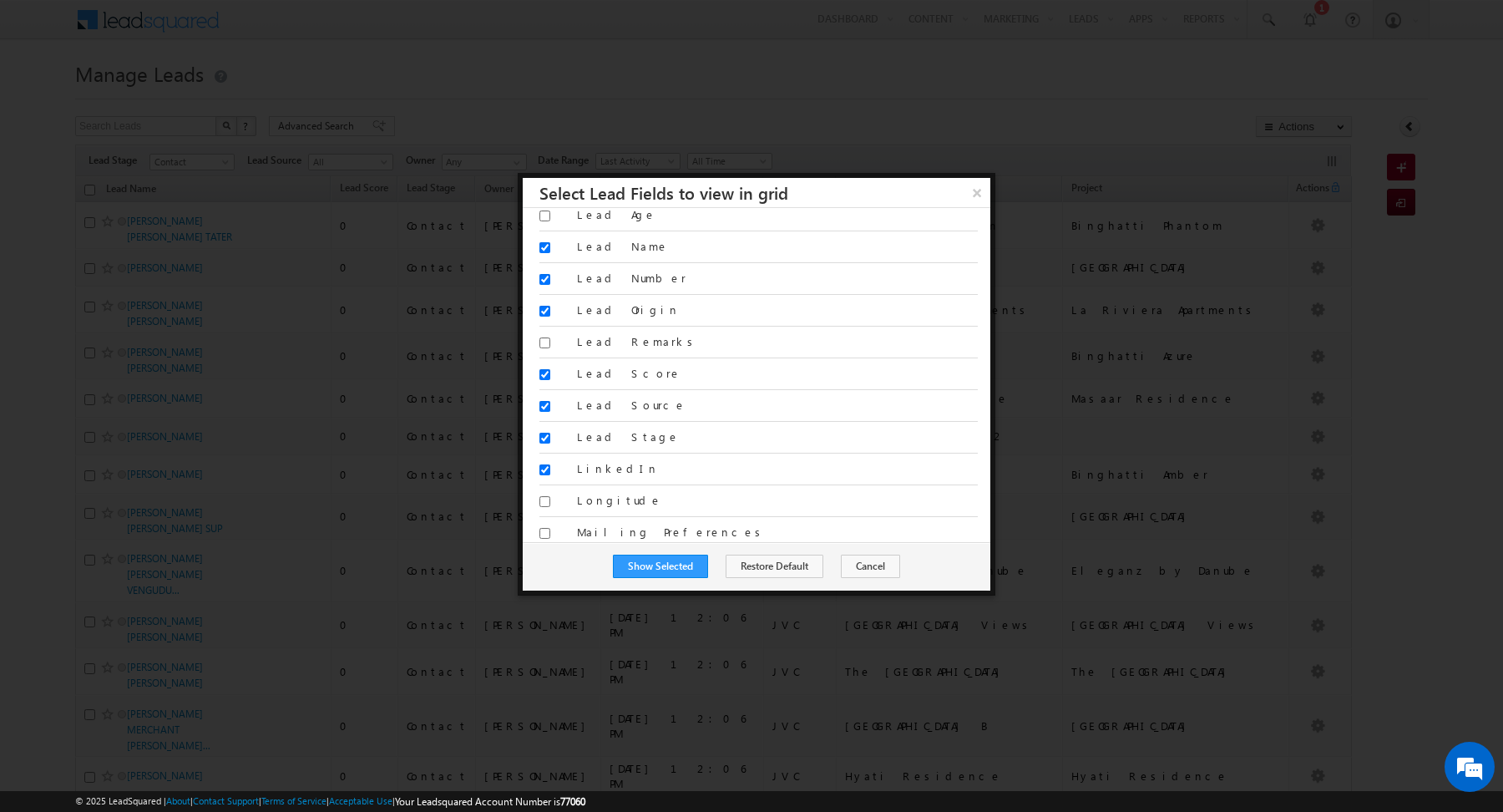
click at [532, 431] on div "Search Fields x Show: All | Selected All Address 1 Address 2" at bounding box center [756, 375] width 467 height 334
click at [543, 465] on input "LinkedIn" at bounding box center [545, 470] width 11 height 11
checkbox input "false"
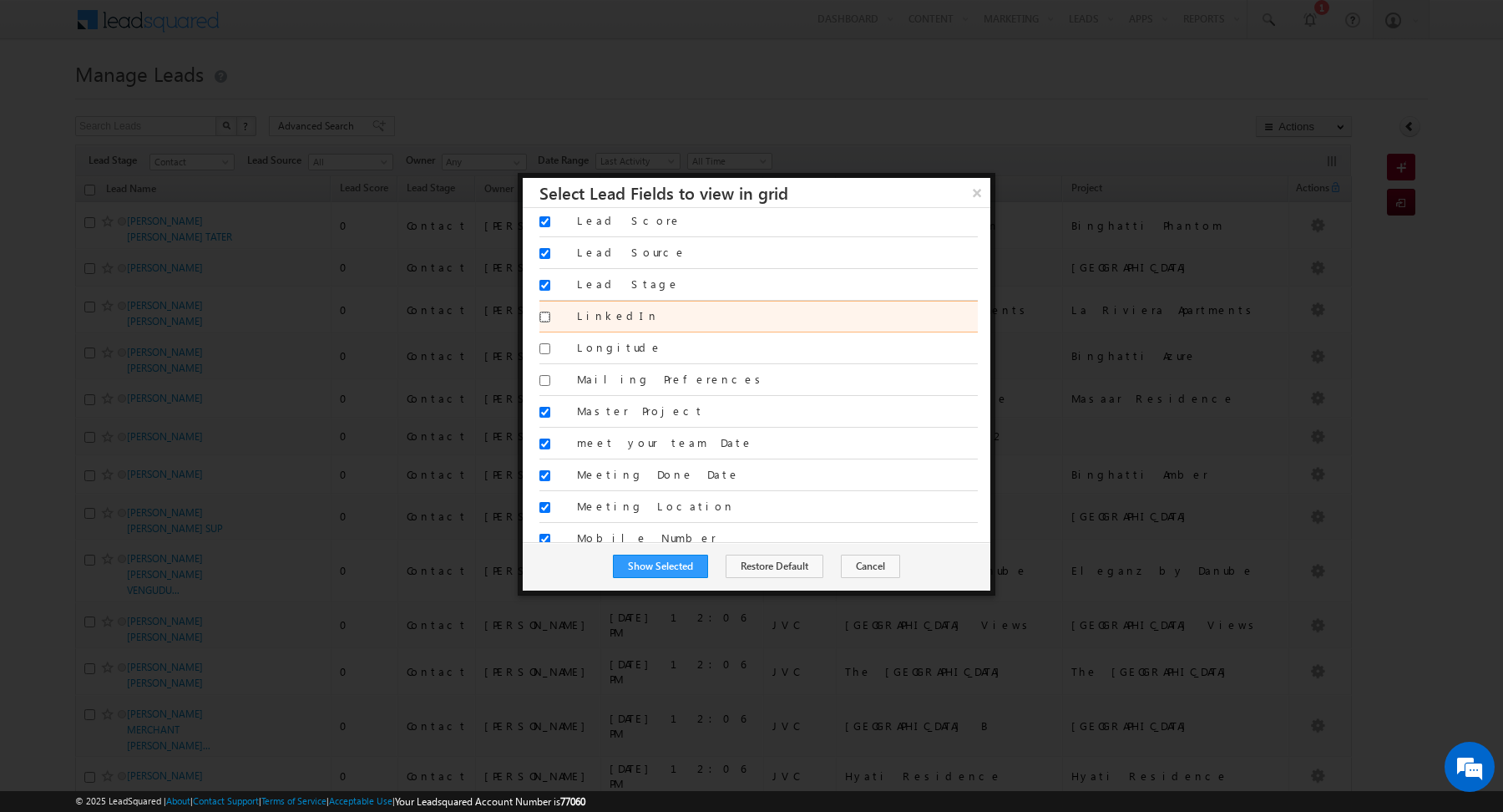
scroll to position [1518, 0]
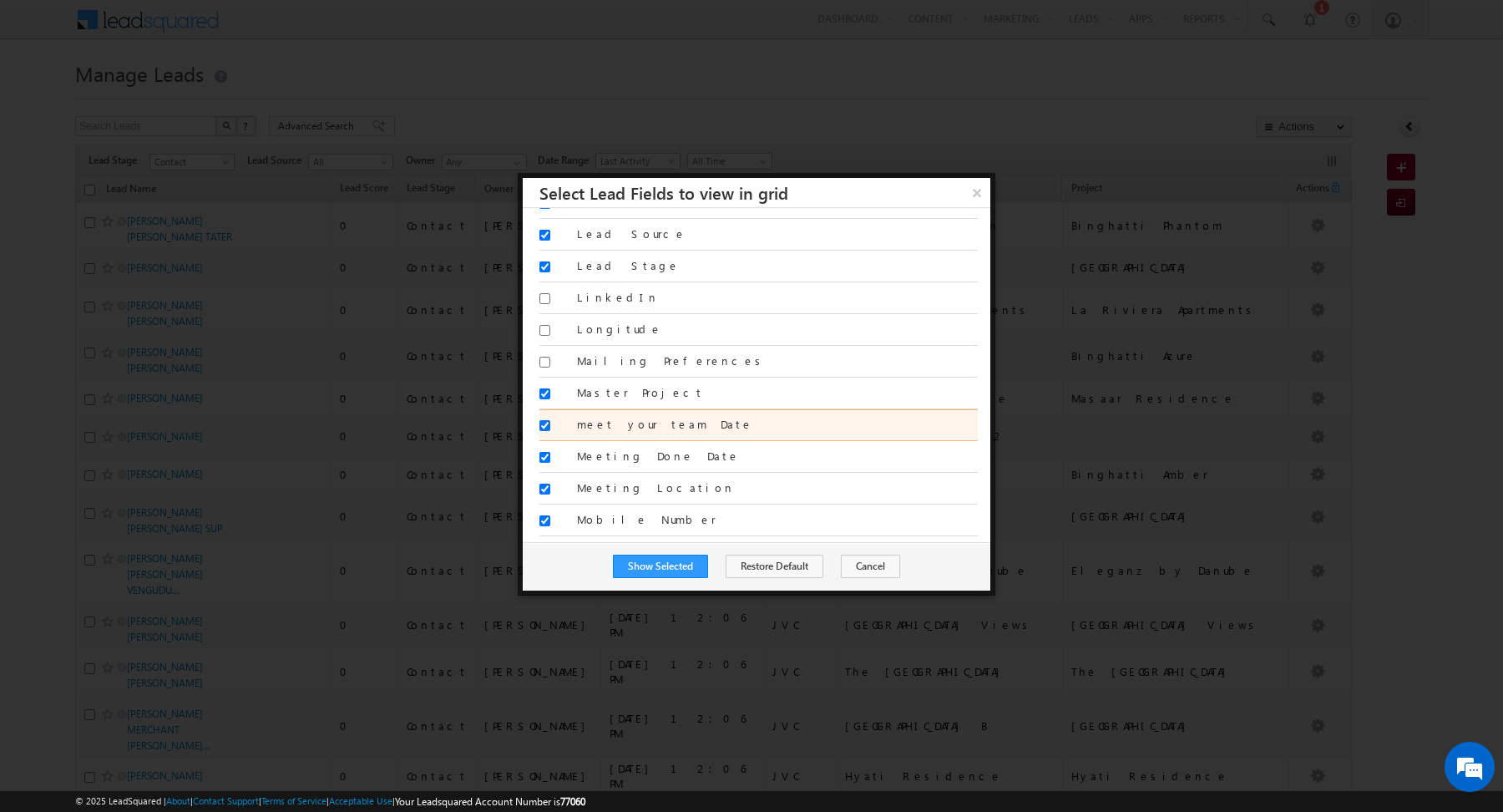
click at [548, 420] on input "meet your team Date" at bounding box center [545, 425] width 11 height 11
checkbox input "false"
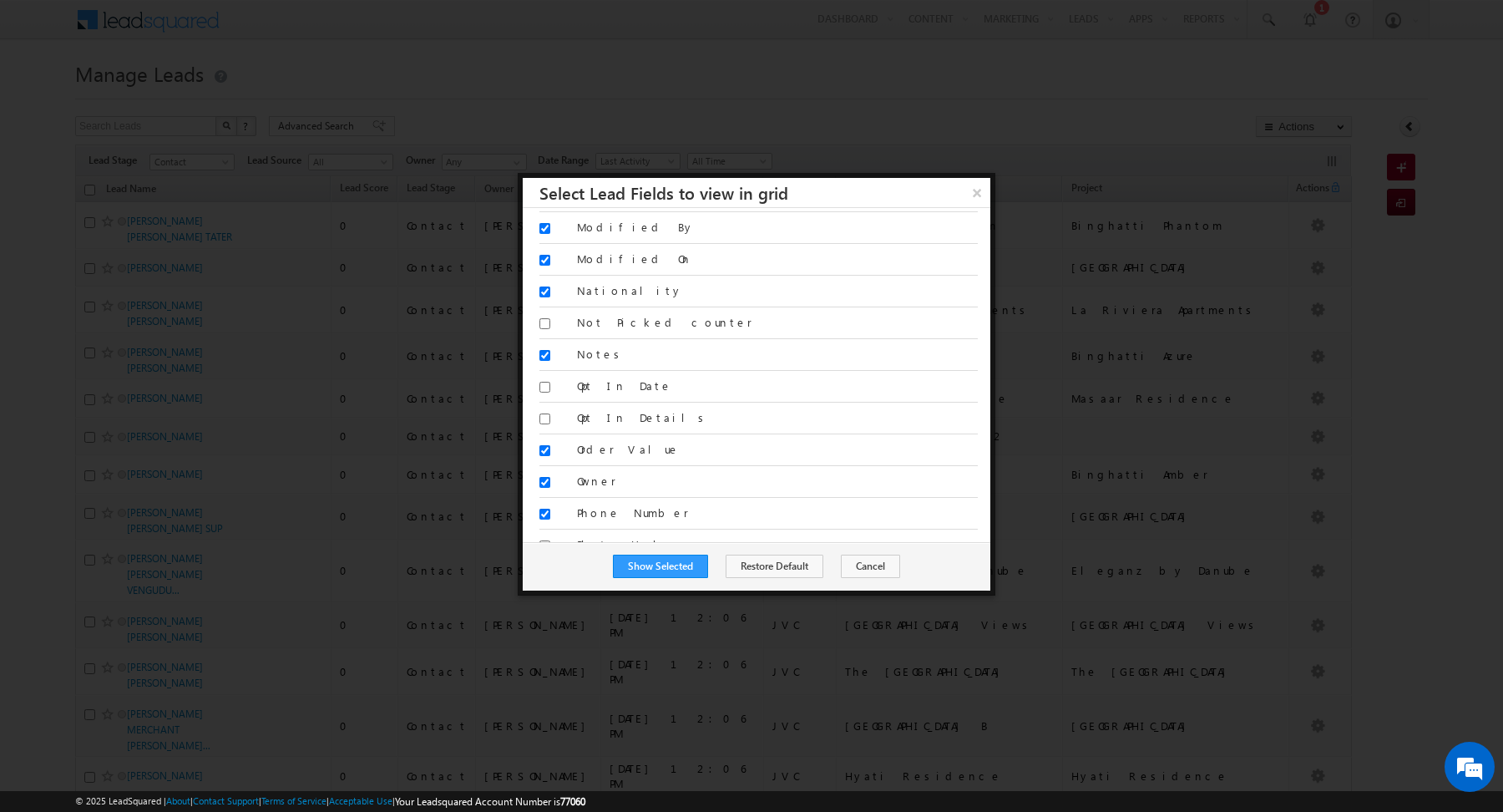
scroll to position [1843, 0]
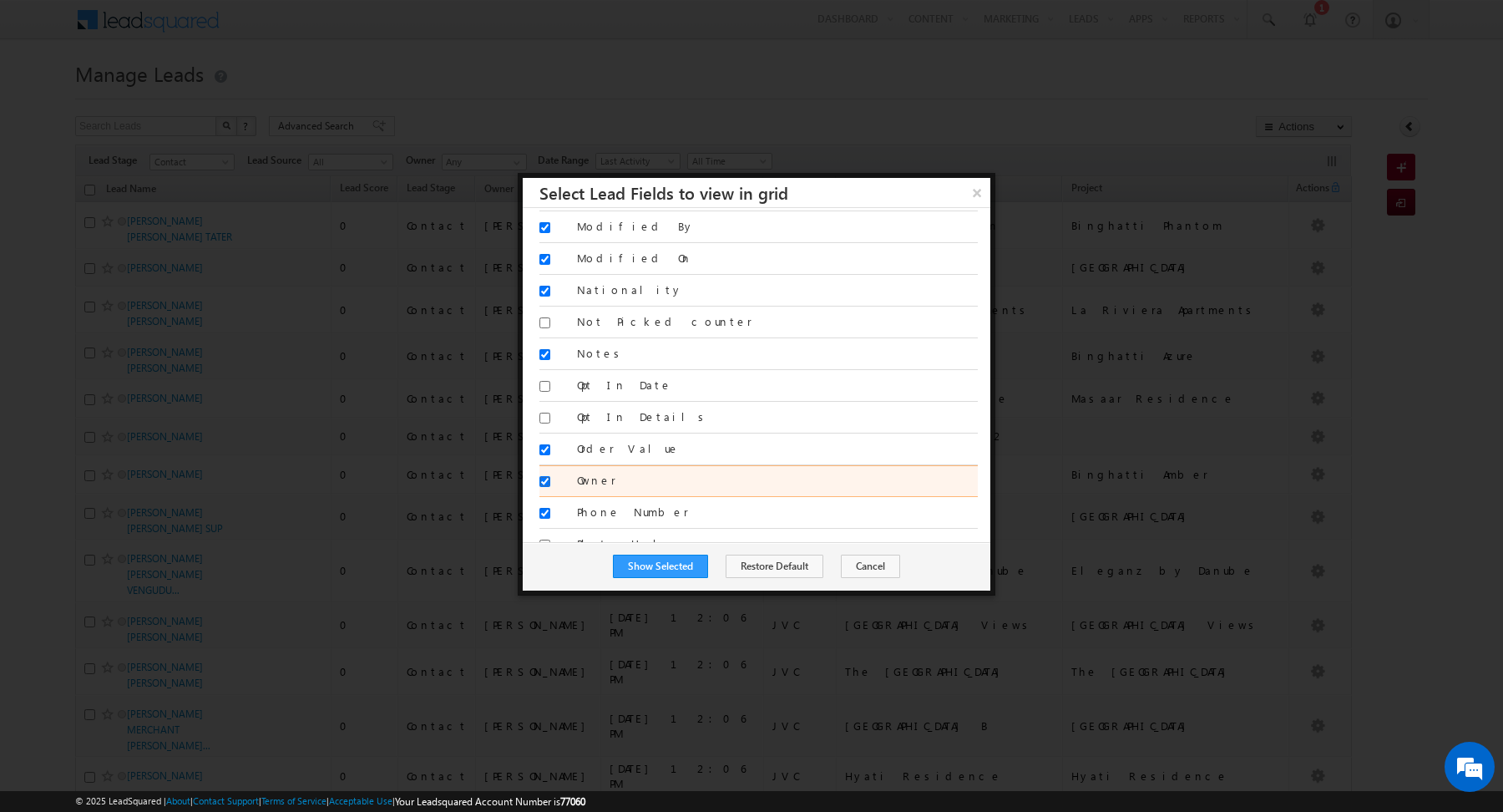
click at [542, 476] on input "Owner" at bounding box center [545, 481] width 11 height 11
checkbox input "true"
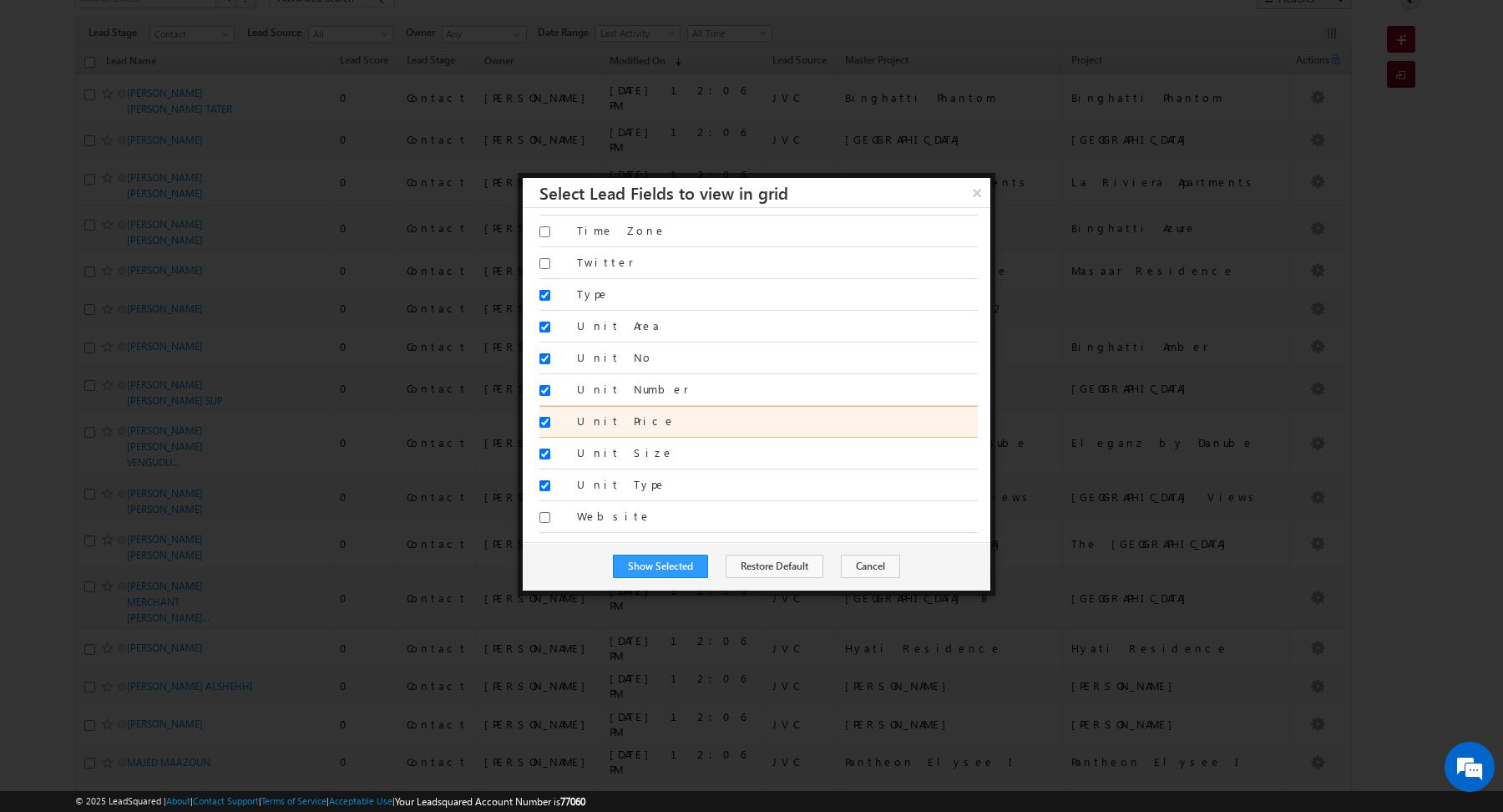
scroll to position [148, 0]
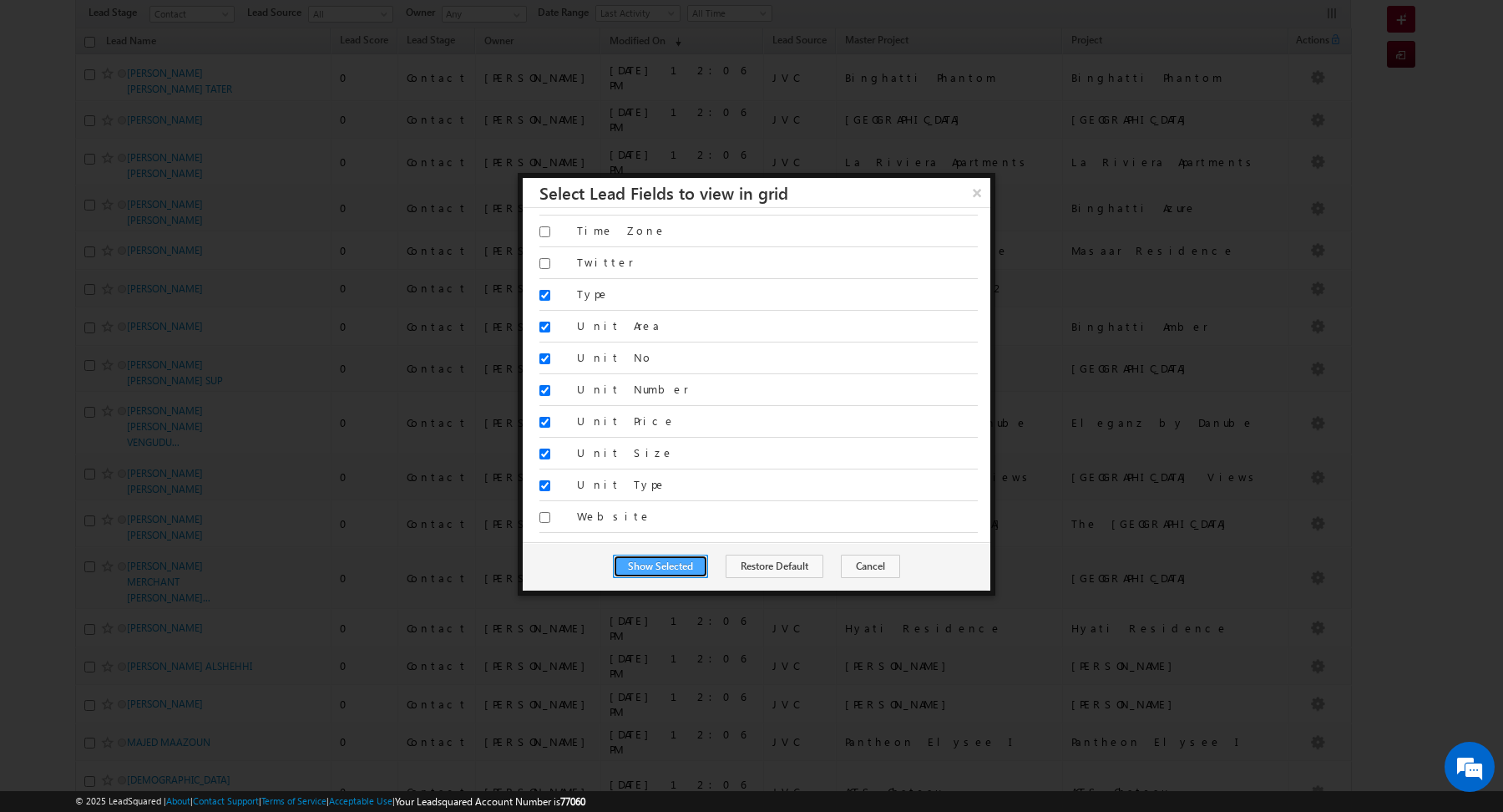
click at [661, 566] on button "Show Selected" at bounding box center [661, 566] width 95 height 24
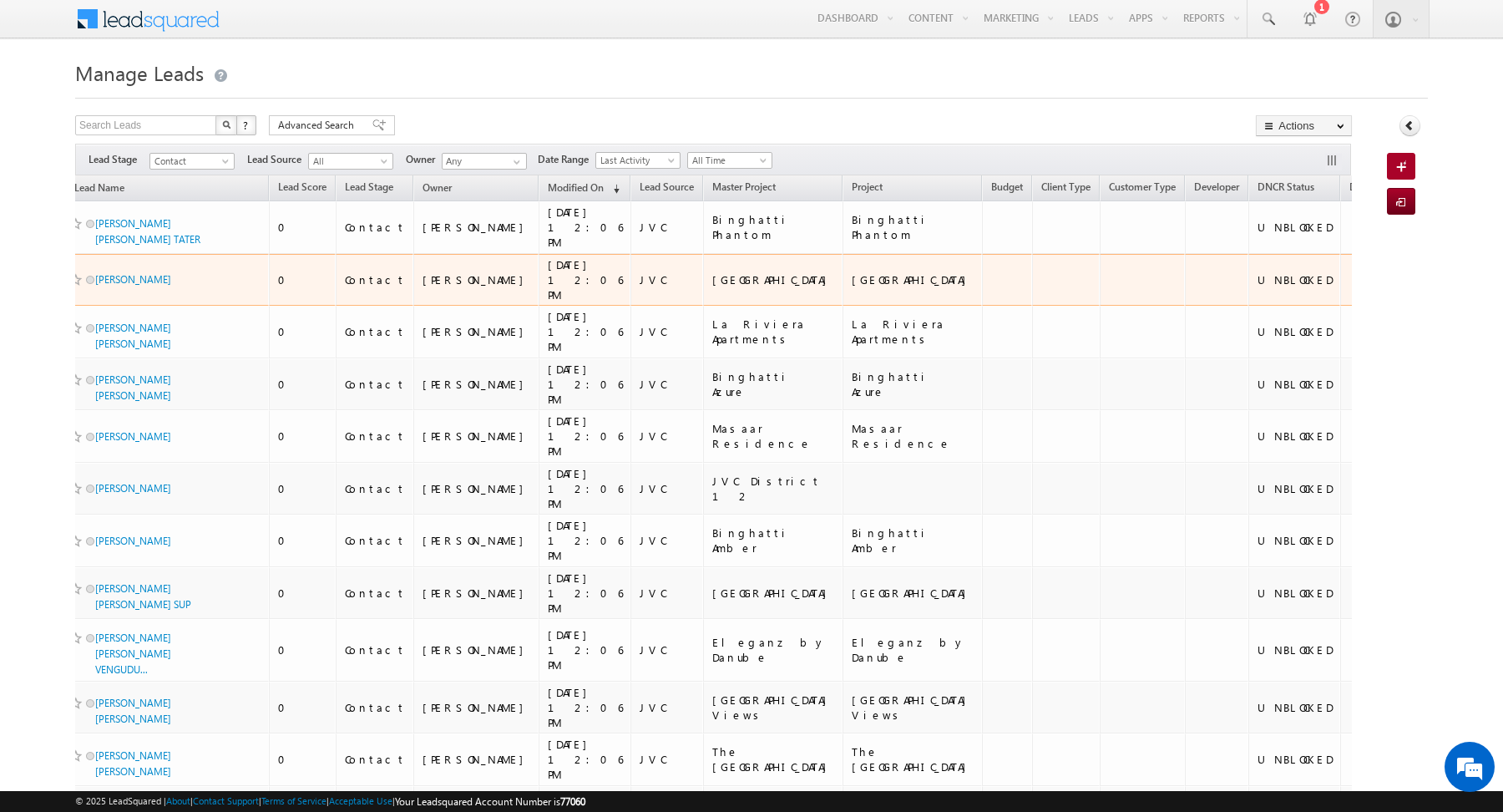
scroll to position [0, 0]
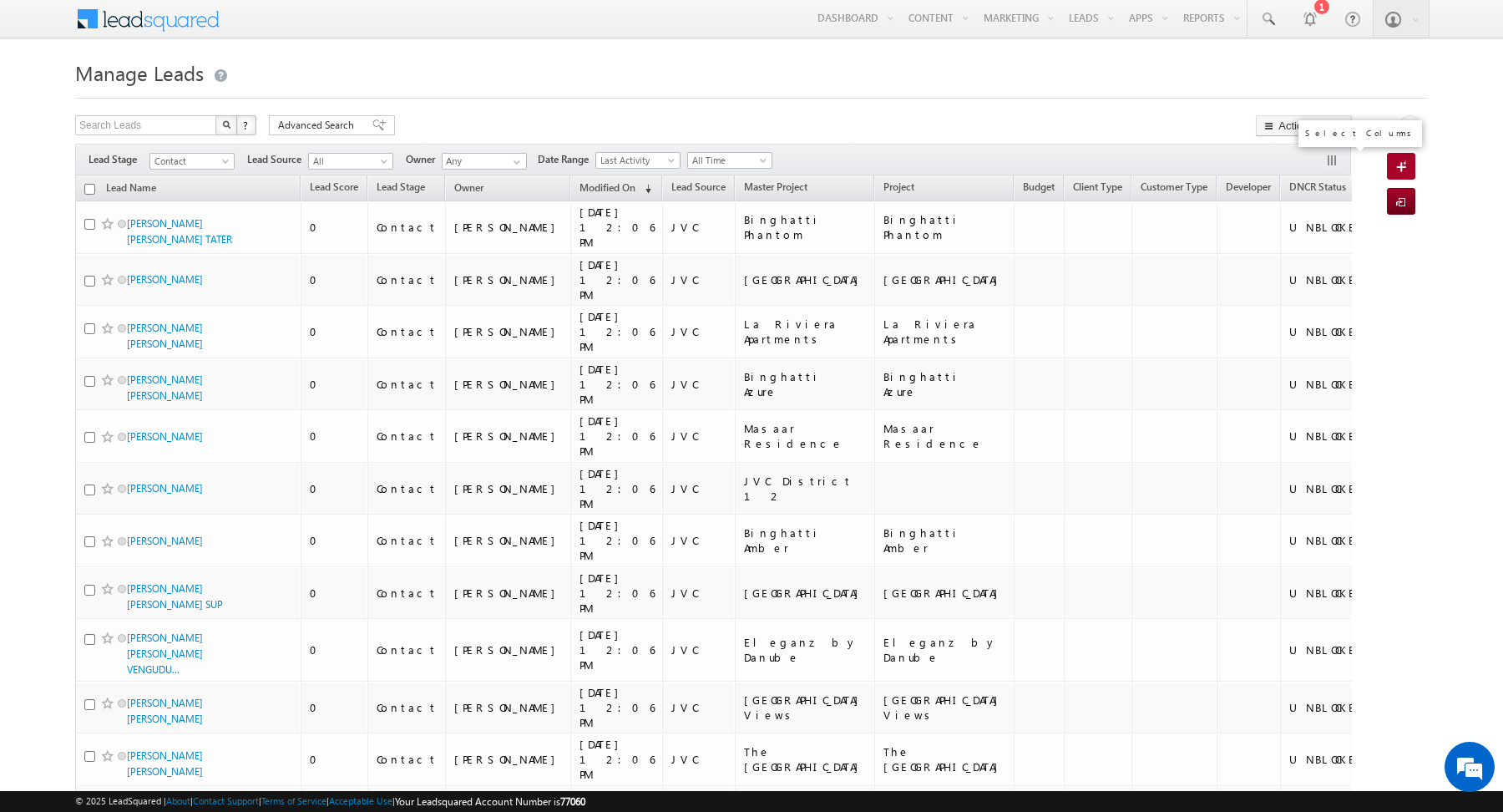
click at [1337, 159] on button "button" at bounding box center [1333, 162] width 16 height 16
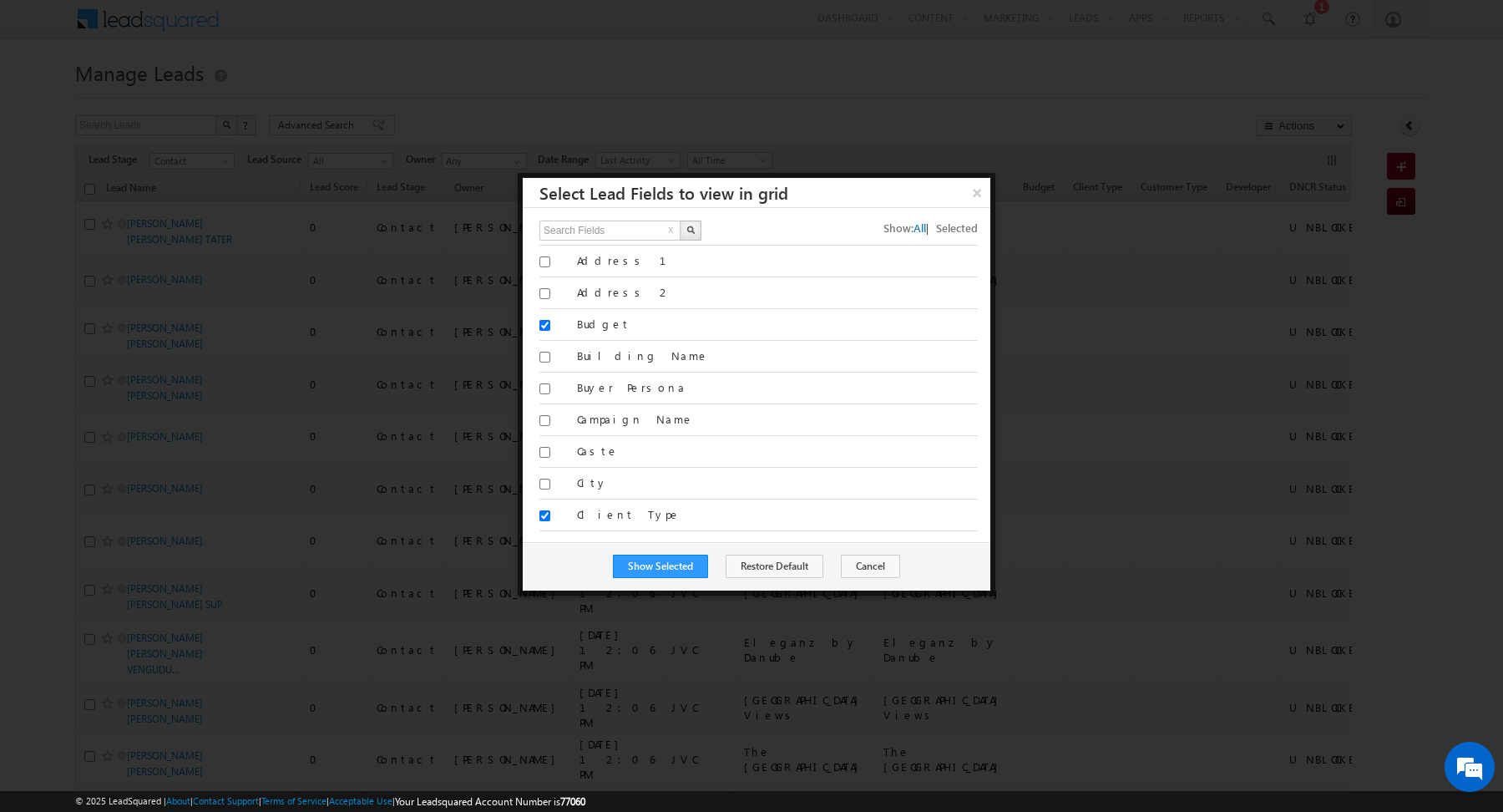
click at [958, 225] on span "Selected" at bounding box center [957, 227] width 42 height 14
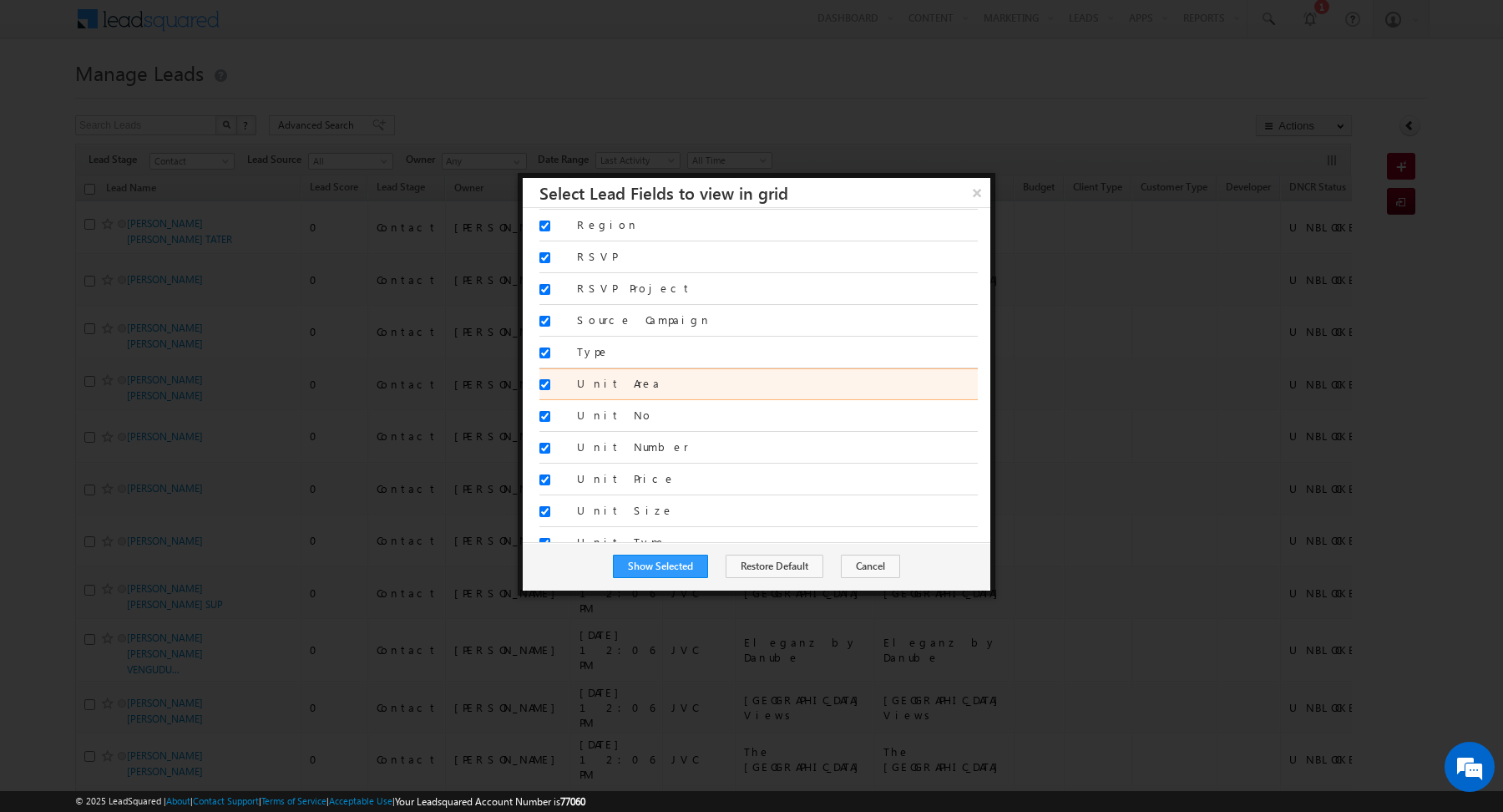
scroll to position [1052, 0]
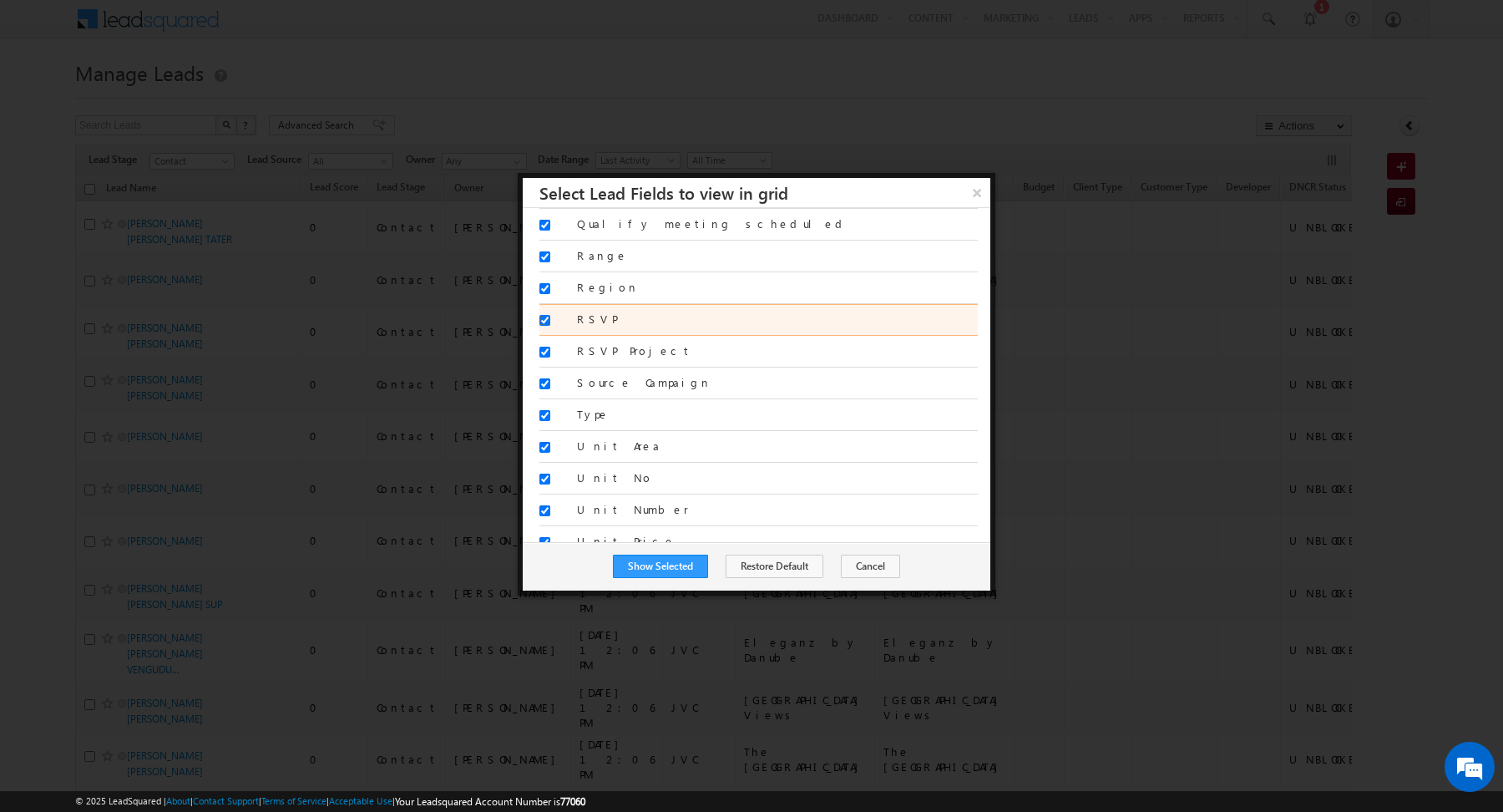
click at [544, 314] on input "RSVP" at bounding box center [545, 320] width 11 height 11
checkbox input "false"
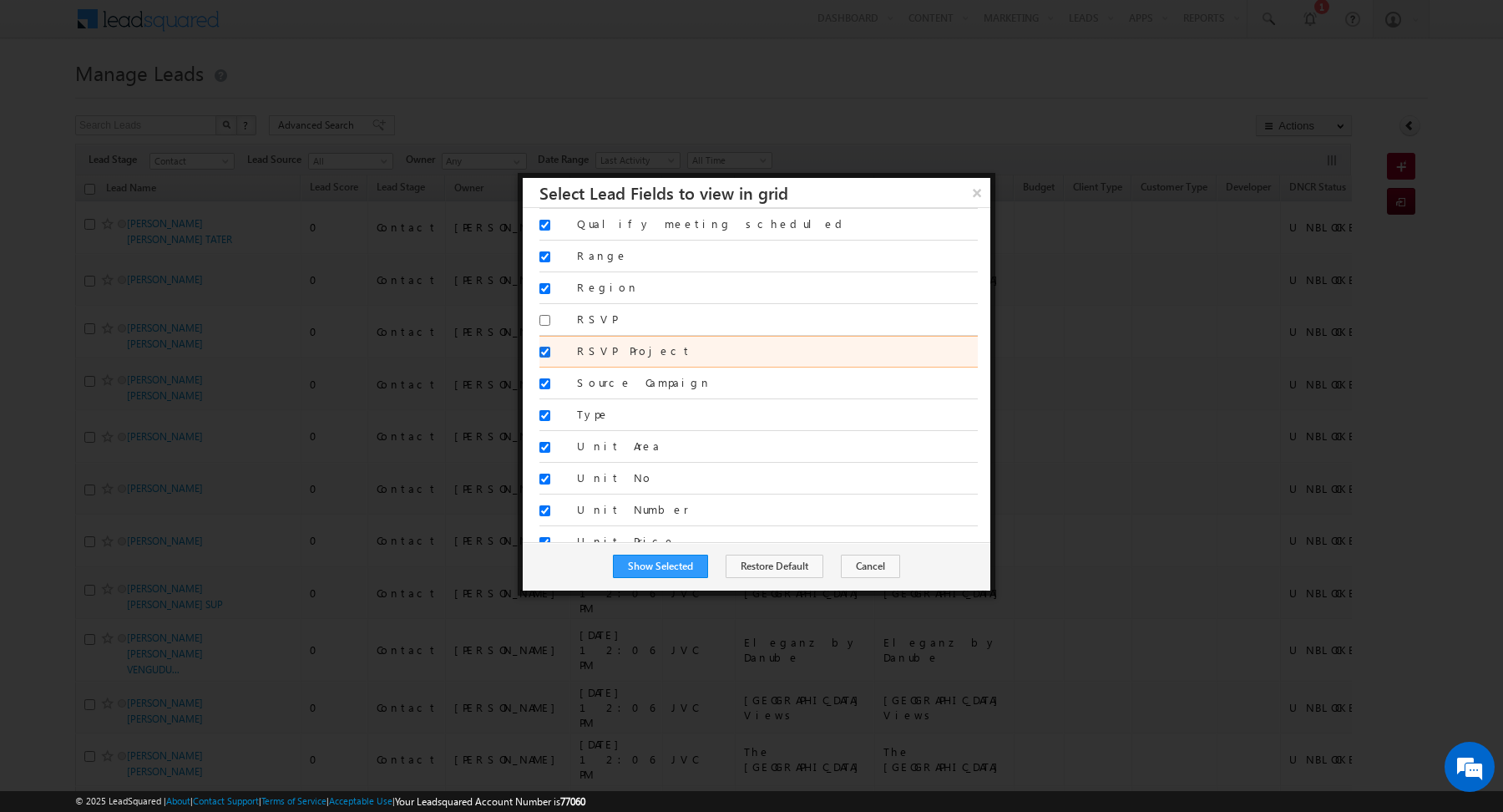
click at [544, 346] on input "RSVP Project" at bounding box center [545, 352] width 11 height 11
checkbox input "false"
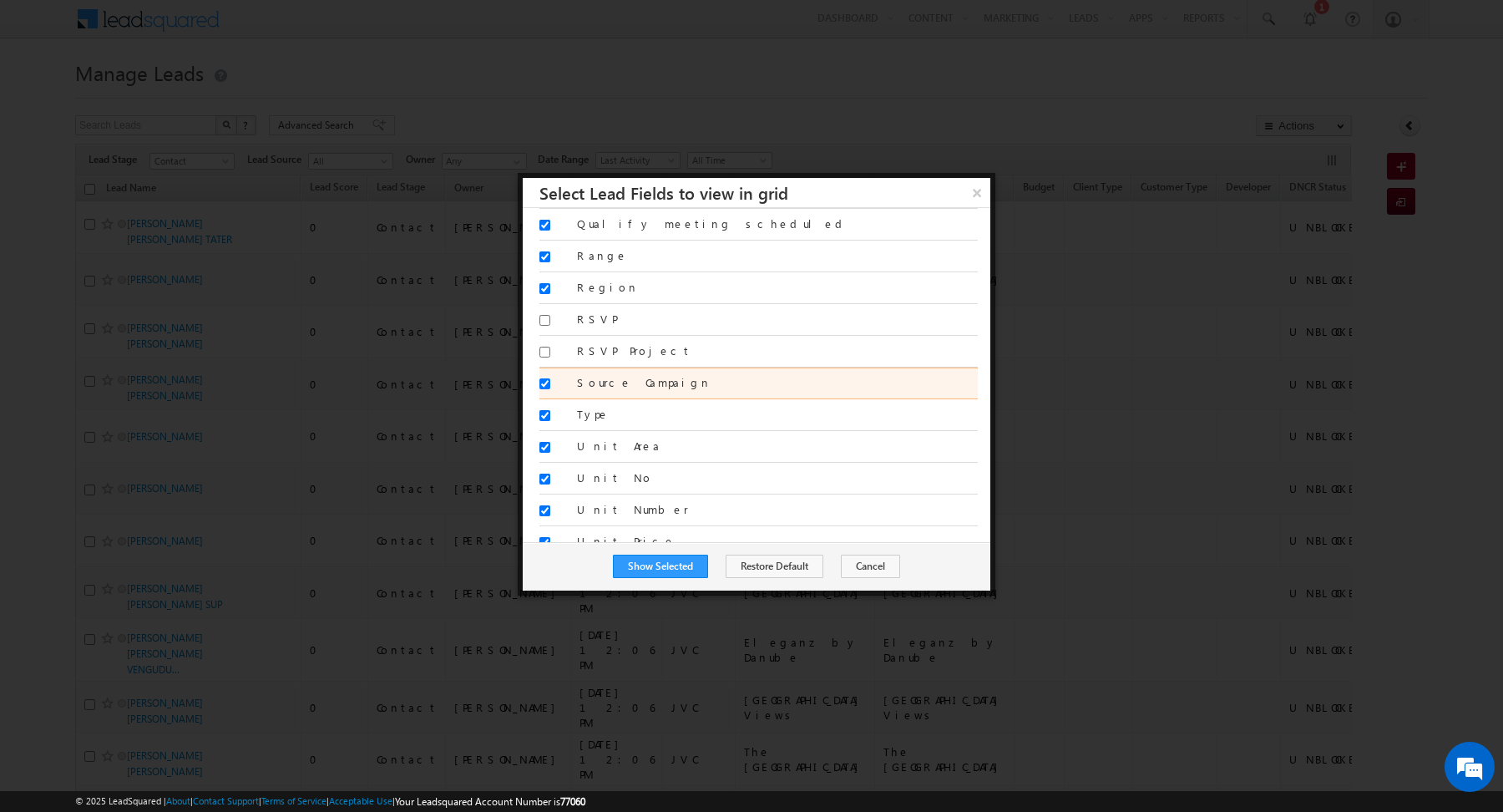
click at [544, 379] on input "Source Campaign" at bounding box center [545, 384] width 11 height 11
checkbox input "false"
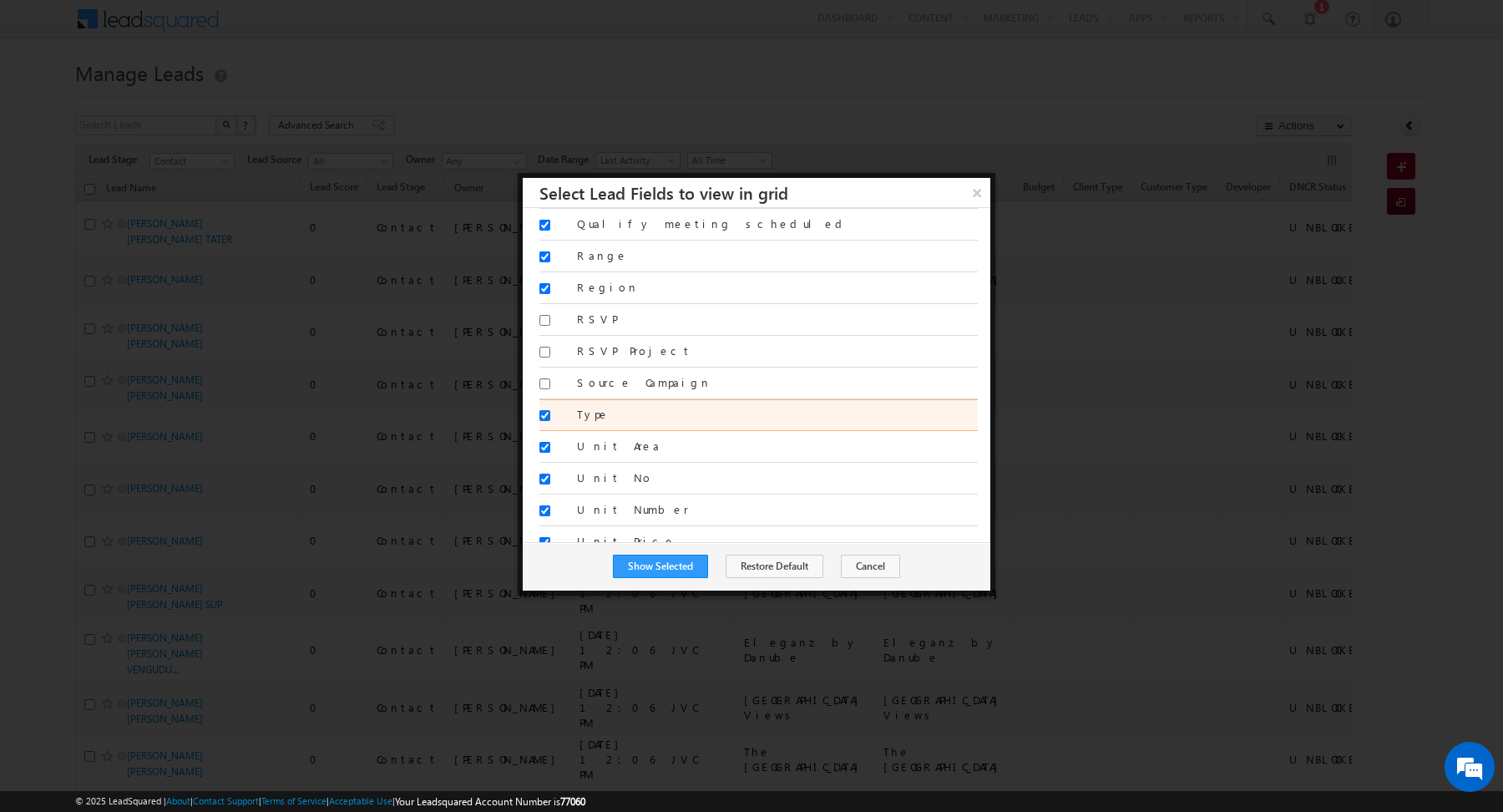
click at [544, 410] on input "Type" at bounding box center [545, 415] width 11 height 11
checkbox input "false"
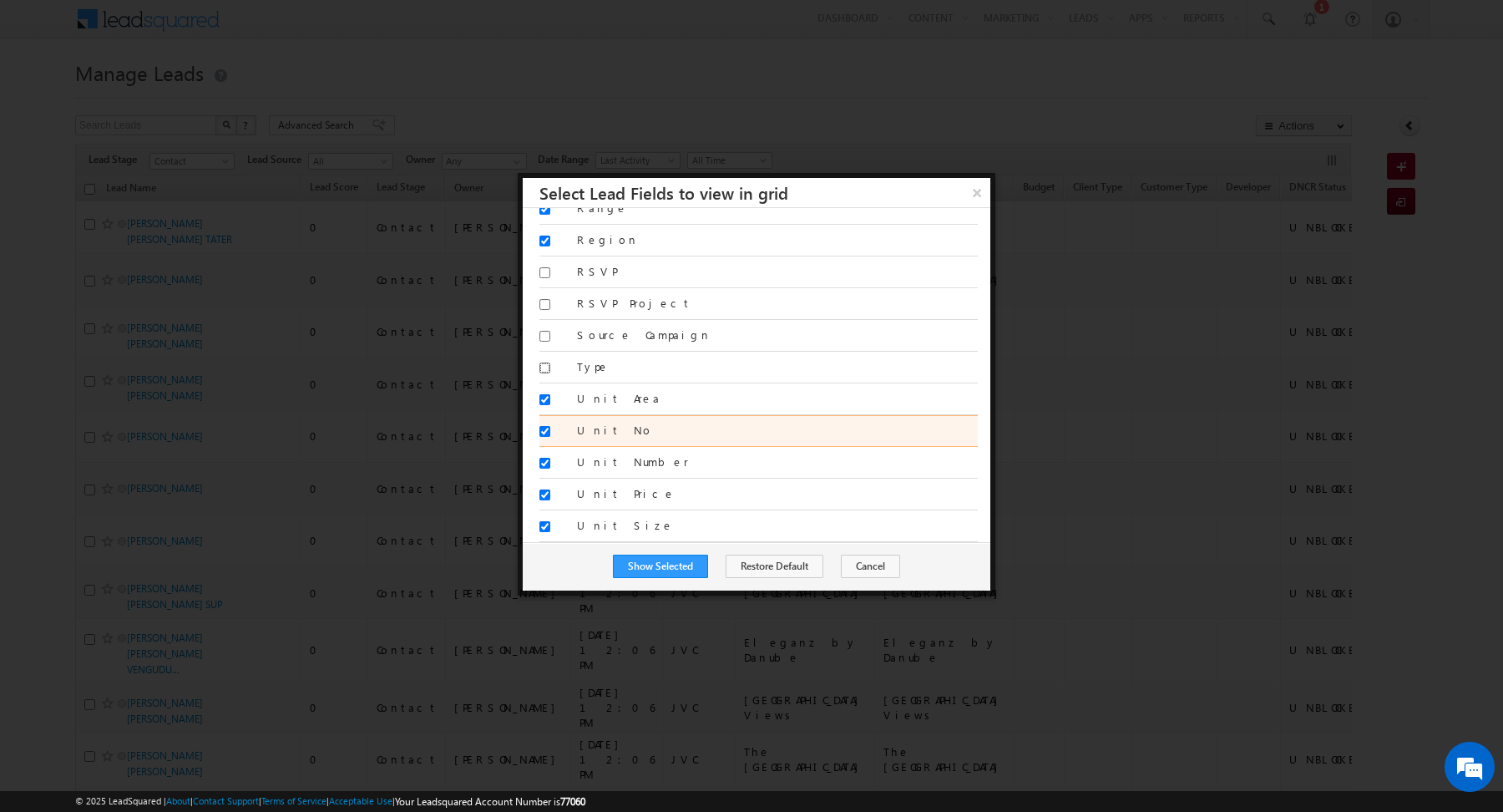
scroll to position [1106, 0]
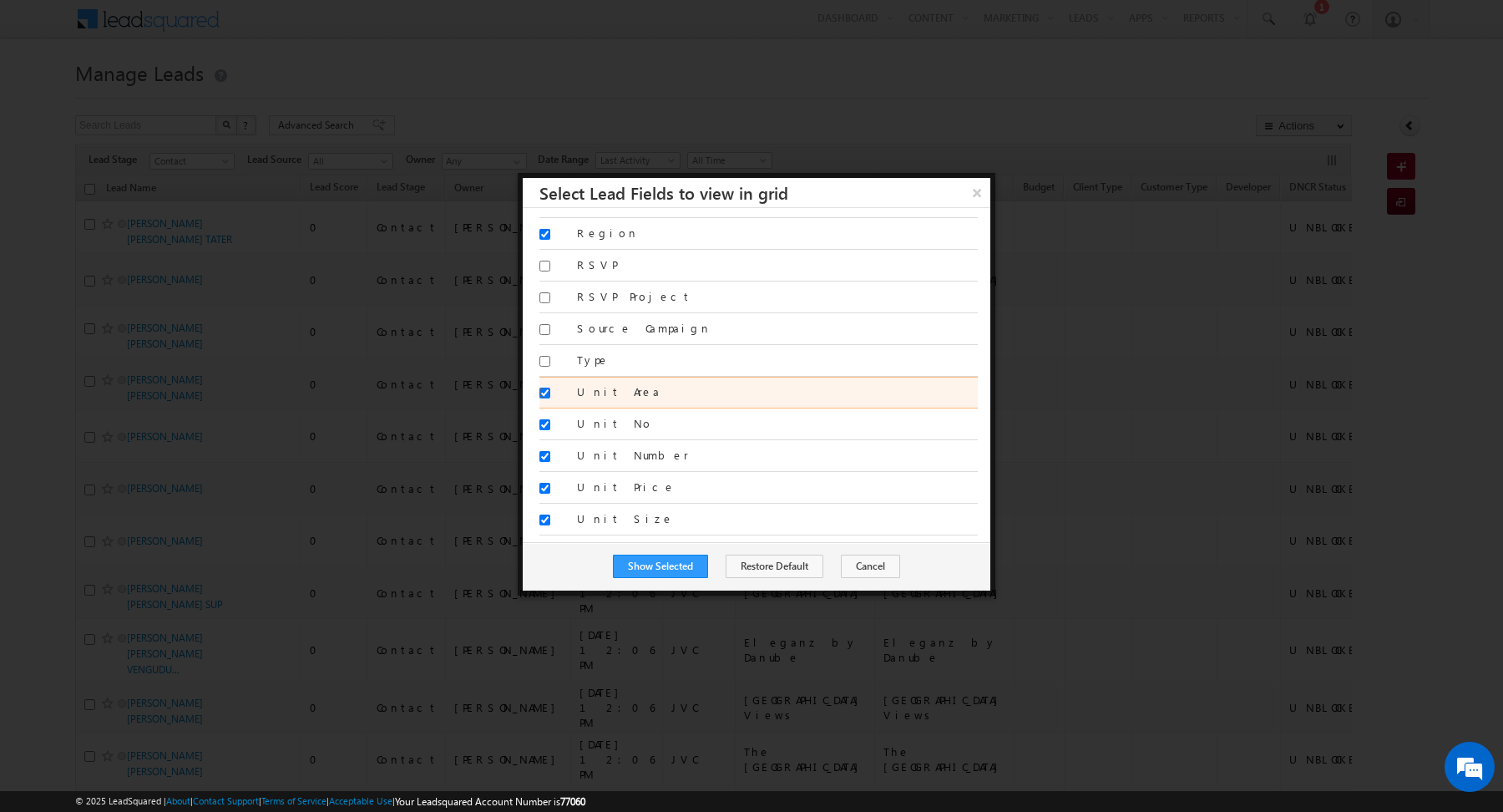
click at [545, 388] on input "Unit Area" at bounding box center [545, 393] width 11 height 11
checkbox input "false"
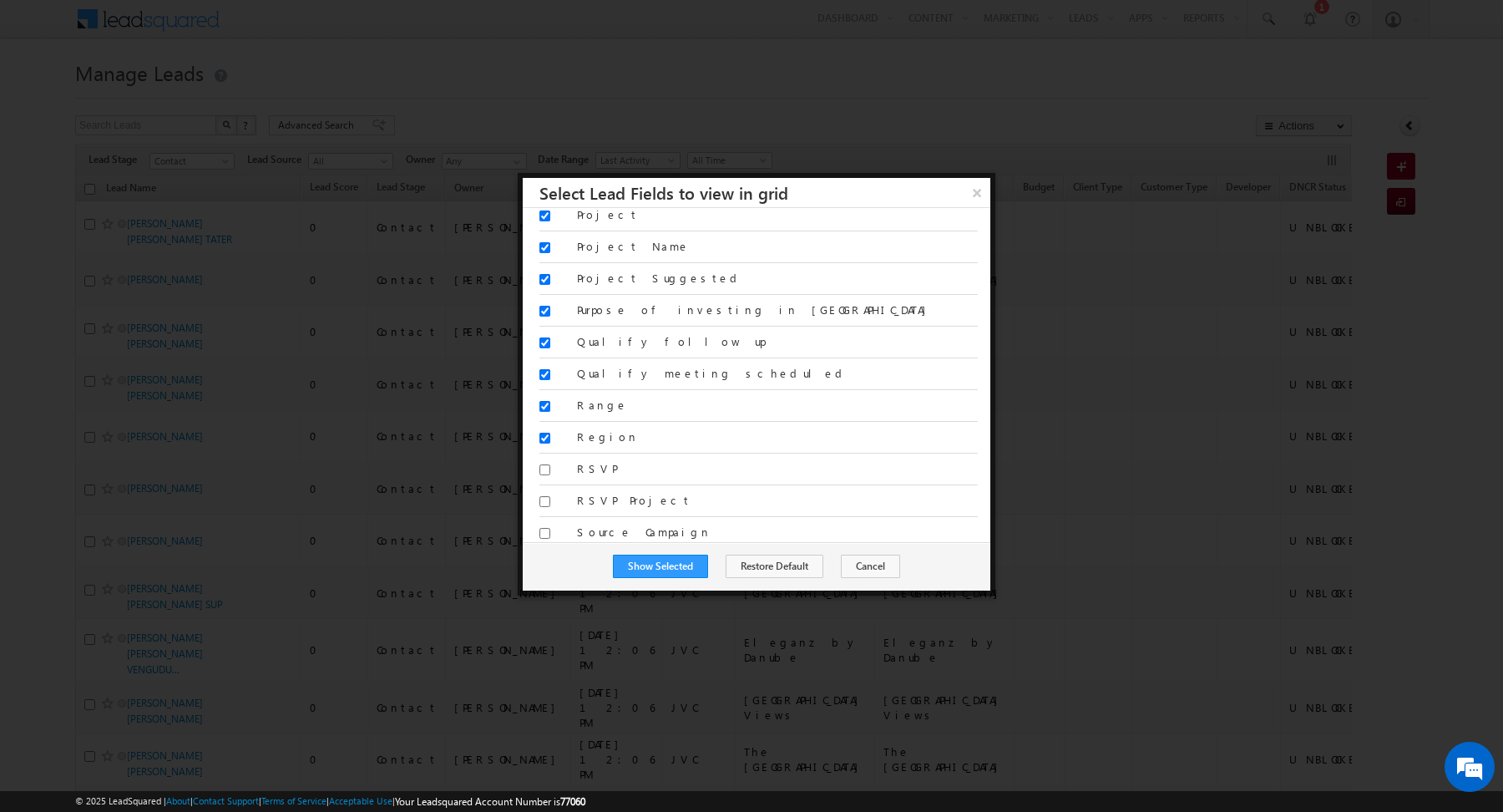
scroll to position [897, 0]
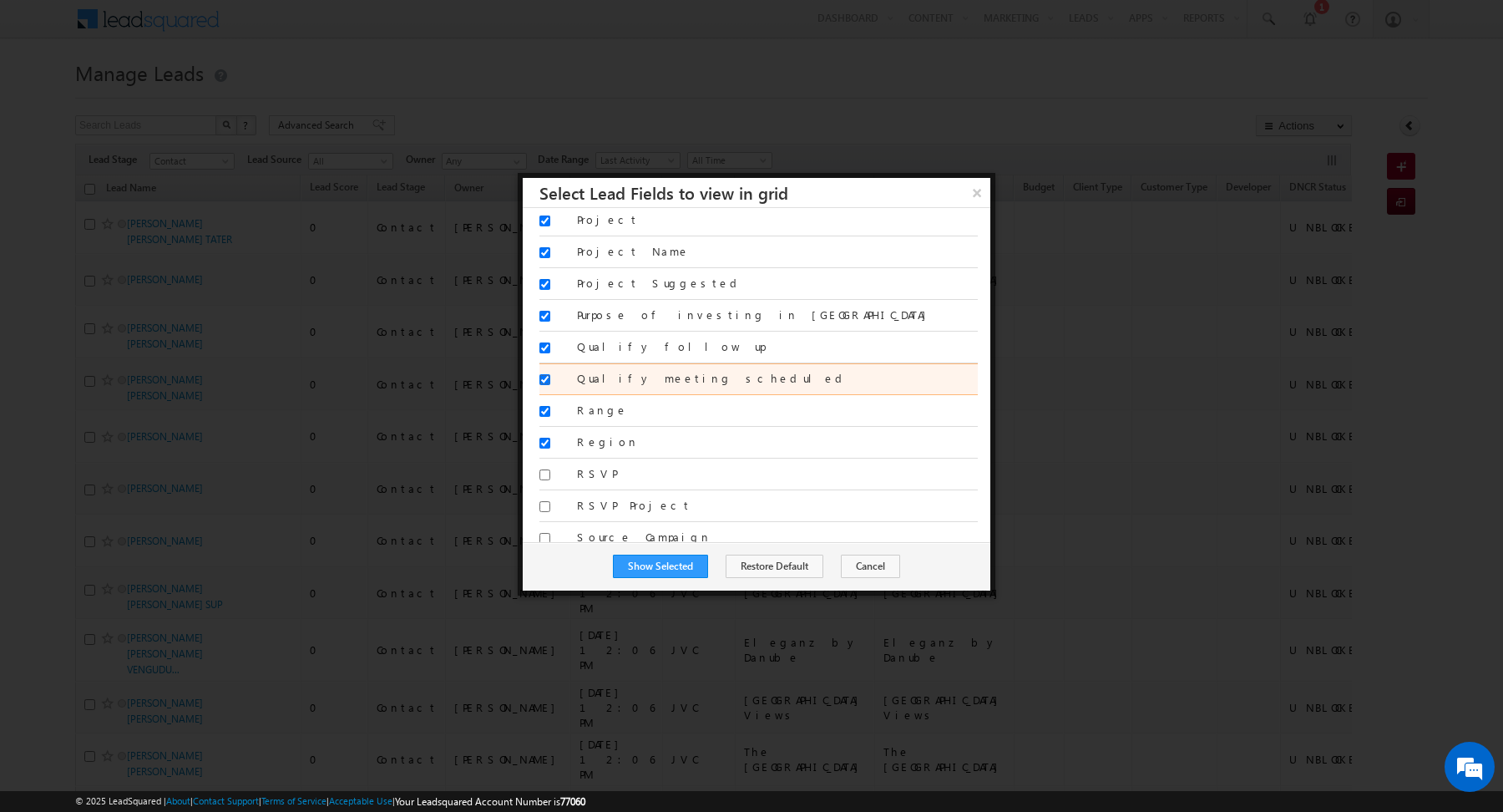
click at [542, 374] on input "Qualify meeting scheduled" at bounding box center [545, 379] width 11 height 11
checkbox input "false"
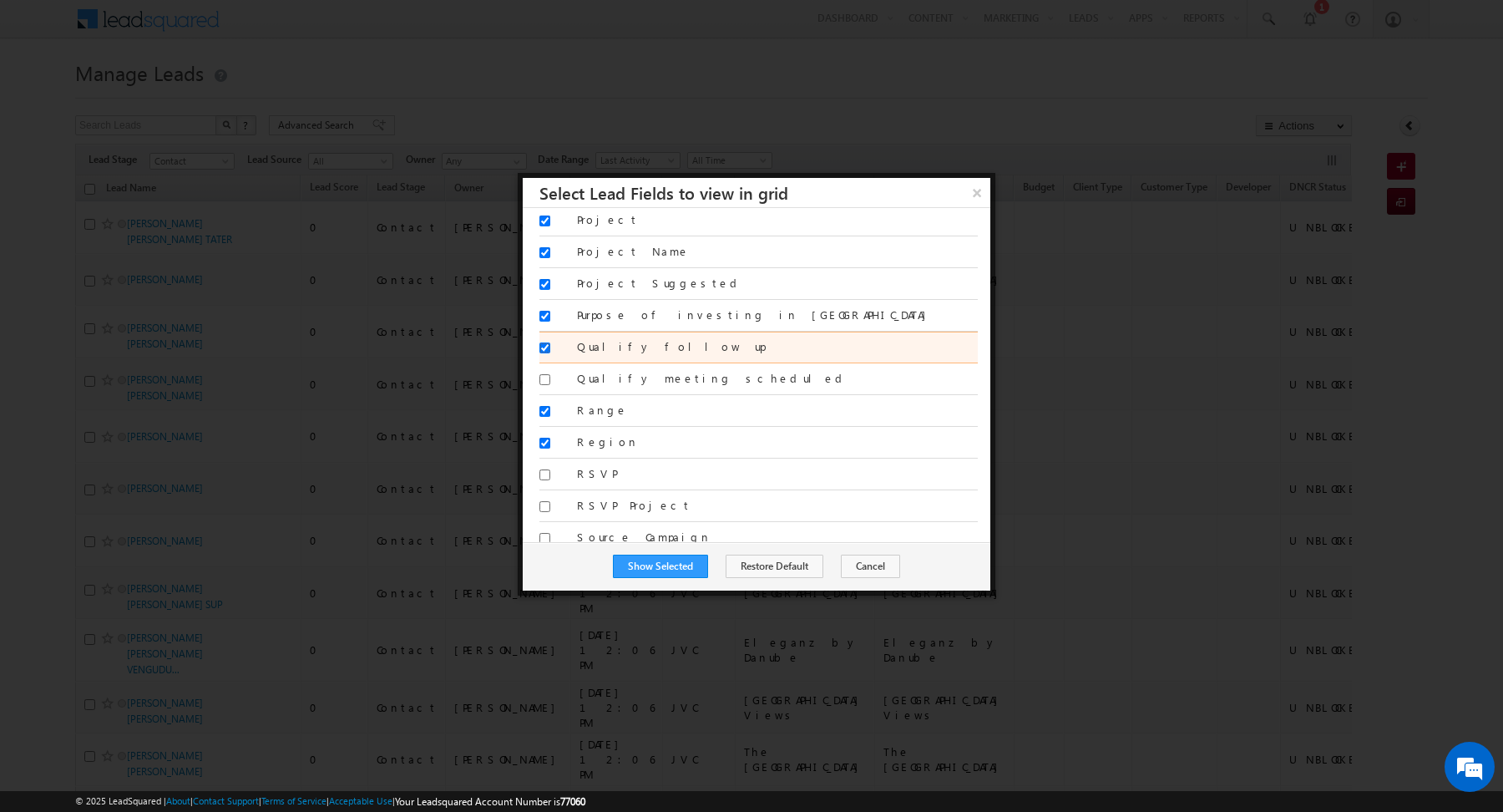
click at [543, 343] on input "Qualify follow up" at bounding box center [545, 348] width 11 height 11
checkbox input "false"
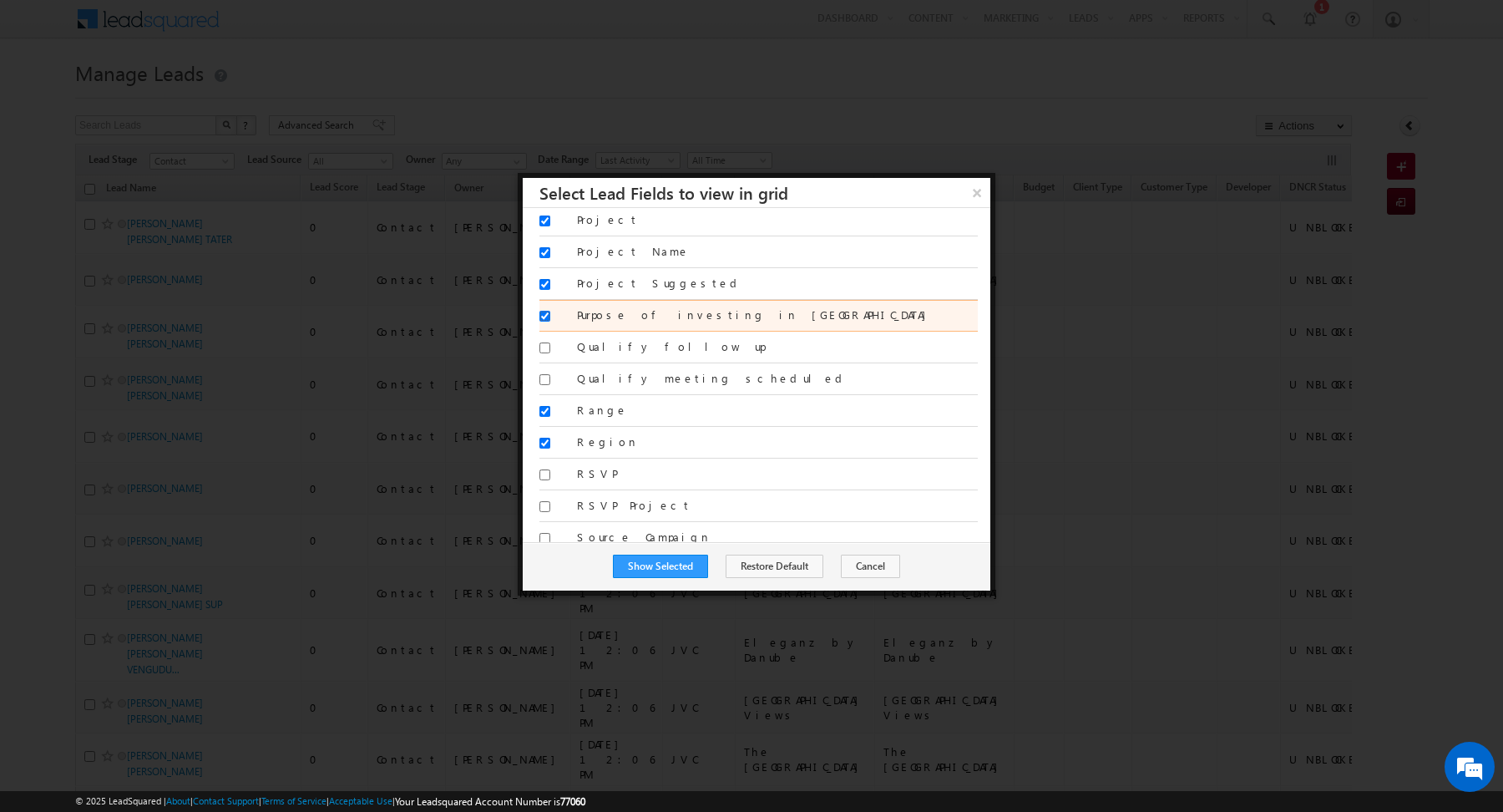
click at [546, 311] on input "Purpose of investing in [GEOGRAPHIC_DATA]" at bounding box center [545, 316] width 11 height 11
checkbox input "false"
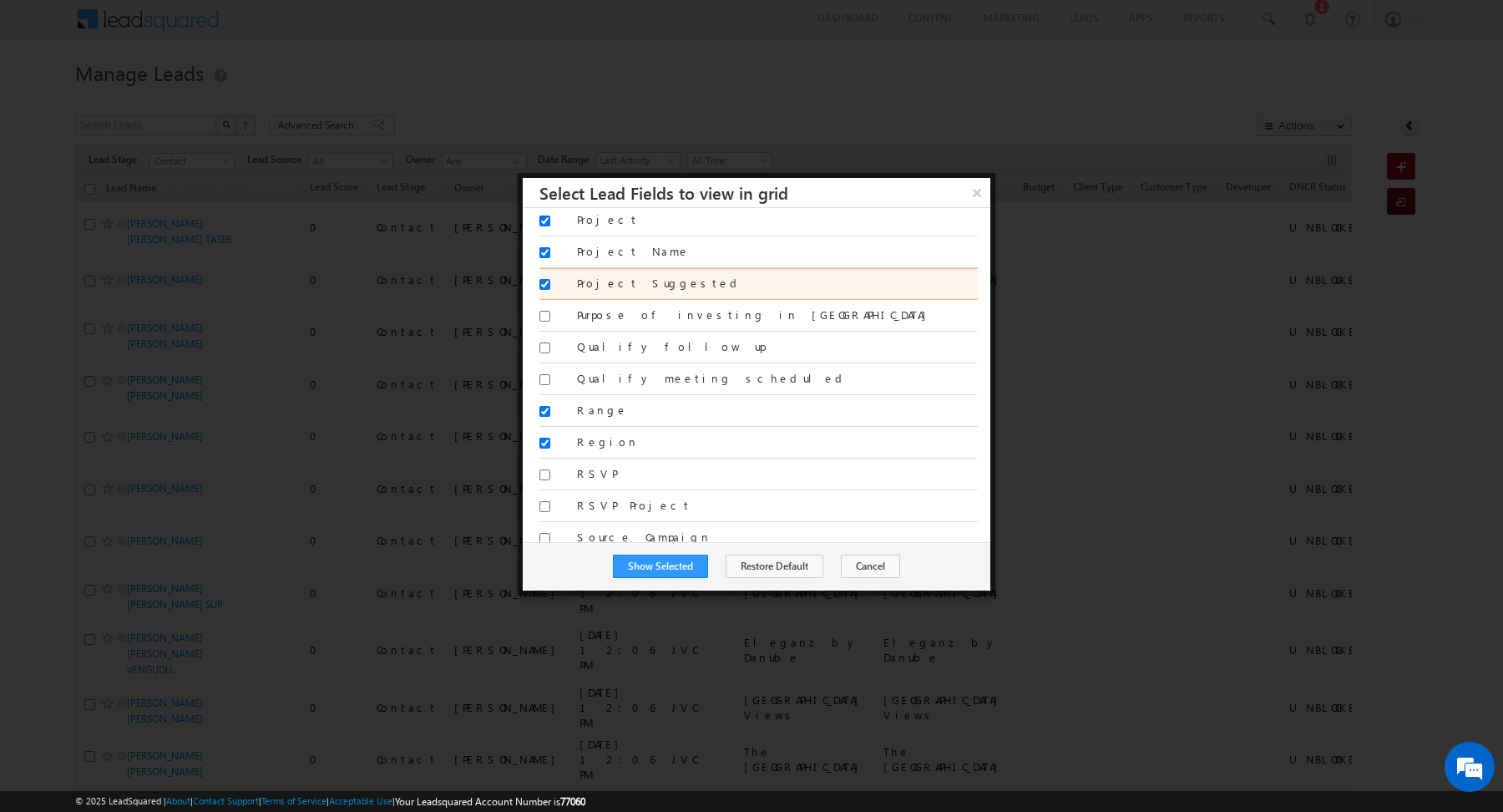
click at [545, 279] on input "Project Suggested" at bounding box center [545, 284] width 11 height 11
checkbox input "false"
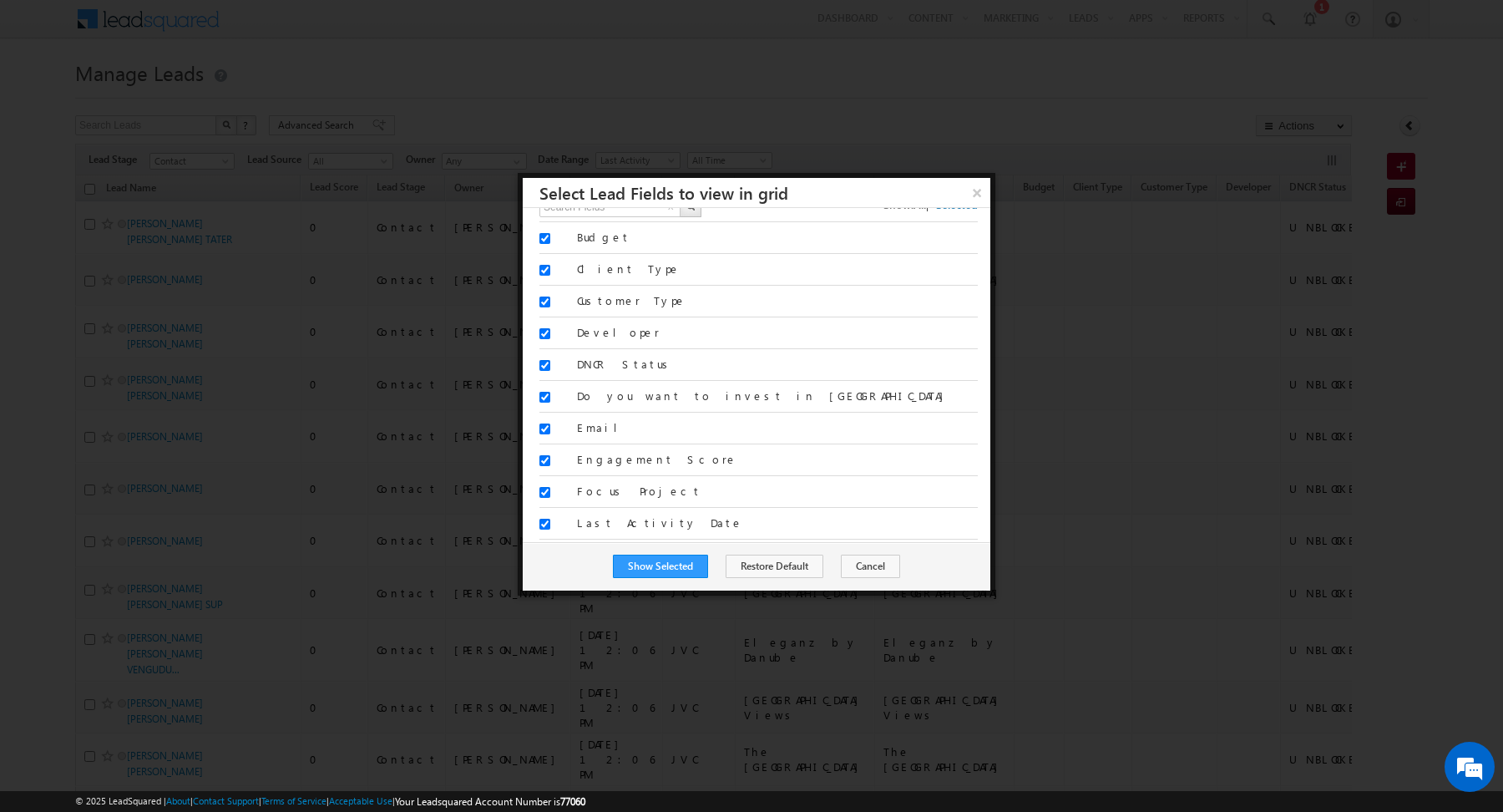
scroll to position [0, 0]
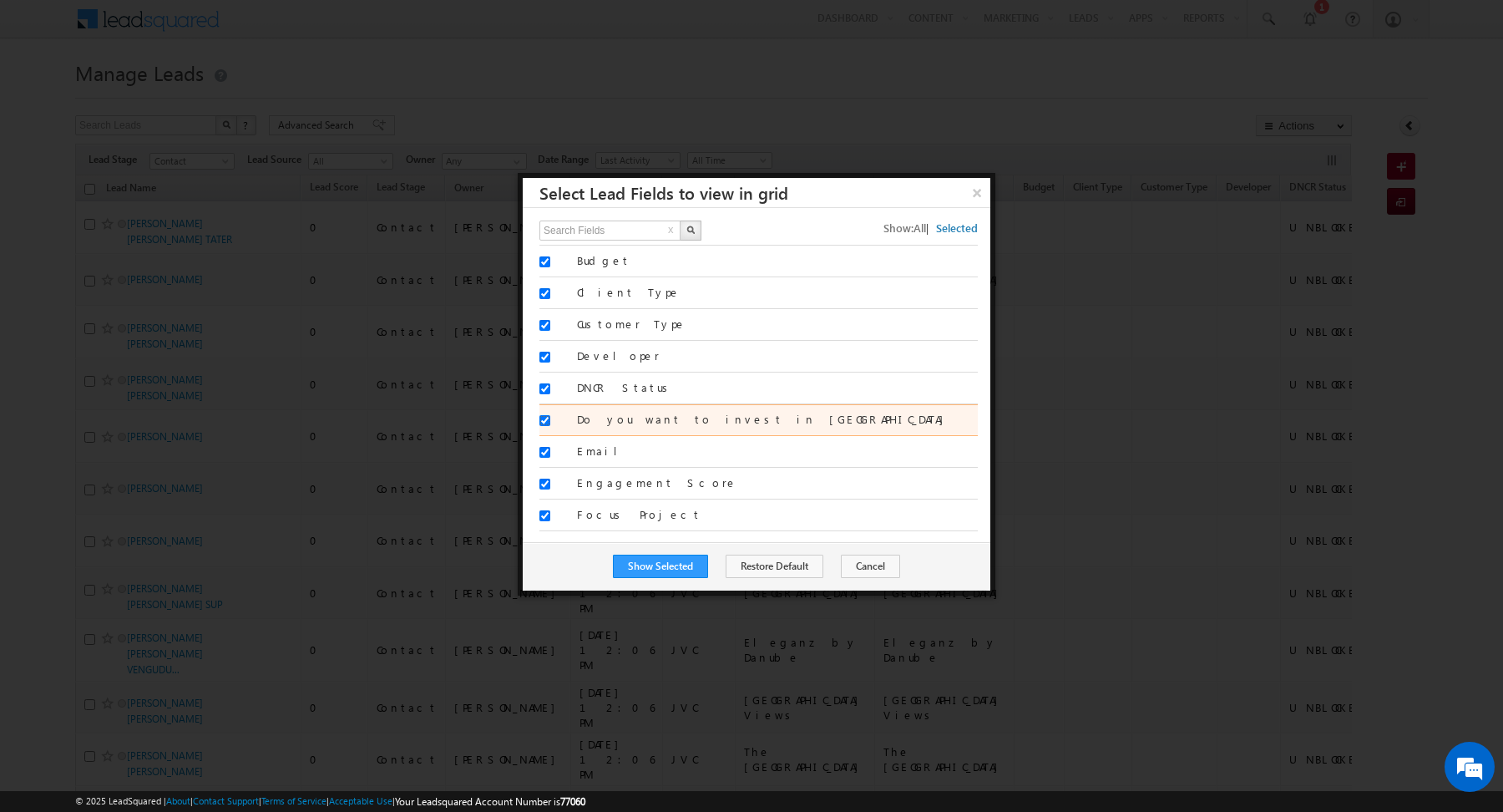
click at [543, 415] on input "Do you want to invest in [GEOGRAPHIC_DATA]" at bounding box center [545, 421] width 11 height 11
checkbox input "false"
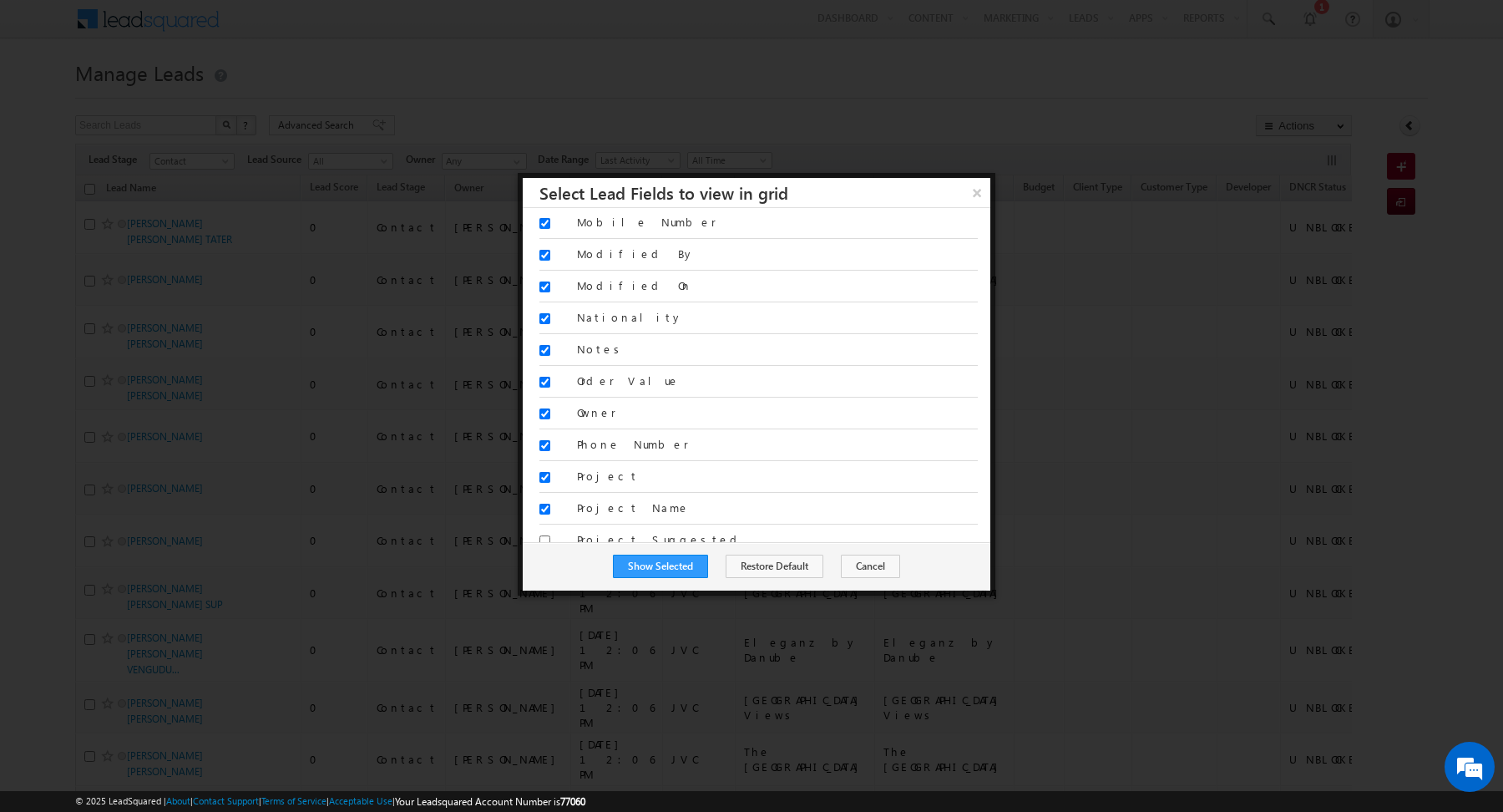
scroll to position [679, 0]
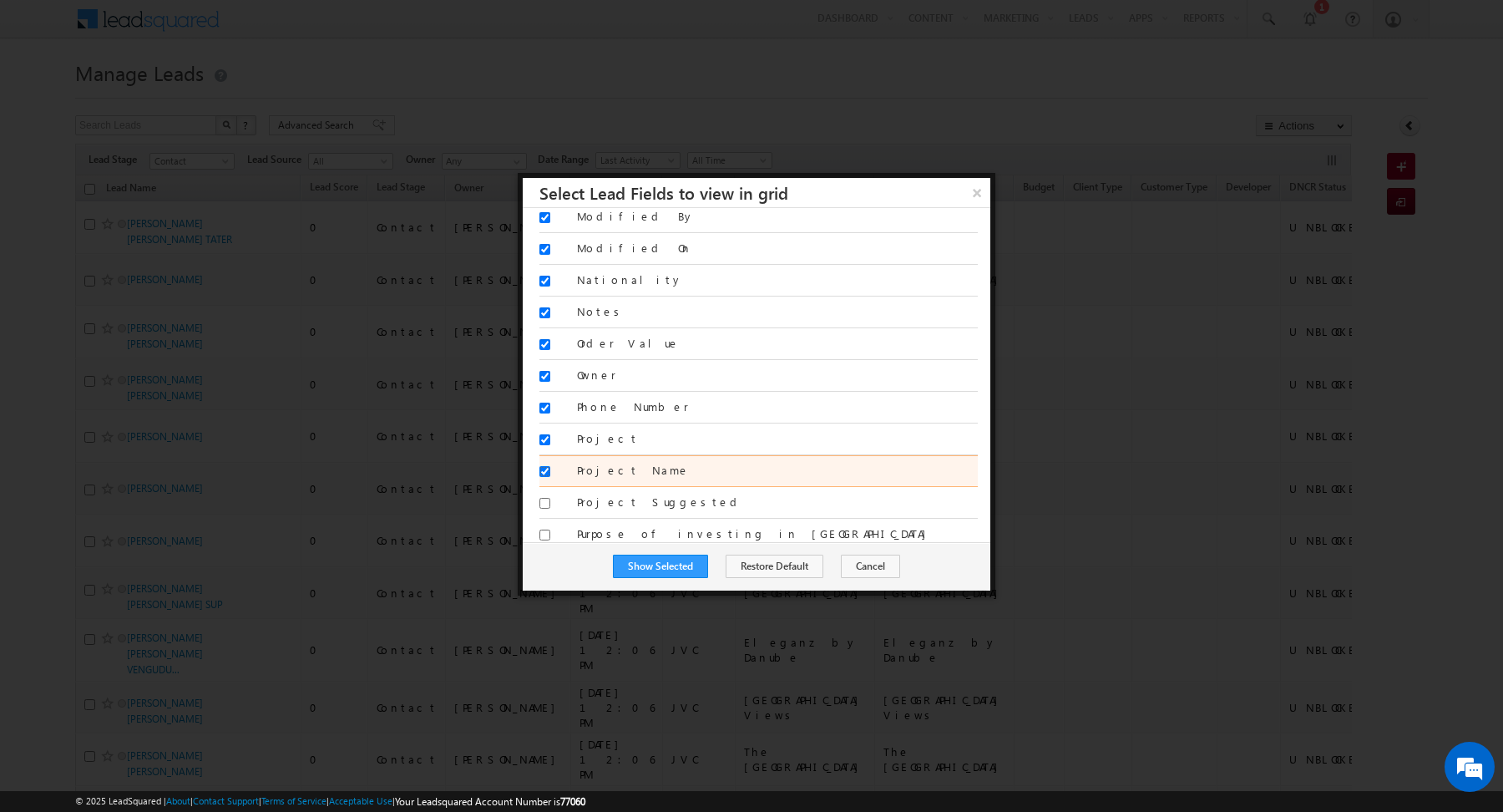
click at [543, 466] on input "Project Name" at bounding box center [545, 471] width 11 height 11
checkbox input "false"
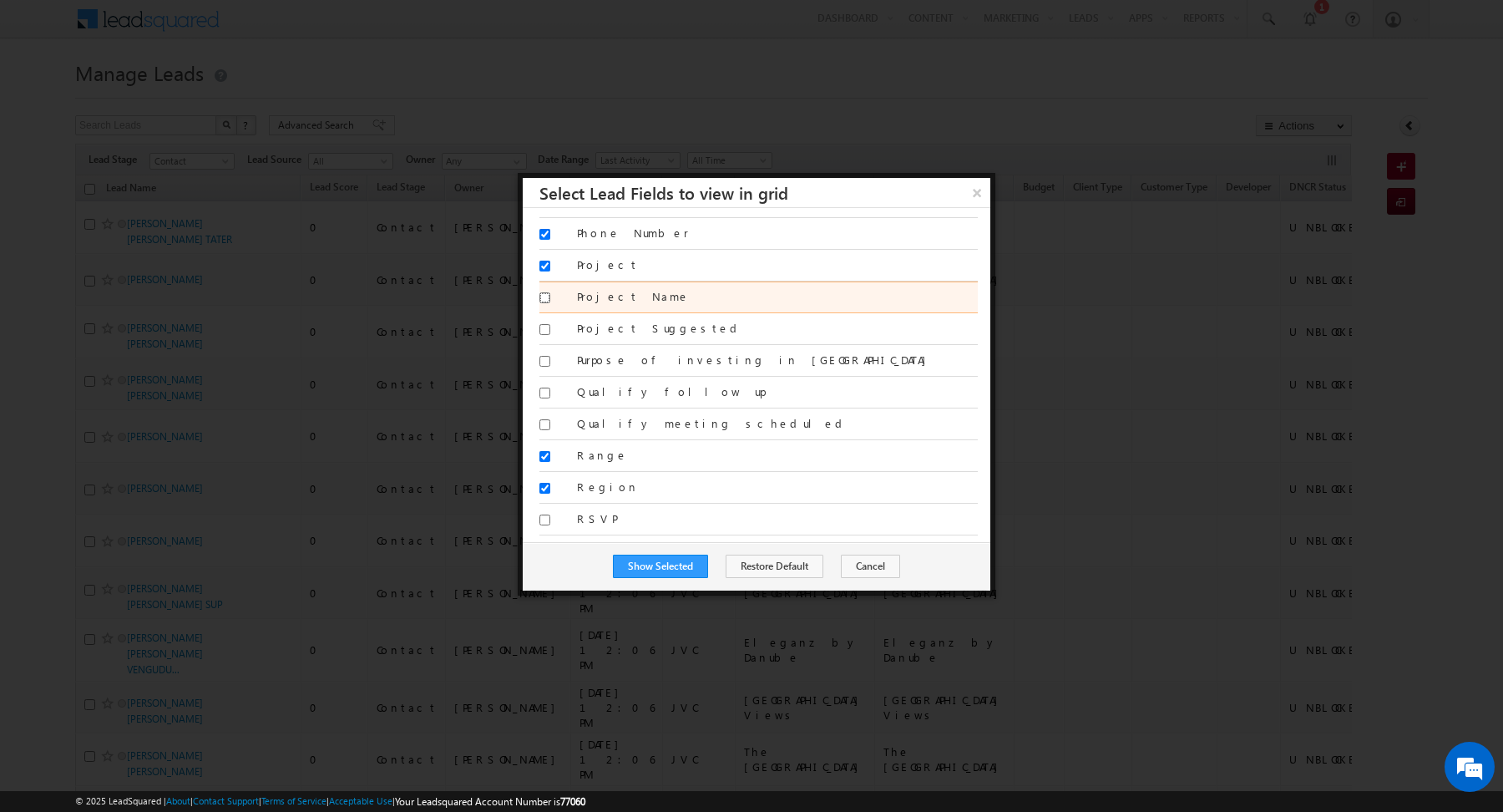
scroll to position [862, 0]
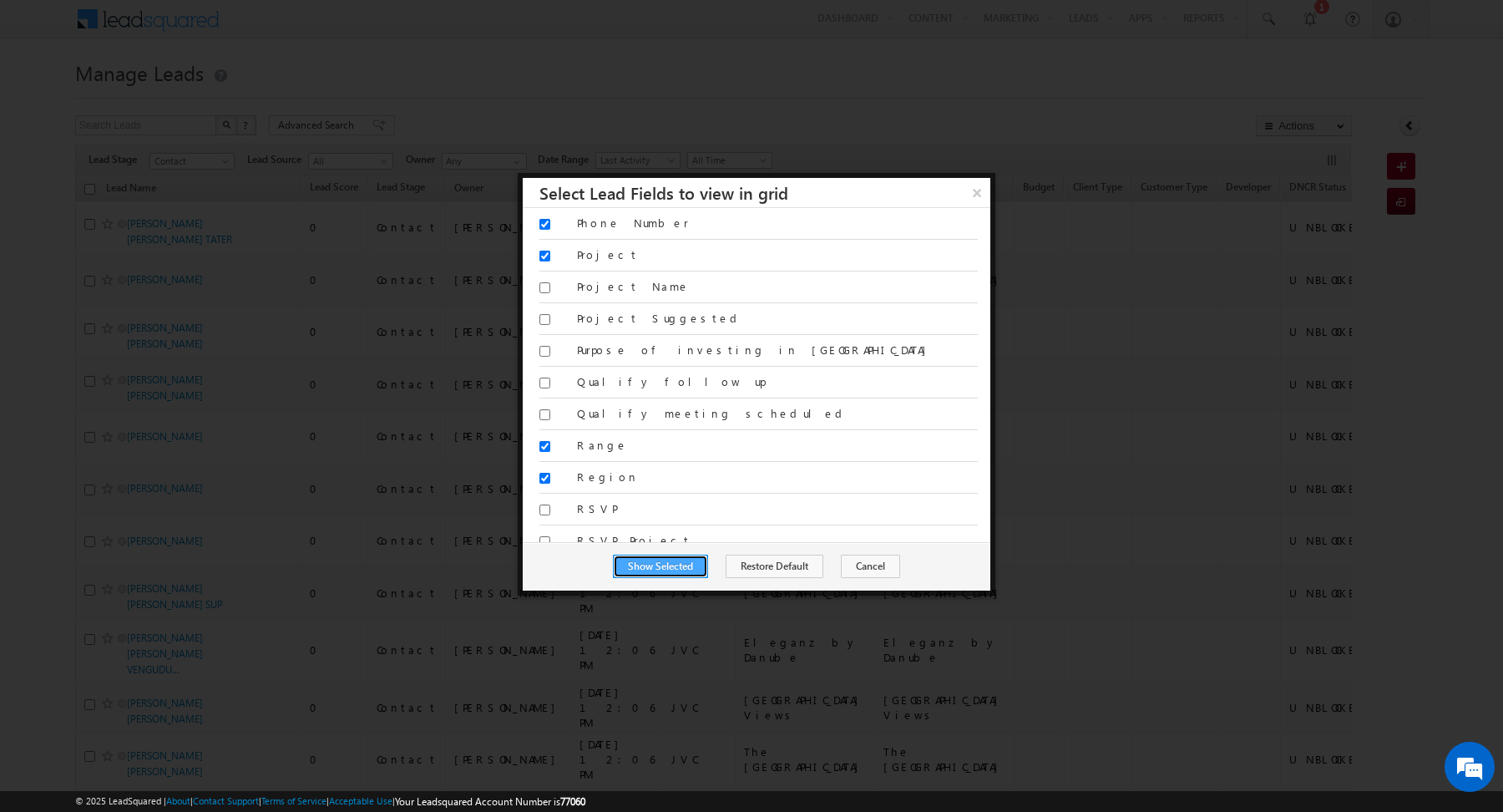
click at [661, 560] on button "Show Selected" at bounding box center [661, 566] width 95 height 24
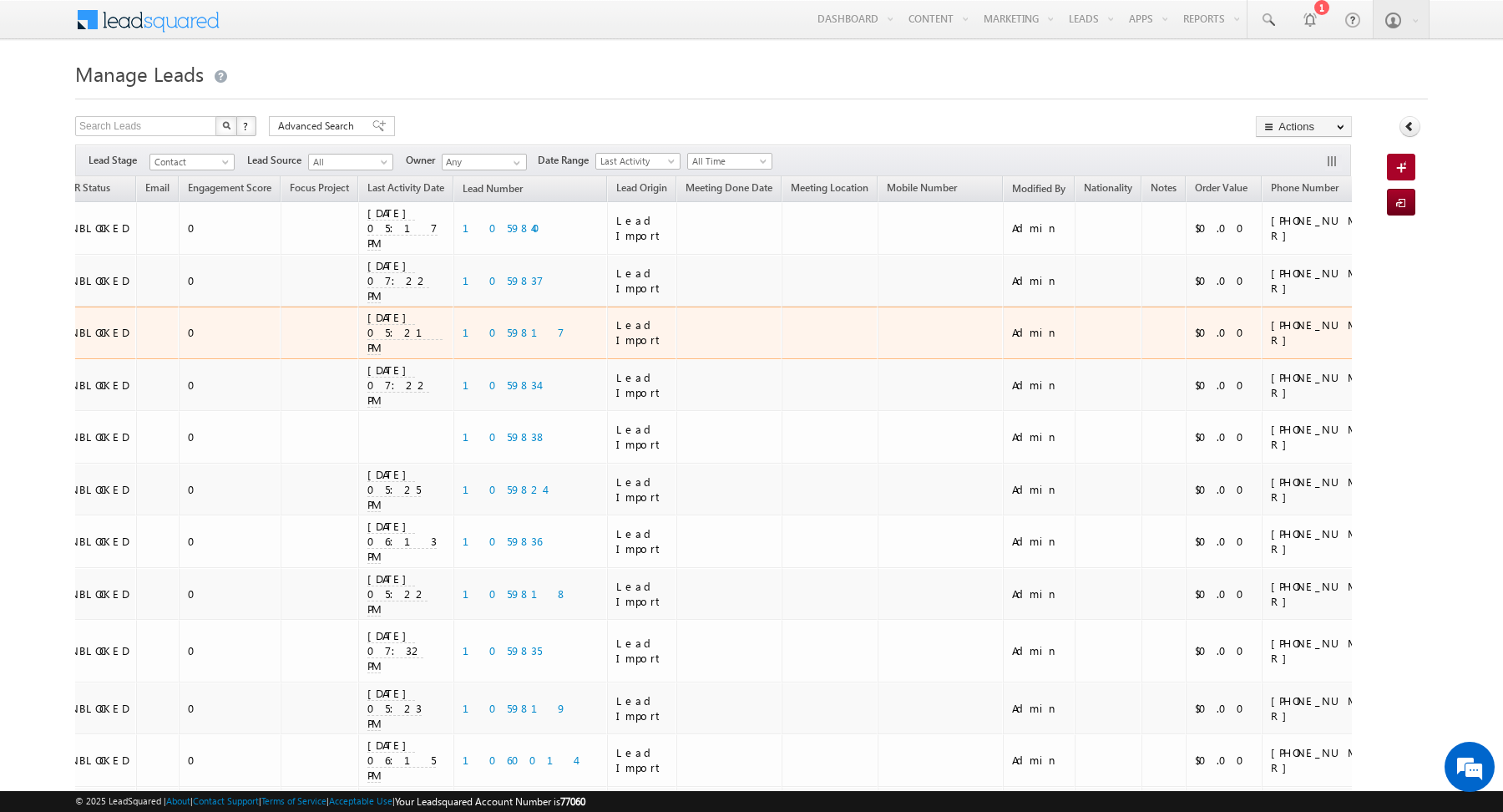
scroll to position [0, 1337]
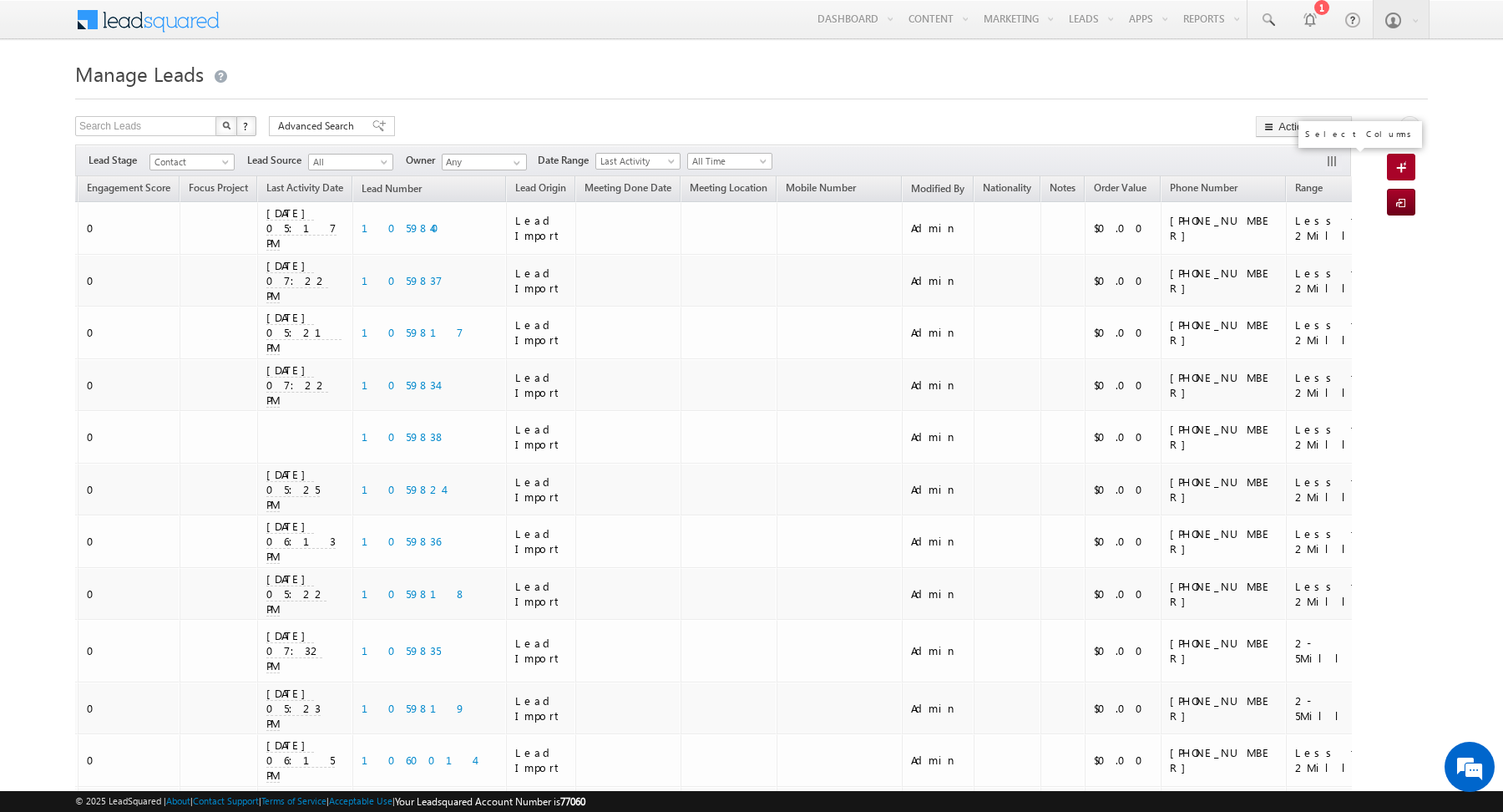
click at [1333, 159] on button "button" at bounding box center [1333, 163] width 16 height 16
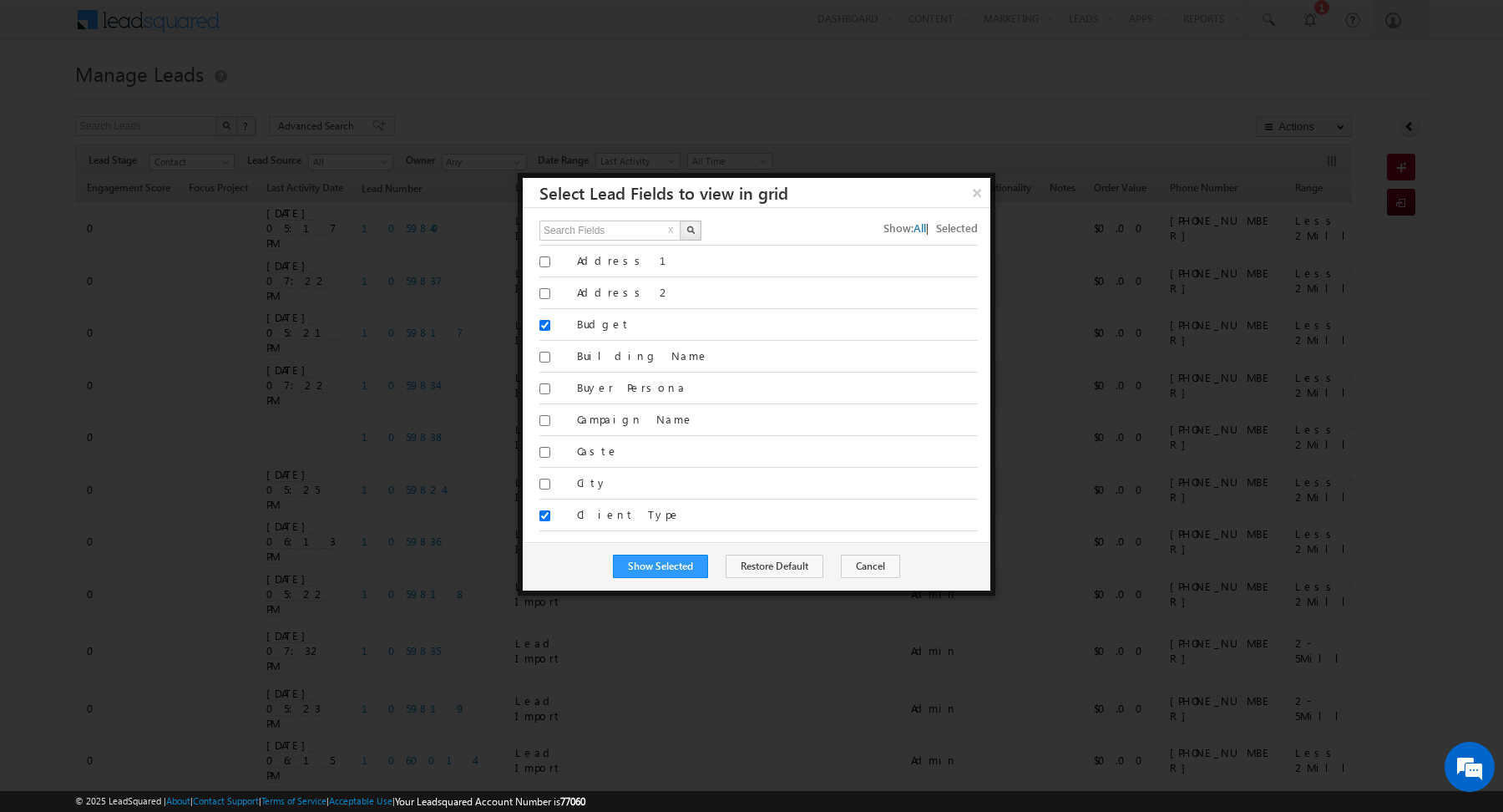
click at [949, 225] on span "Selected" at bounding box center [957, 227] width 42 height 14
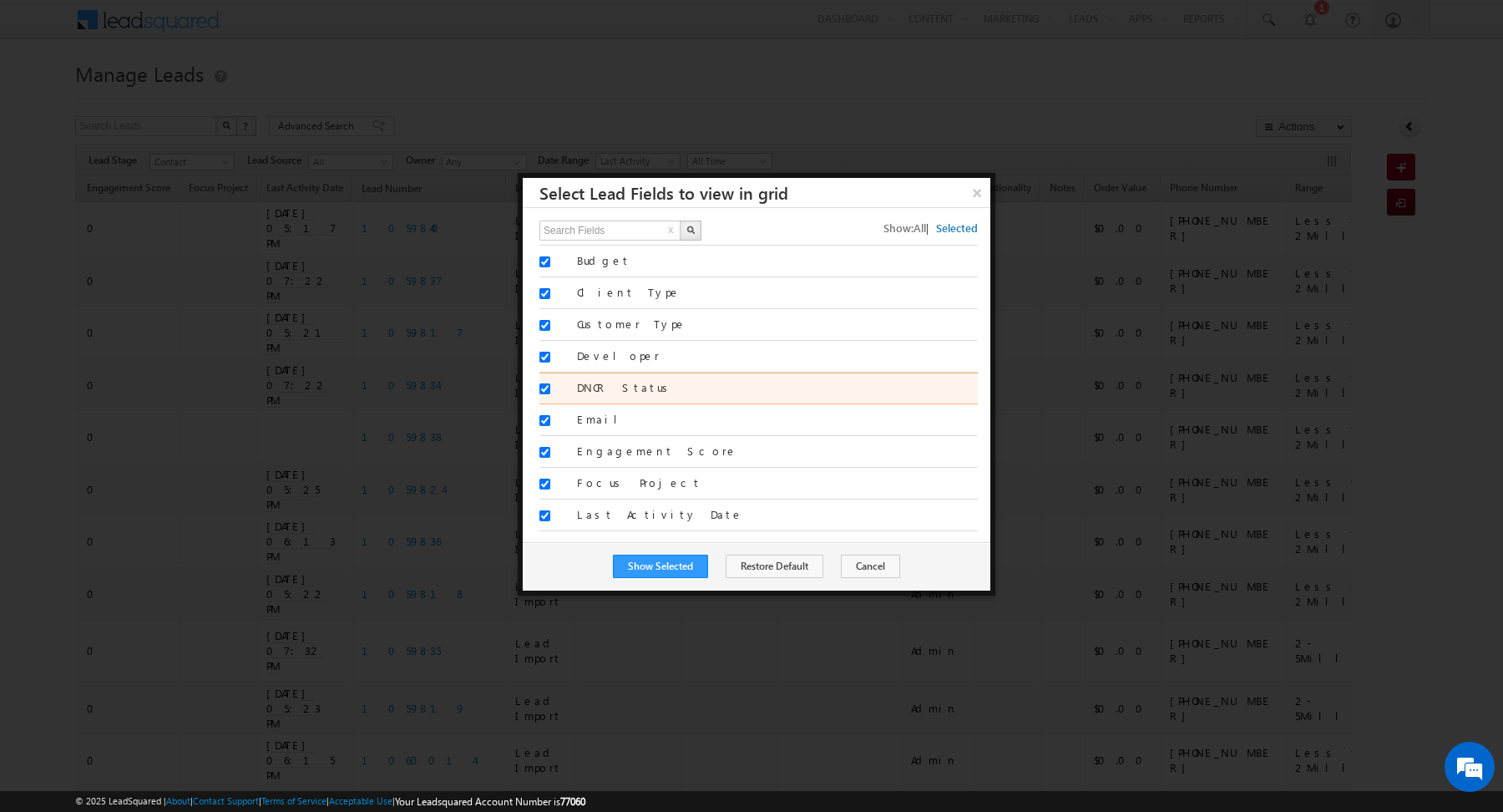
scroll to position [773, 0]
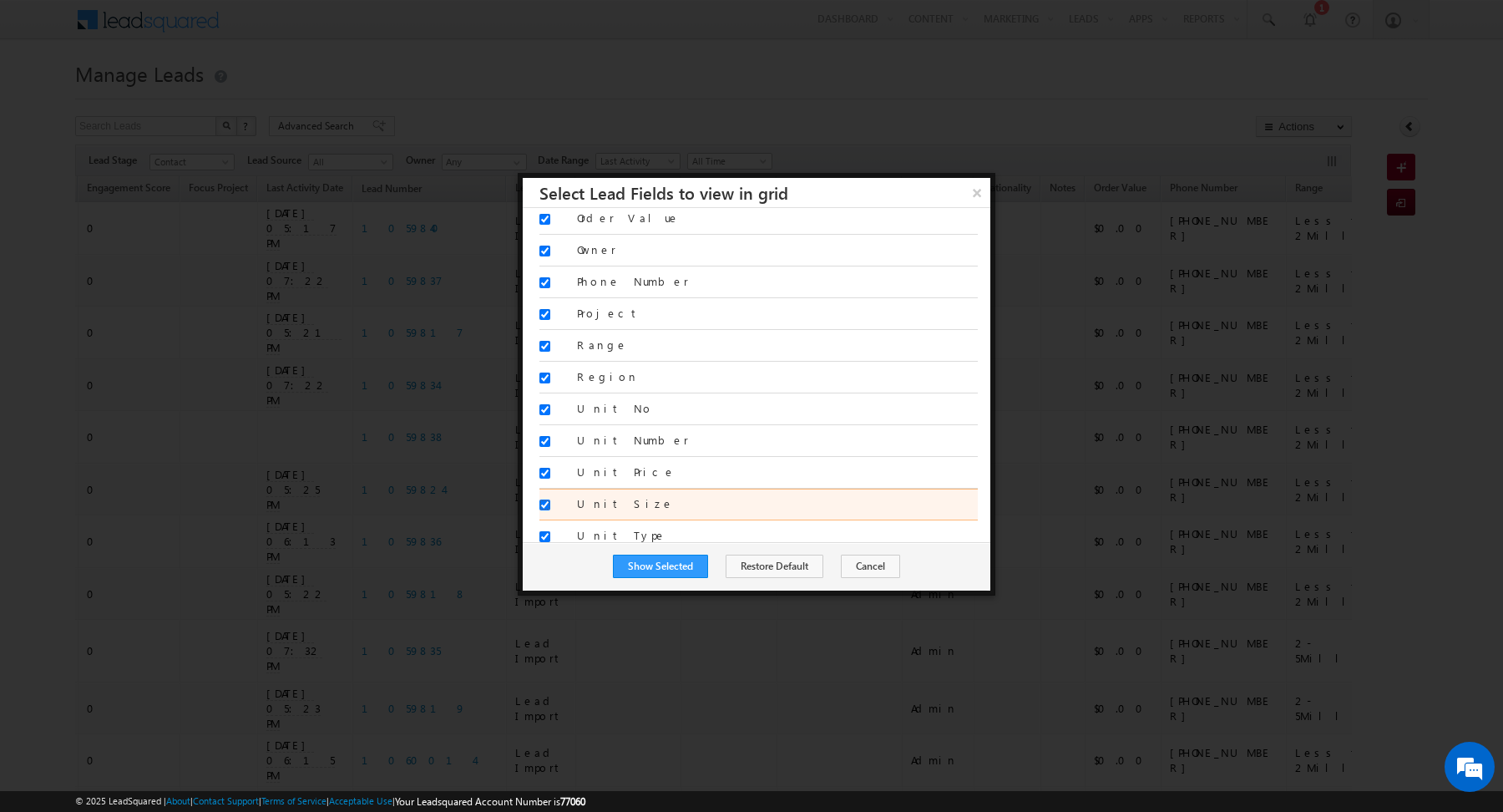
click at [542, 499] on input "Unit Size" at bounding box center [545, 505] width 11 height 11
checkbox input "false"
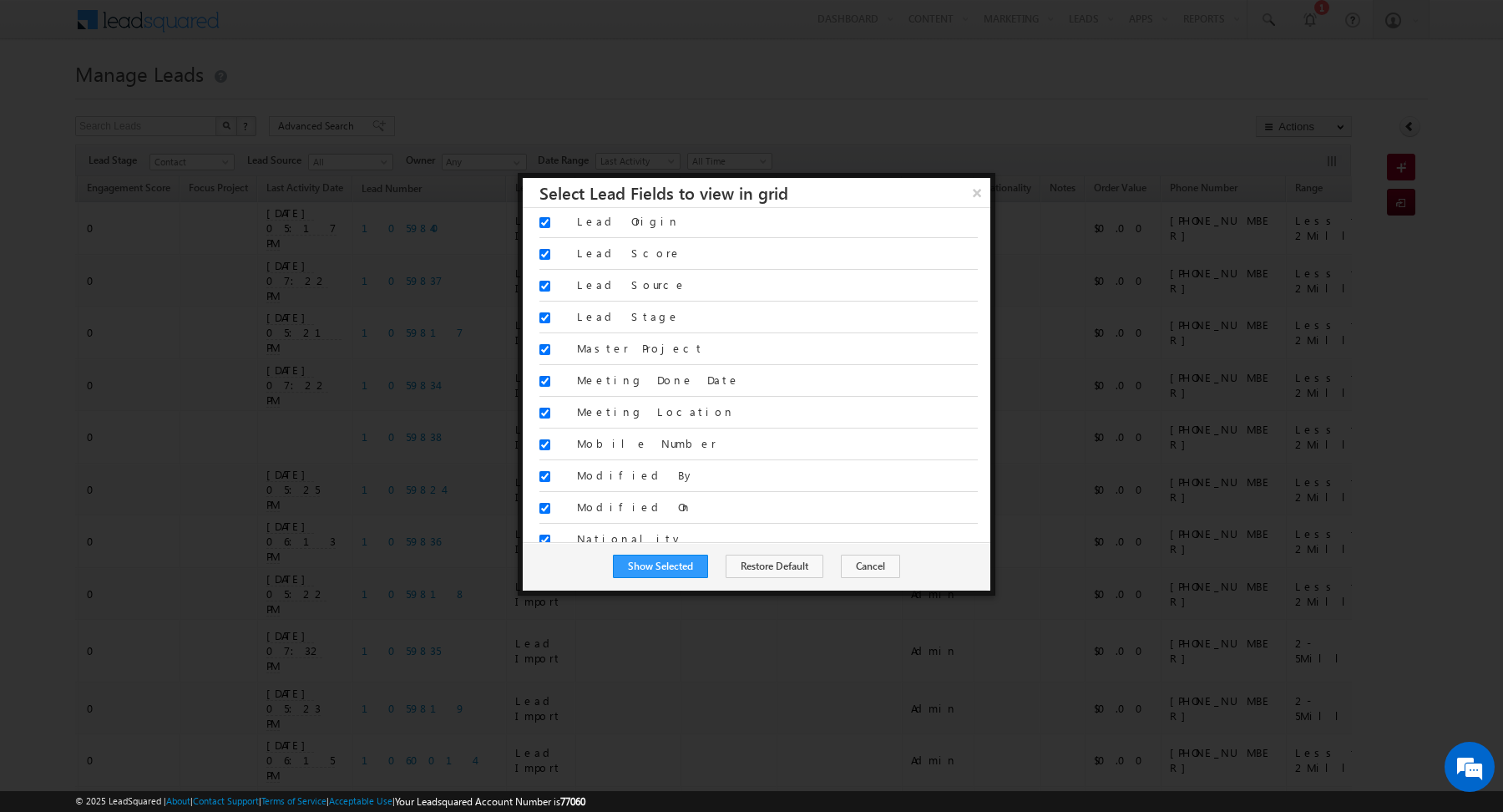
scroll to position [392, 0]
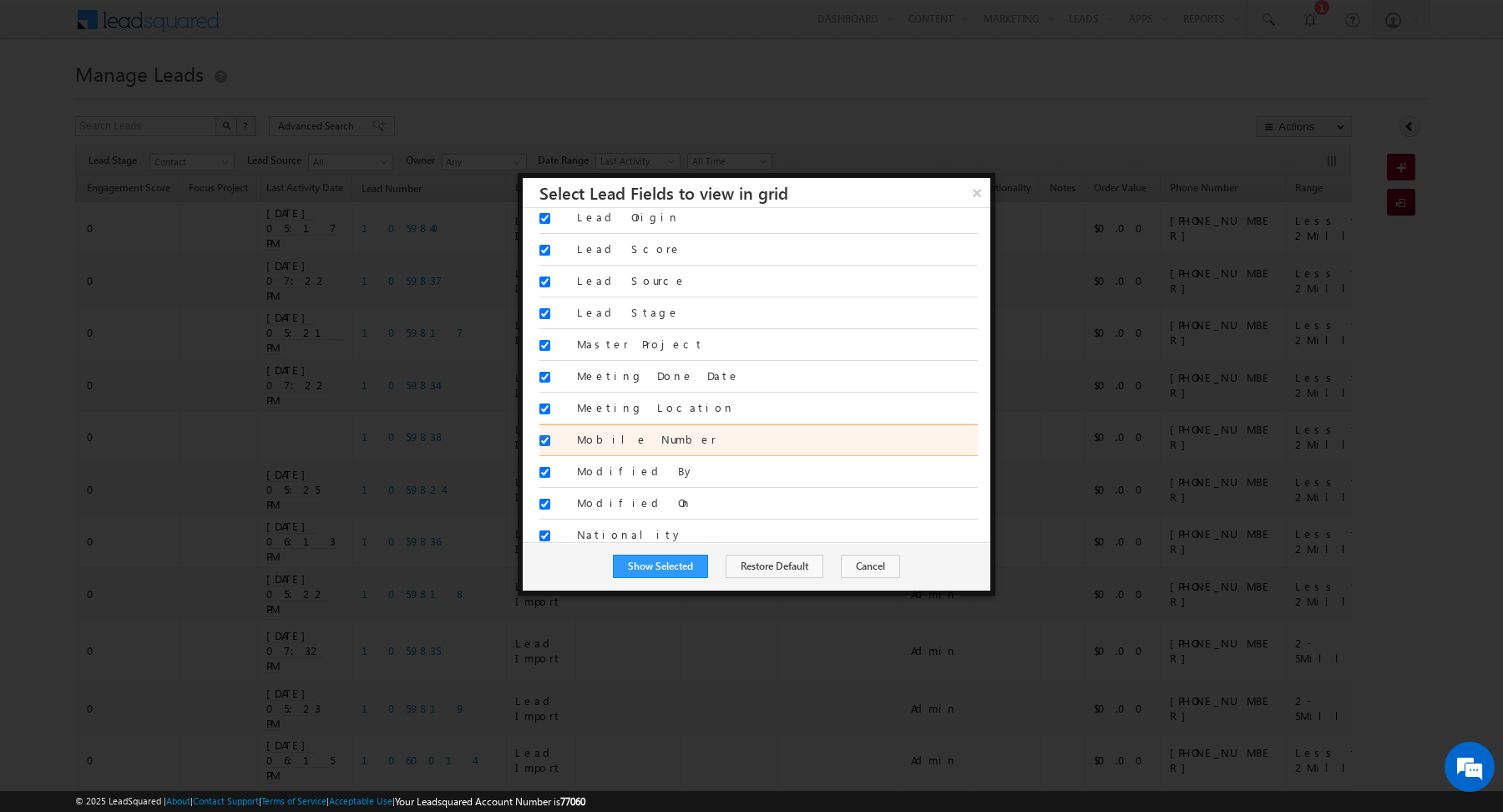
click at [545, 435] on input "Mobile Number" at bounding box center [545, 441] width 11 height 11
checkbox input "false"
click at [652, 560] on button "Show Selected" at bounding box center [661, 566] width 95 height 24
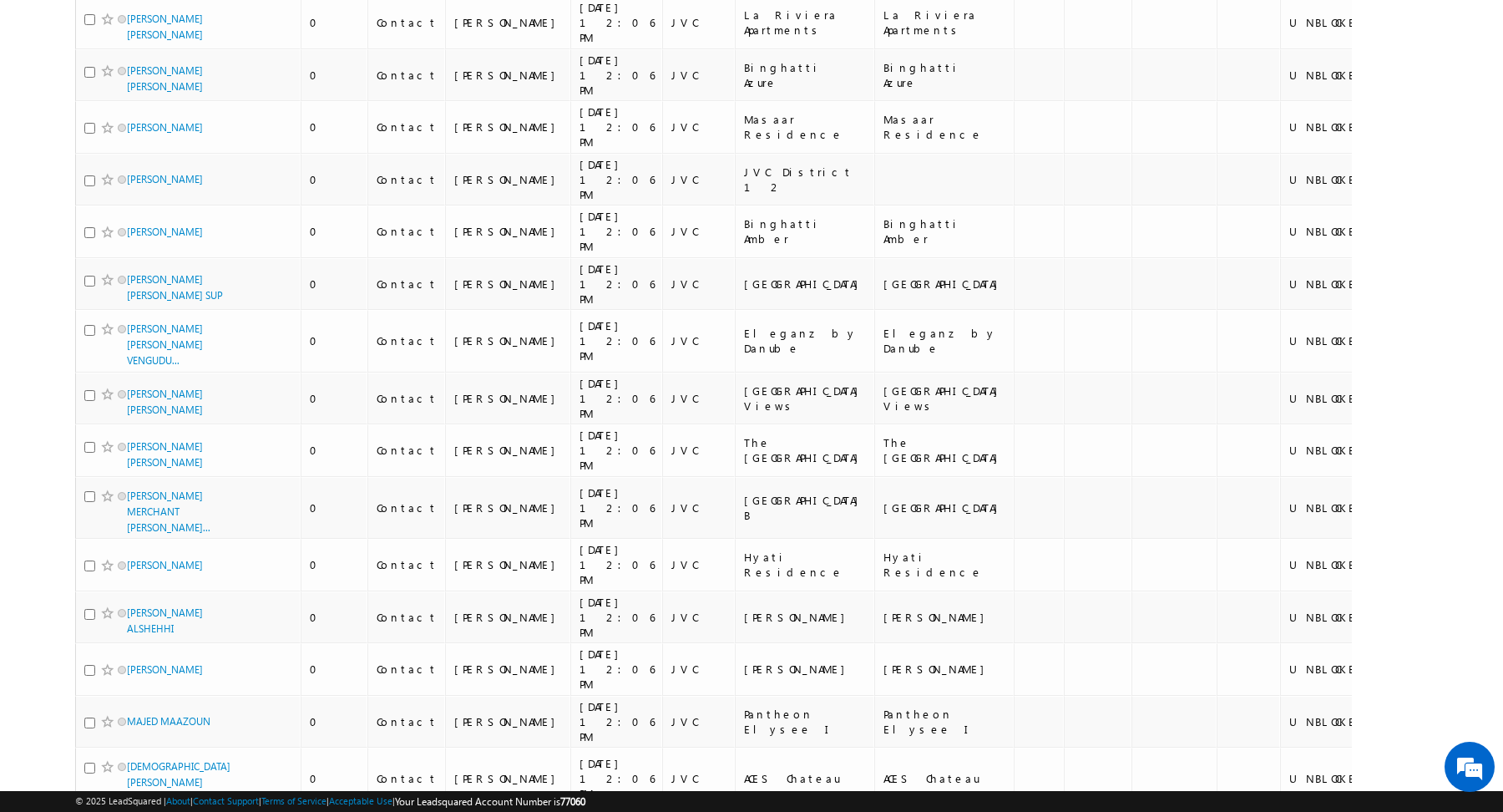
scroll to position [0, 0]
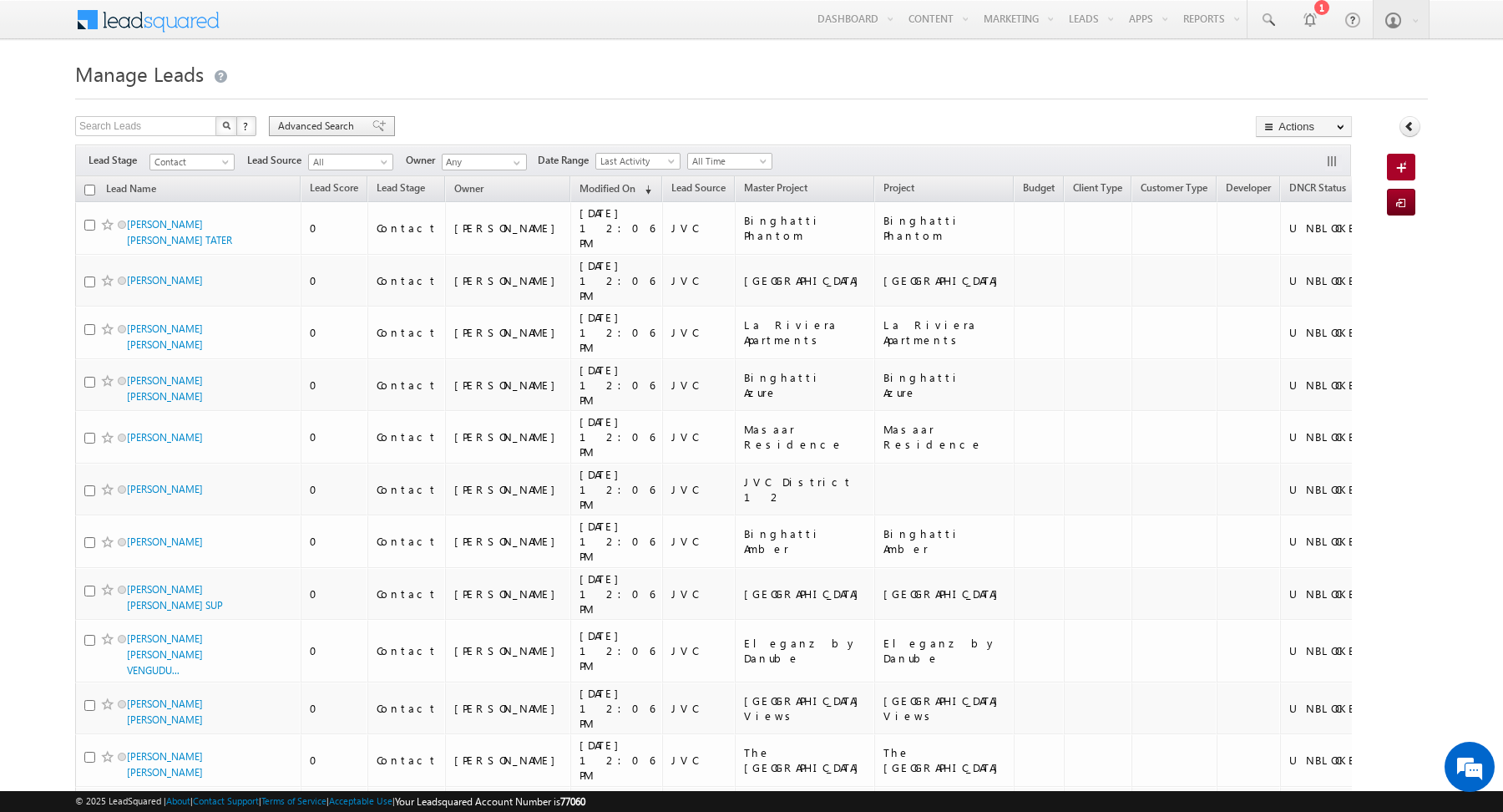
click at [320, 125] on span "Advanced Search" at bounding box center [318, 126] width 81 height 15
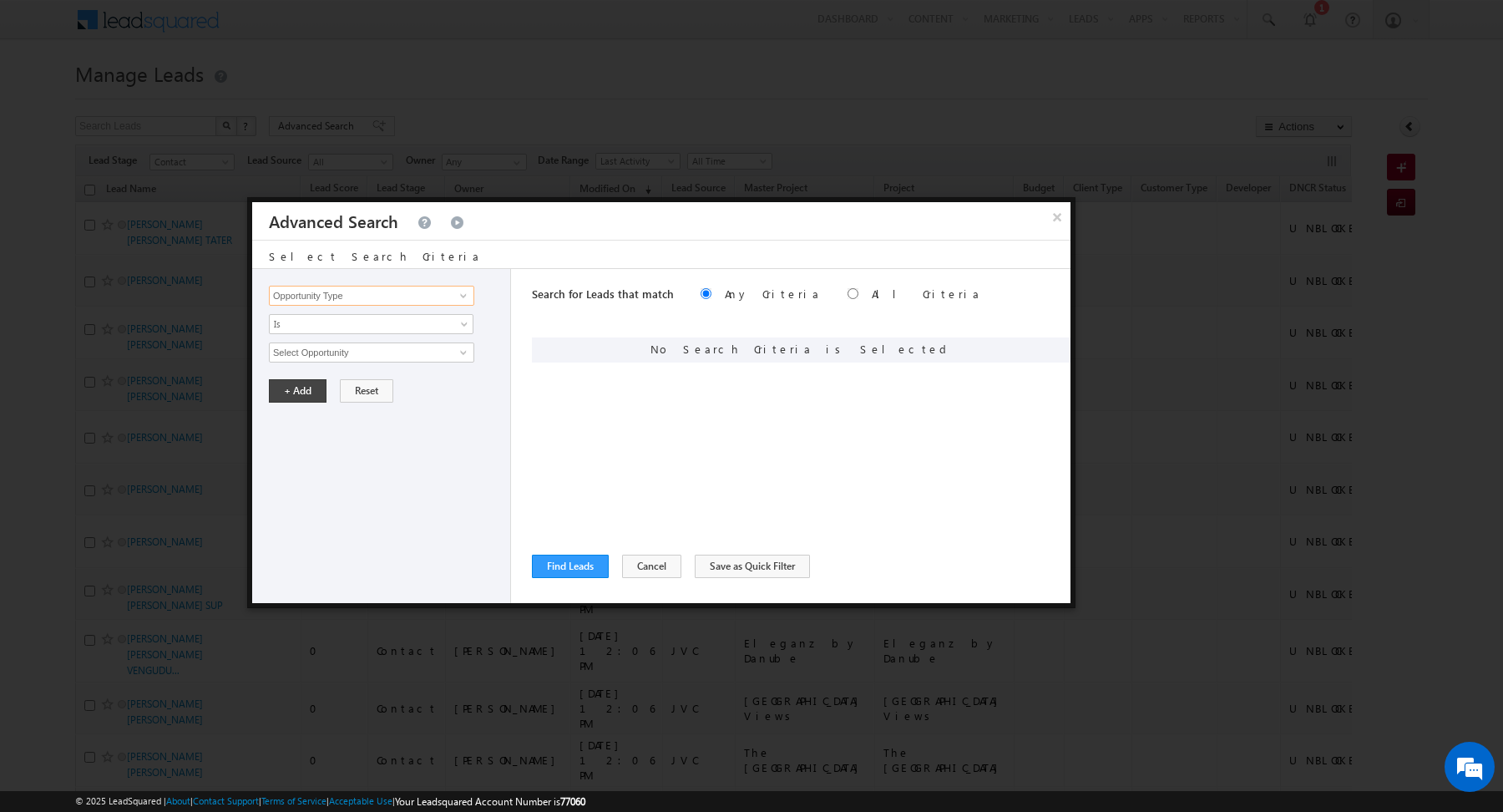
click at [427, 294] on input "Opportunity Type" at bounding box center [371, 296] width 205 height 20
click at [466, 299] on span at bounding box center [463, 295] width 14 height 14
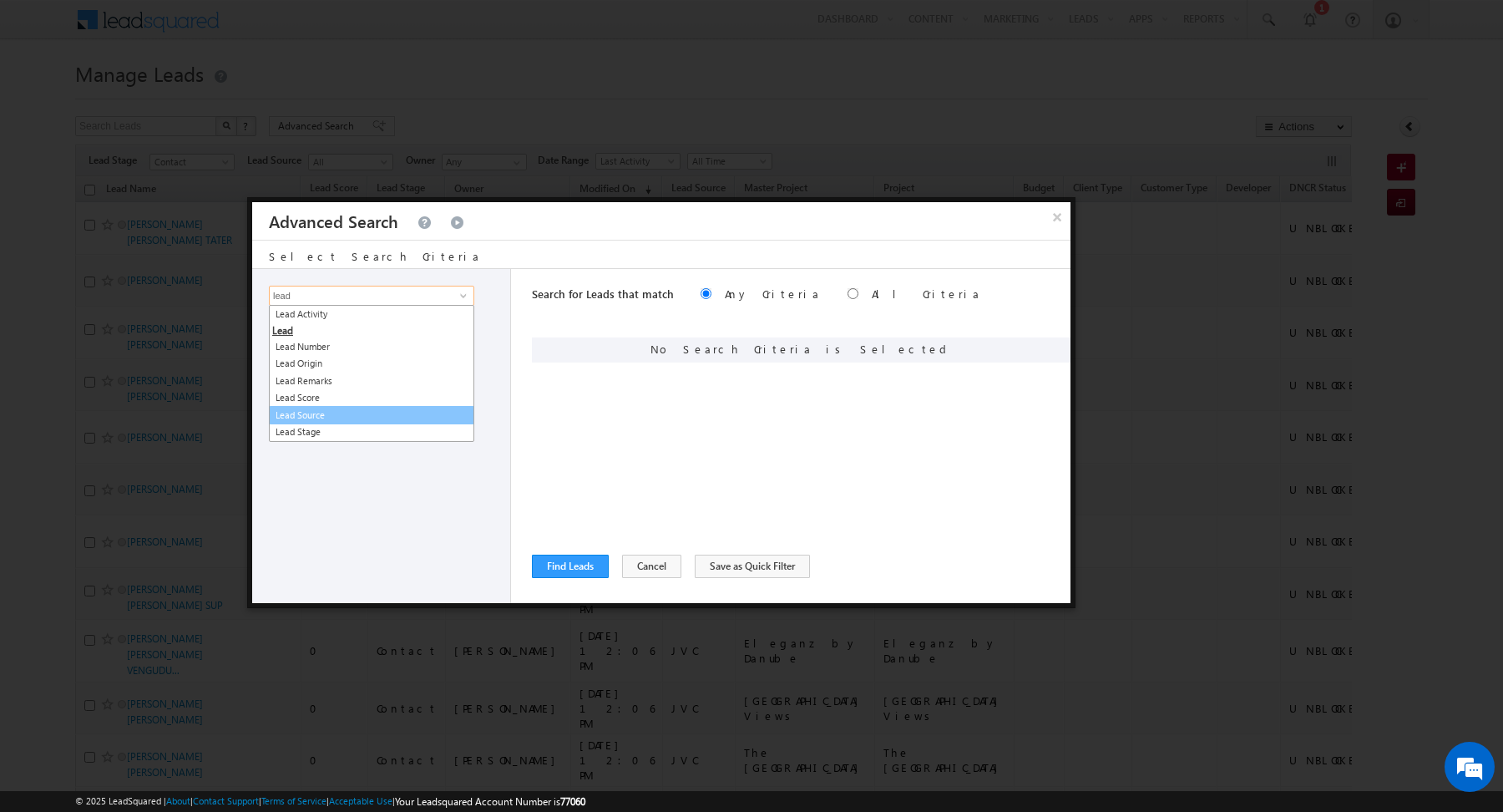
click at [357, 412] on link "Lead Source" at bounding box center [371, 415] width 205 height 19
type input "Lead Source"
click at [375, 320] on span "Is" at bounding box center [360, 324] width 181 height 15
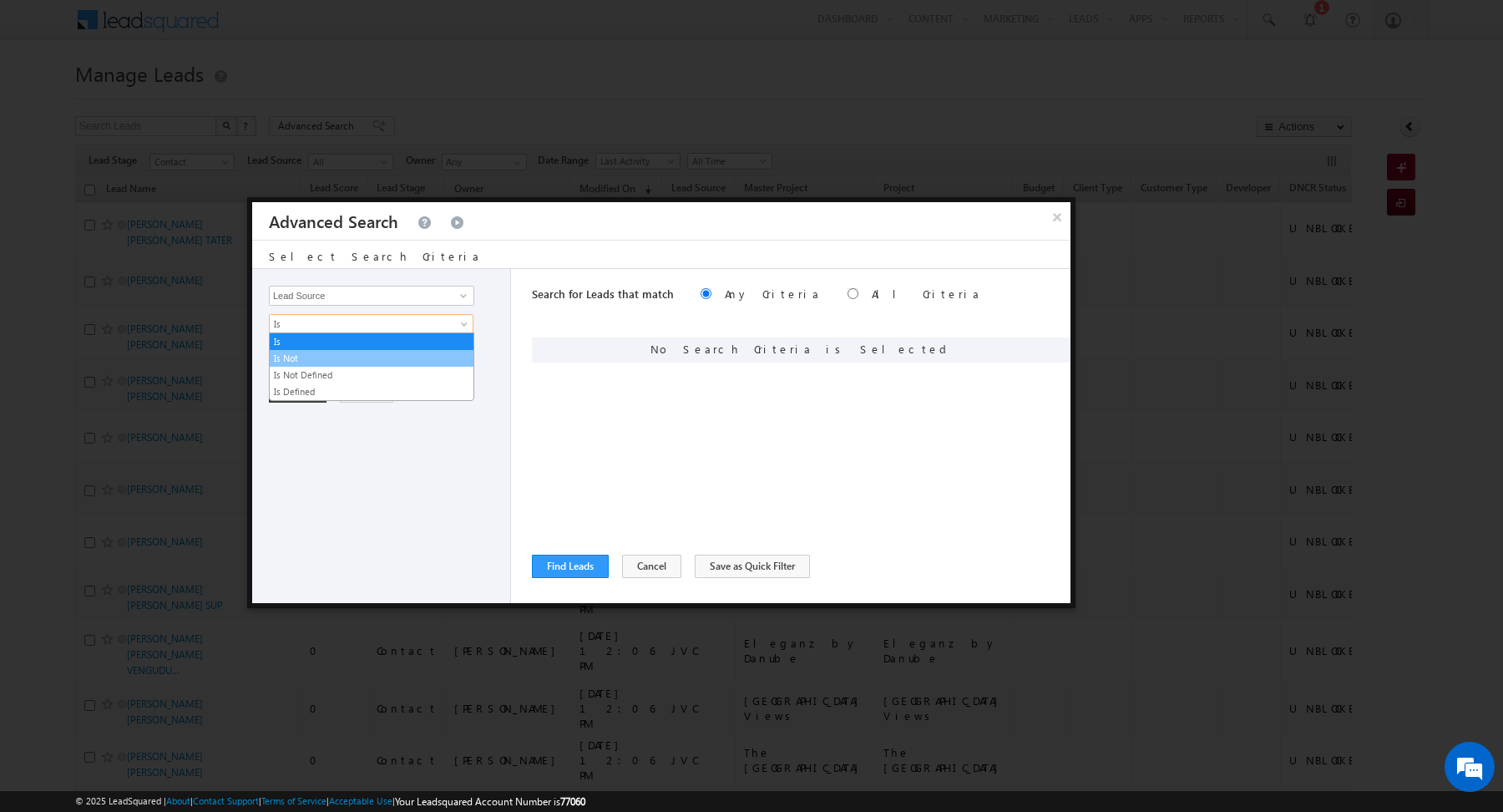
click at [360, 352] on link "Is Not" at bounding box center [371, 358] width 203 height 15
click at [408, 346] on span "None Selected" at bounding box center [364, 352] width 190 height 18
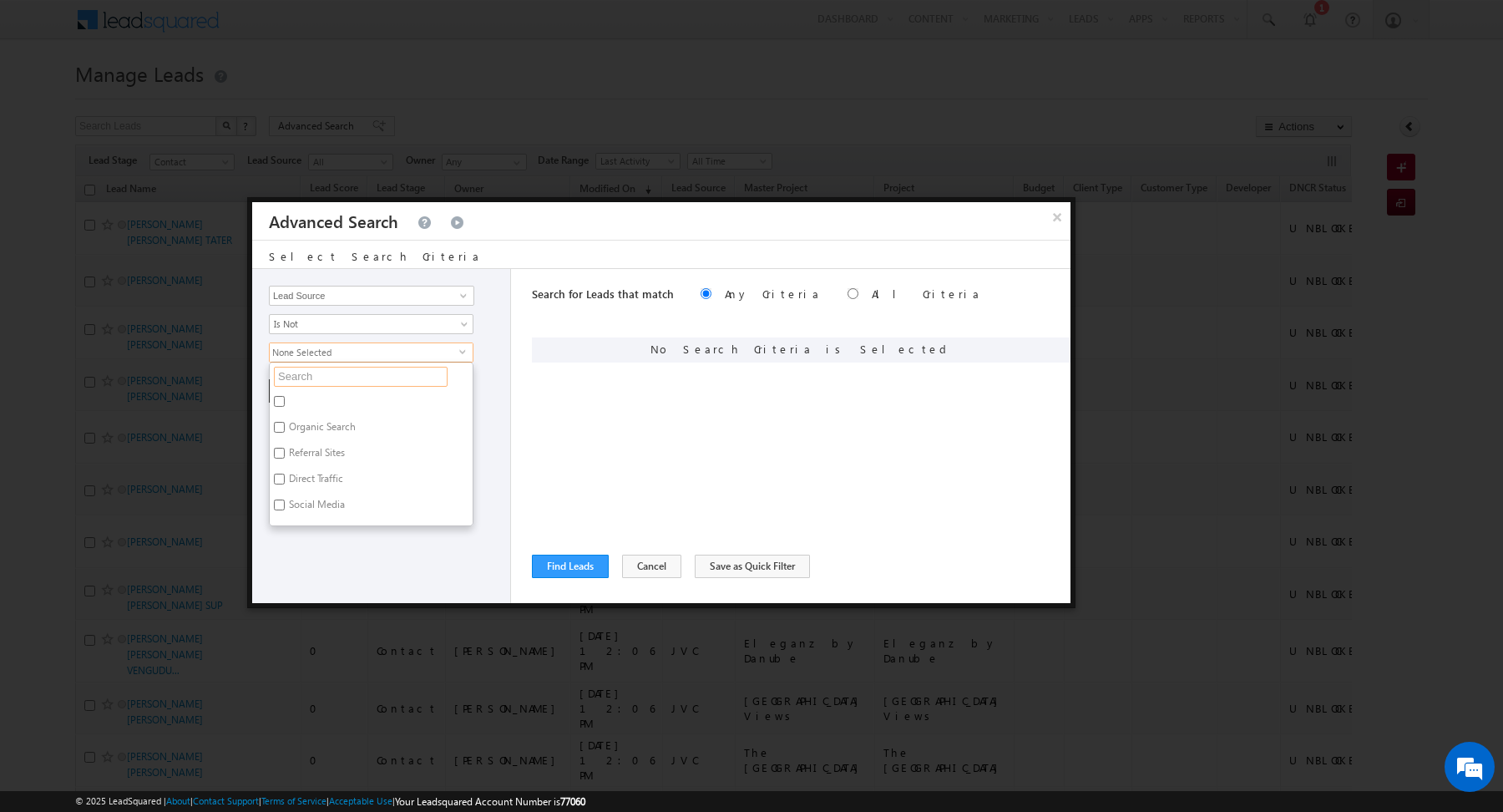
click at [389, 371] on input "text" at bounding box center [360, 377] width 173 height 20
type input "jvc"
click at [294, 396] on label "JVC" at bounding box center [295, 403] width 51 height 26
click at [285, 396] on input "JVC" at bounding box center [280, 401] width 11 height 11
checkbox input "true"
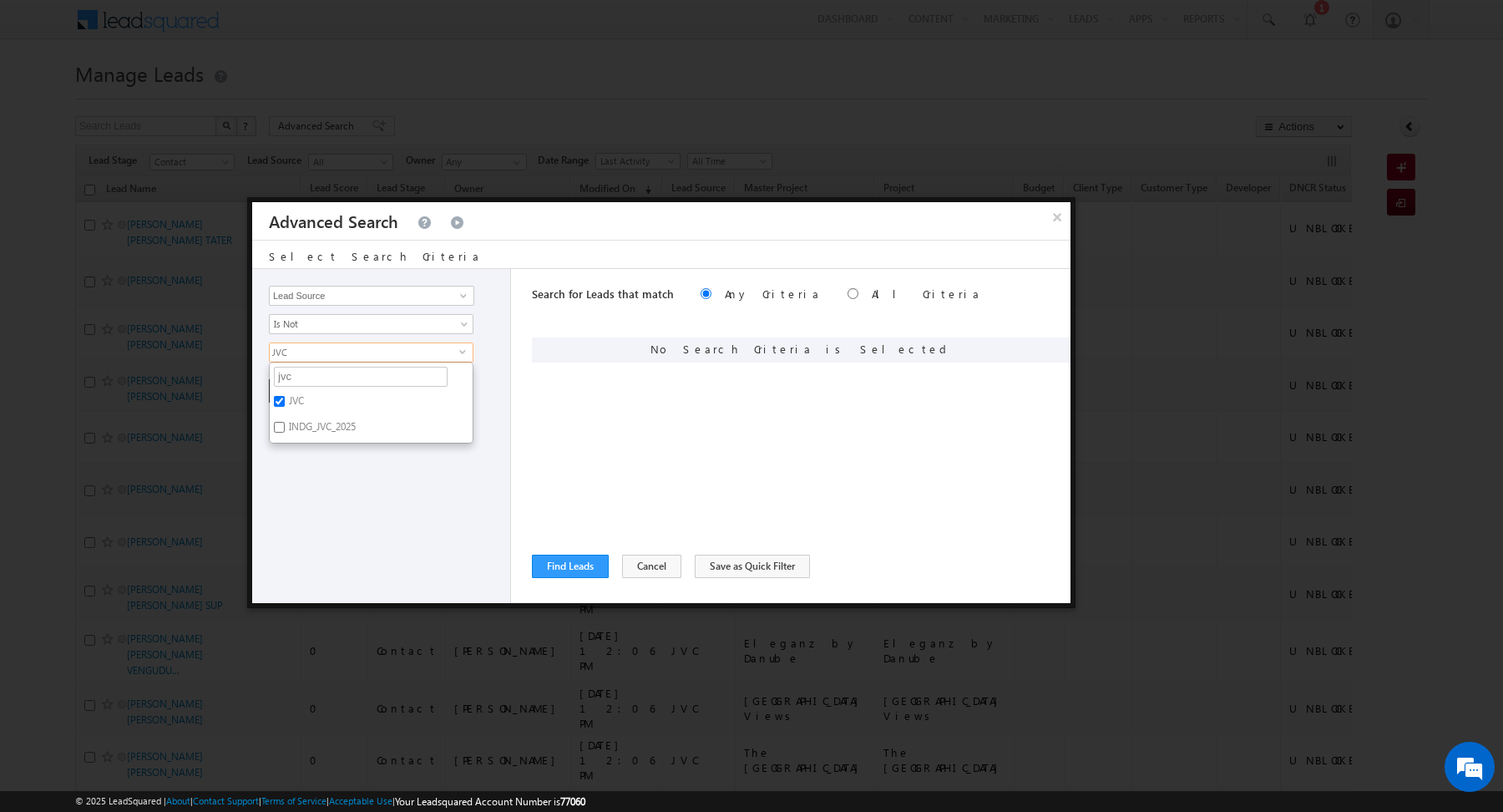
click at [354, 496] on div "Opportunity Type Lead Activity Task Sales Group Prospect Id Address 1 Address 2…" at bounding box center [381, 435] width 258 height 334
click at [296, 395] on button "+ Add" at bounding box center [297, 391] width 58 height 24
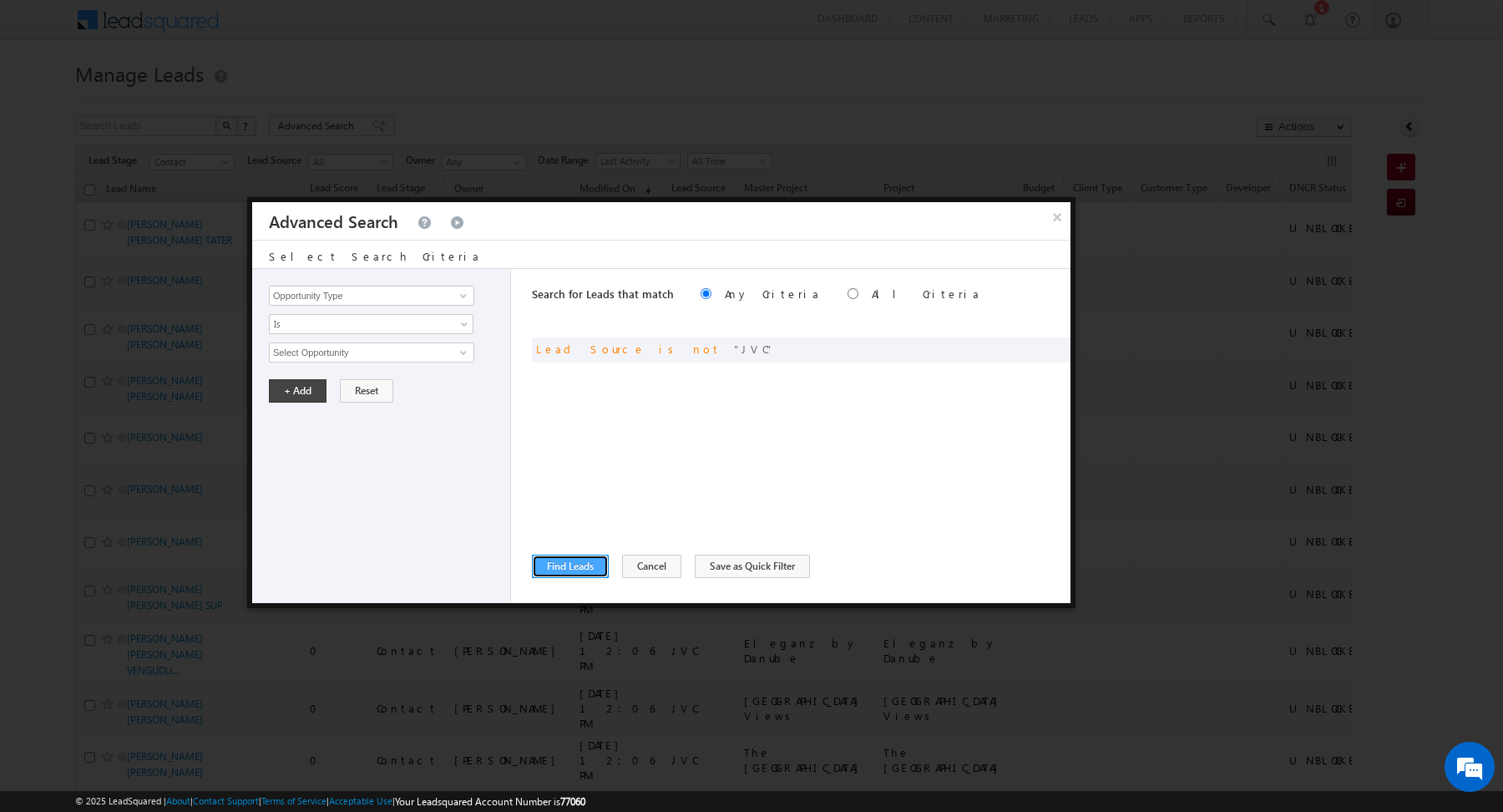
click at [566, 564] on button "Find Leads" at bounding box center [570, 566] width 77 height 24
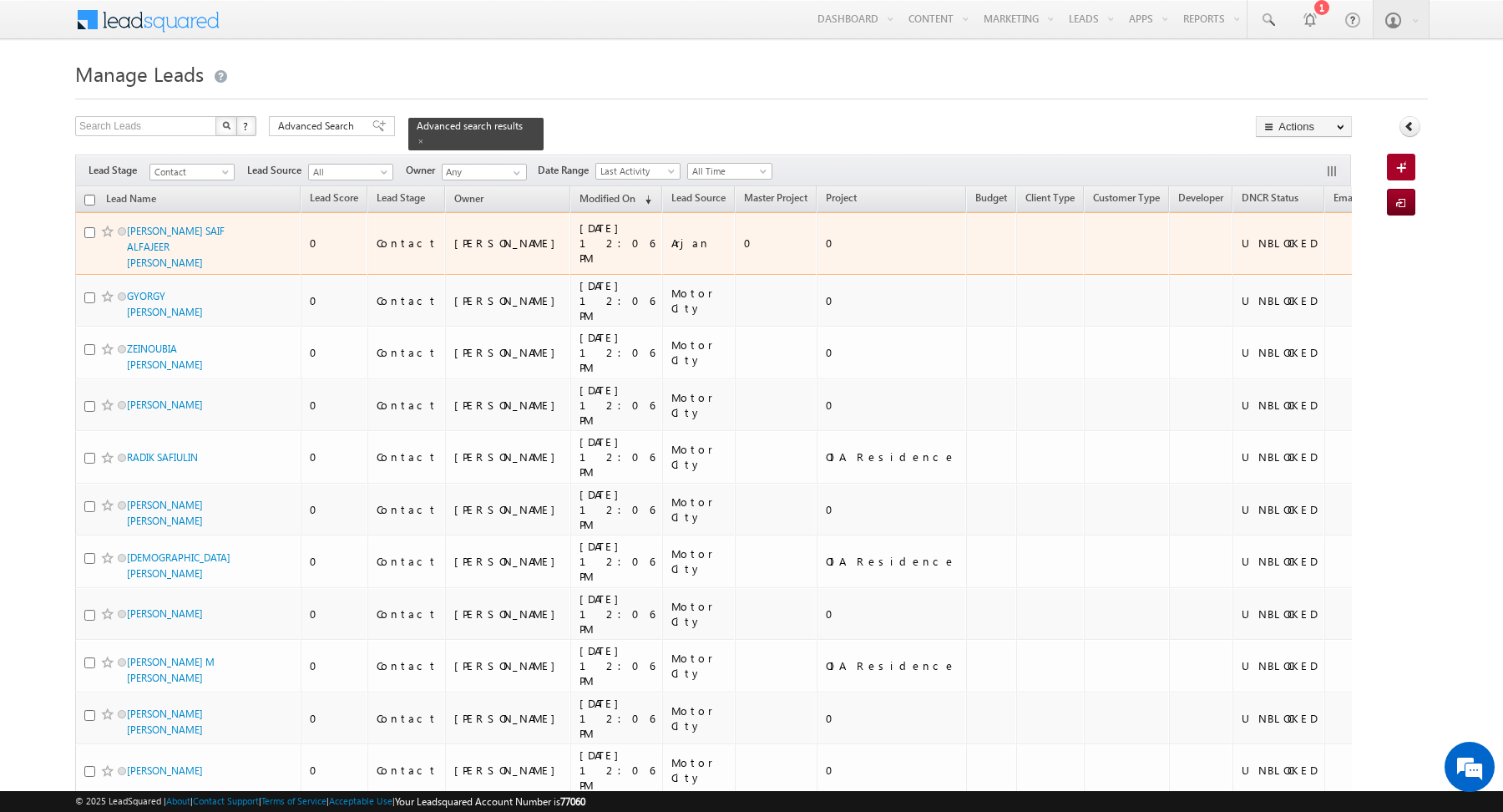
click at [193, 236] on span "[PERSON_NAME] SAIF ALFAJEER [PERSON_NAME]" at bounding box center [182, 247] width 113 height 48
click at [185, 225] on link "[PERSON_NAME] SAIF ALFAJEER [PERSON_NAME]" at bounding box center [175, 247] width 98 height 44
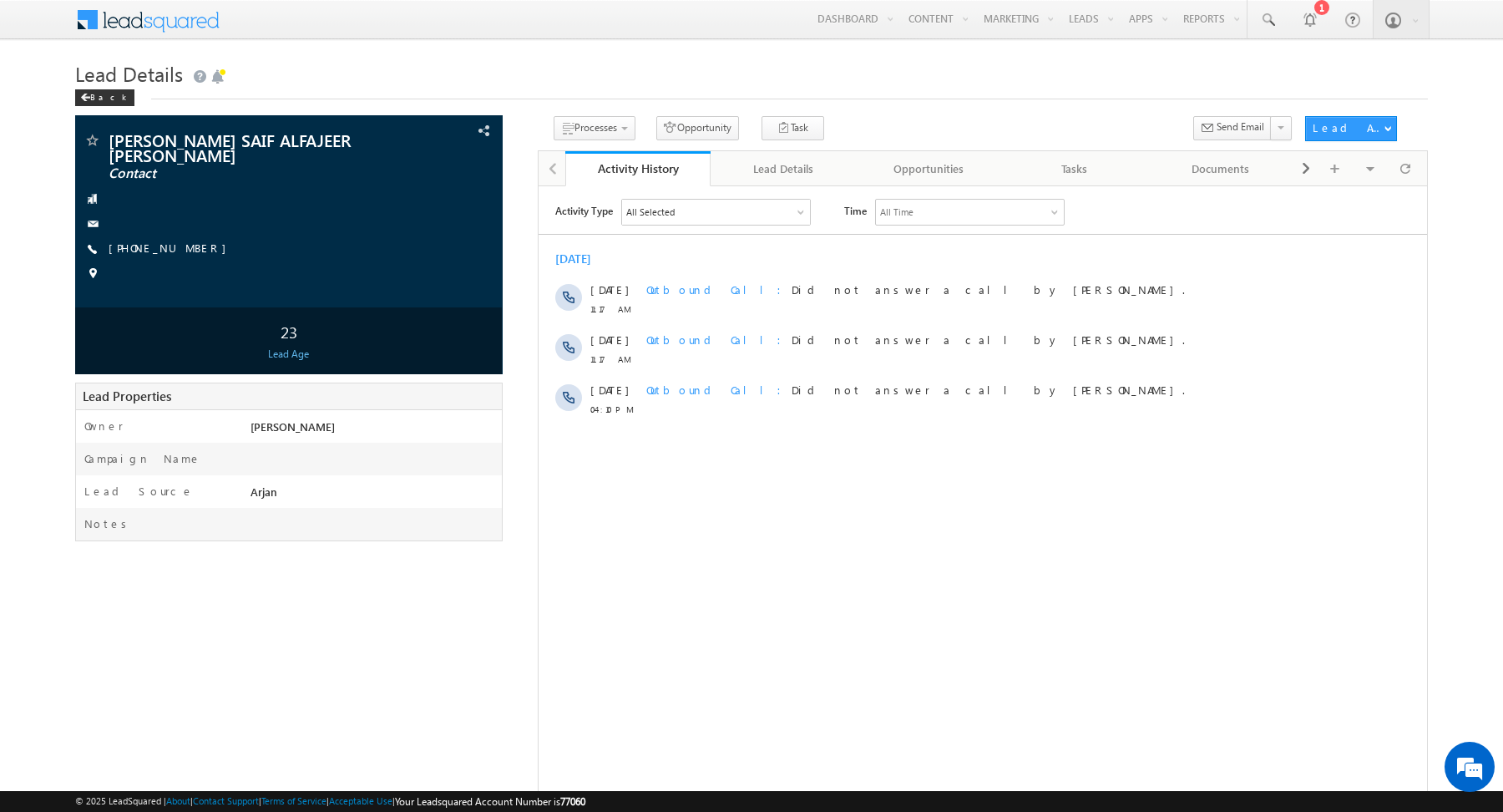
click at [765, 208] on div "All Selected" at bounding box center [715, 211] width 188 height 25
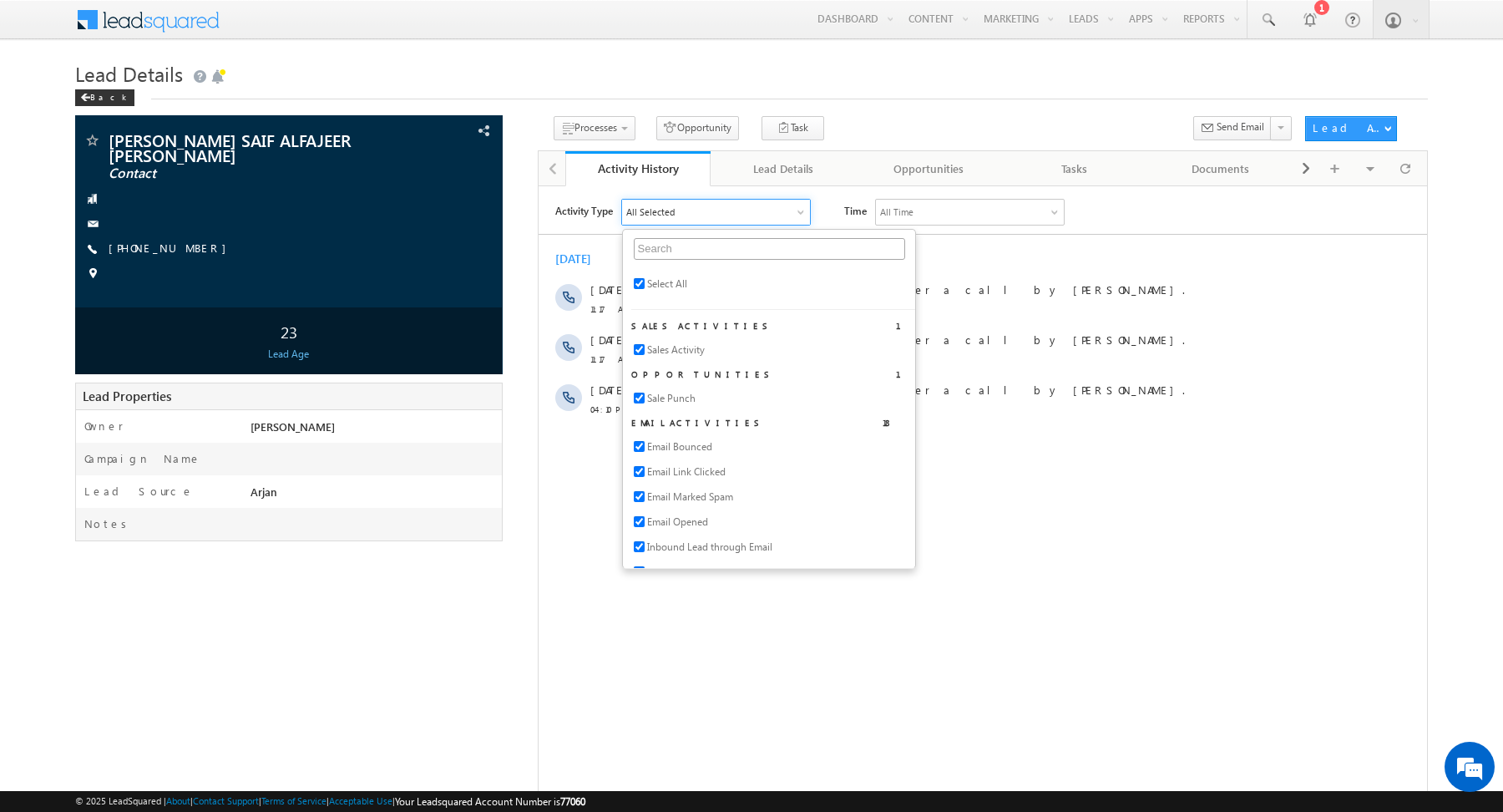
click at [900, 213] on div "All Time" at bounding box center [895, 211] width 33 height 15
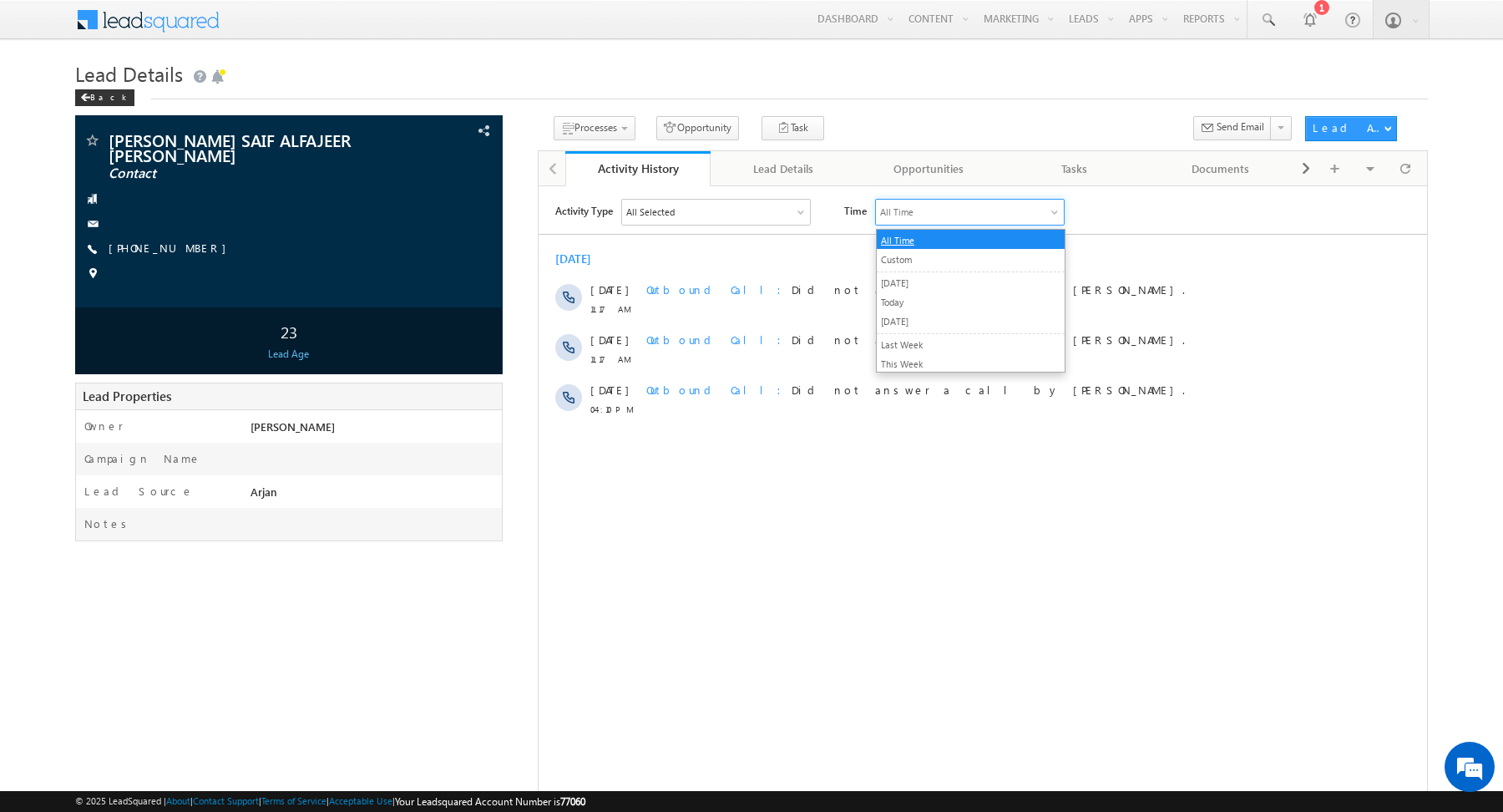
click at [893, 240] on link "All Time" at bounding box center [896, 239] width 33 height 11
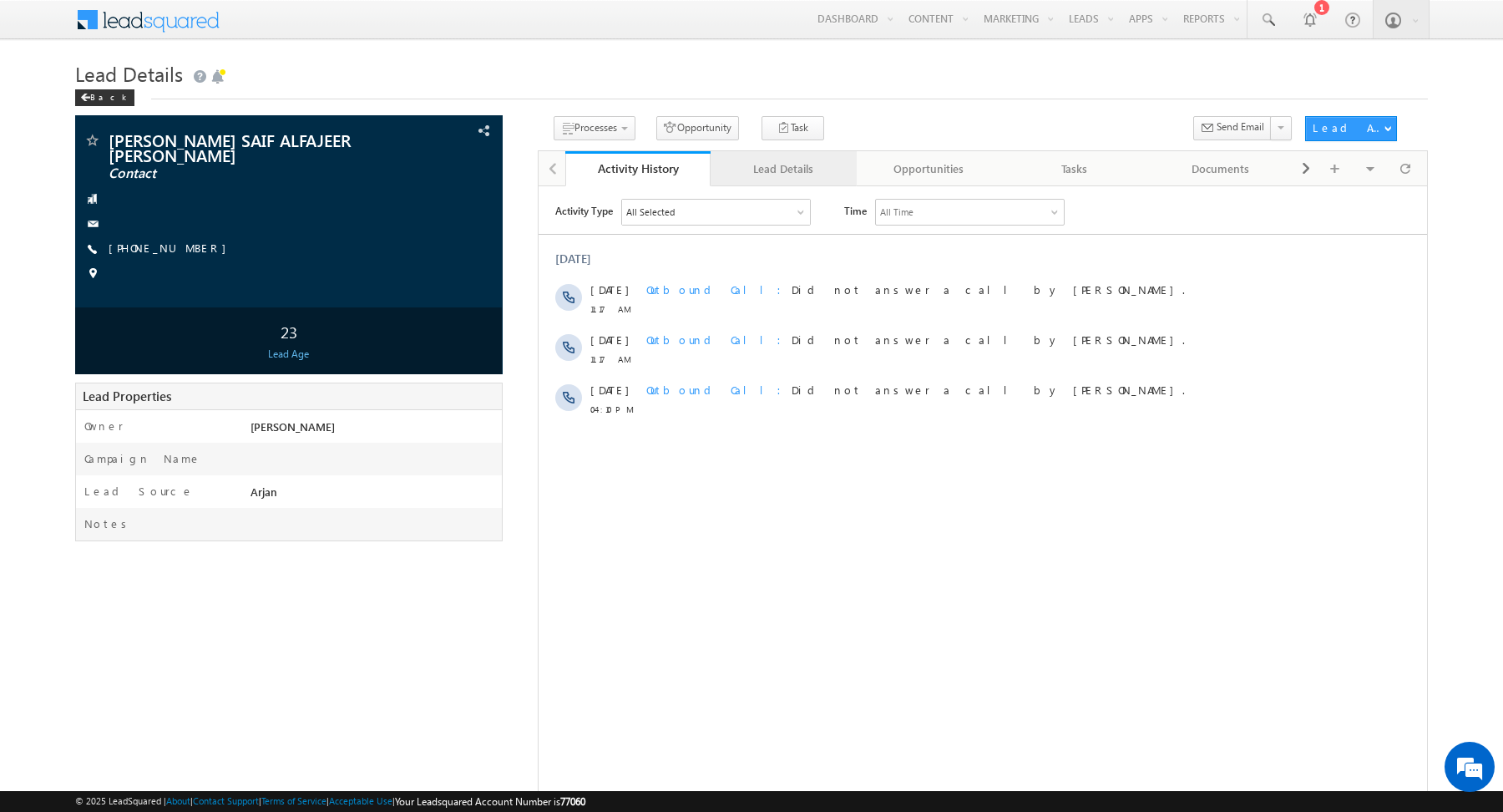
click at [787, 167] on div "Lead Details" at bounding box center [783, 169] width 117 height 20
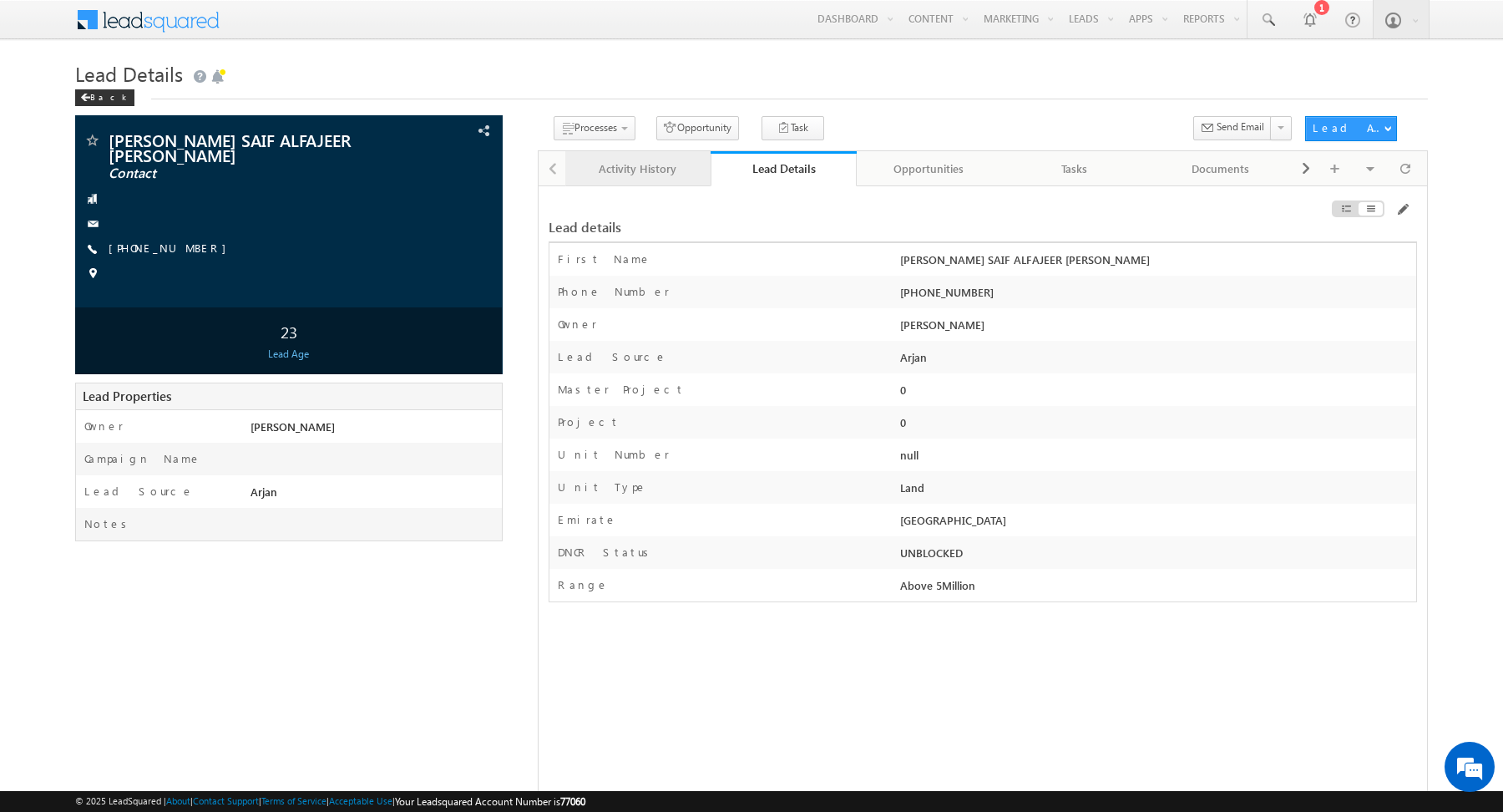
click at [648, 160] on div "Activity History" at bounding box center [637, 169] width 117 height 20
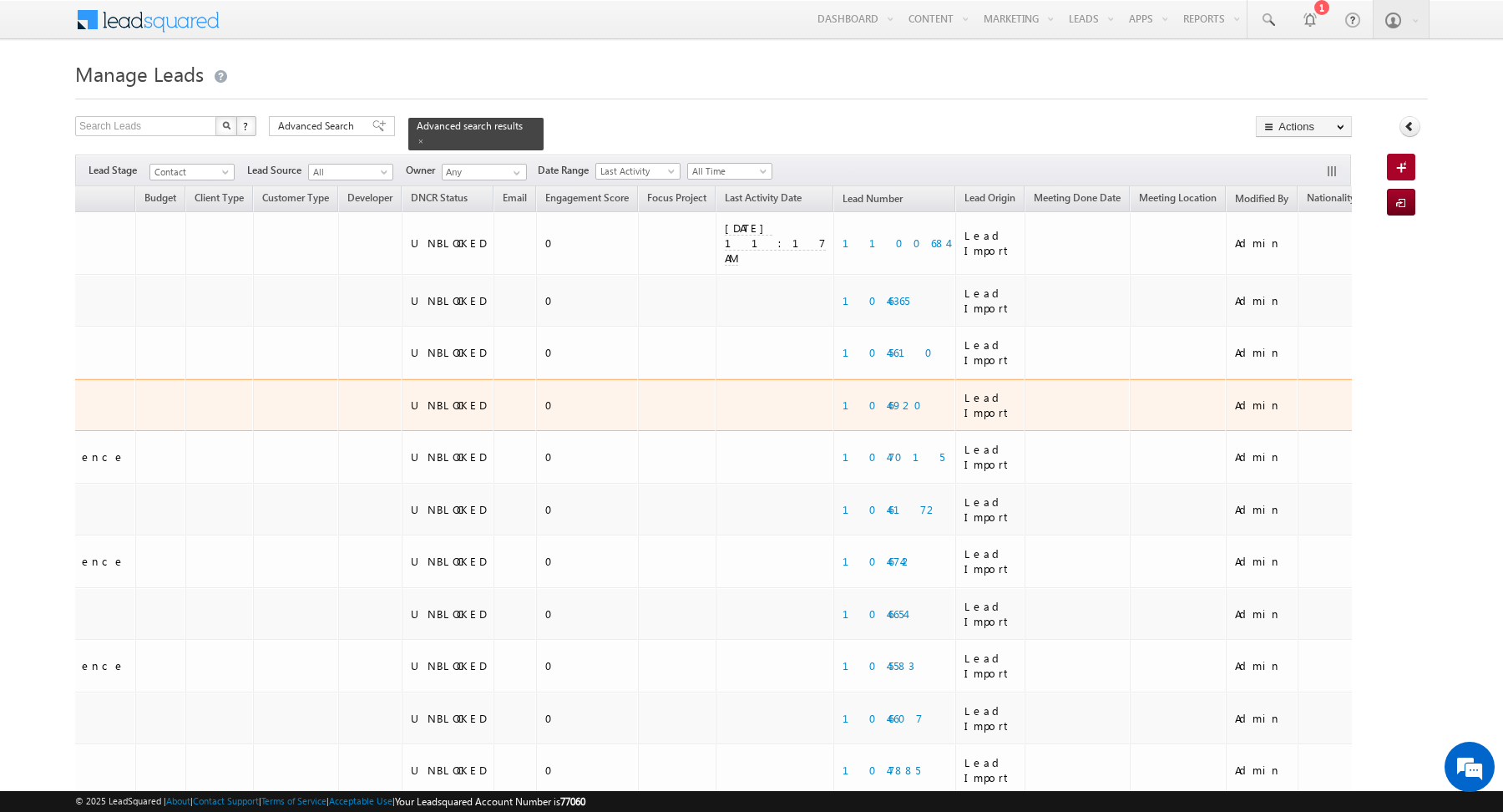
scroll to position [0, 874]
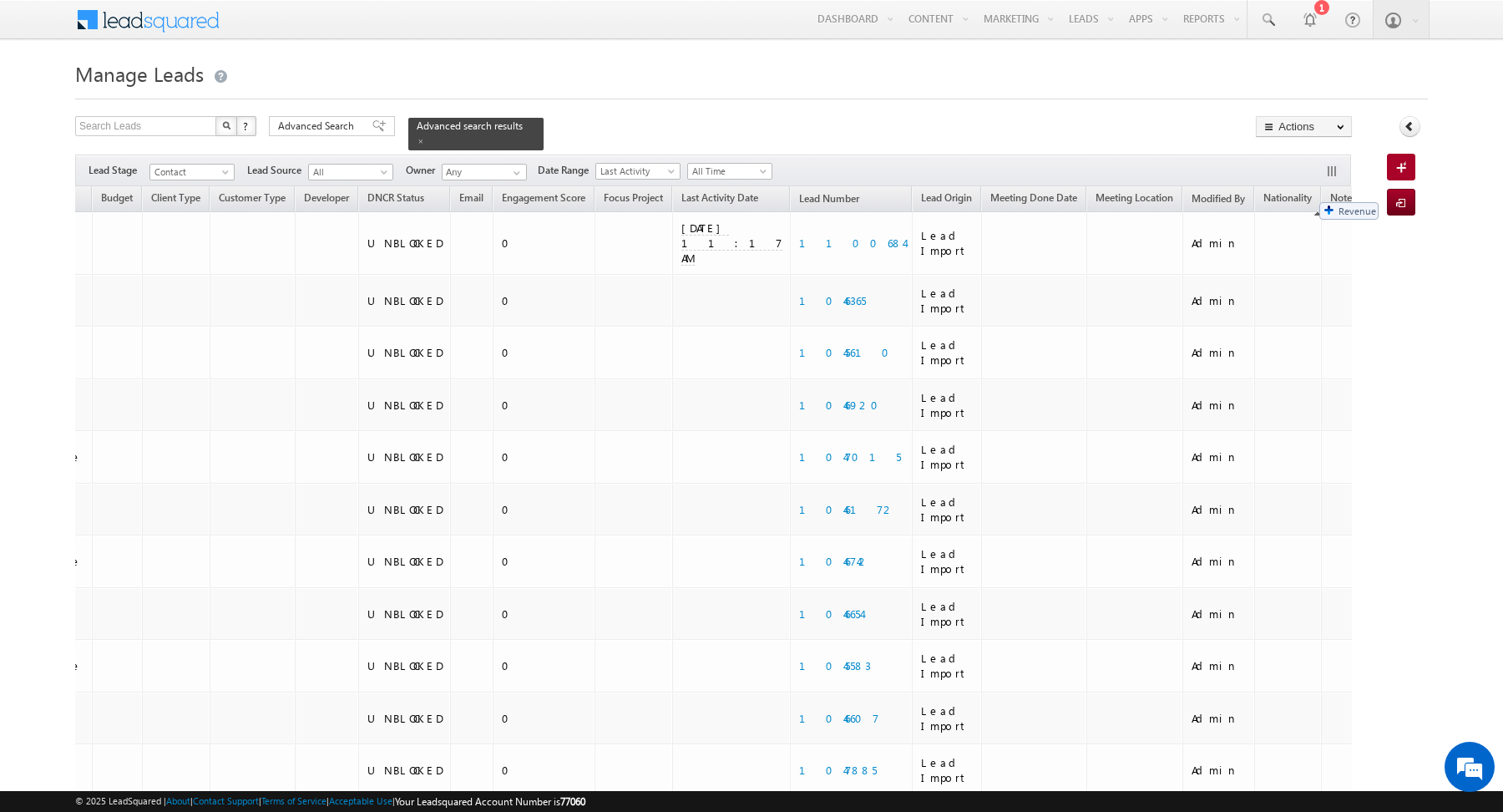
drag, startPoint x: 1058, startPoint y: 197, endPoint x: 1311, endPoint y: 193, distance: 253.0
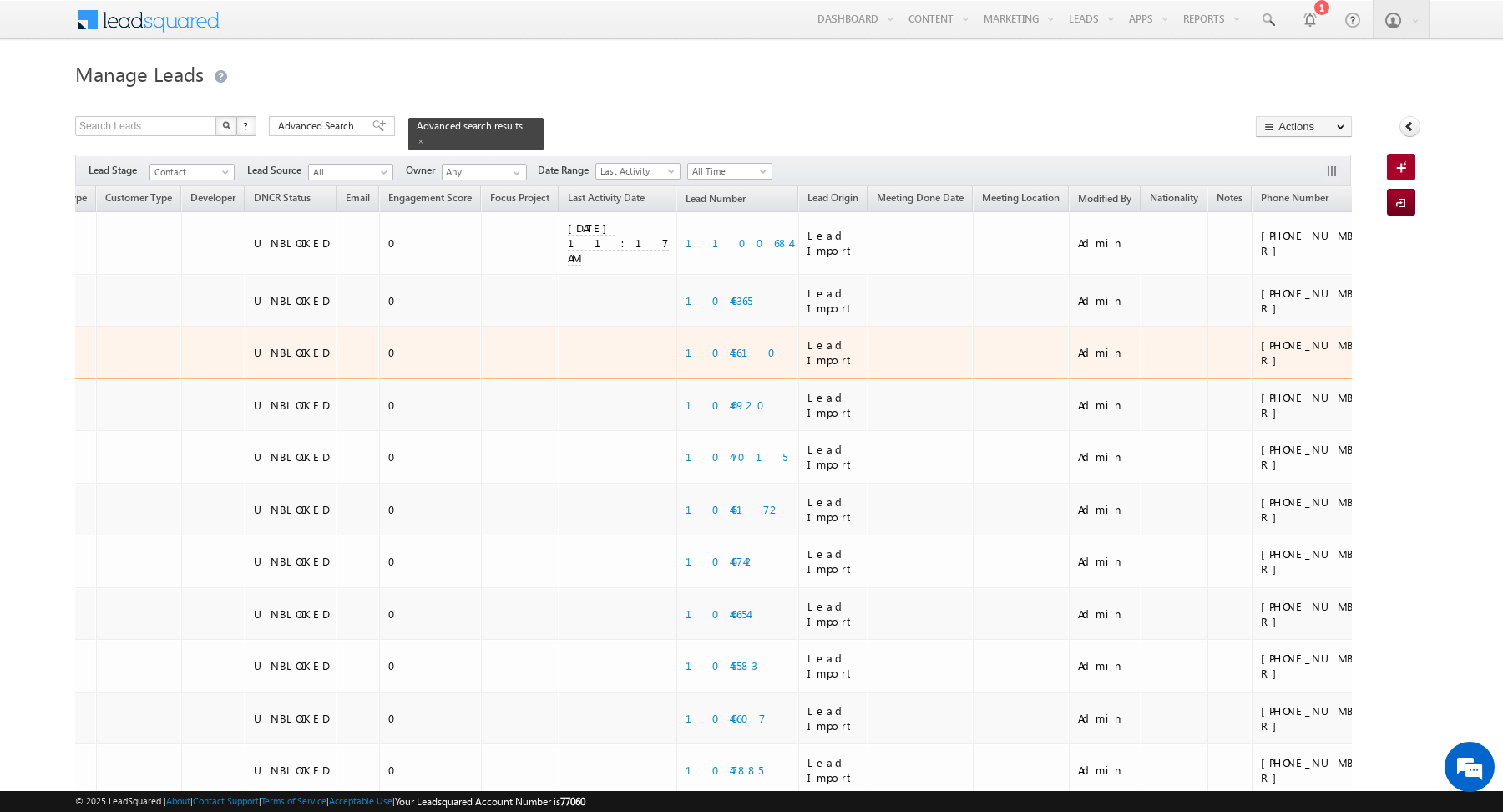
scroll to position [0, 1138]
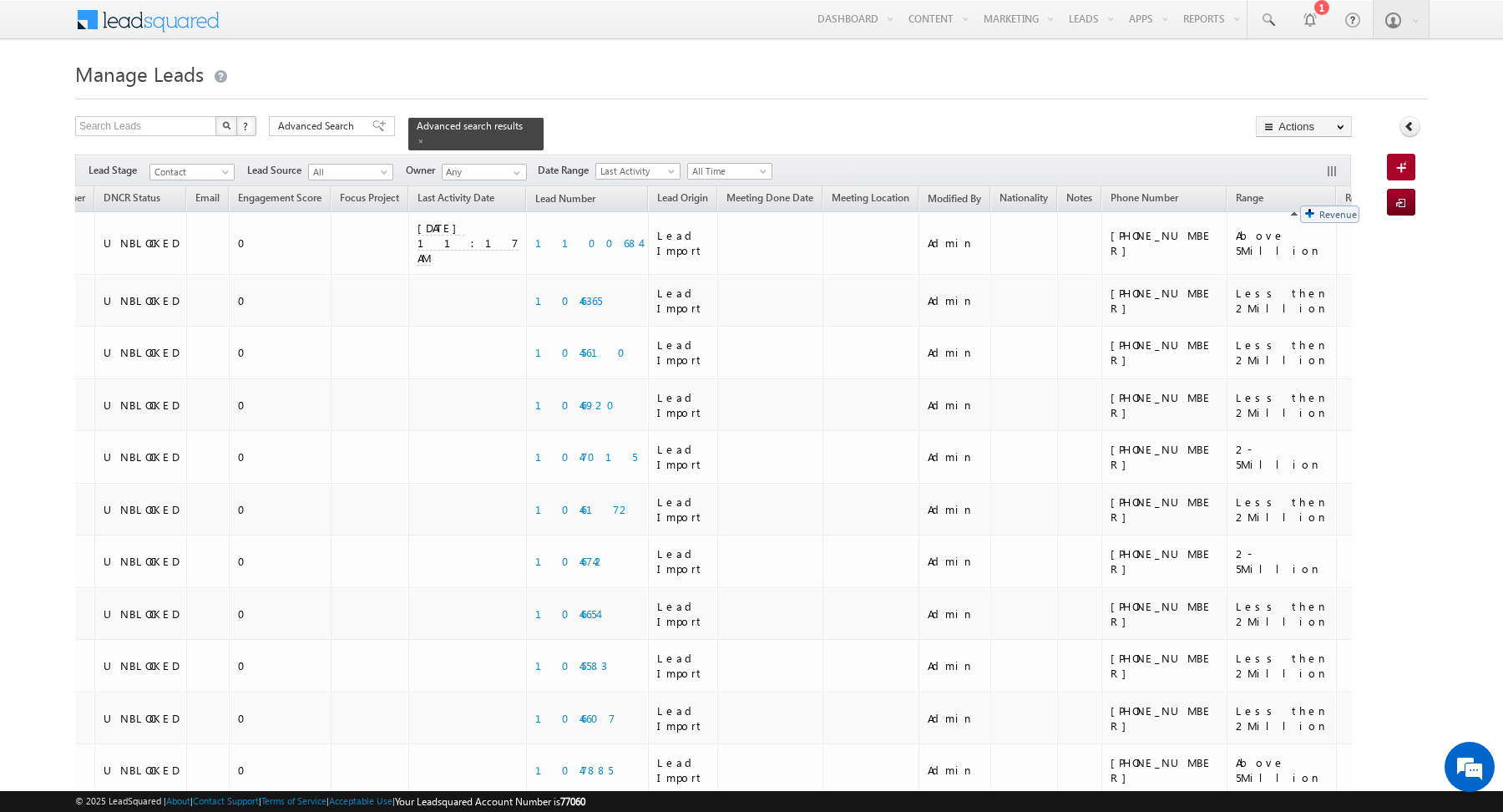
drag, startPoint x: 1011, startPoint y: 200, endPoint x: 1291, endPoint y: 197, distance: 280.0
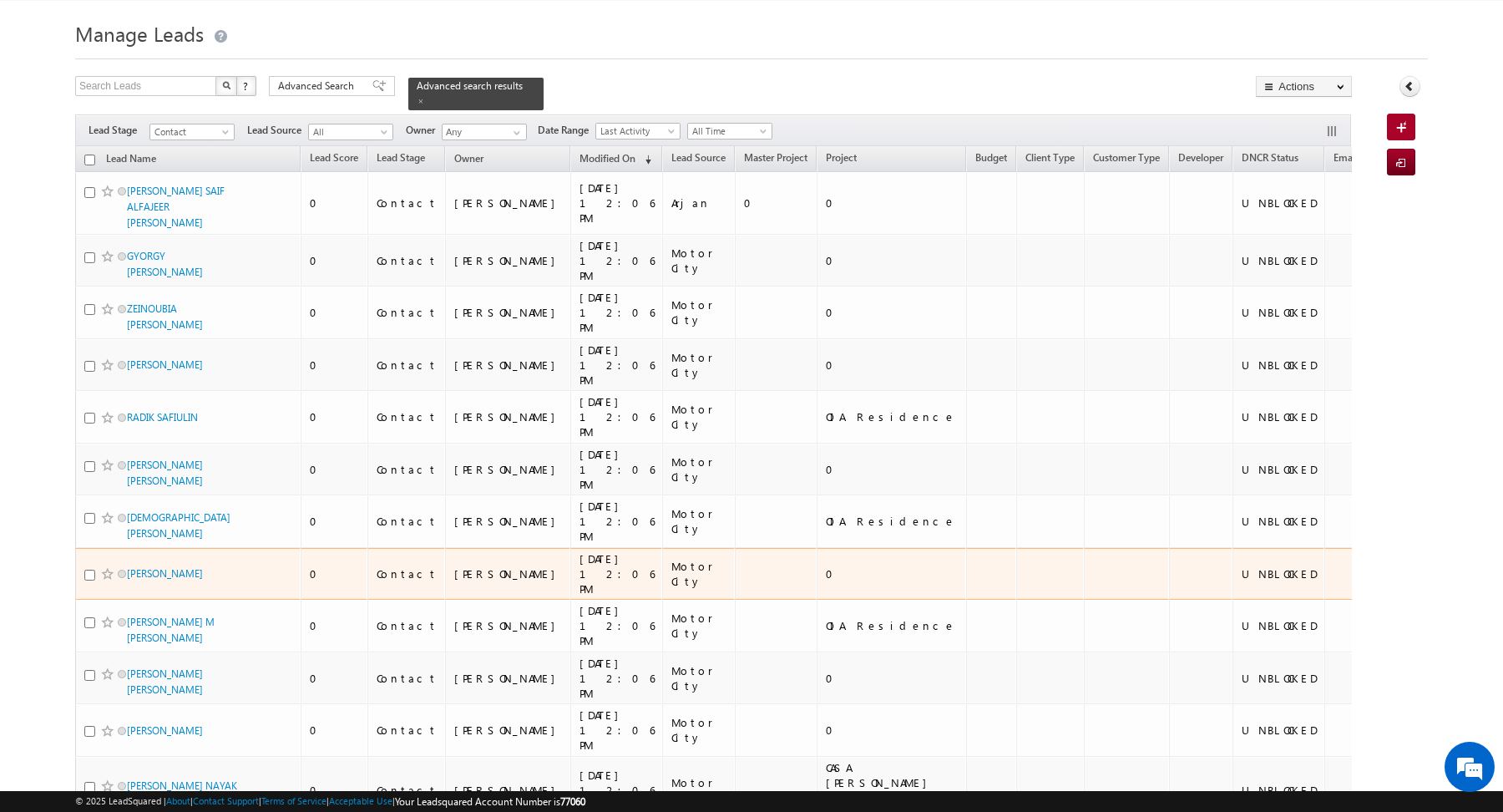
scroll to position [0, 0]
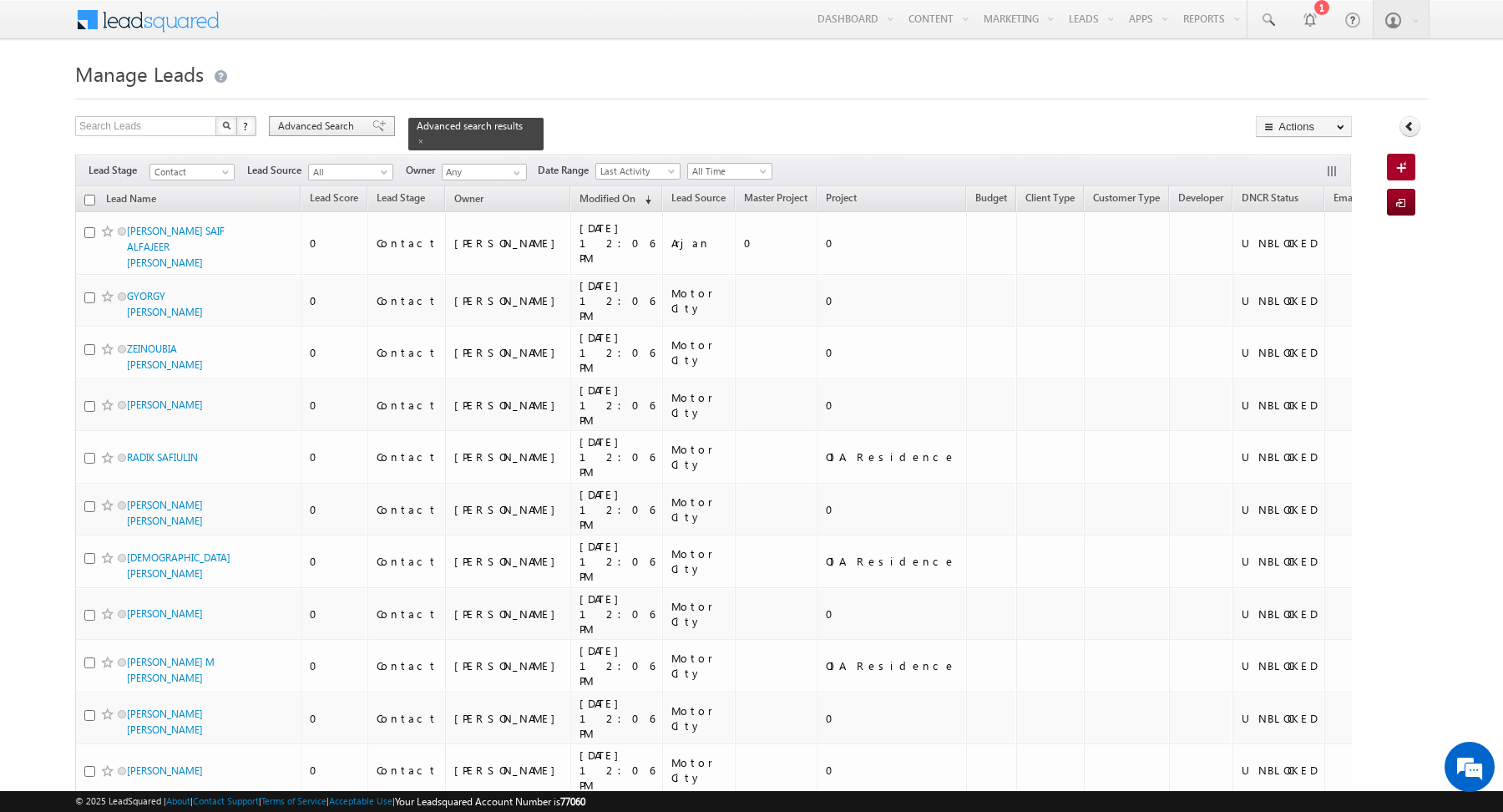
click at [313, 126] on span "Advanced Search" at bounding box center [318, 126] width 81 height 15
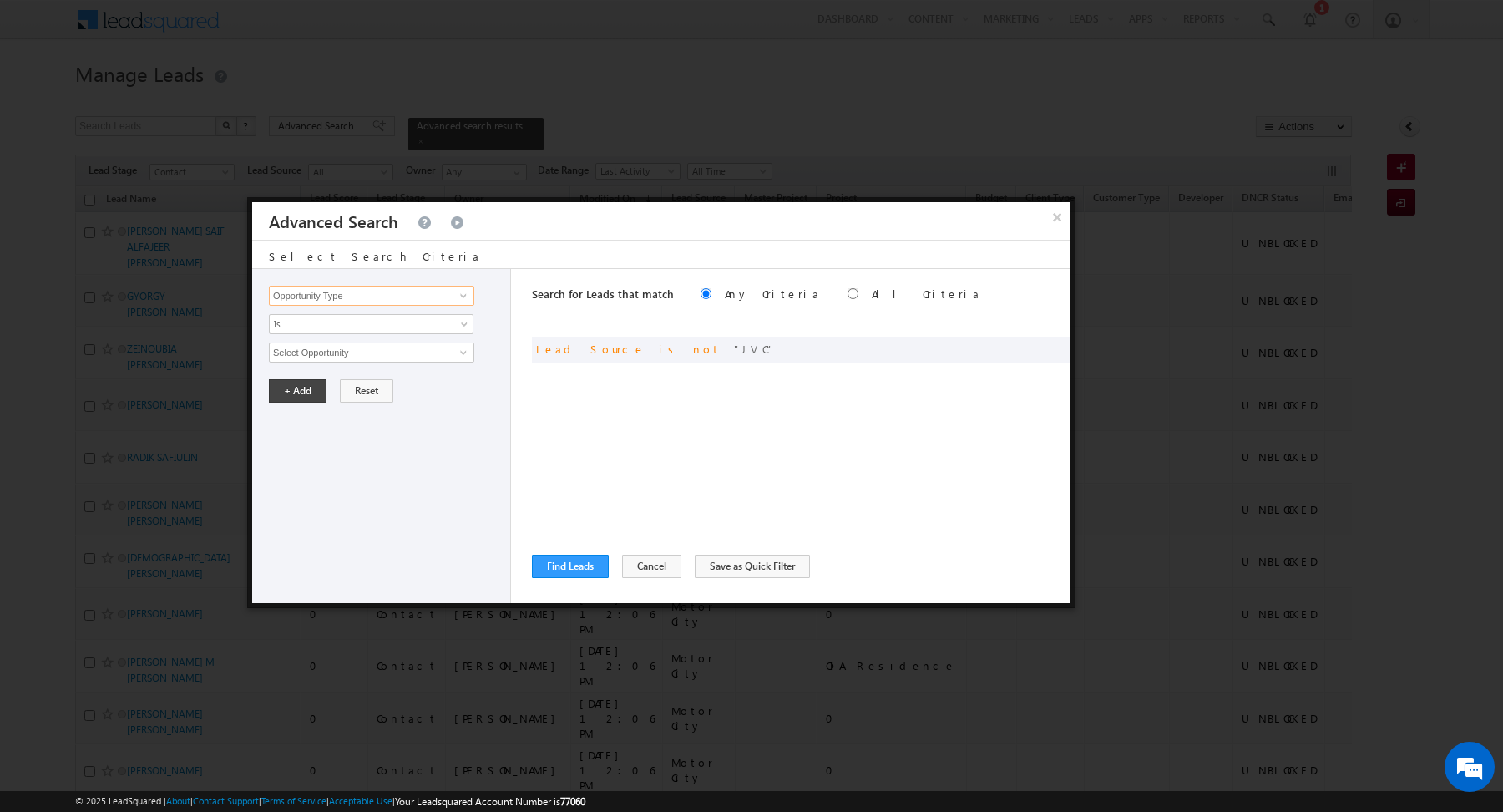
click at [437, 294] on input "Opportunity Type" at bounding box center [371, 296] width 205 height 20
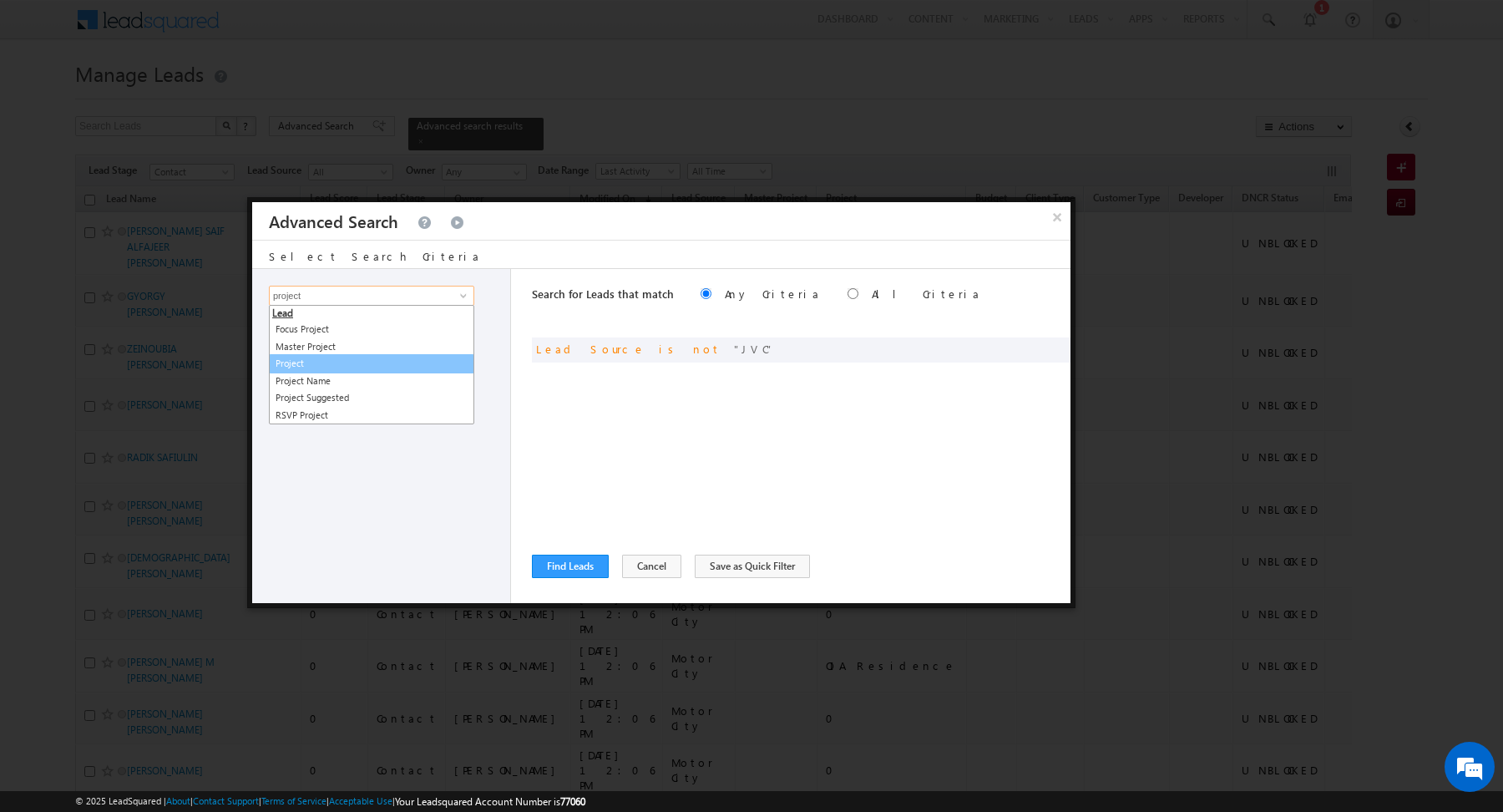
click at [417, 362] on link "Project" at bounding box center [371, 363] width 205 height 19
type input "Project"
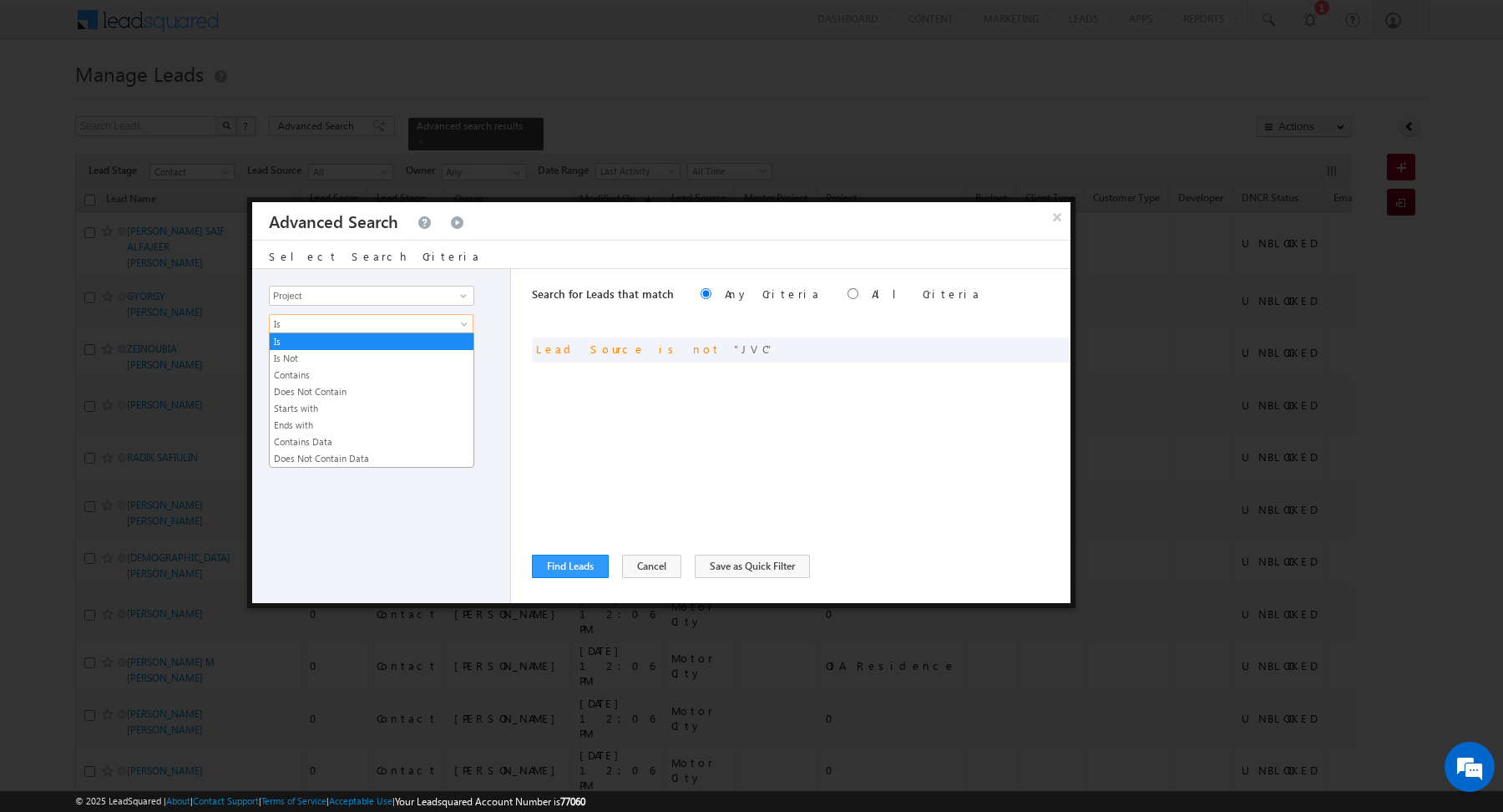
click at [386, 321] on span "Is" at bounding box center [360, 324] width 181 height 15
click at [354, 373] on link "Contains" at bounding box center [371, 375] width 203 height 15
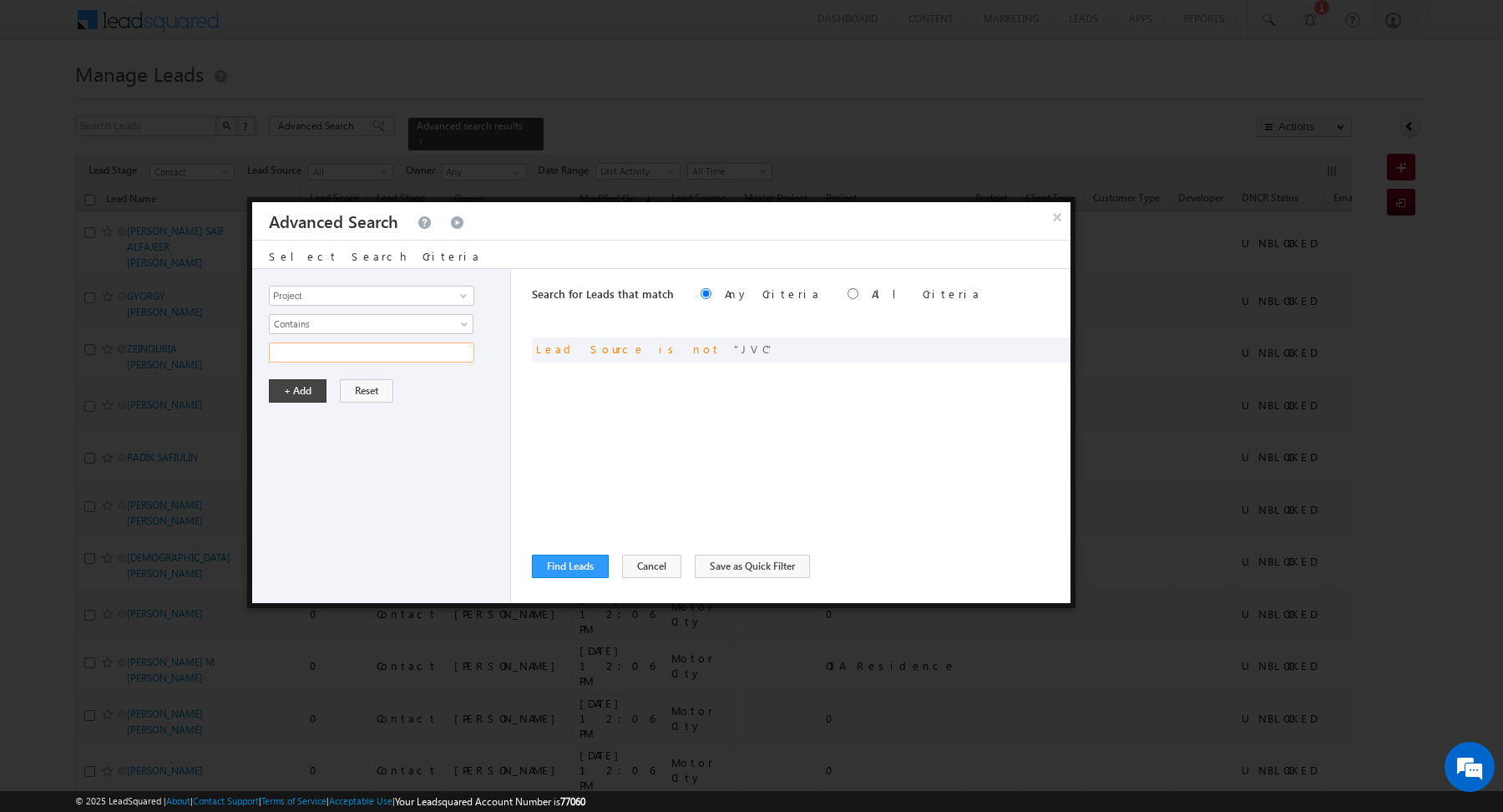
click at [334, 345] on input "text" at bounding box center [371, 353] width 205 height 20
type input "oia"
click at [295, 388] on button "+ Add" at bounding box center [297, 391] width 58 height 24
click at [848, 293] on input "radio" at bounding box center [853, 293] width 11 height 11
radio input "true"
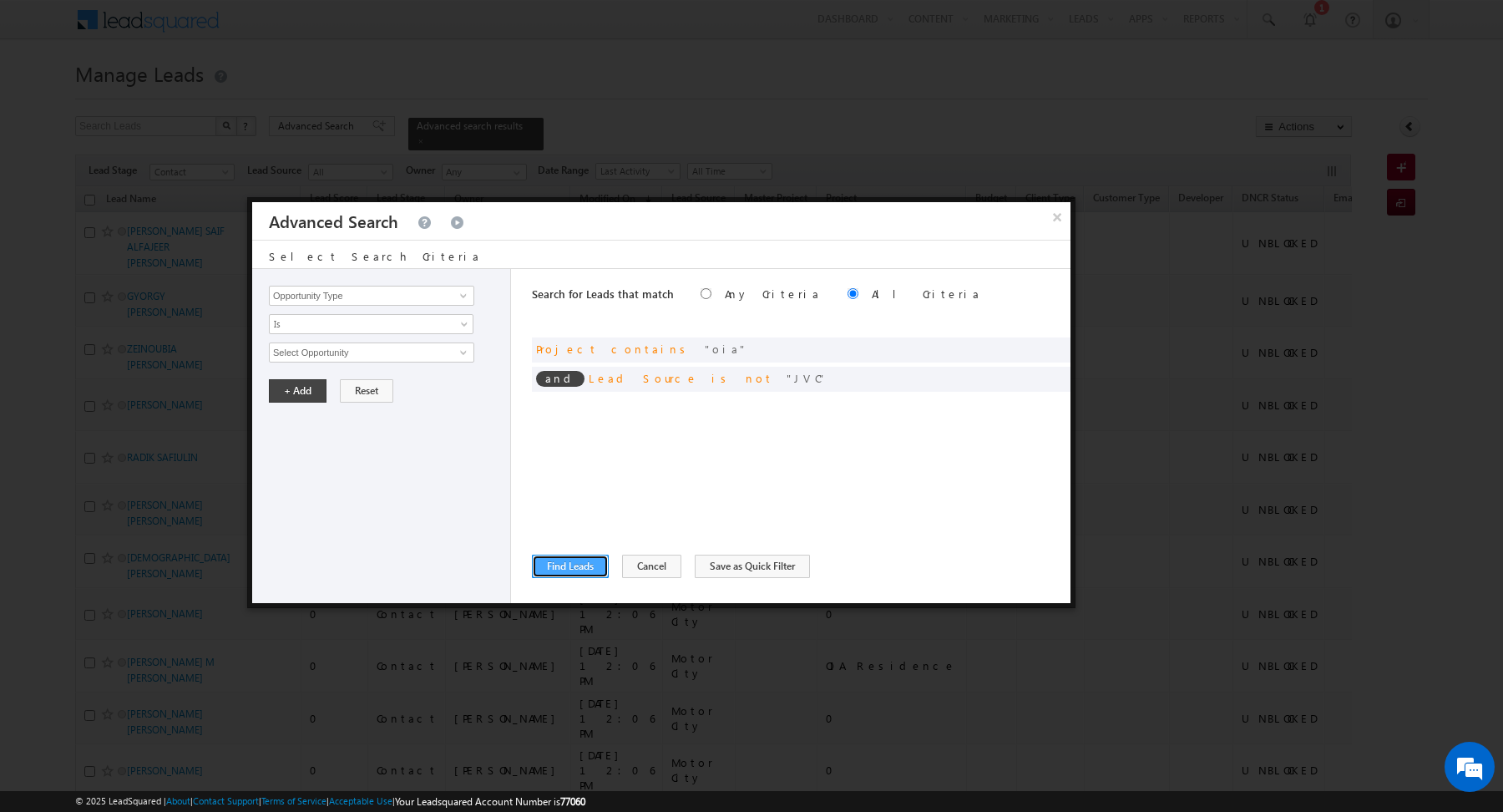
click at [569, 558] on button "Find Leads" at bounding box center [570, 566] width 77 height 24
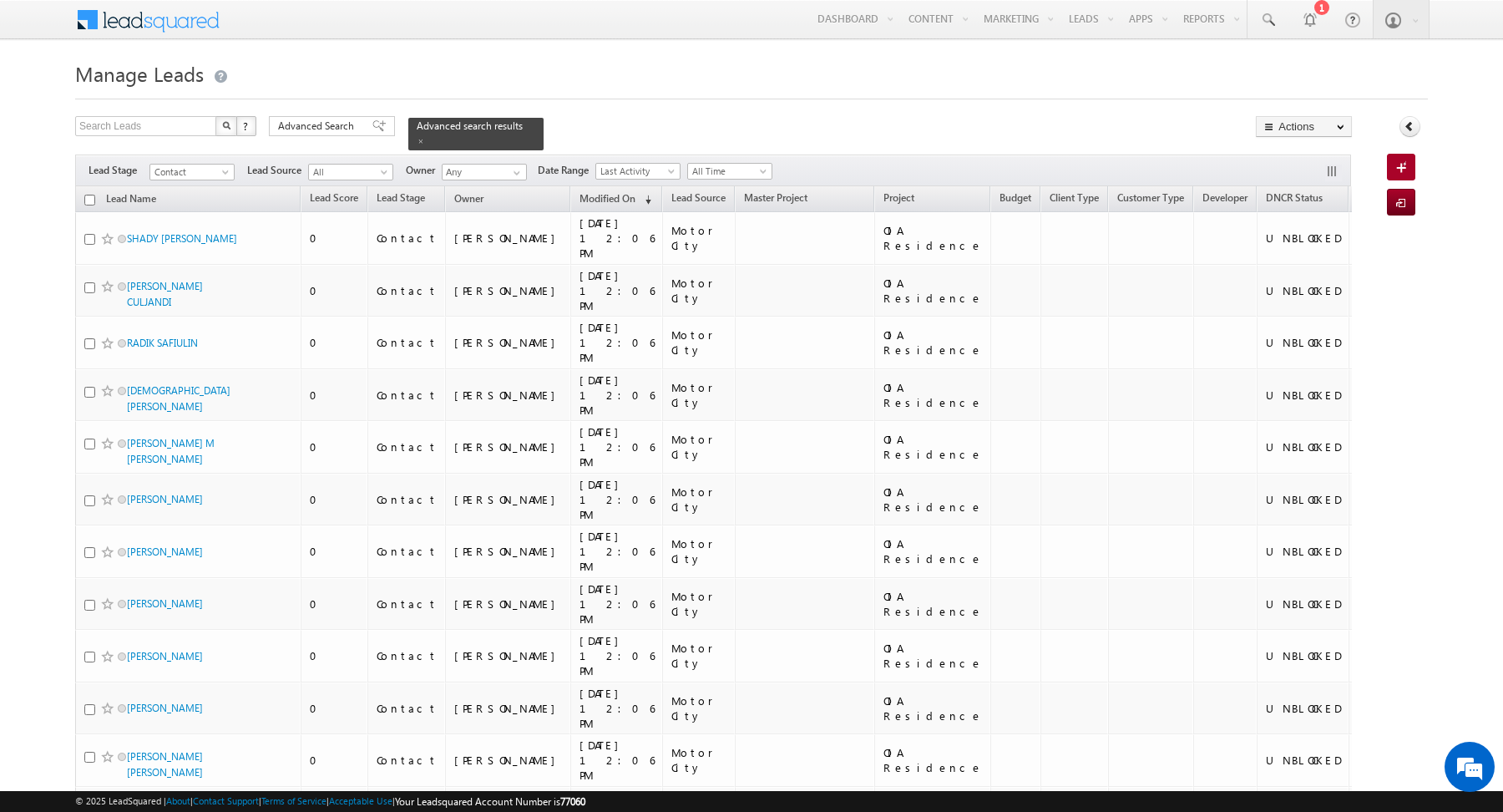
click at [92, 200] on input "checkbox" at bounding box center [90, 200] width 11 height 11
checkbox input "true"
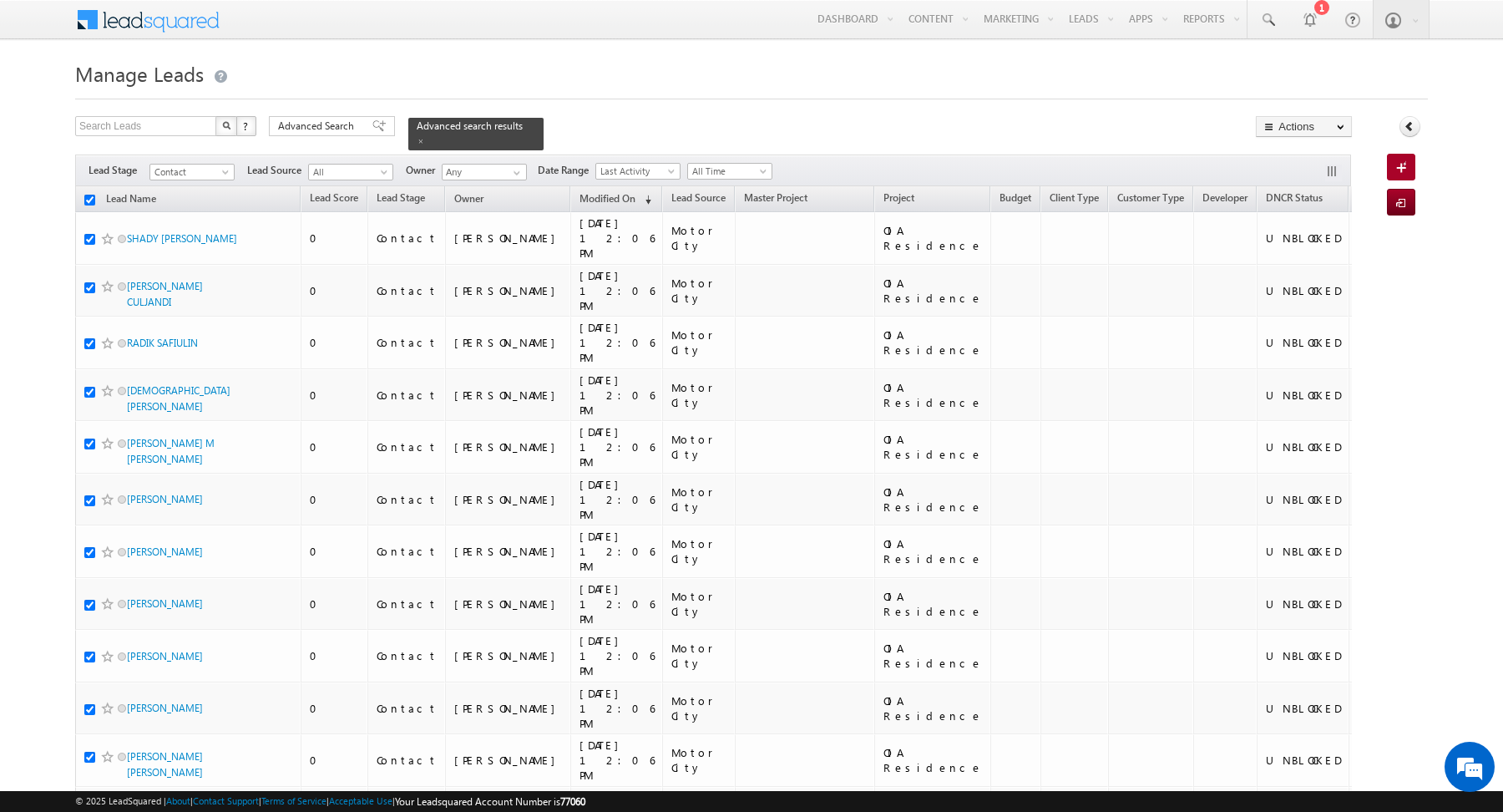
checkbox input "true"
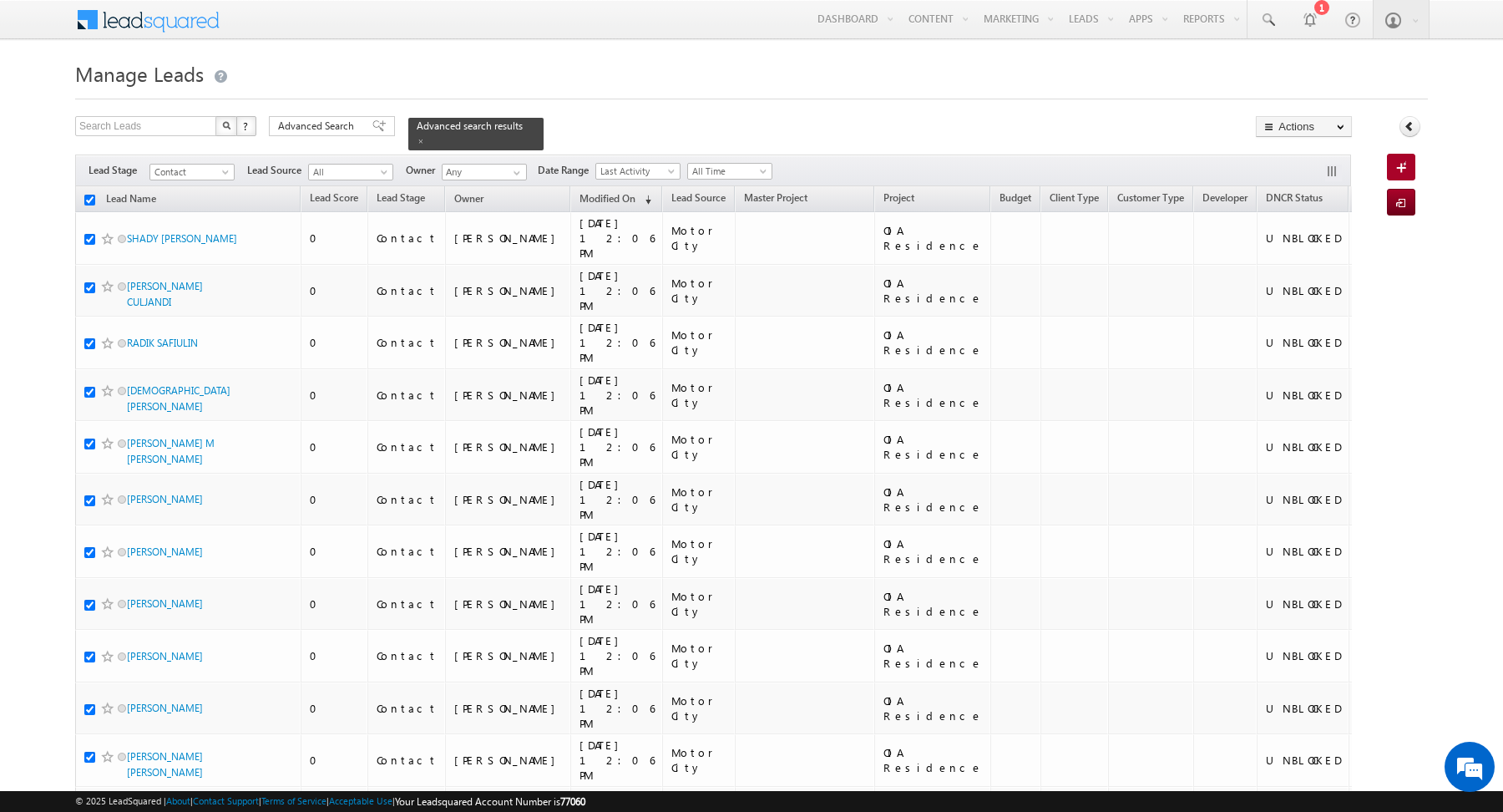
checkbox input "true"
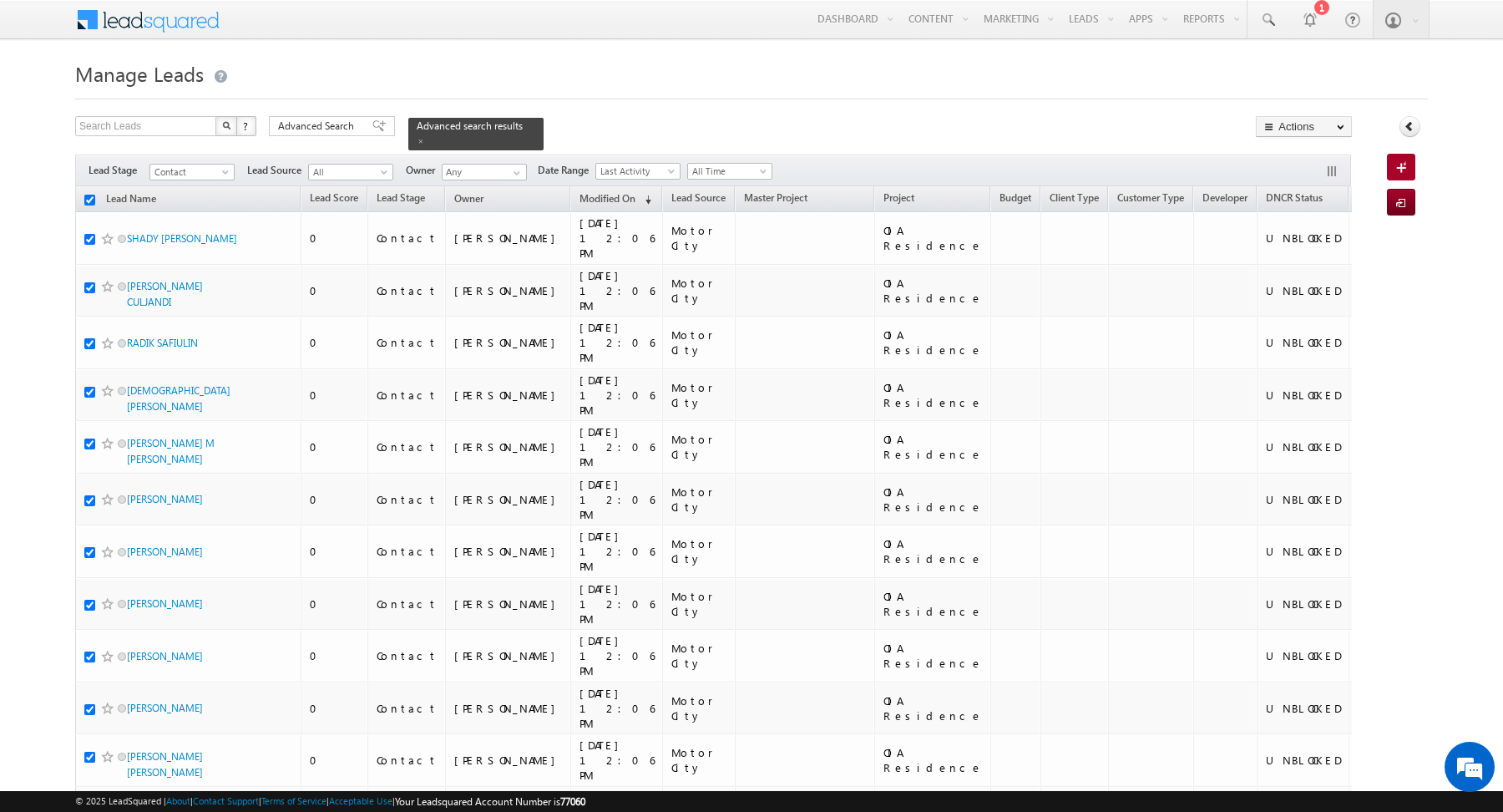
checkbox input "true"
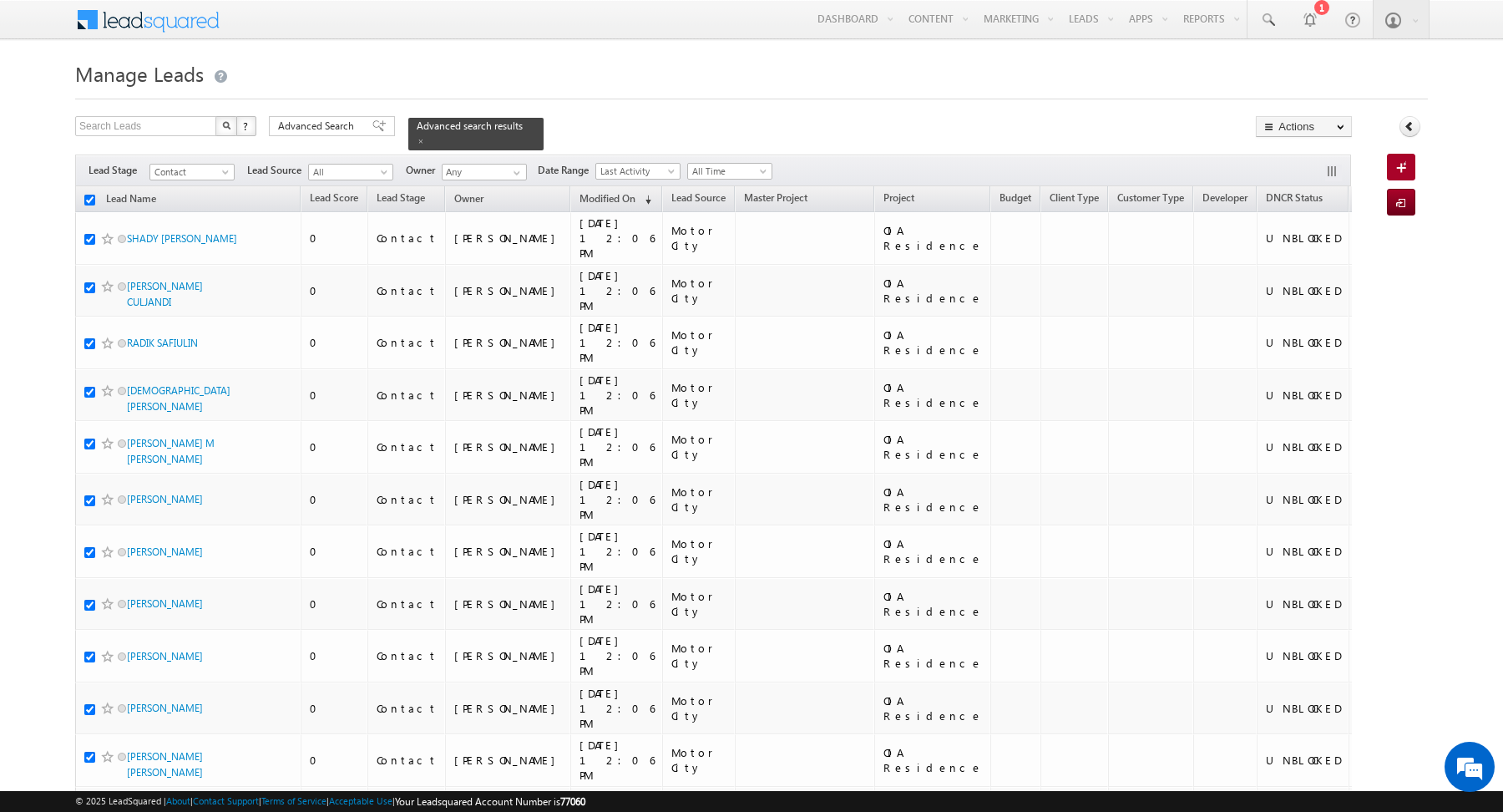
checkbox input "true"
click at [1327, 274] on link "Change Owner" at bounding box center [1303, 270] width 94 height 20
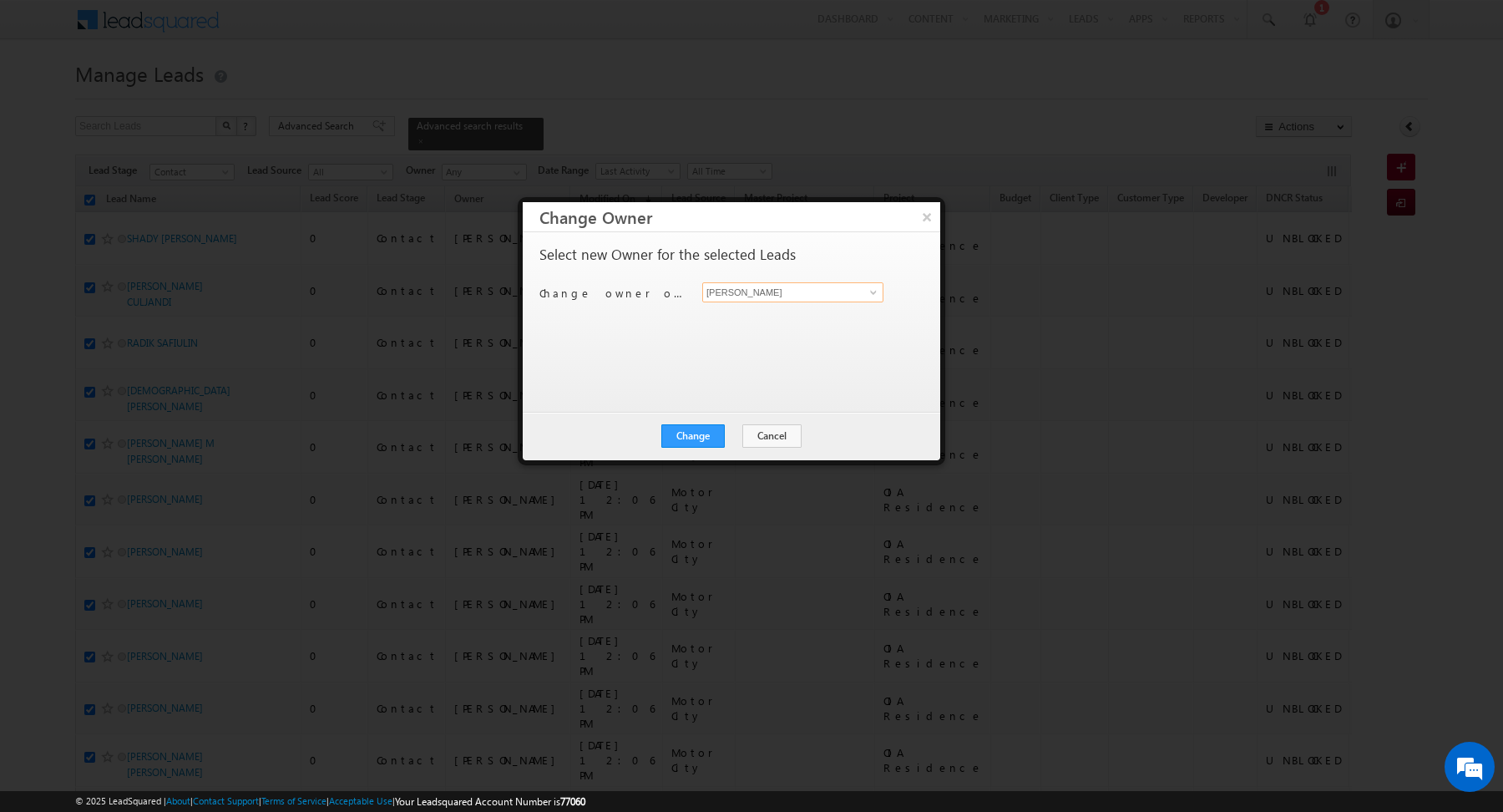
click at [829, 289] on input "[PERSON_NAME]" at bounding box center [793, 292] width 181 height 20
click at [802, 318] on span "[PERSON_NAME][EMAIL_ADDRESS][DOMAIN_NAME]" at bounding box center [784, 324] width 150 height 13
type input "[PERSON_NAME]"
click at [695, 432] on button "Change" at bounding box center [693, 436] width 63 height 24
click at [736, 436] on button "Close" at bounding box center [734, 436] width 53 height 24
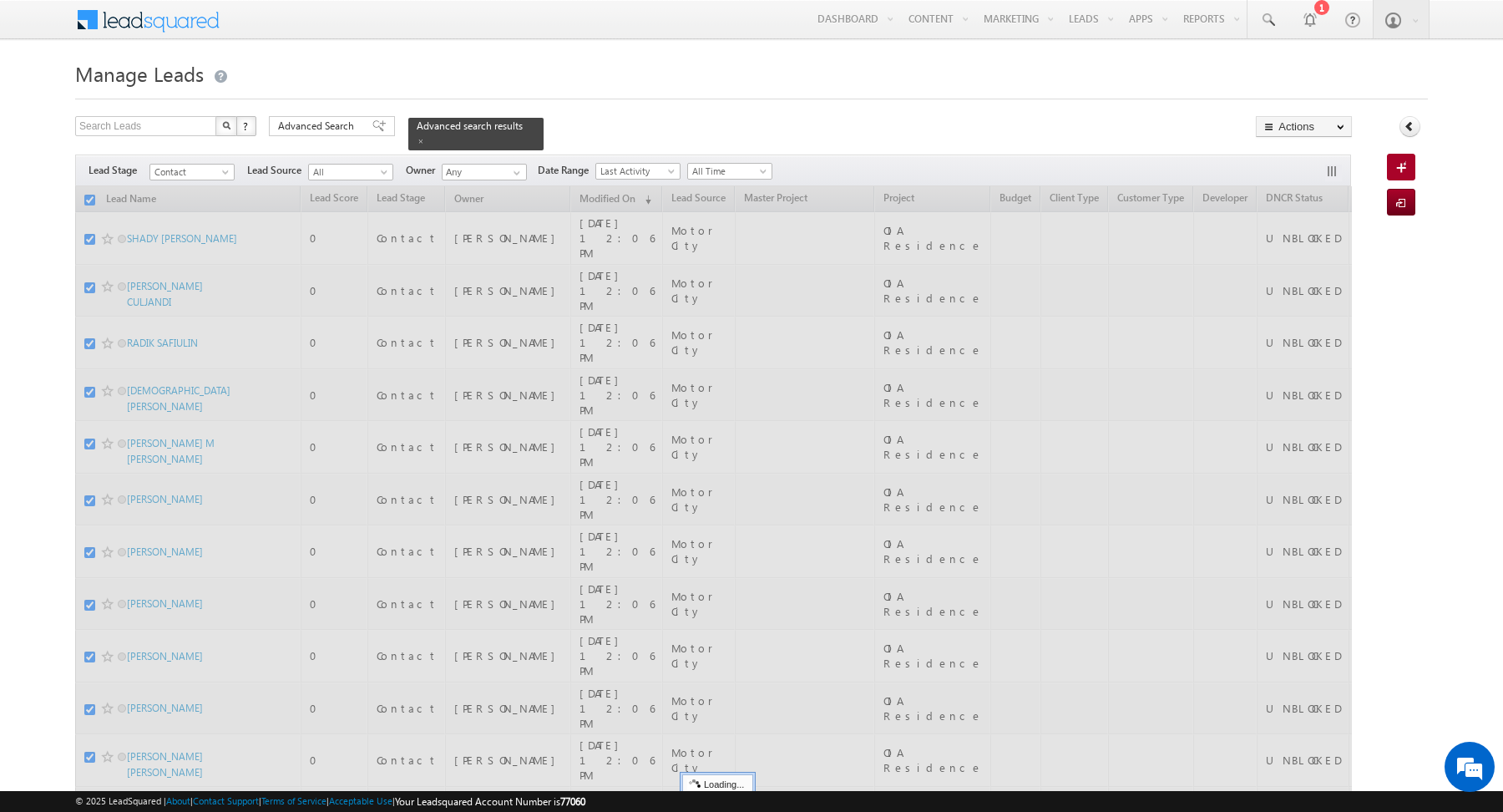
checkbox input "false"
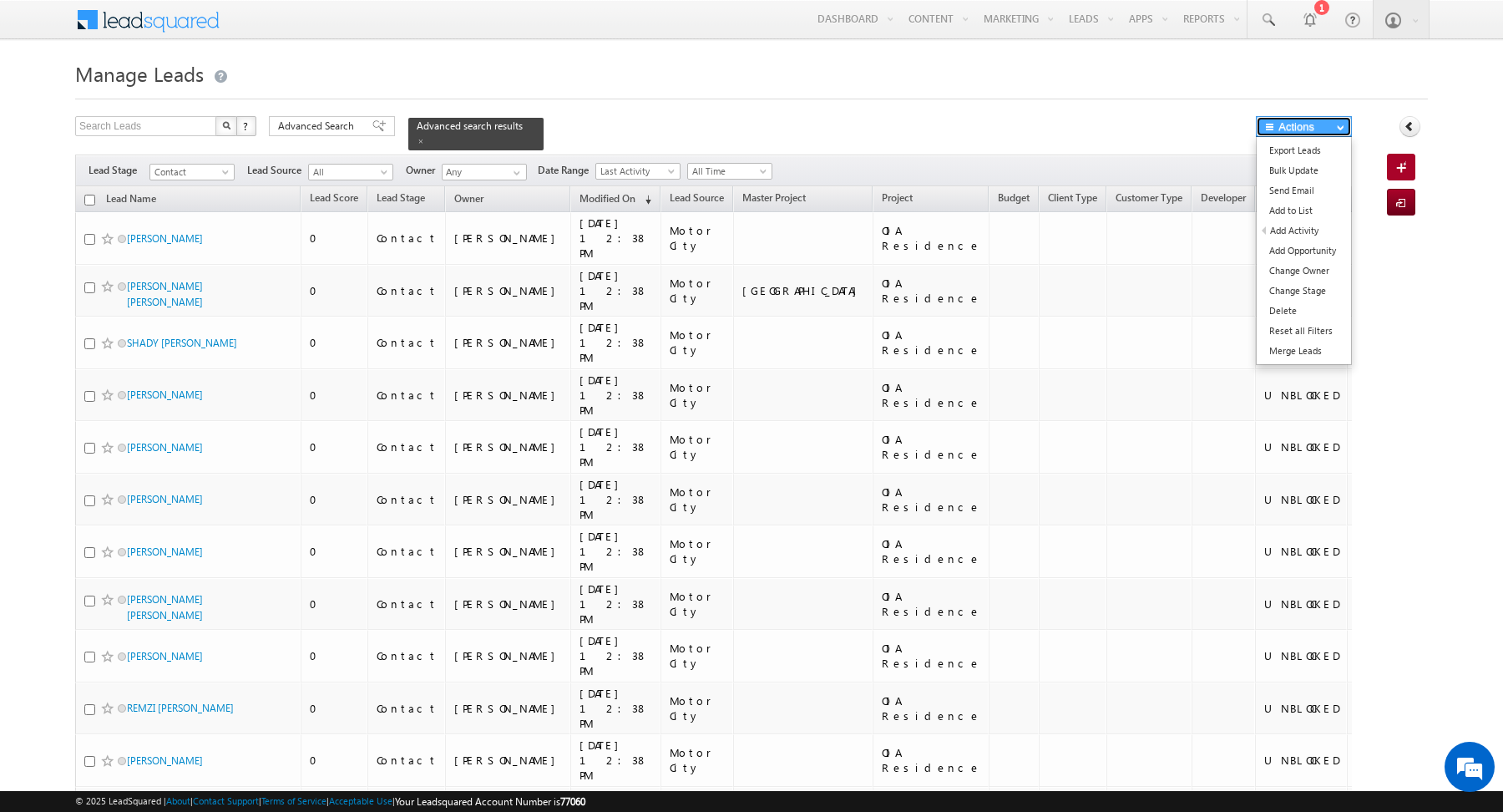
click at [1340, 125] on span "button" at bounding box center [1341, 126] width 7 height 6
click at [921, 130] on div "Search Leads X ? 22 results found Advanced Search Advanced Search Advanced sear…" at bounding box center [713, 133] width 1277 height 34
click at [510, 177] on span at bounding box center [517, 172] width 14 height 14
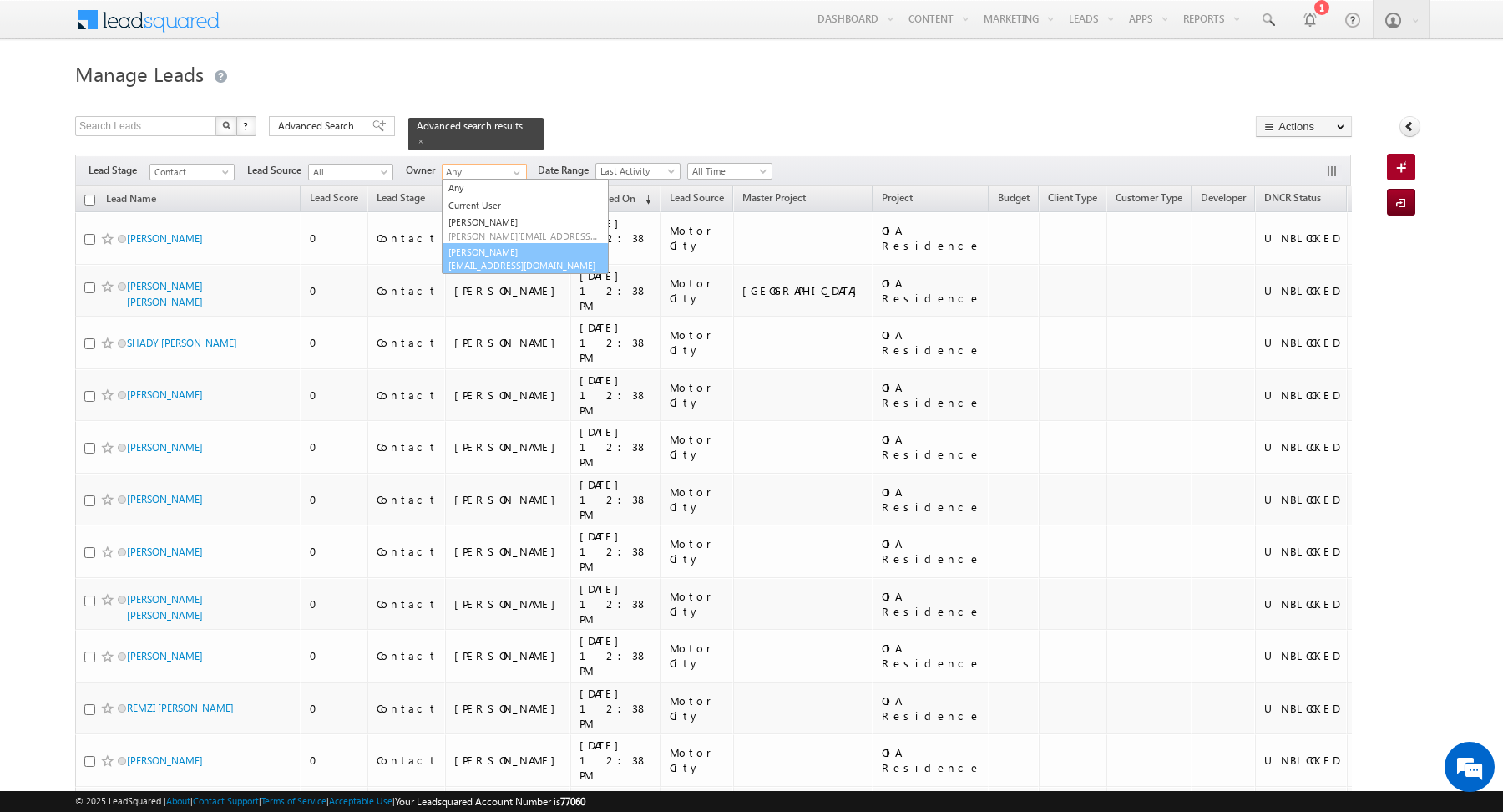
click at [502, 254] on link "[PERSON_NAME] [EMAIL_ADDRESS][DOMAIN_NAME]" at bounding box center [525, 258] width 167 height 32
type input "[PERSON_NAME]"
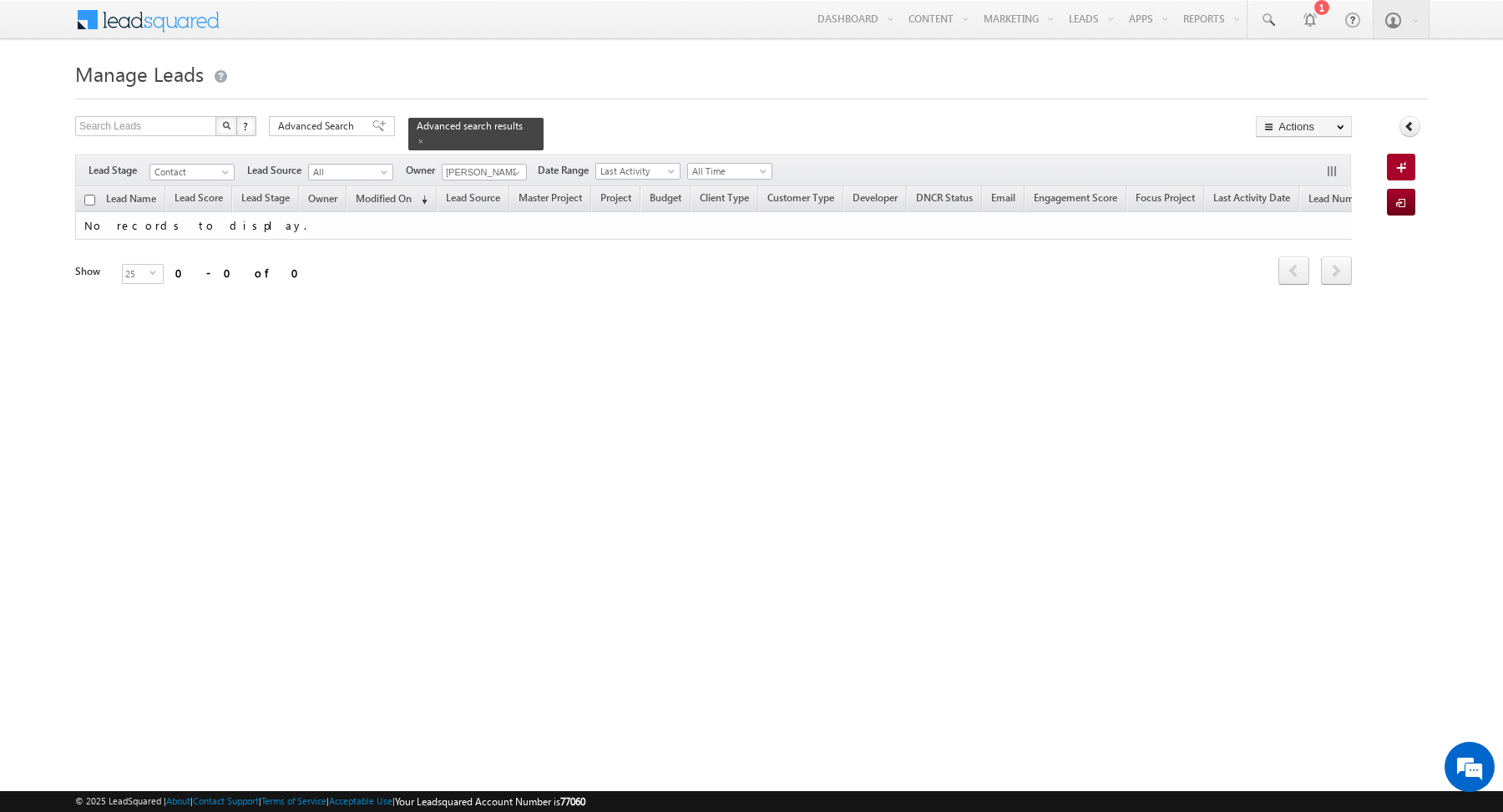
click at [602, 115] on form "Manage Leads Search Leads X ? 0 results found Advanced Search Advanced Search" at bounding box center [752, 193] width 1353 height 276
click at [343, 127] on span "Advanced Search" at bounding box center [318, 126] width 81 height 15
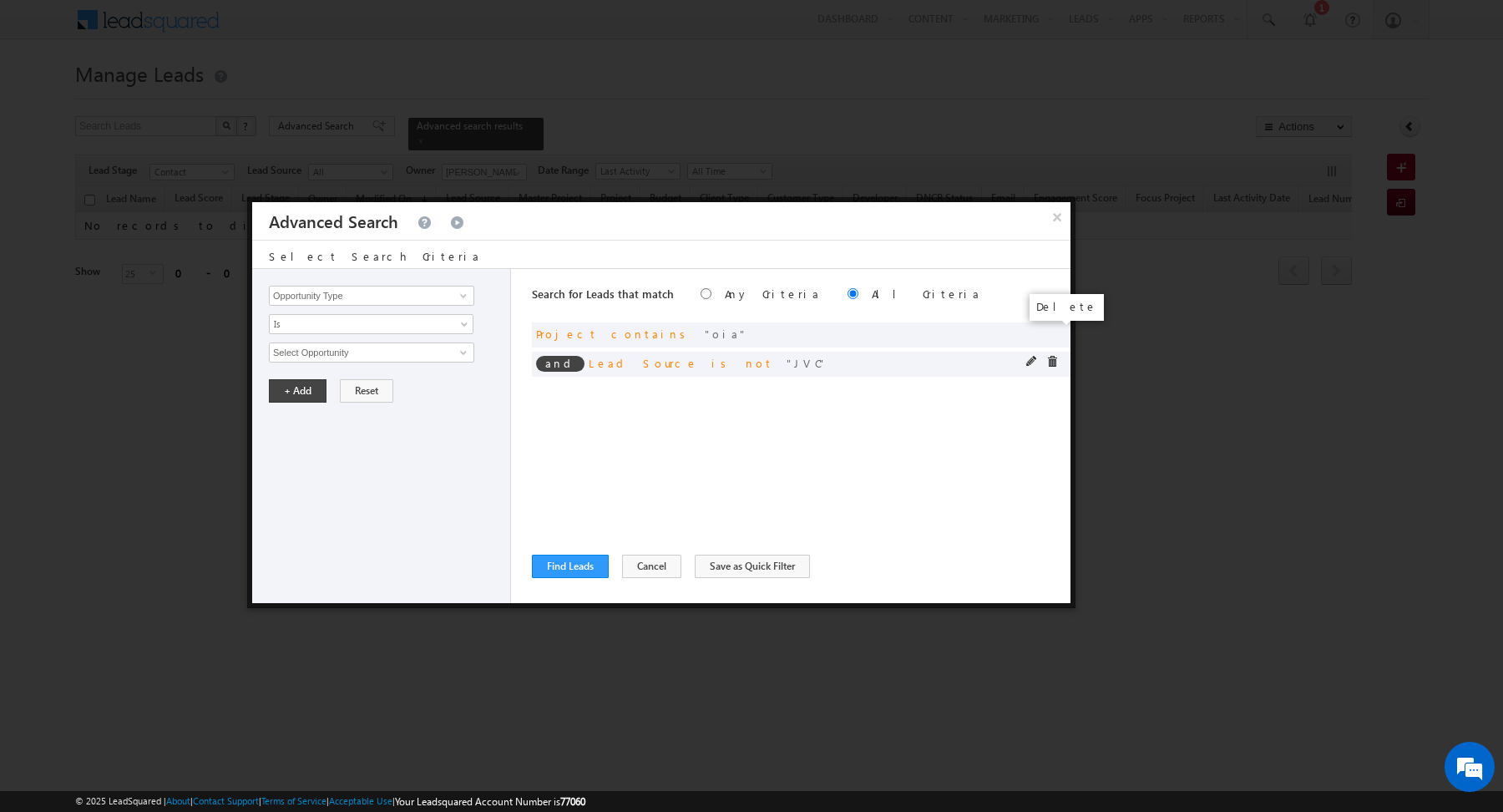
click at [0, 0] on span at bounding box center [0, 0] width 0 height 0
click at [560, 560] on button "Find Leads" at bounding box center [570, 566] width 77 height 24
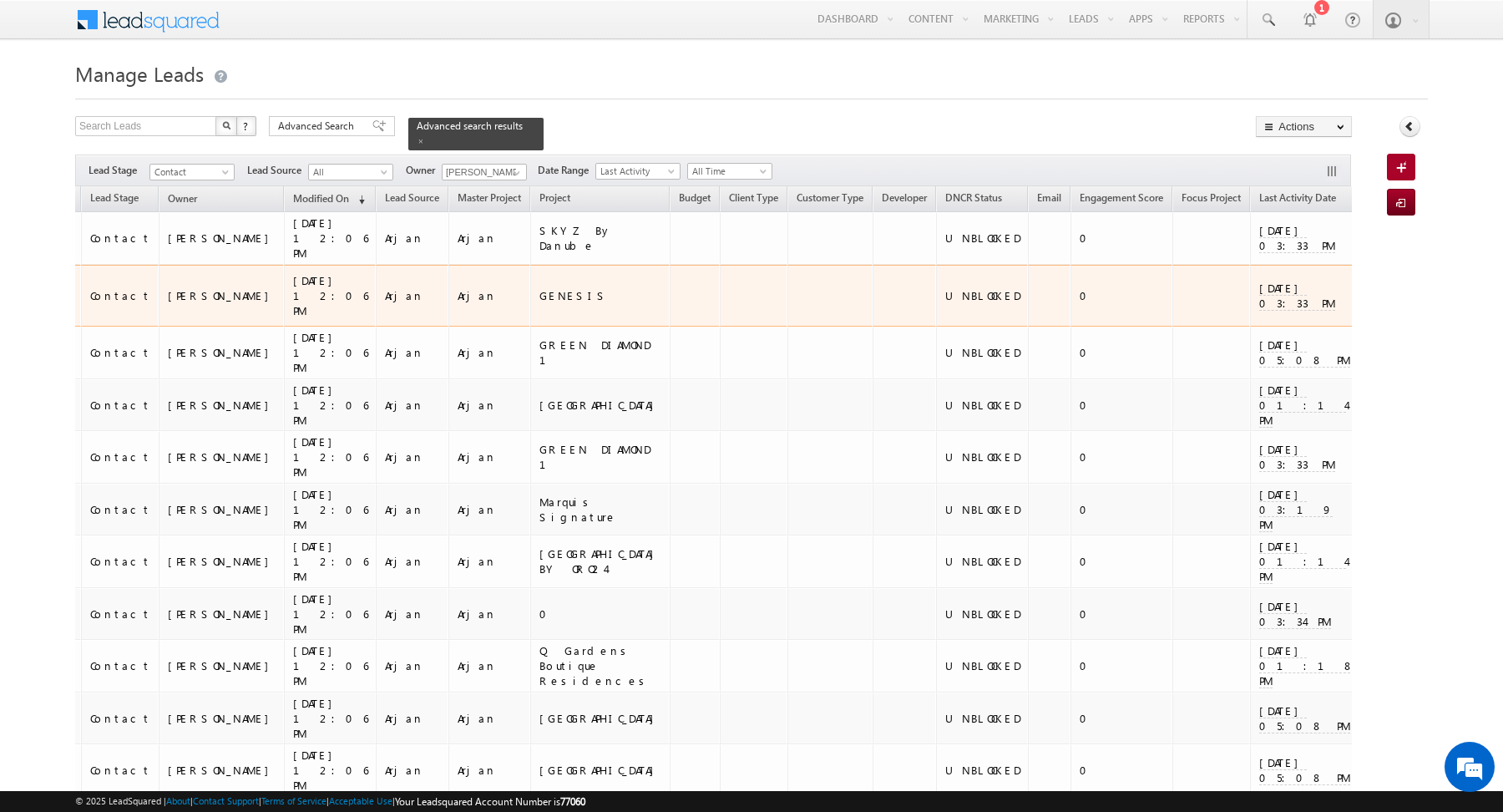
scroll to position [0, 288]
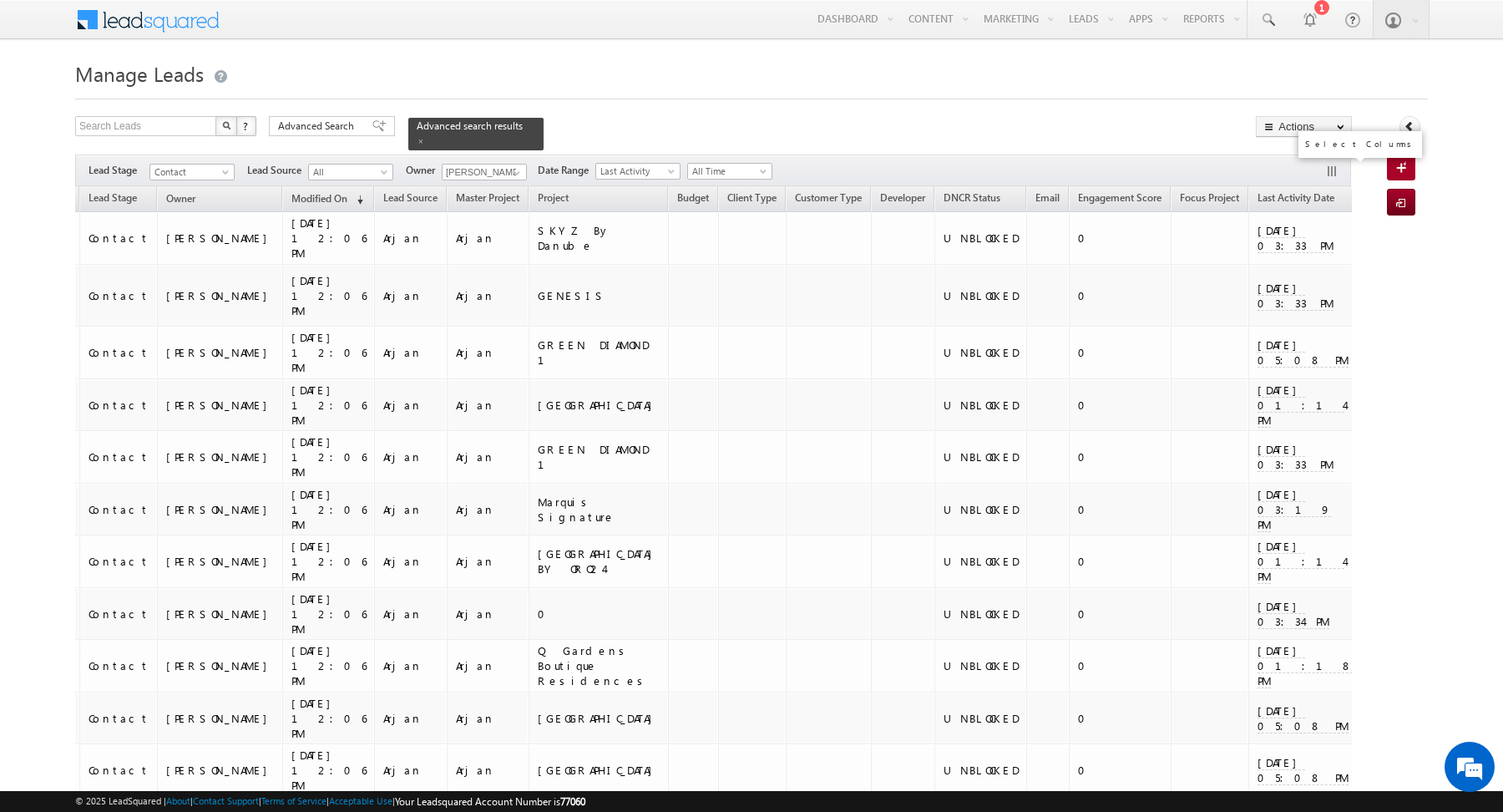
click at [1335, 164] on button "button" at bounding box center [1333, 172] width 16 height 16
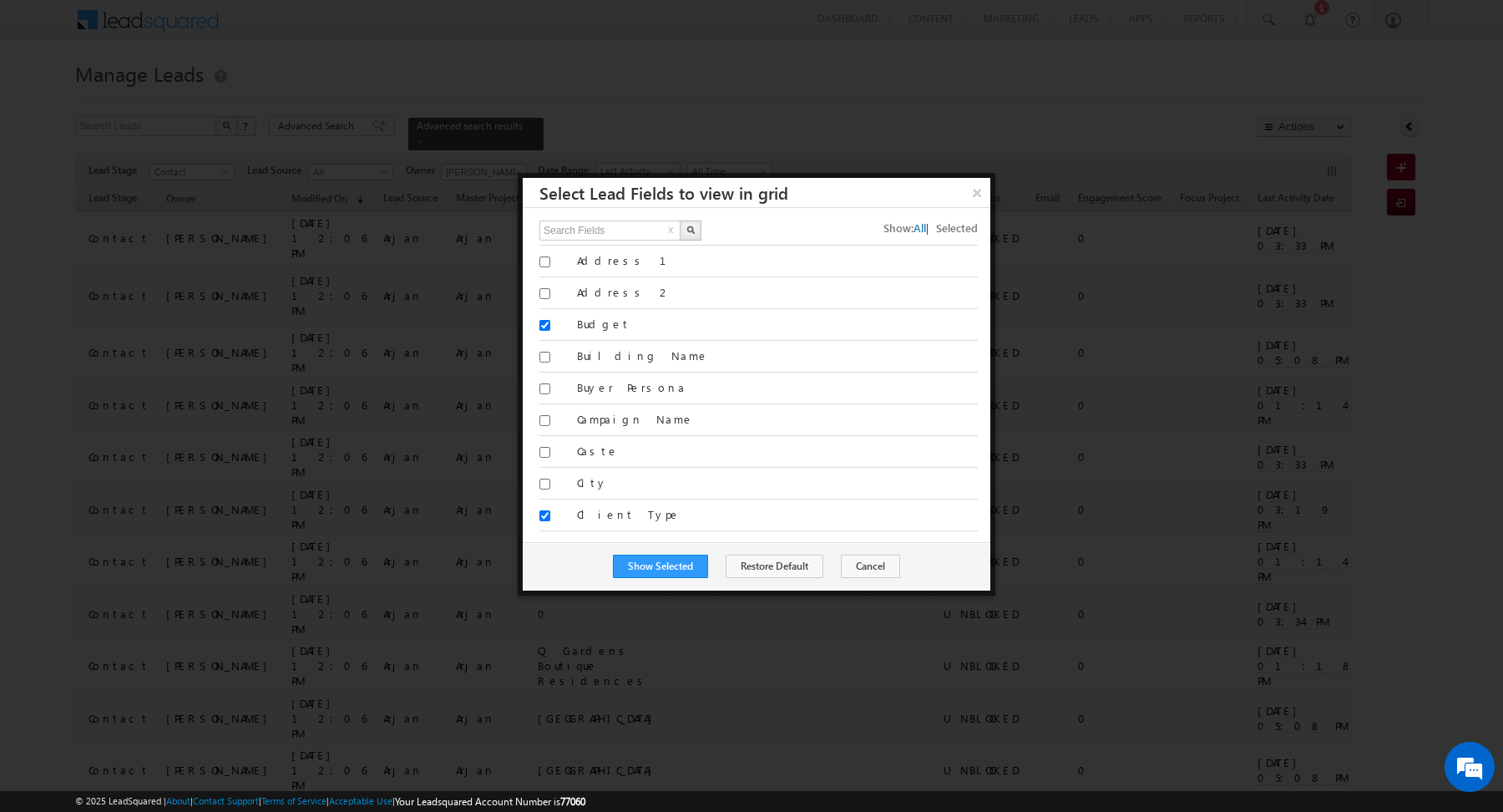
click at [956, 230] on span "Selected" at bounding box center [957, 227] width 42 height 14
click at [617, 230] on input "text" at bounding box center [611, 231] width 143 height 20
type input "eng"
click at [689, 230] on img "button" at bounding box center [690, 229] width 8 height 8
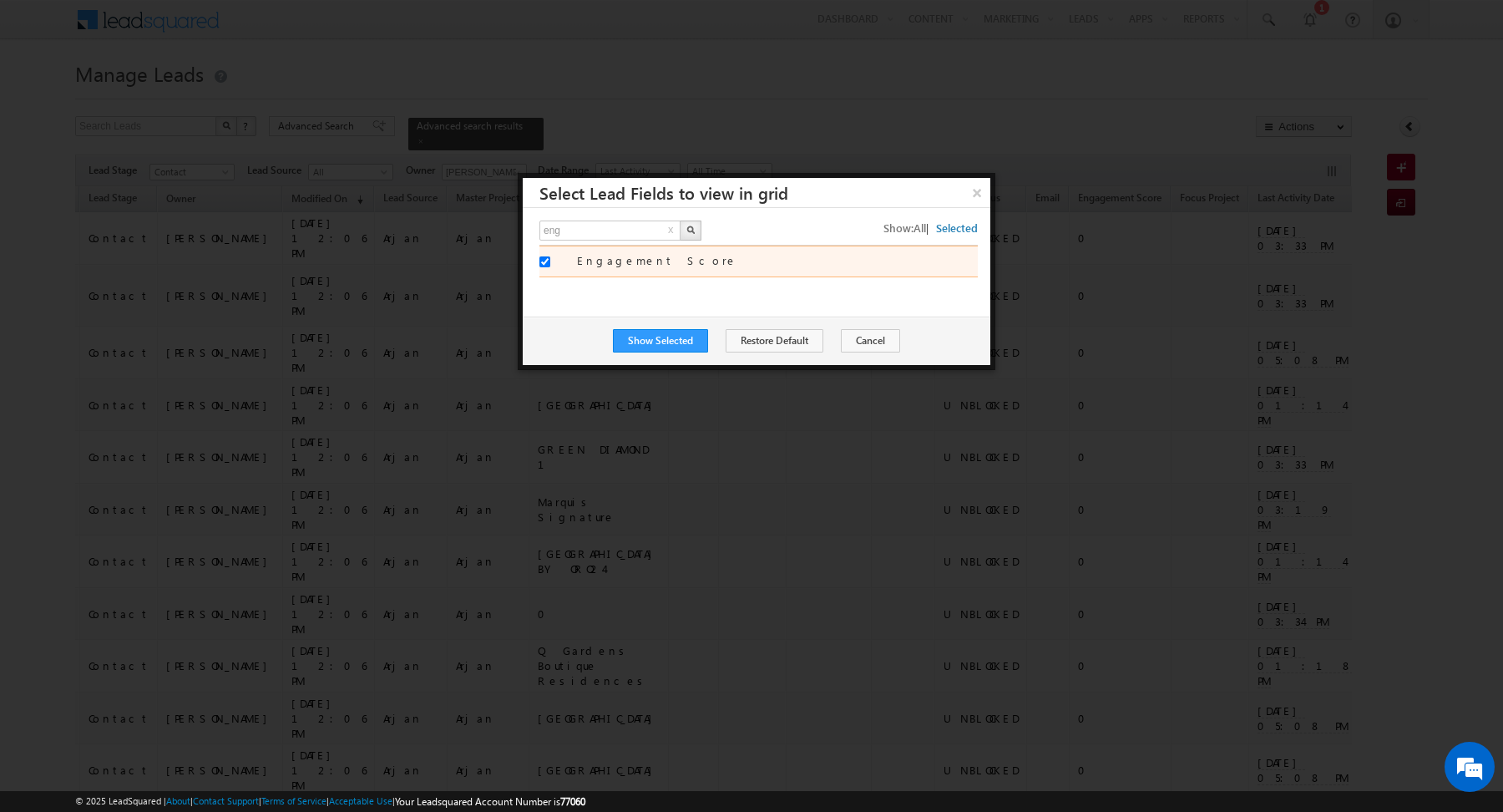
click at [635, 254] on label "Engagement Score" at bounding box center [777, 260] width 400 height 15
click at [550, 257] on input "Engagement Score" at bounding box center [545, 262] width 11 height 11
checkbox input "false"
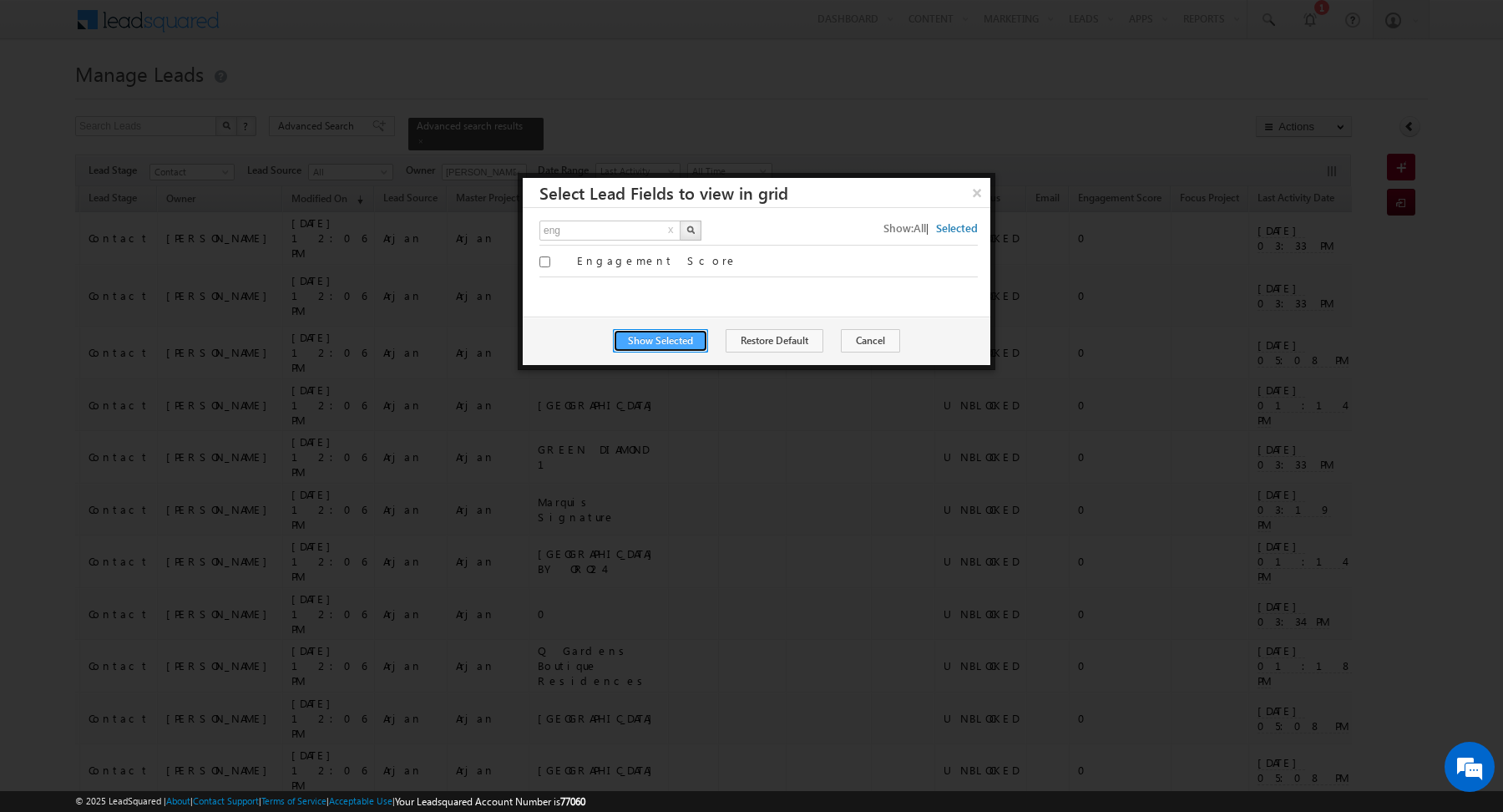
click at [657, 340] on button "Show Selected" at bounding box center [661, 341] width 95 height 24
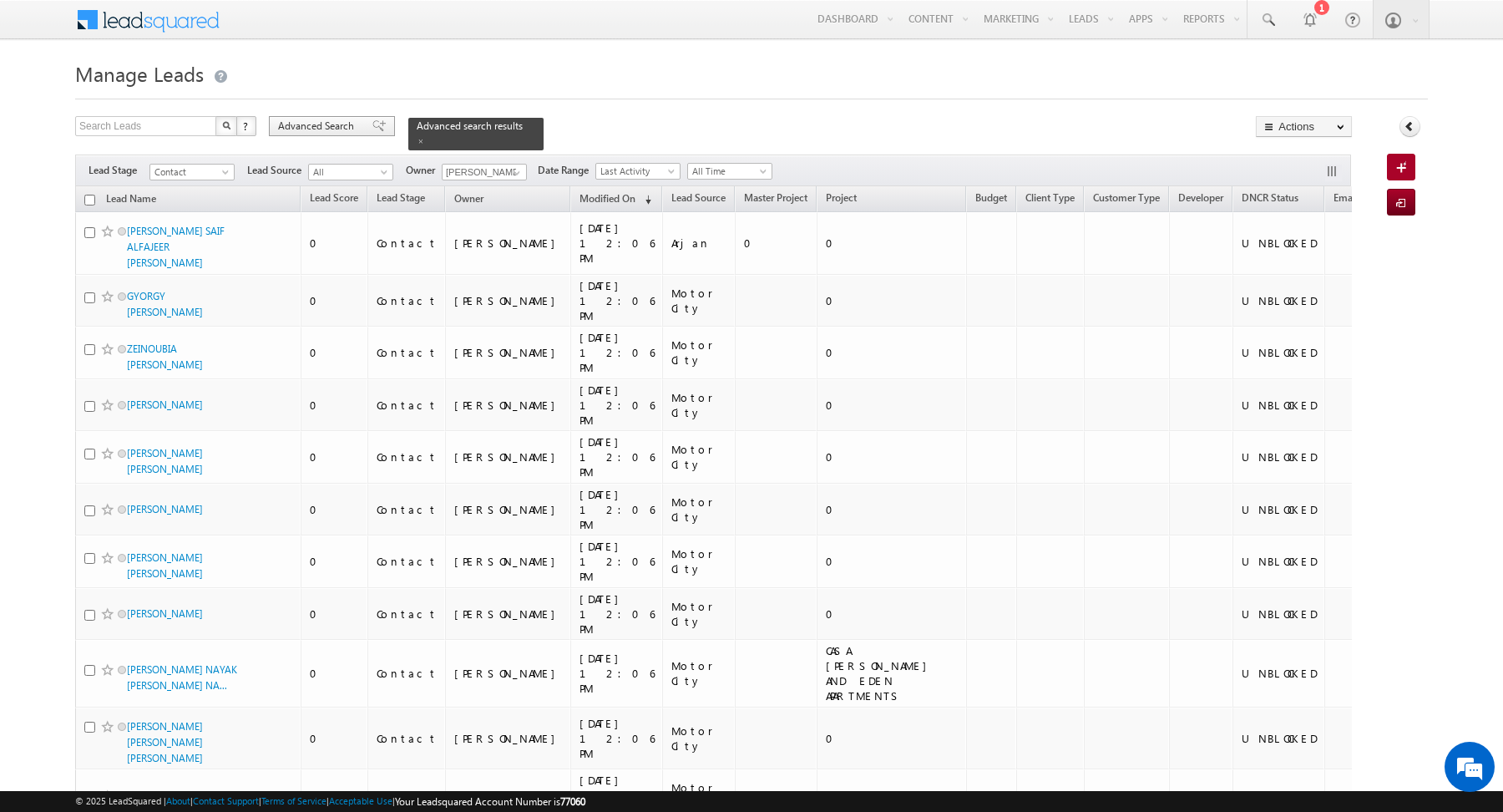
click at [312, 126] on span "Advanced Search" at bounding box center [318, 126] width 81 height 15
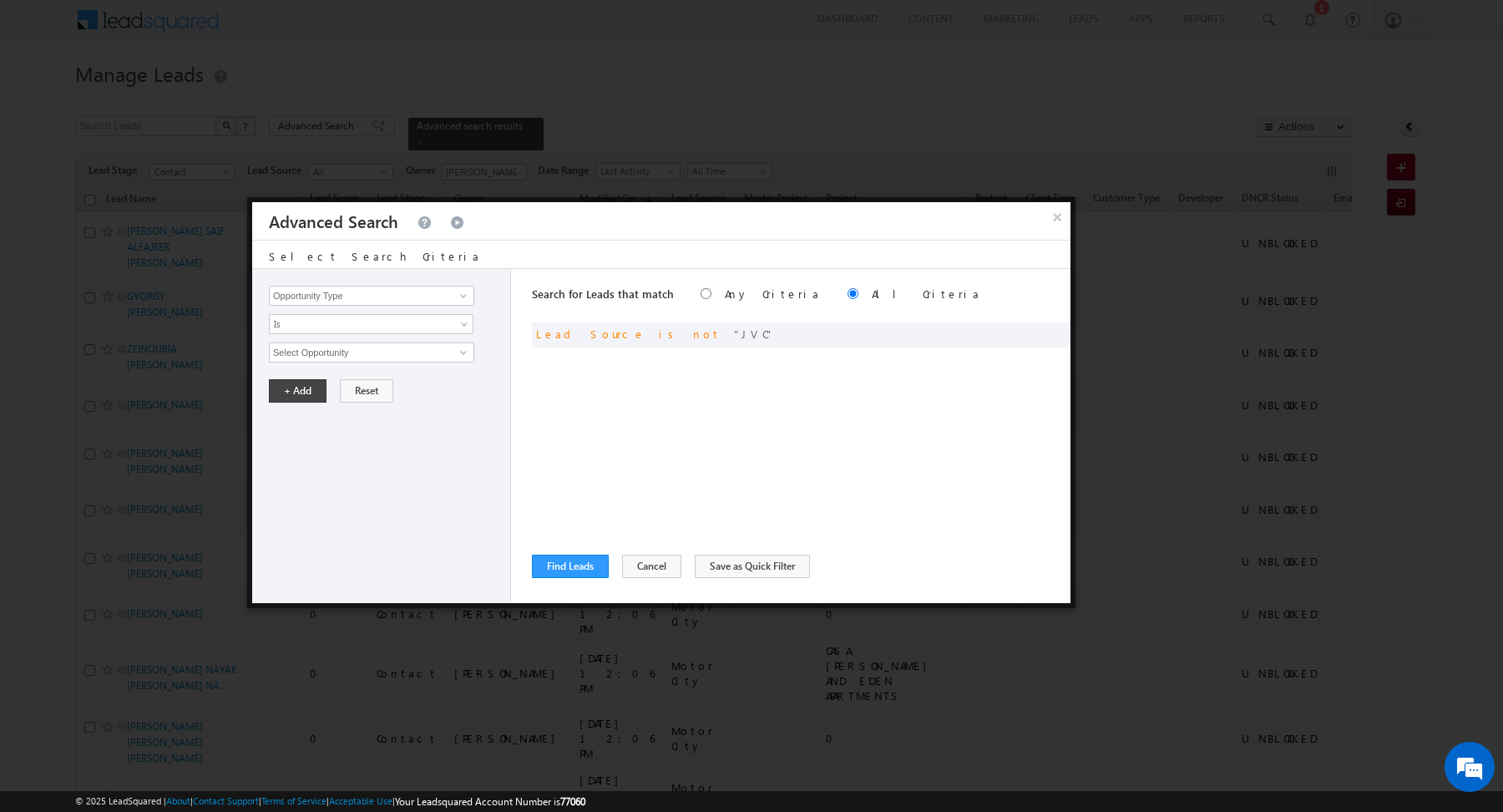
click at [639, 549] on div "Search for Leads that match Any Criteria All Criteria Note that the current tri…" at bounding box center [801, 435] width 539 height 334
click at [638, 561] on button "Cancel" at bounding box center [652, 566] width 60 height 24
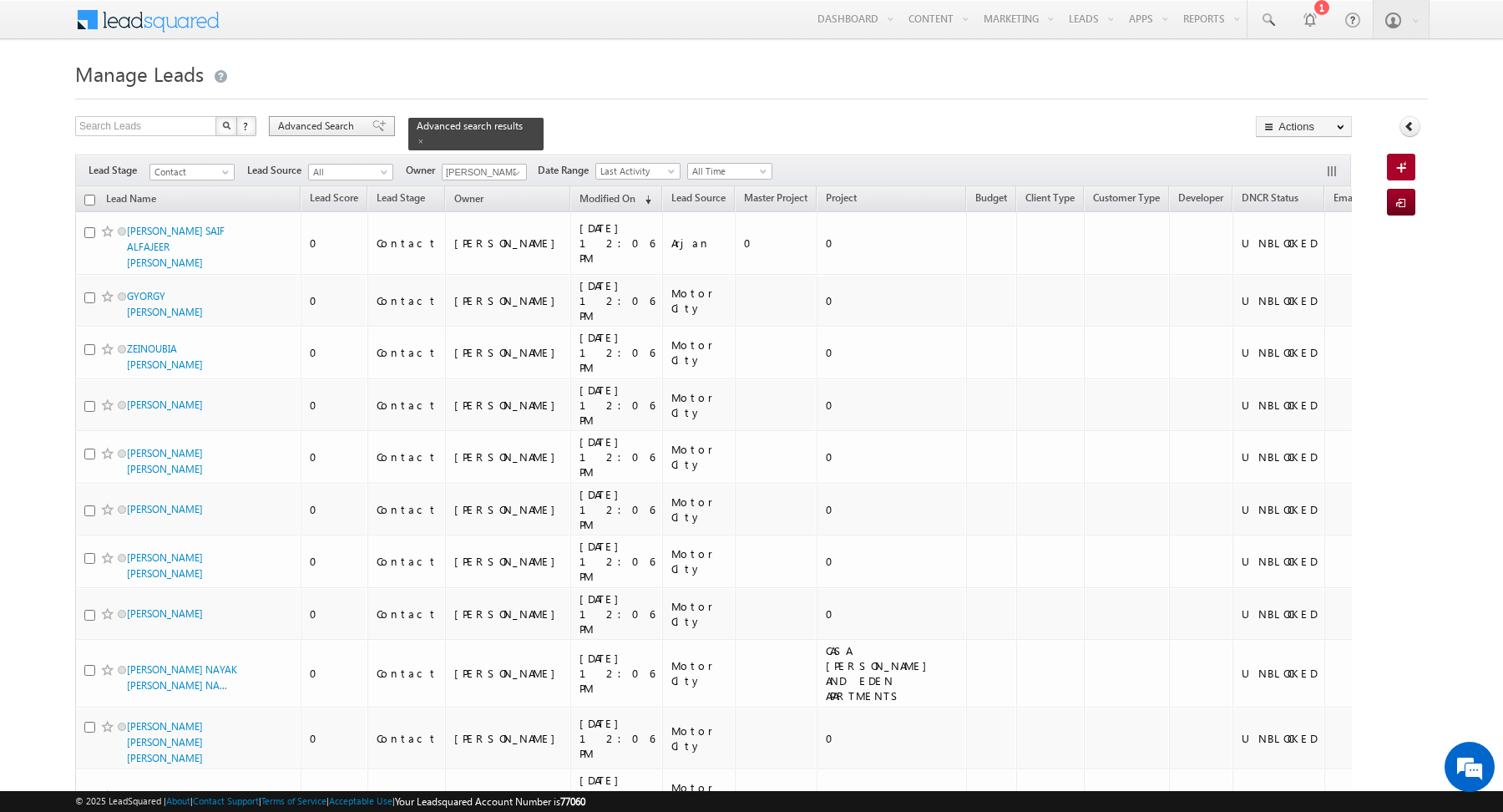
click at [304, 127] on span "Advanced Search" at bounding box center [318, 126] width 81 height 15
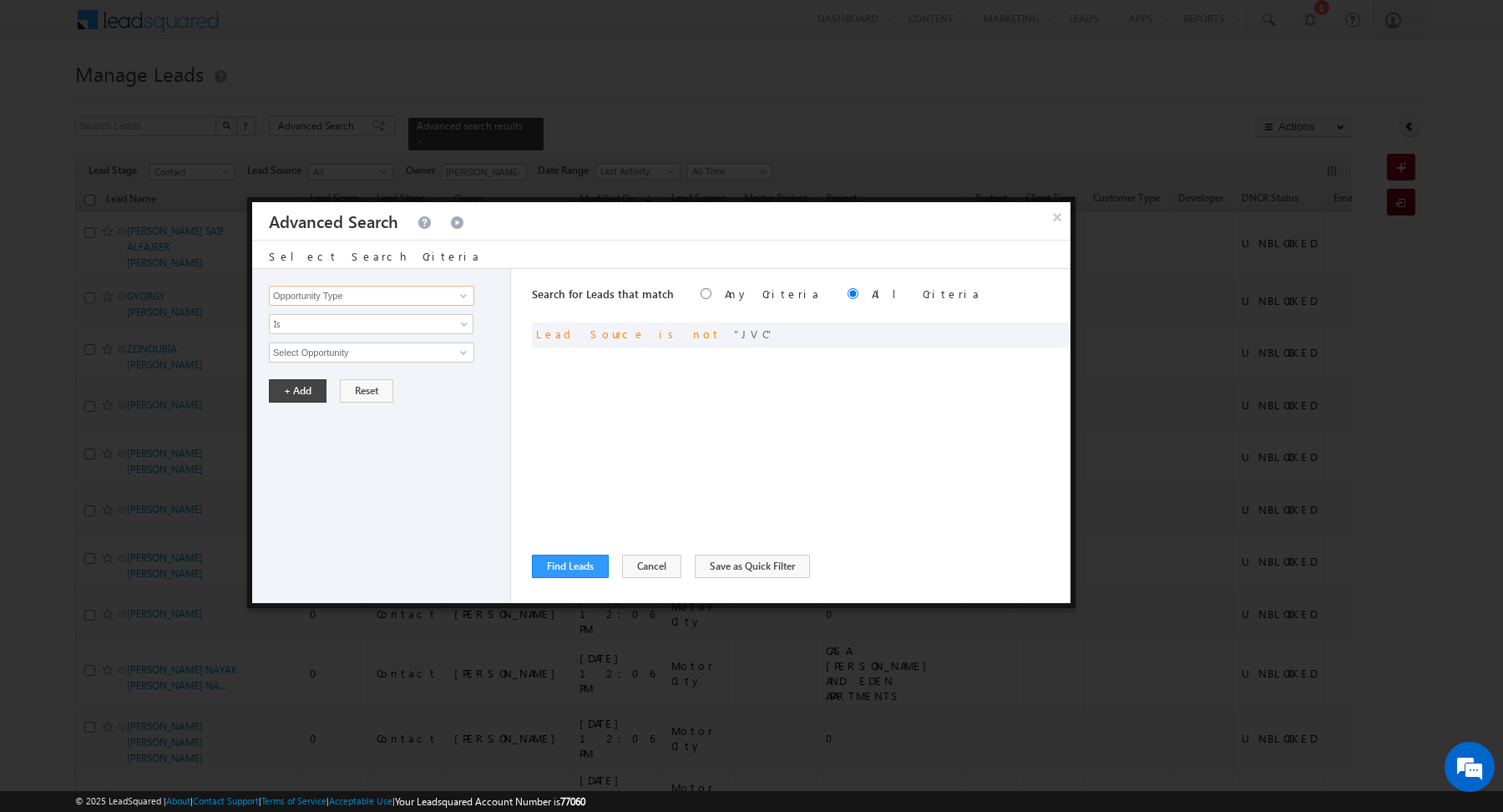
click at [393, 294] on input "Opportunity Type" at bounding box center [371, 296] width 205 height 20
click at [393, 330] on link "Lead Source" at bounding box center [371, 329] width 205 height 19
type input "Lead Source"
click at [388, 327] on span "Is" at bounding box center [360, 324] width 181 height 15
click at [364, 335] on link "Is" at bounding box center [371, 341] width 203 height 15
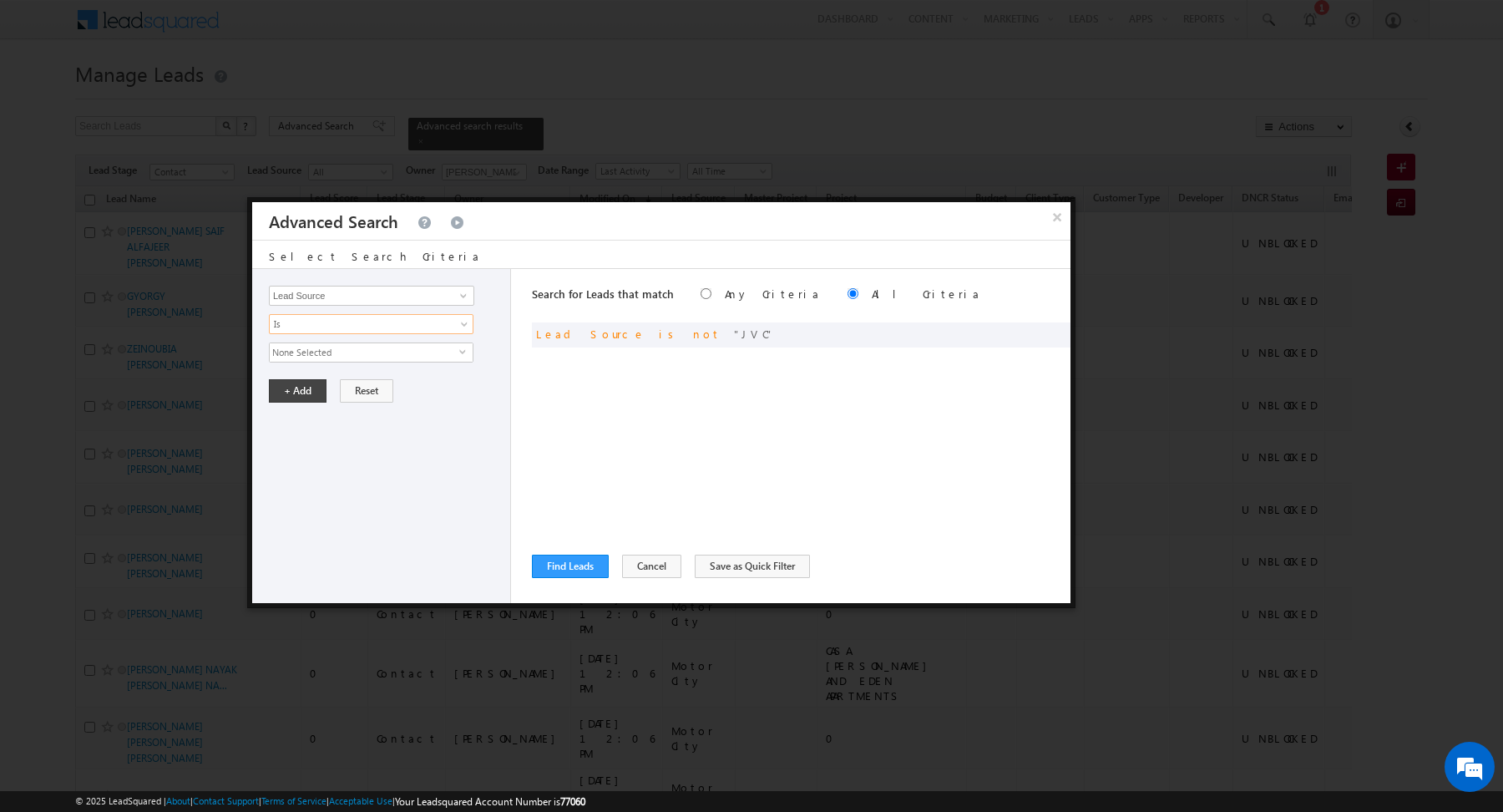
click at [343, 352] on span "None Selected" at bounding box center [364, 352] width 190 height 18
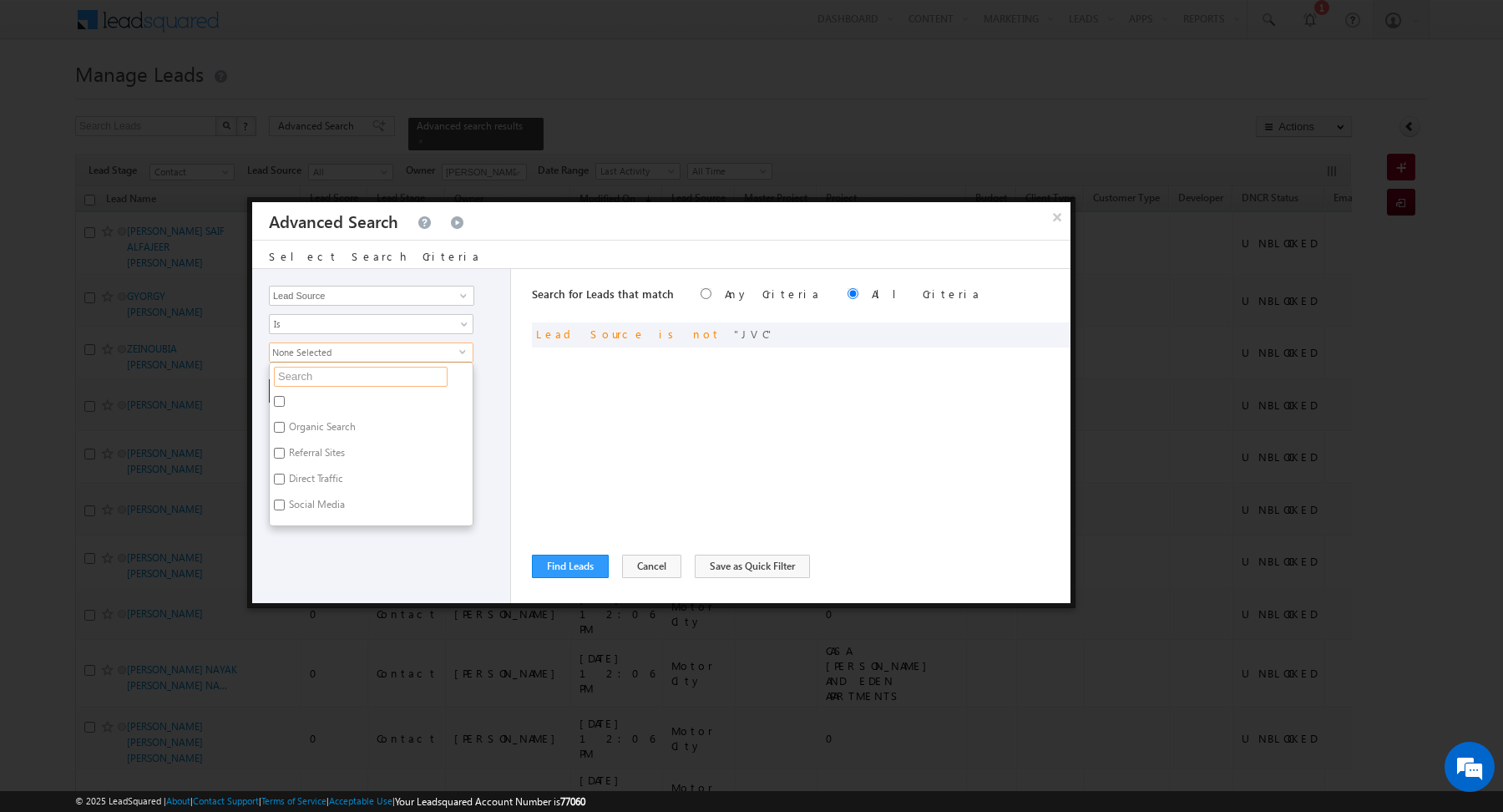
click at [337, 378] on input "text" at bounding box center [360, 377] width 173 height 20
type input "moto"
click at [317, 391] on label "Motor City" at bounding box center [311, 403] width 82 height 26
click at [285, 396] on input "Motor City" at bounding box center [280, 401] width 11 height 11
checkbox input "true"
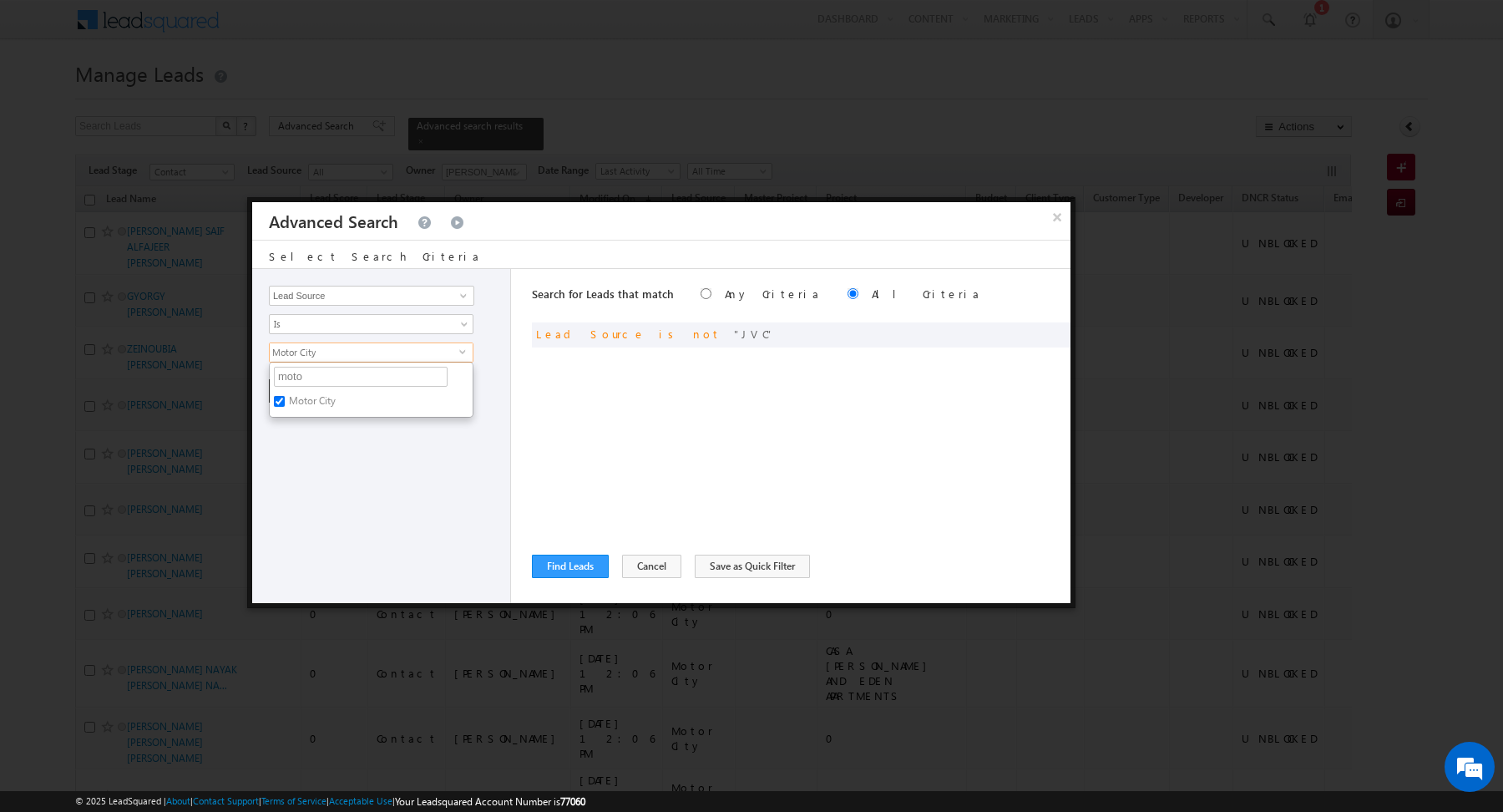
click at [332, 486] on div "Opportunity Type Lead Activity Task Sales Group Prospect Id Address 1 Address 2…" at bounding box center [381, 435] width 258 height 334
click at [306, 391] on button "+ Add" at bounding box center [297, 391] width 58 height 24
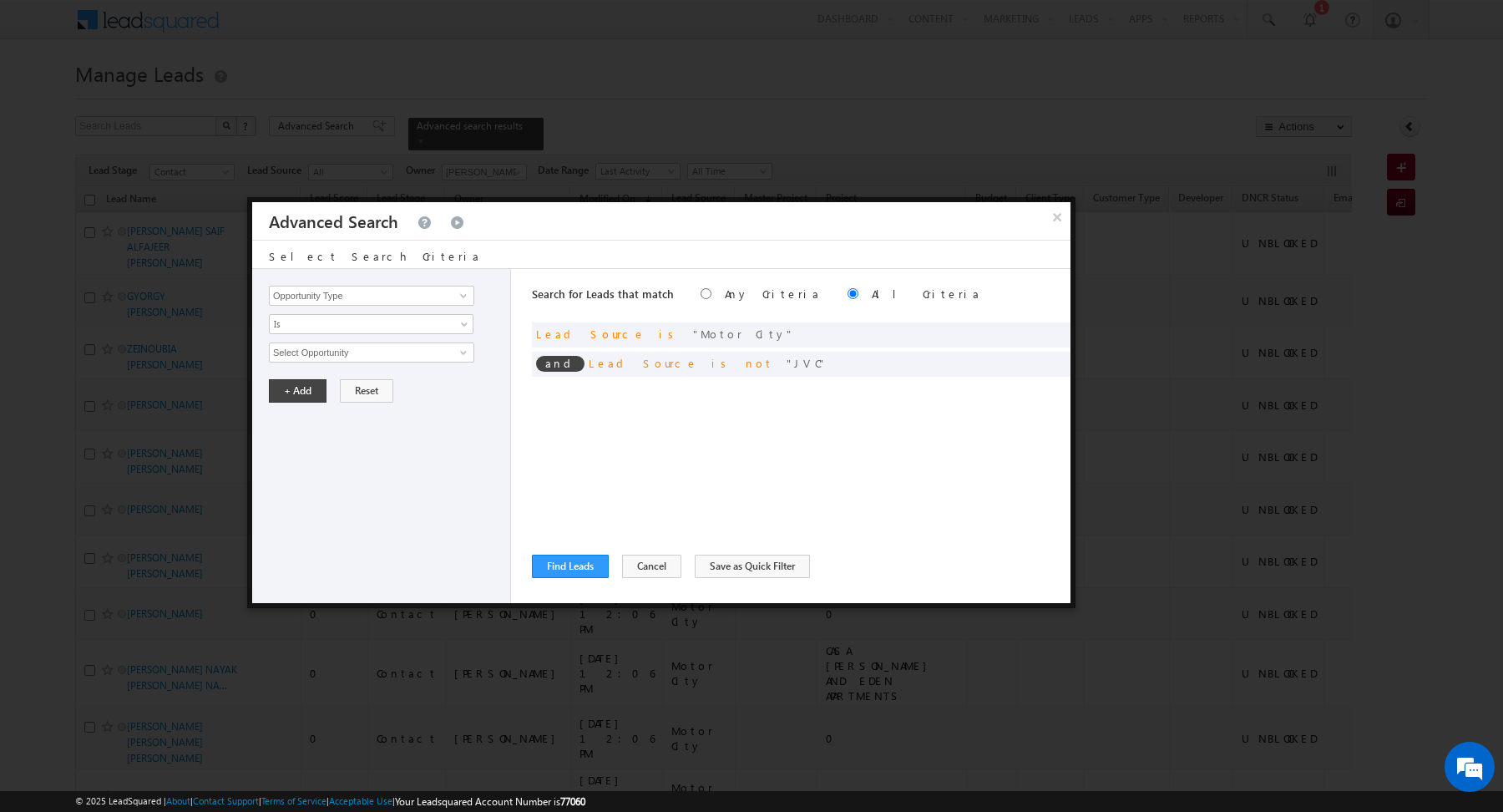
click at [575, 553] on div "Search for Leads that match Any Criteria All Criteria Note that the current tri…" at bounding box center [801, 435] width 539 height 334
click at [570, 573] on button "Find Leads" at bounding box center [570, 566] width 77 height 24
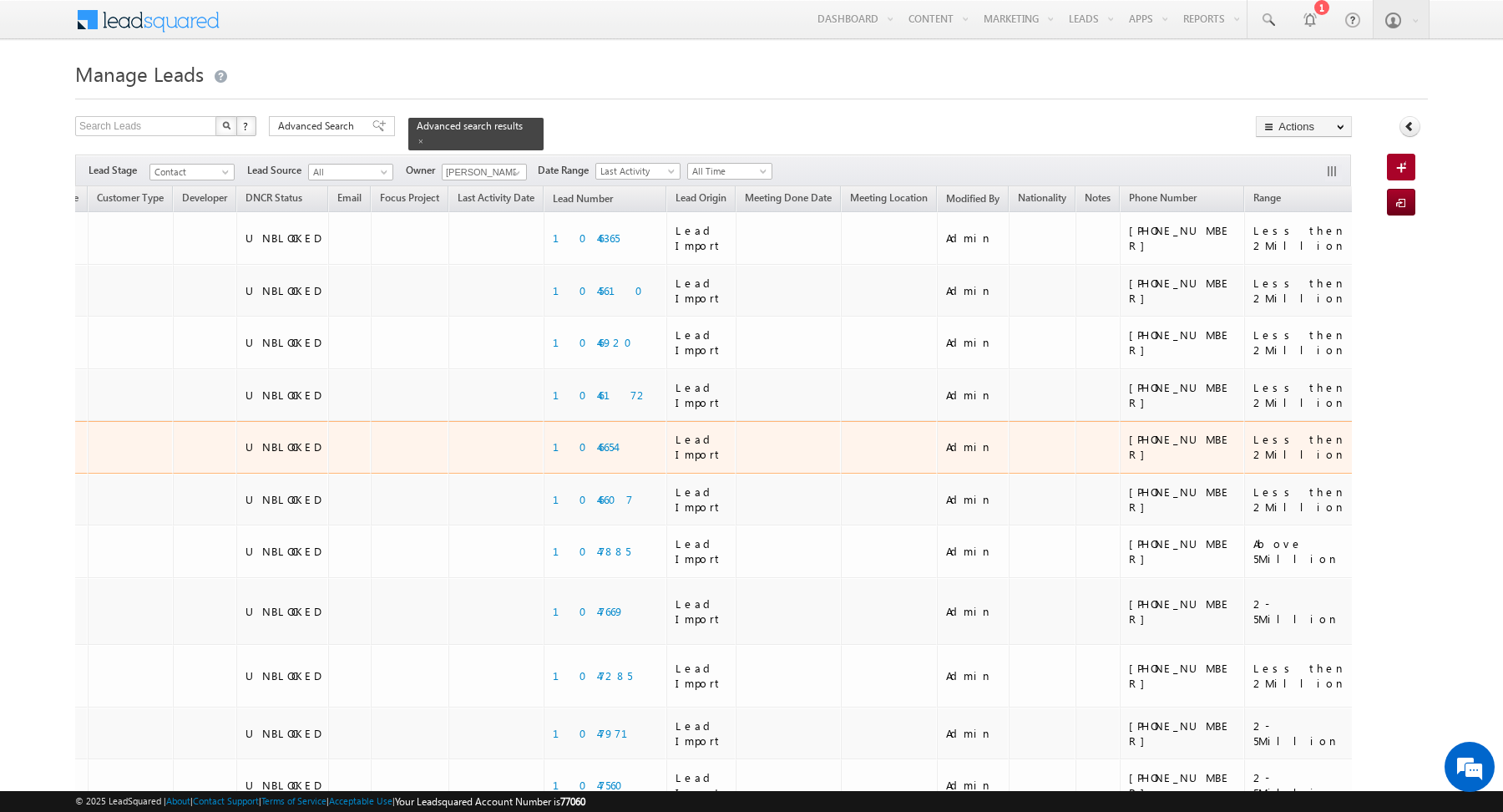
scroll to position [0, 1041]
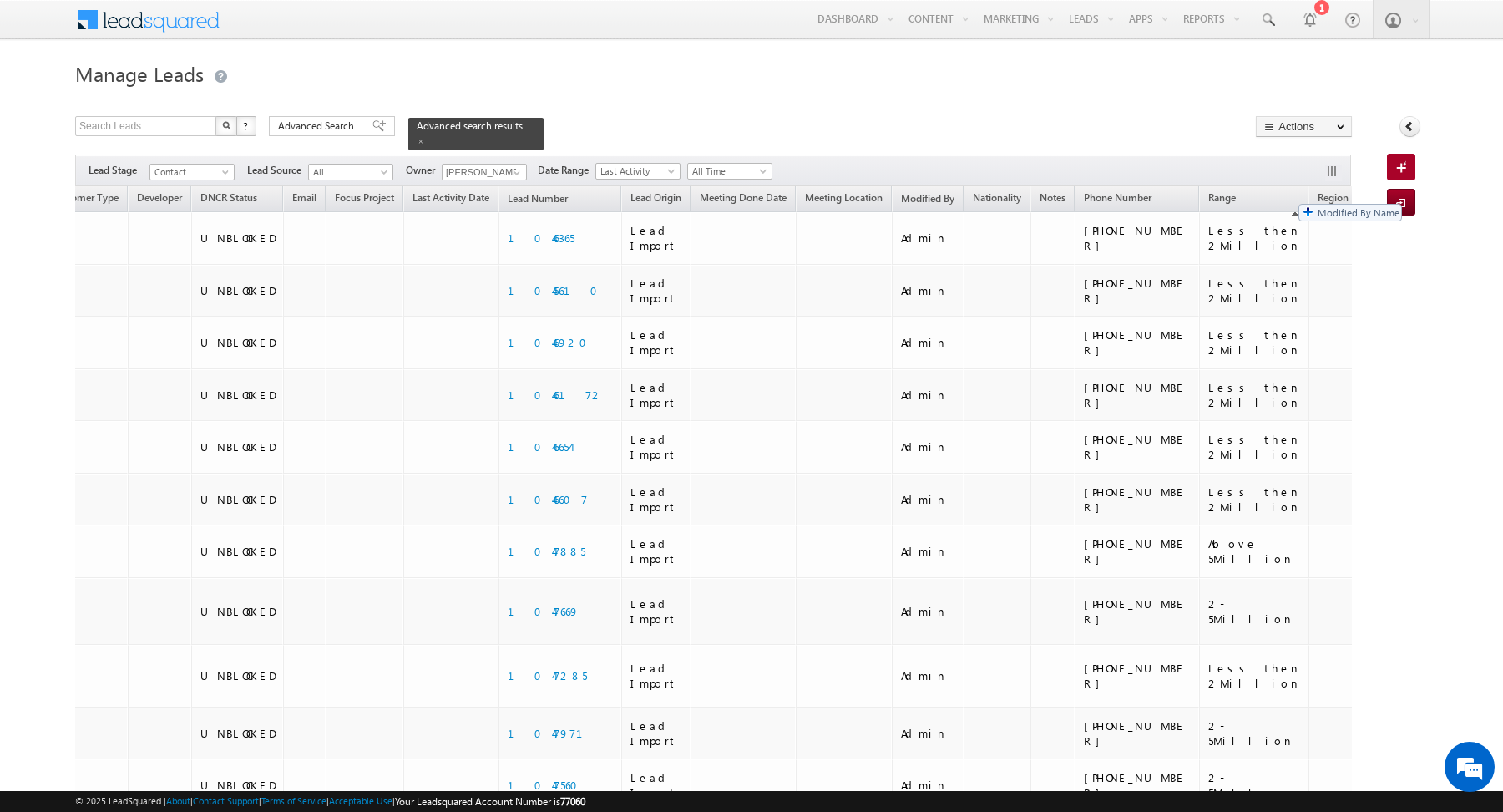
drag, startPoint x: 631, startPoint y: 195, endPoint x: 1290, endPoint y: 195, distance: 659.0
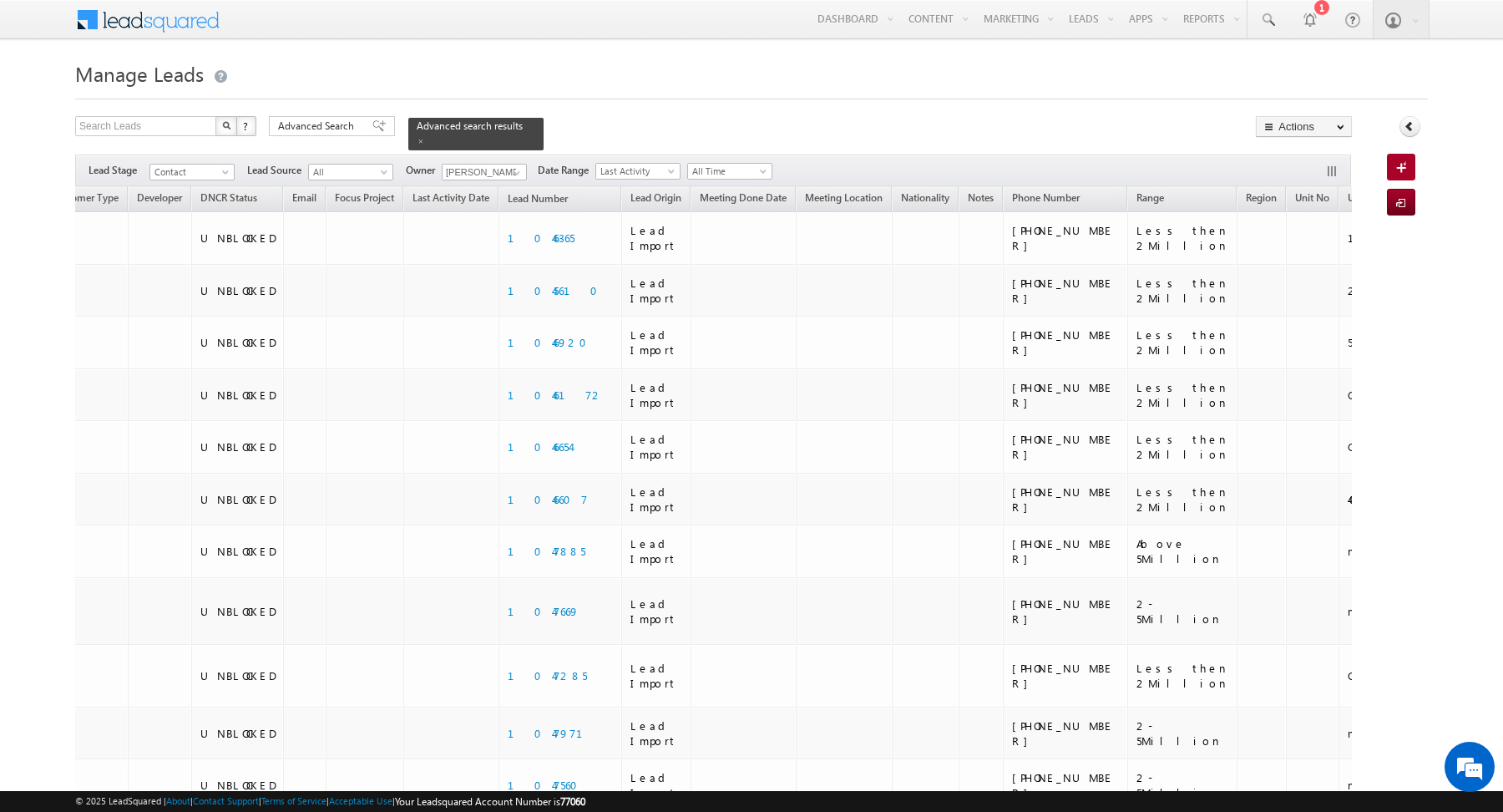
scroll to position [0, 1040]
drag, startPoint x: 842, startPoint y: 193, endPoint x: 232, endPoint y: 202, distance: 610.1
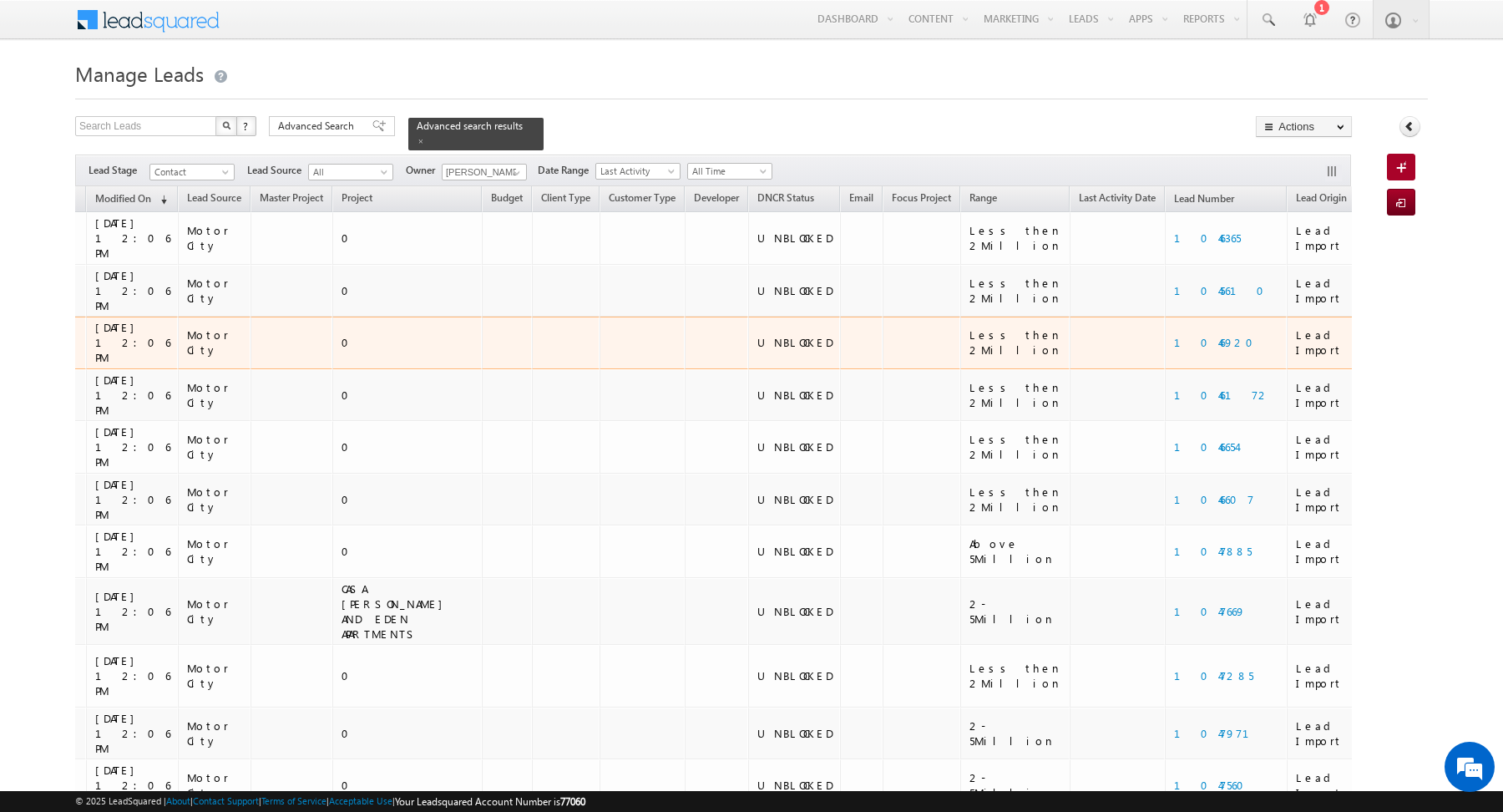
scroll to position [0, 485]
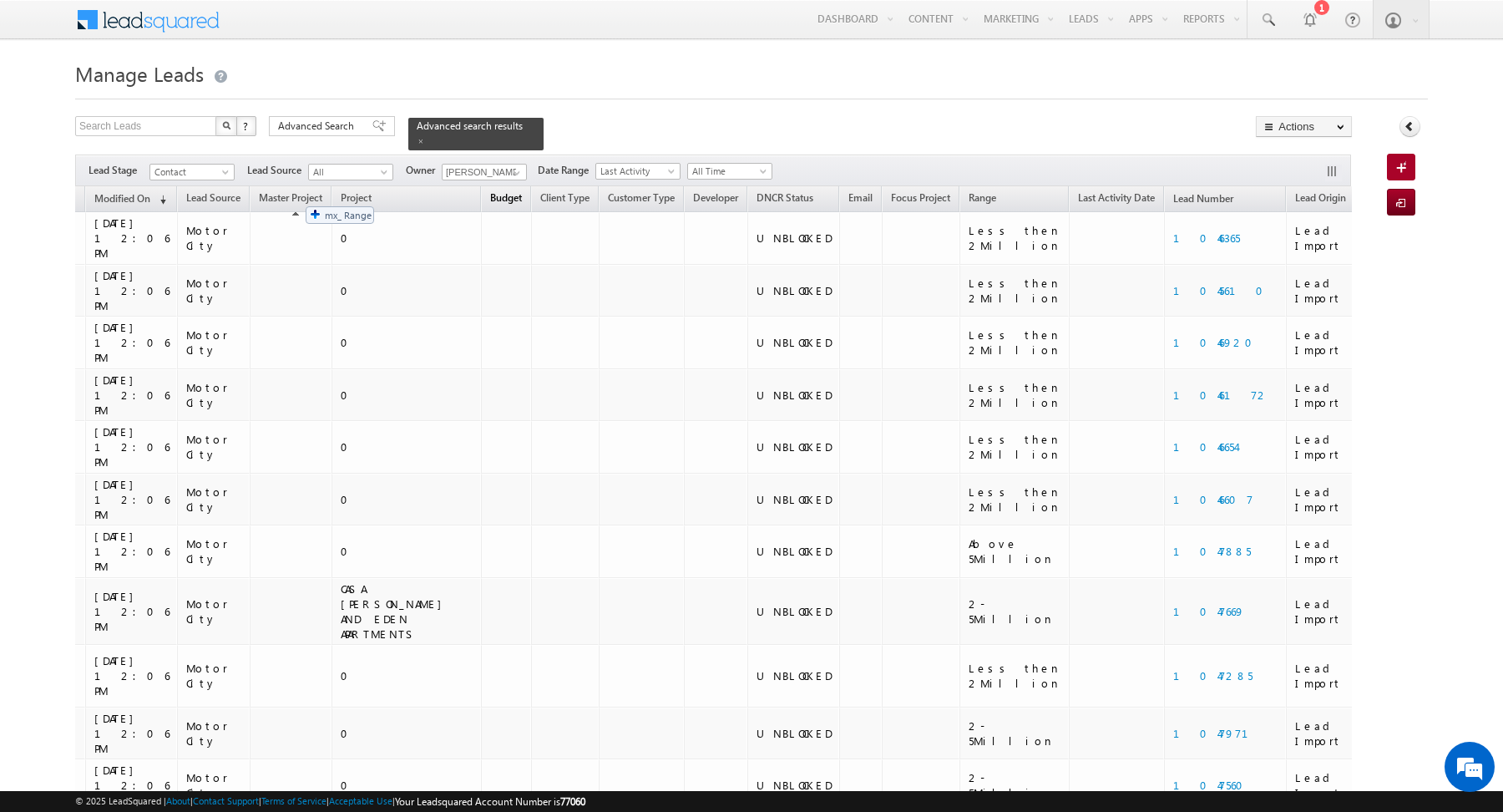
drag, startPoint x: 759, startPoint y: 199, endPoint x: 297, endPoint y: 198, distance: 462.0
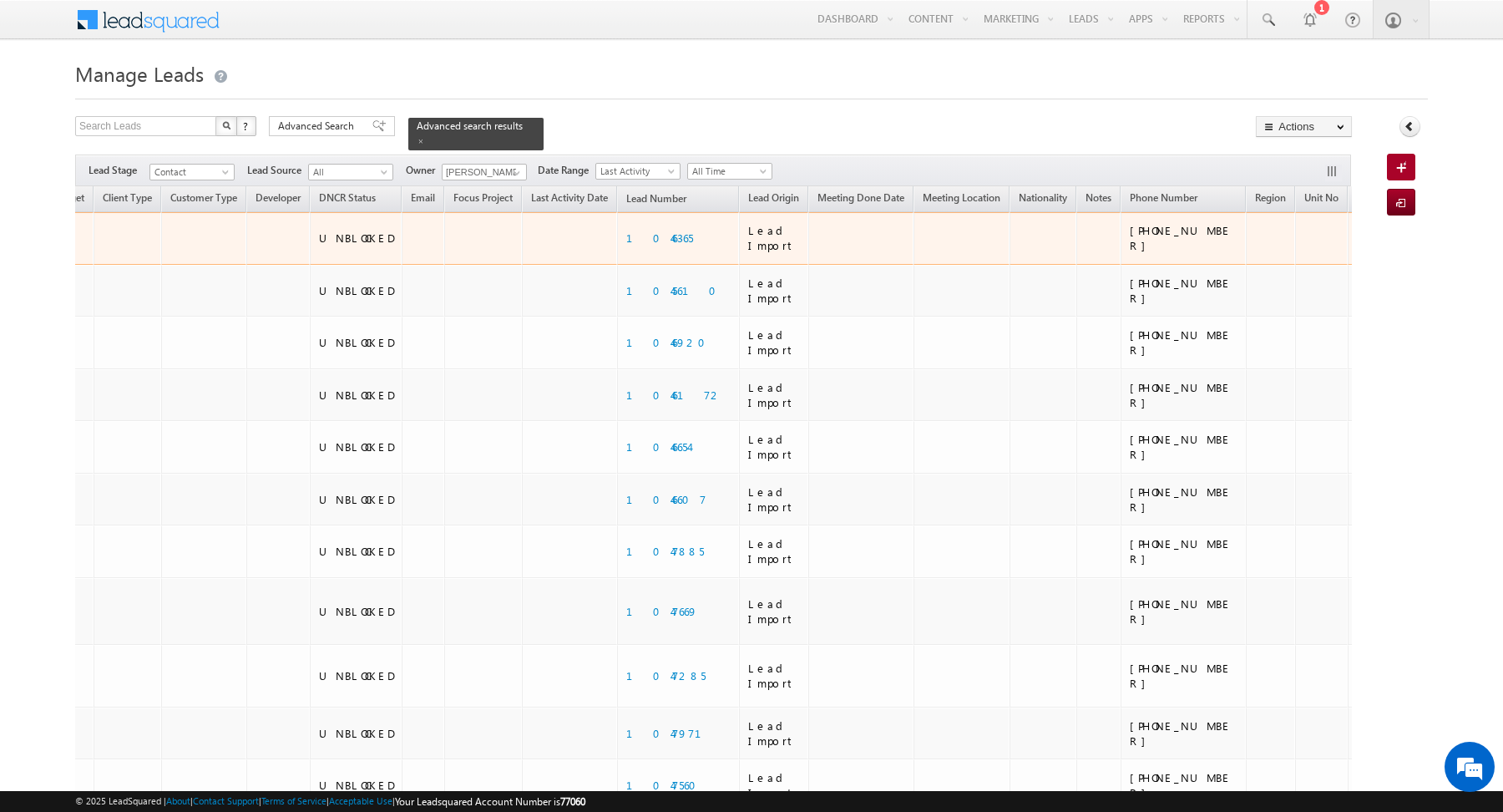
scroll to position [0, 1041]
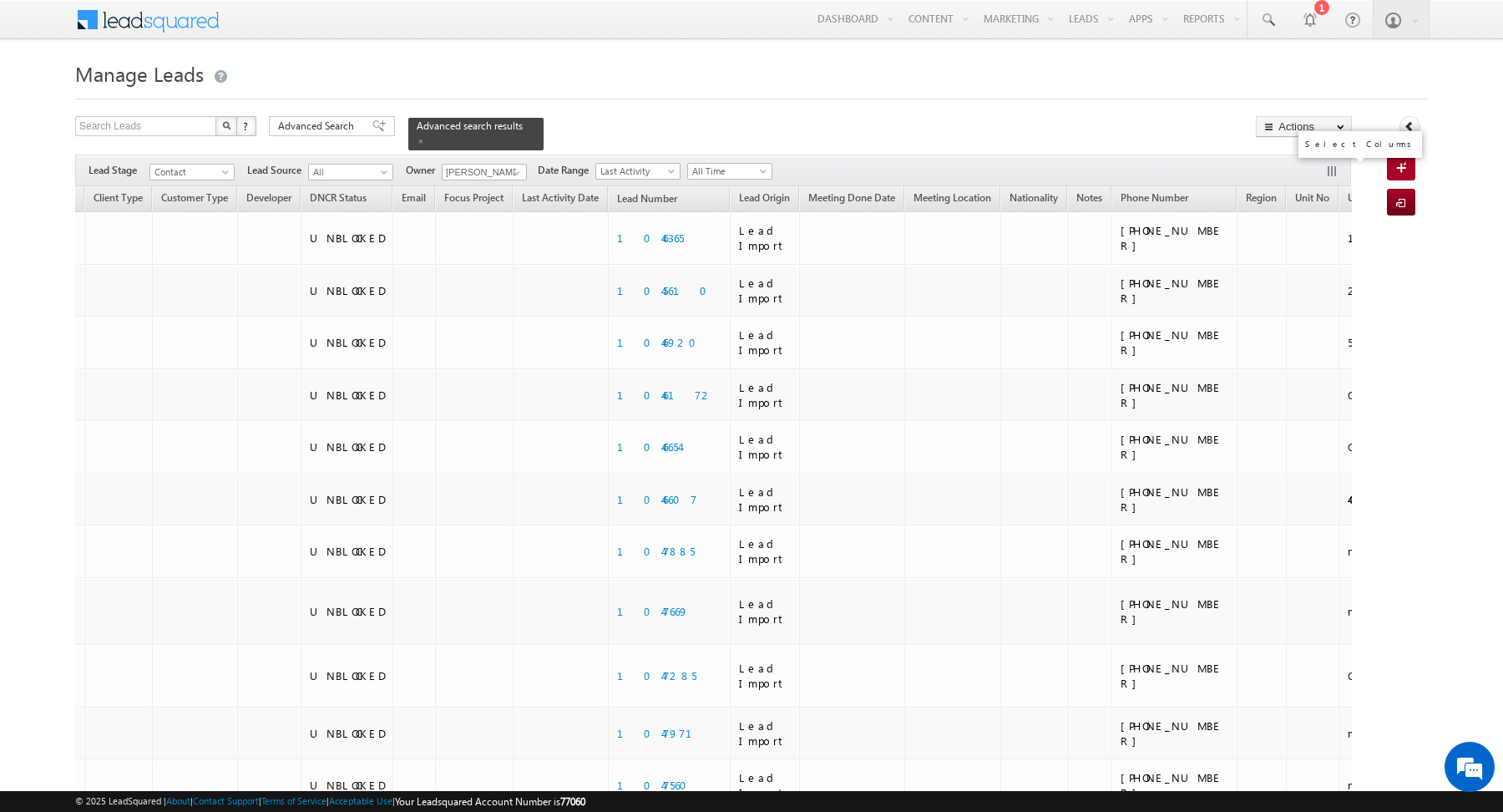
click at [1326, 164] on button "button" at bounding box center [1333, 172] width 16 height 16
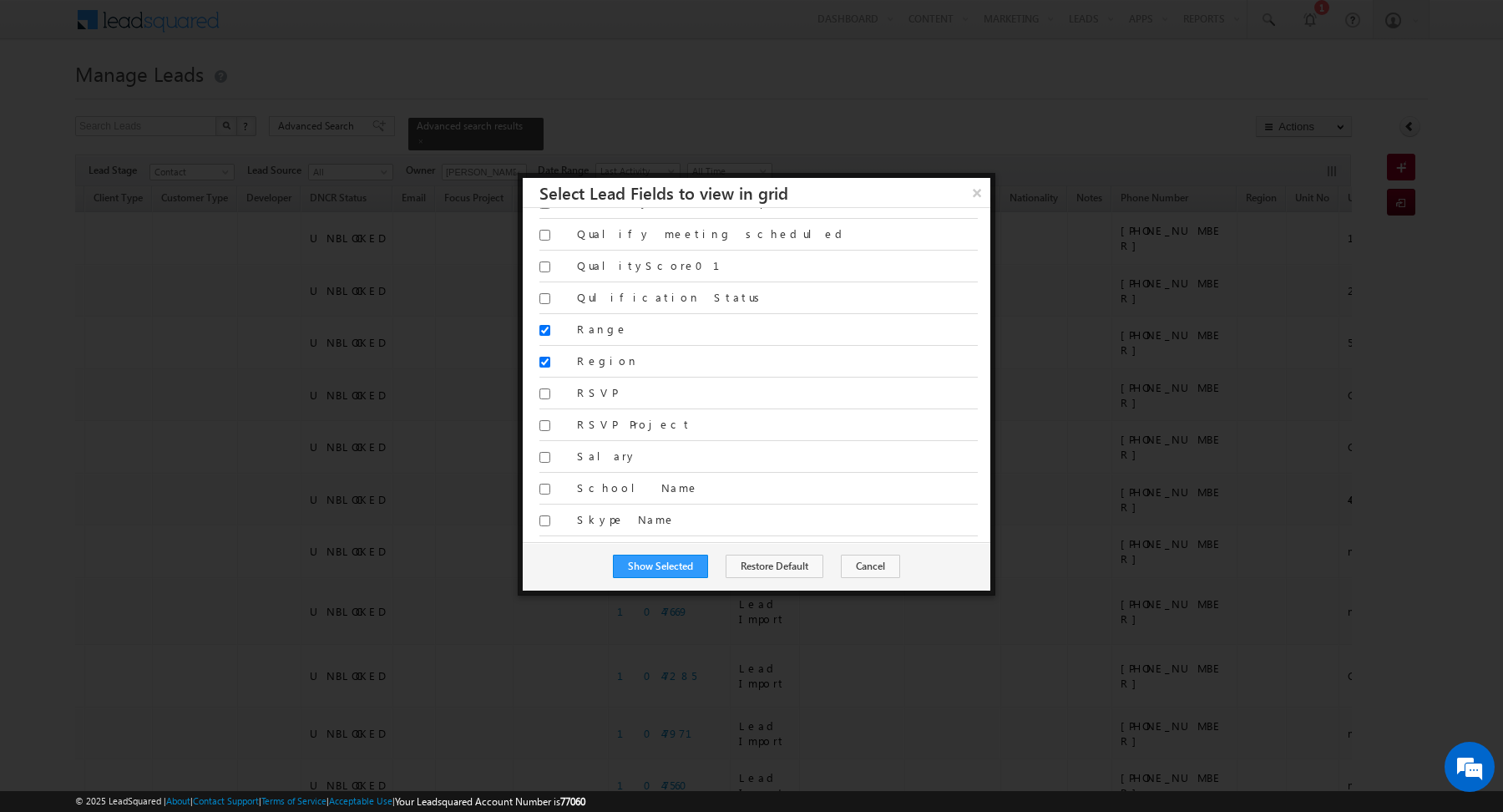
scroll to position [3011, 0]
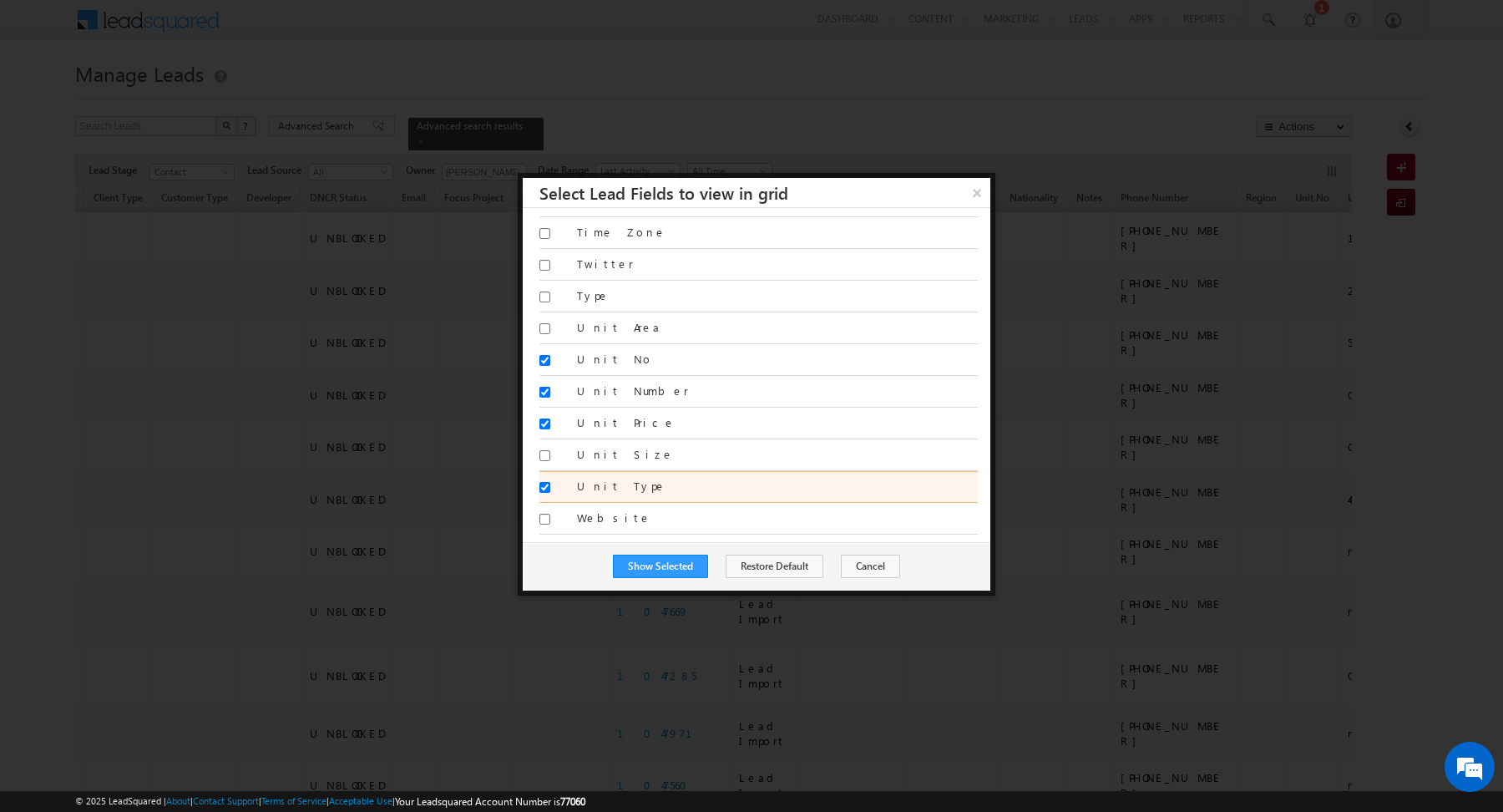
click at [662, 478] on label "Unit Type" at bounding box center [777, 486] width 400 height 15
click at [550, 482] on input "Unit Type" at bounding box center [545, 488] width 11 height 11
checkbox input "false"
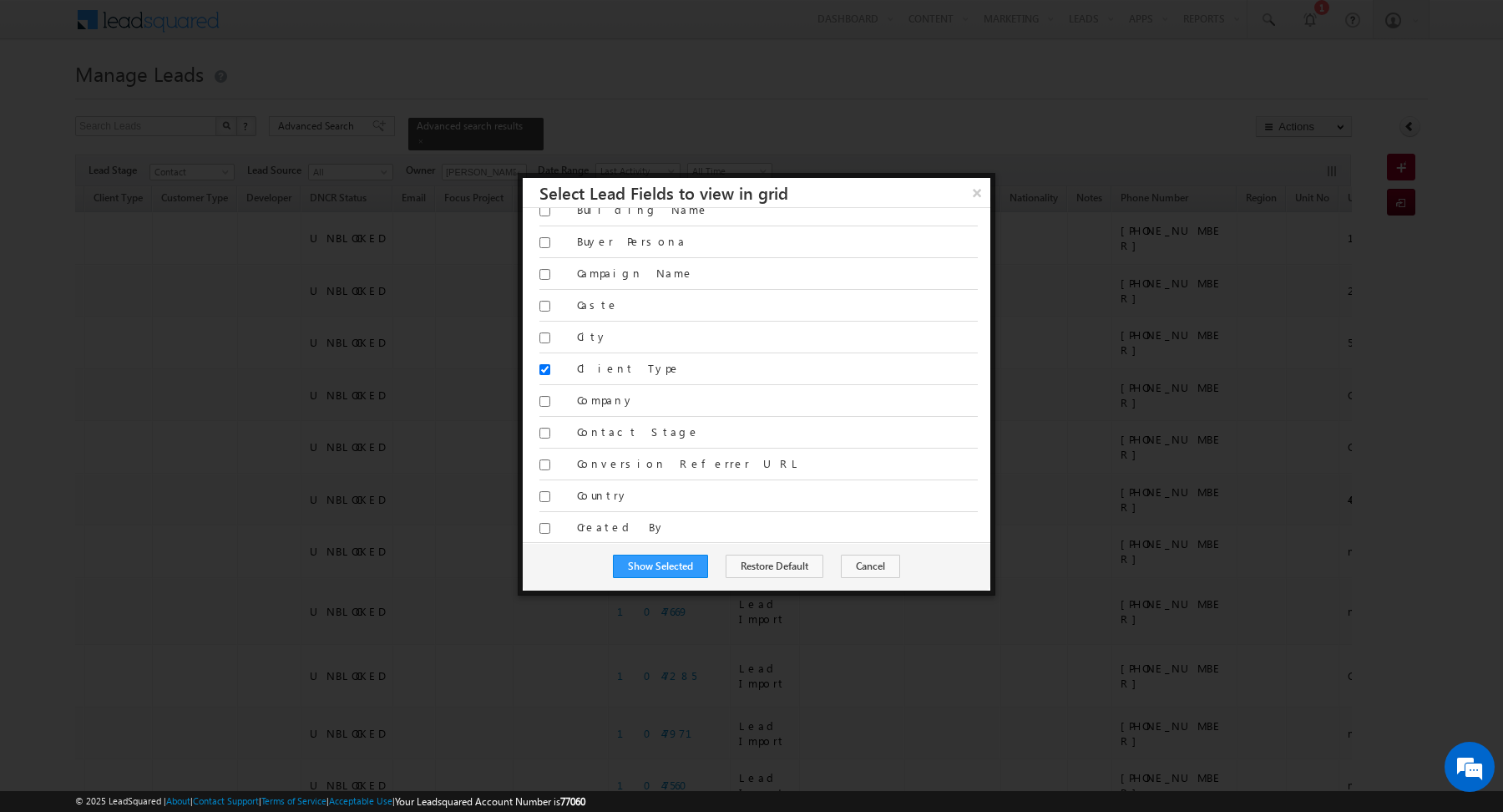
scroll to position [0, 0]
click at [953, 225] on span "Selected" at bounding box center [957, 227] width 42 height 14
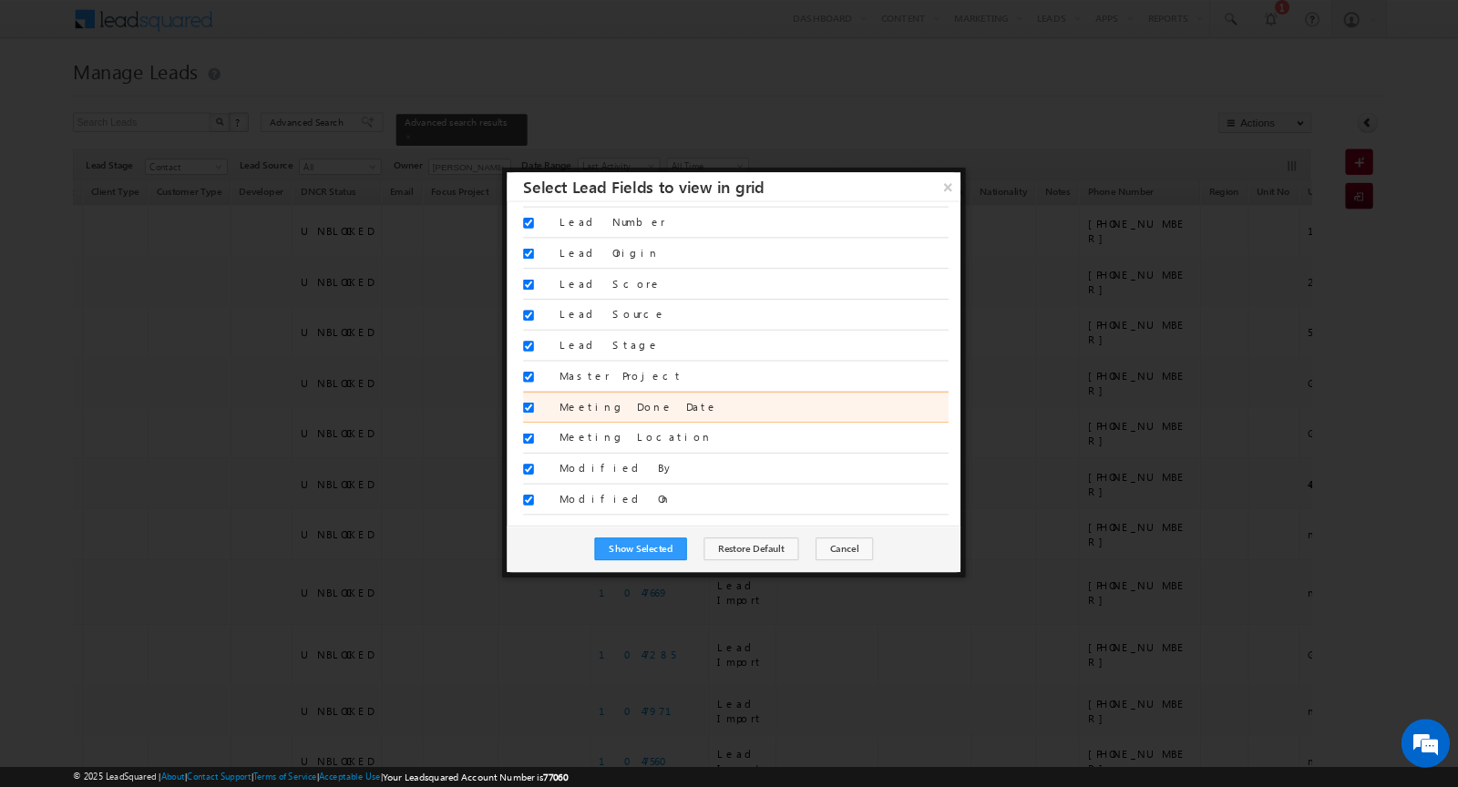
scroll to position [347, 0]
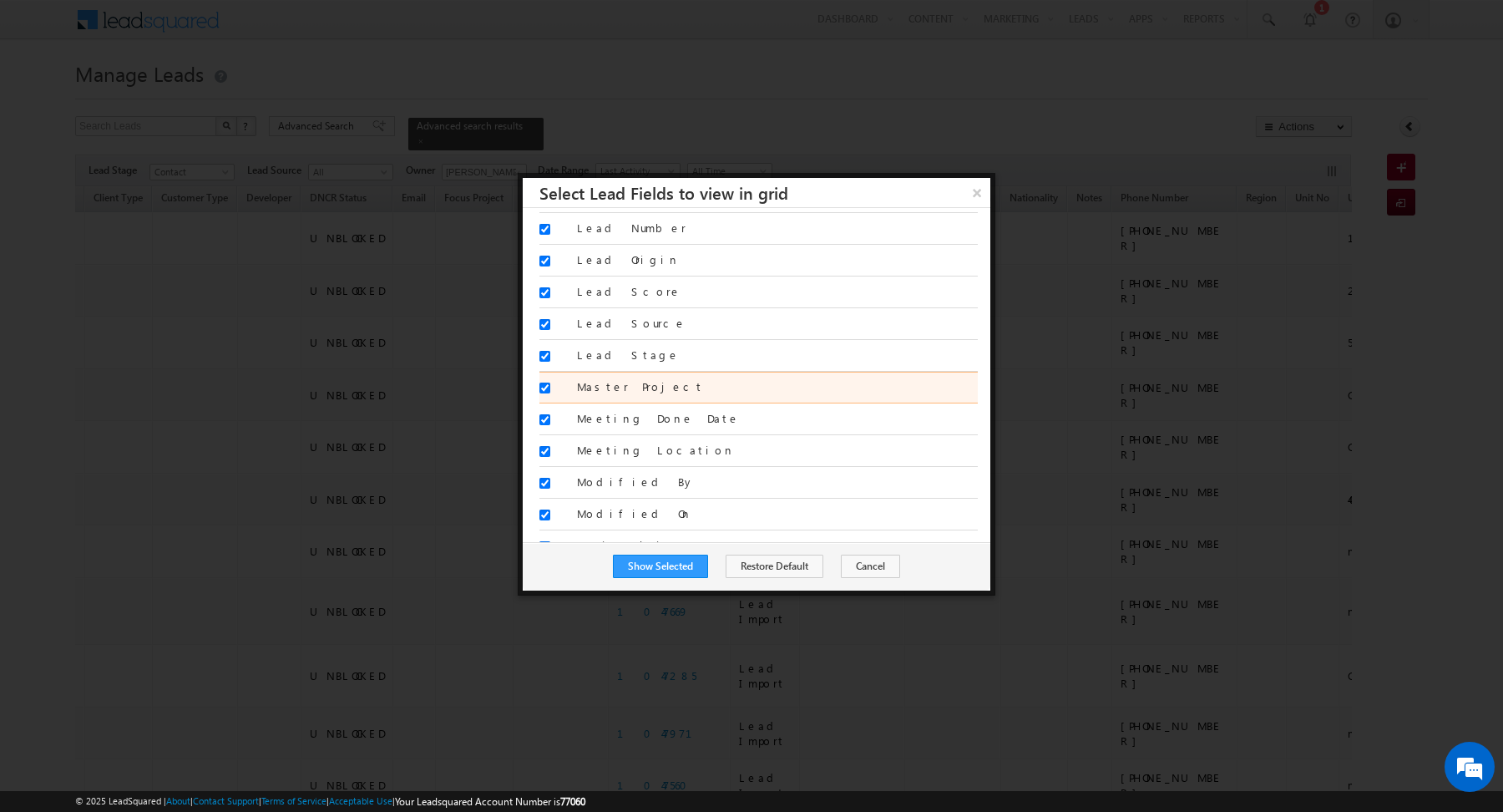
click at [628, 380] on label "Master Project" at bounding box center [777, 387] width 400 height 15
click at [550, 382] on input "Master Project" at bounding box center [545, 388] width 11 height 11
checkbox input "false"
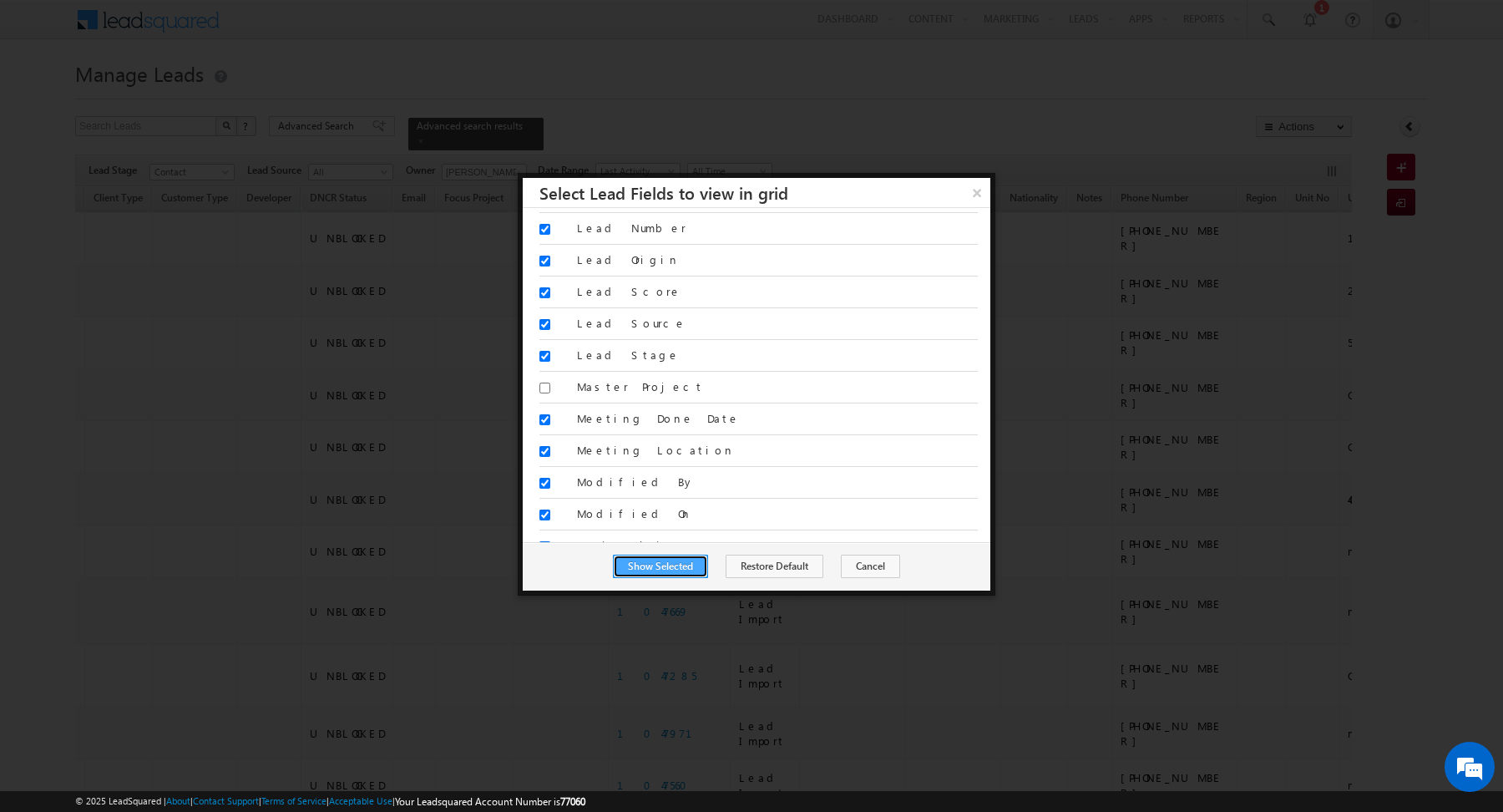
click at [662, 562] on button "Show Selected" at bounding box center [661, 566] width 95 height 24
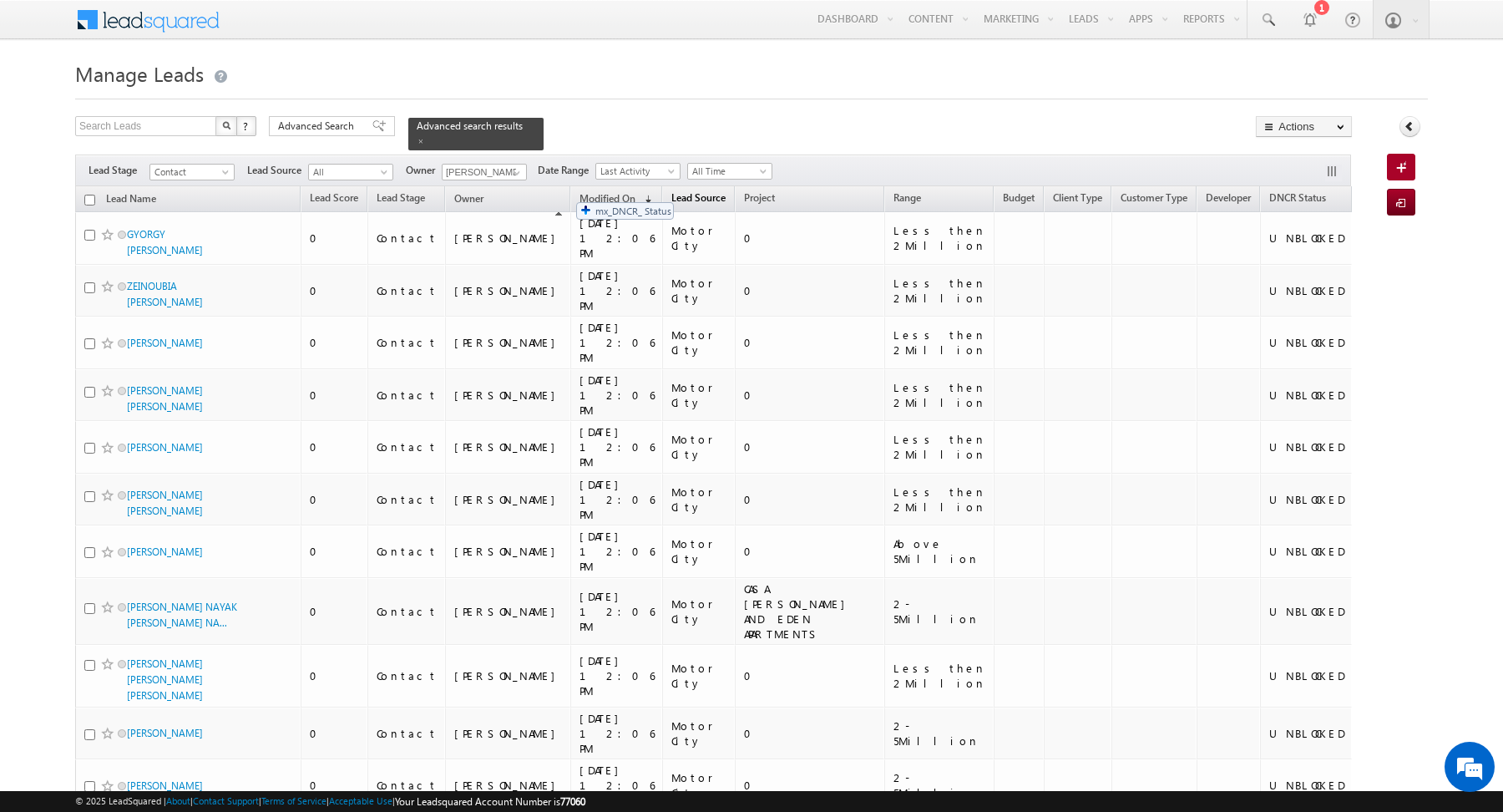
drag, startPoint x: 1057, startPoint y: 197, endPoint x: 568, endPoint y: 193, distance: 489.0
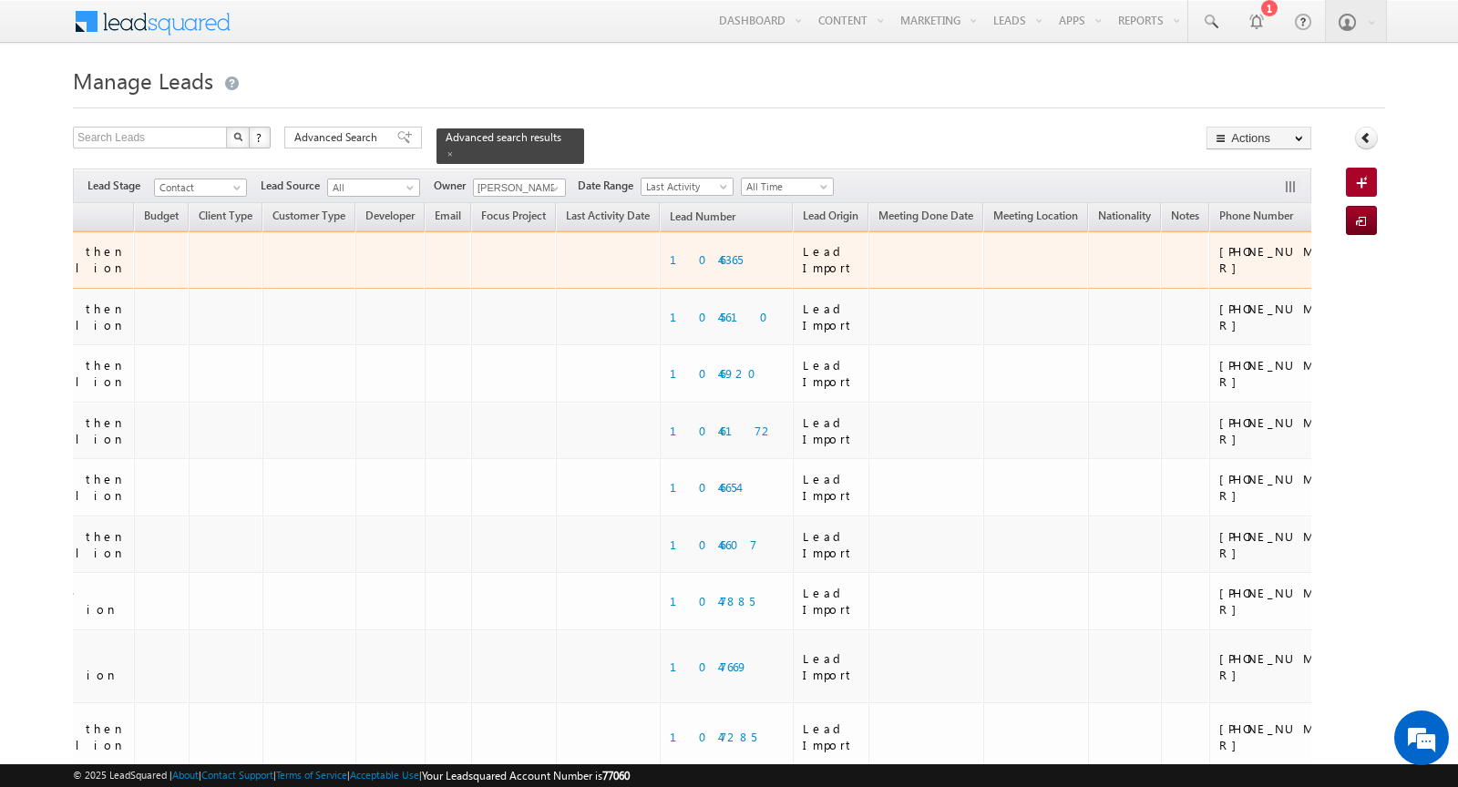
scroll to position [0, 1144]
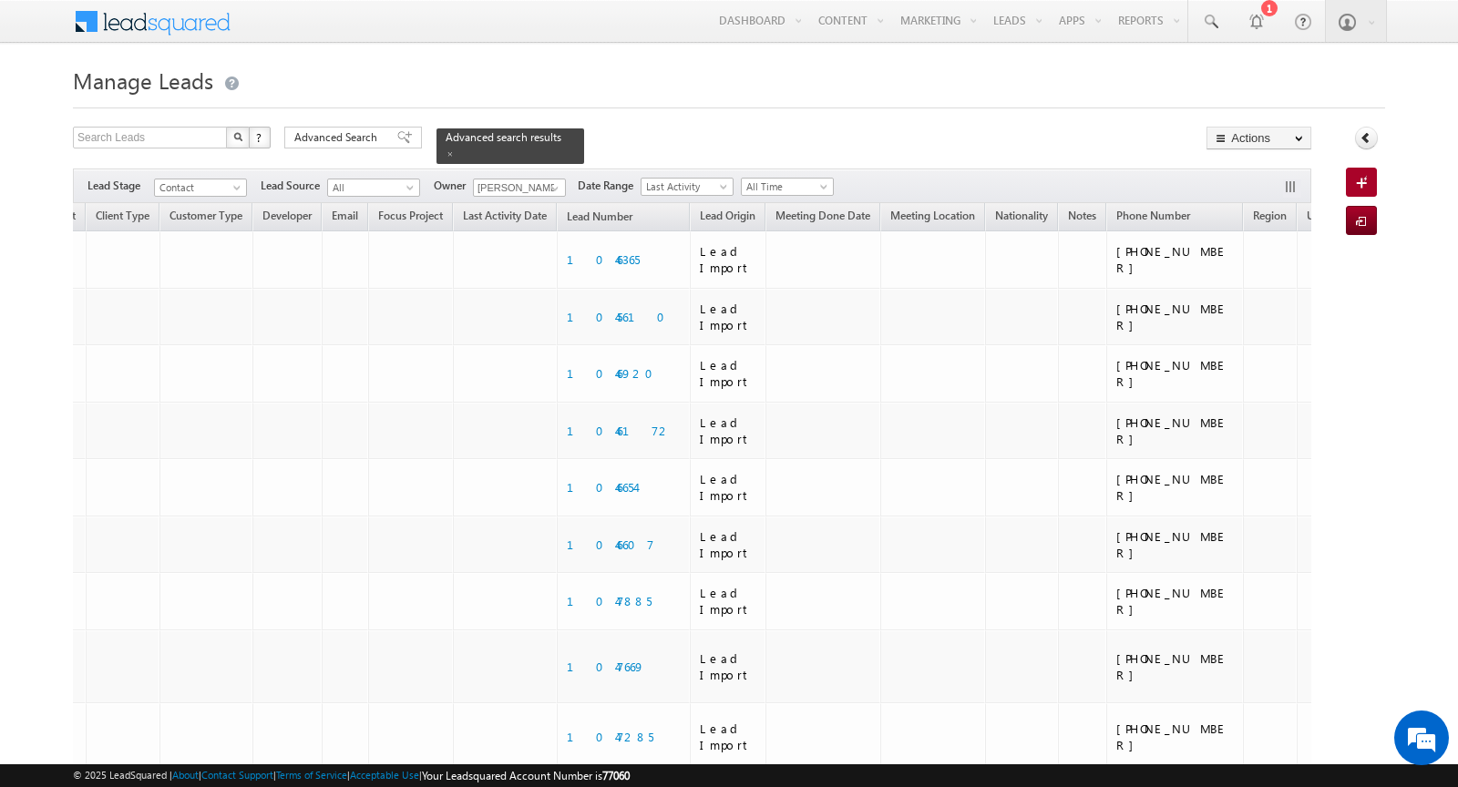
click at [1293, 184] on button "button" at bounding box center [1292, 188] width 18 height 18
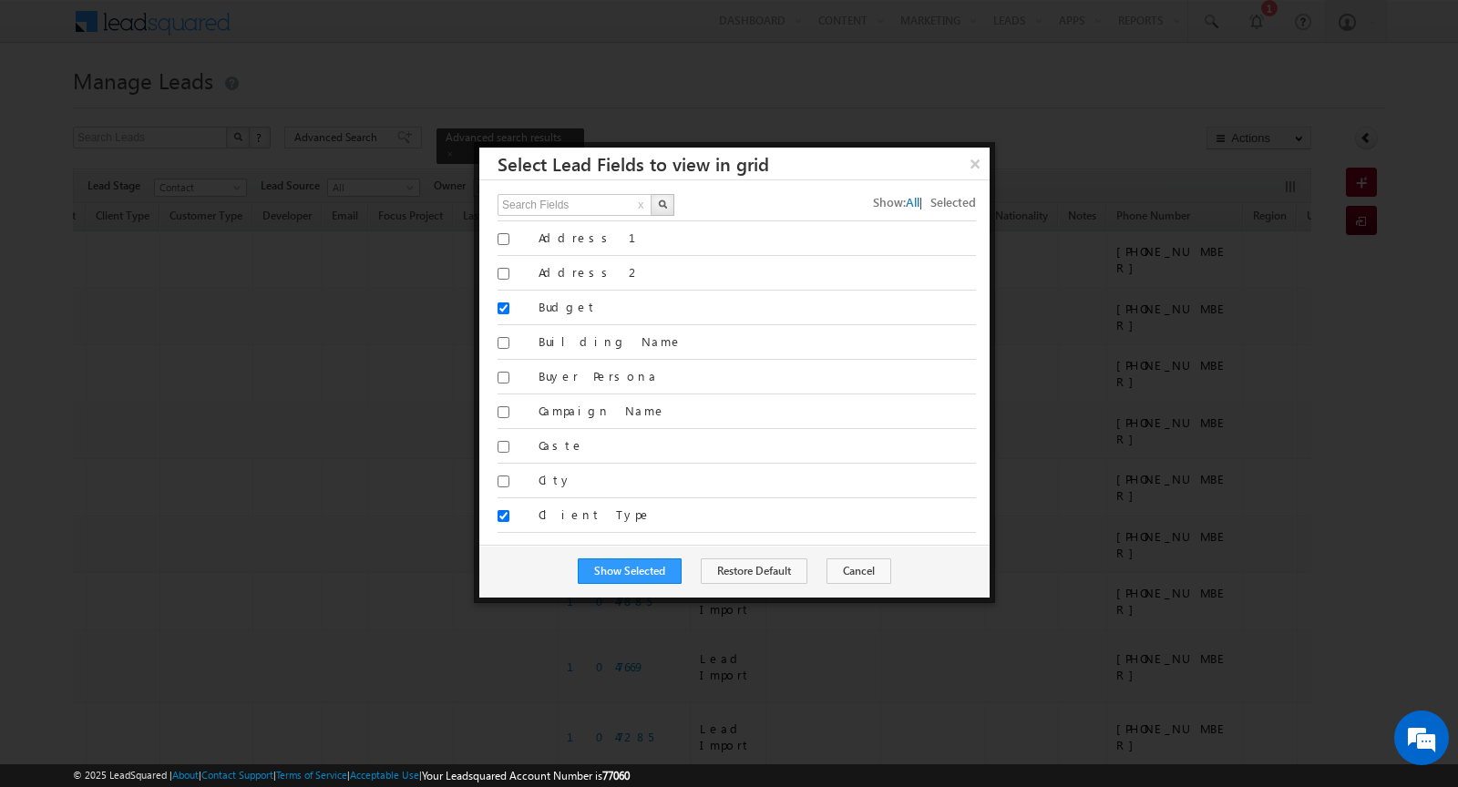
click at [945, 200] on span "Selected" at bounding box center [953, 201] width 46 height 15
click at [604, 200] on input "text" at bounding box center [575, 205] width 156 height 22
type input "lead"
click at [664, 208] on img "button" at bounding box center [662, 204] width 9 height 9
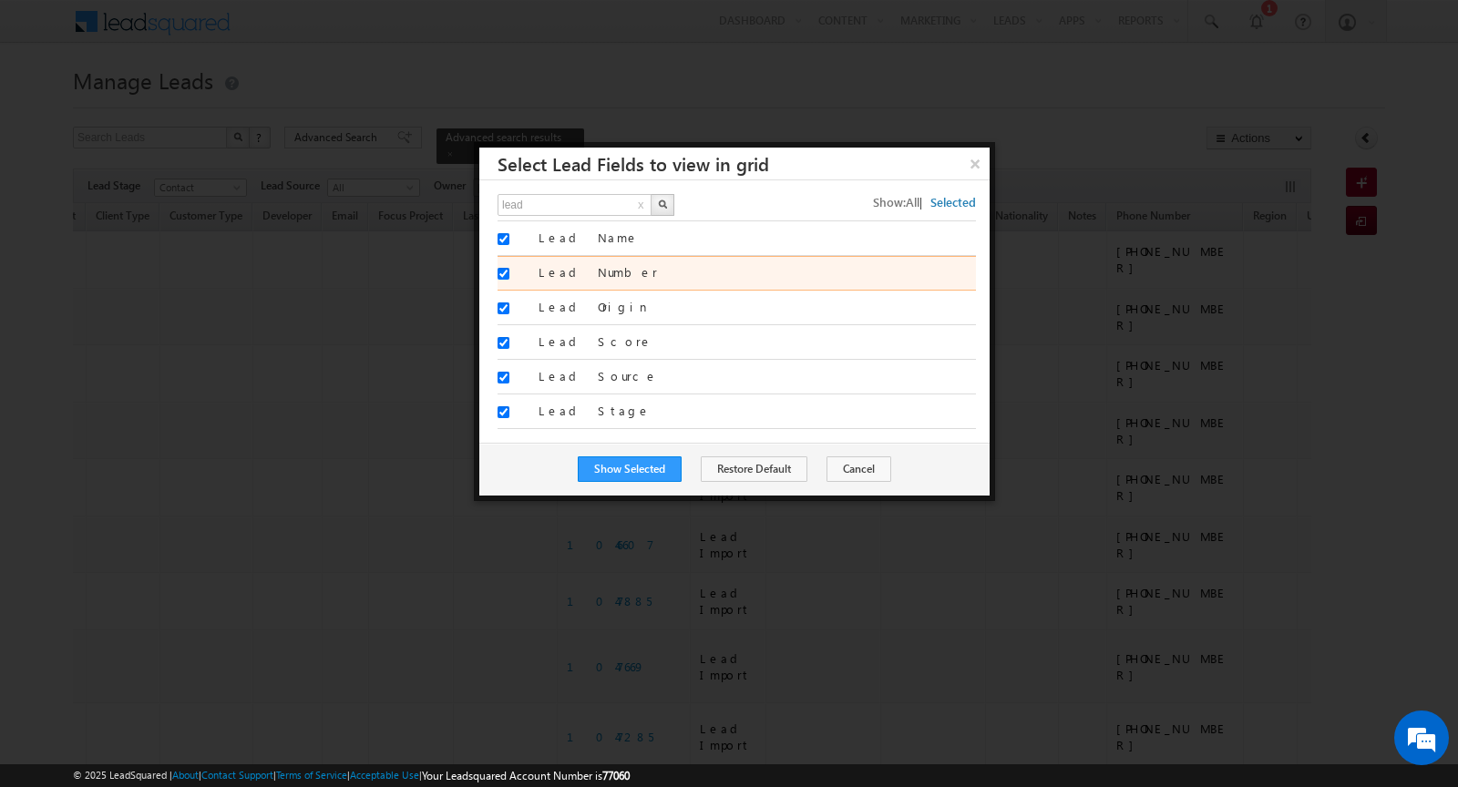
click at [587, 265] on label "Lead Number" at bounding box center [756, 272] width 437 height 16
click at [509, 268] on input "Lead Number" at bounding box center [503, 274] width 12 height 12
checkbox input "false"
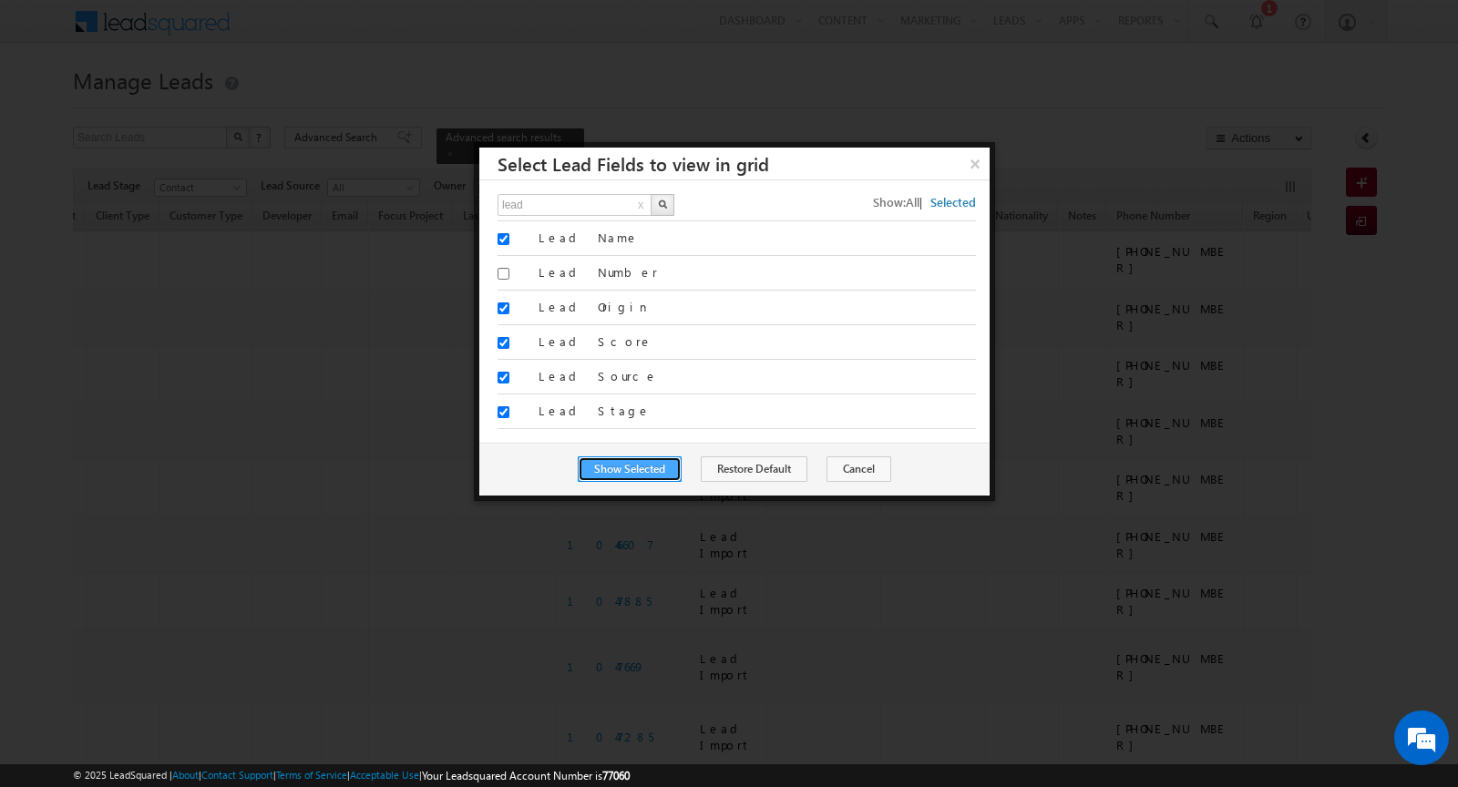
click at [635, 460] on button "Show Selected" at bounding box center [630, 469] width 104 height 26
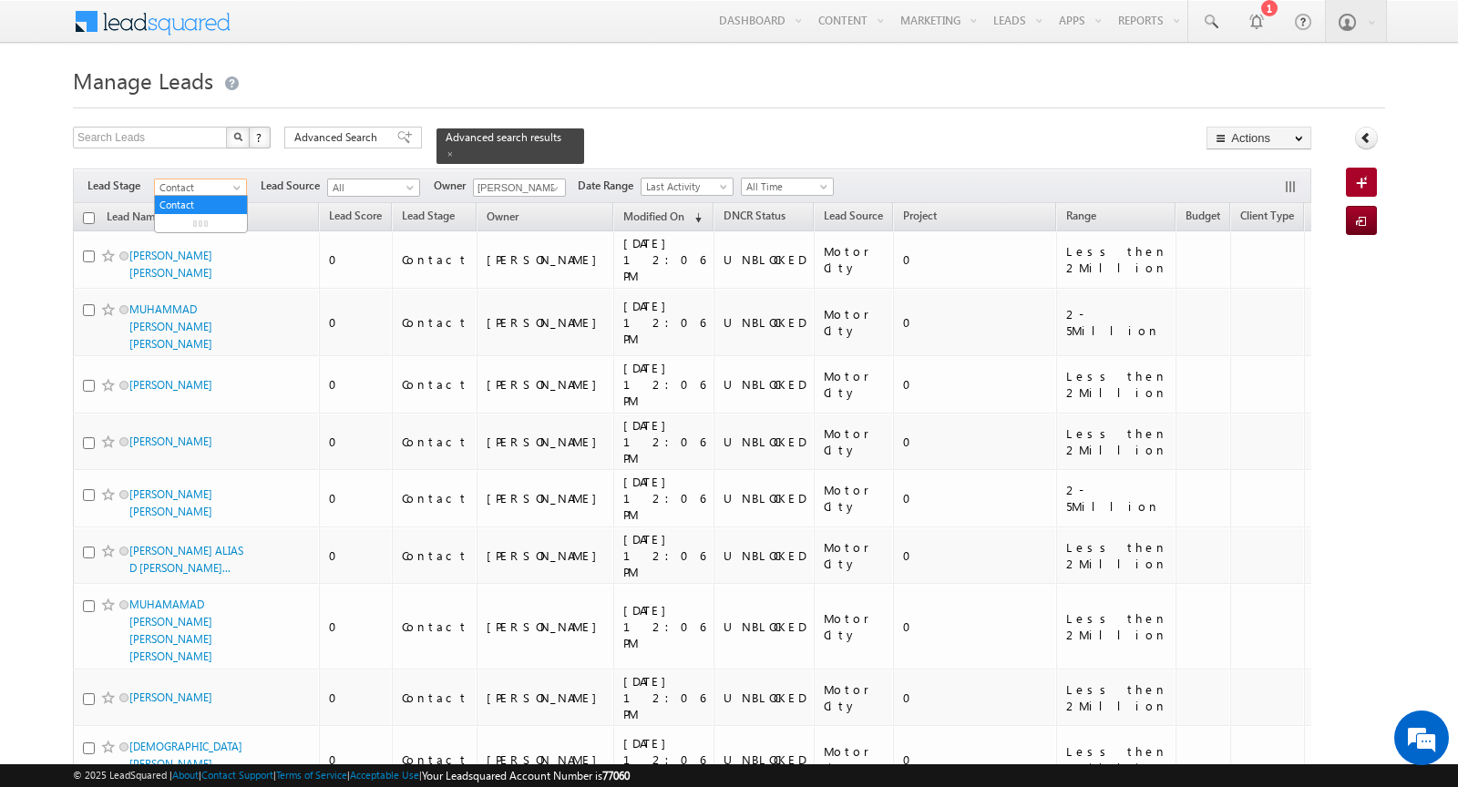
click at [232, 184] on span at bounding box center [238, 191] width 15 height 15
click at [197, 202] on link "All" at bounding box center [201, 205] width 92 height 16
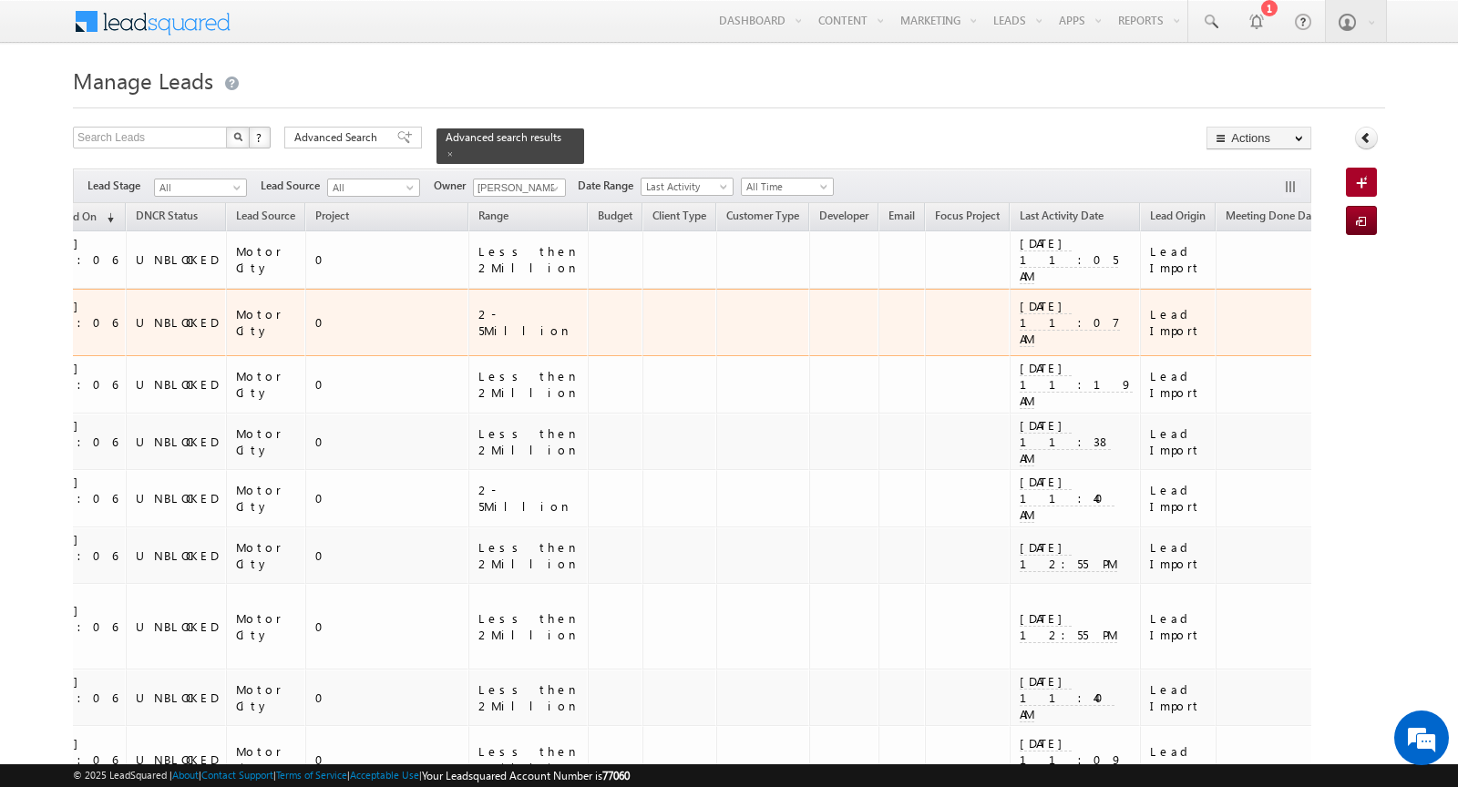
scroll to position [0, 0]
